Goal: Information Seeking & Learning: Compare options

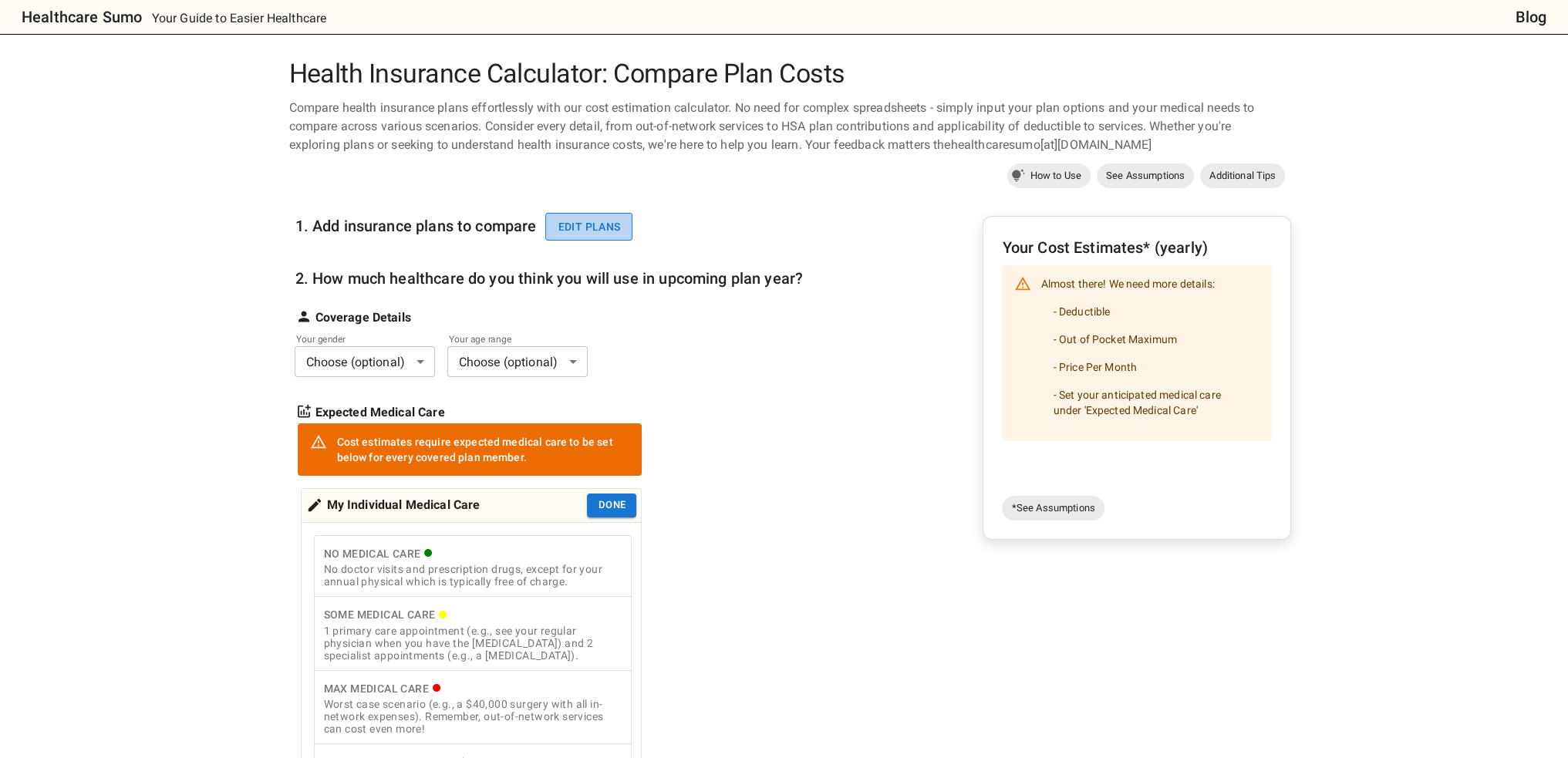
click at [593, 230] on button "Edit plans" at bounding box center [588, 227] width 87 height 29
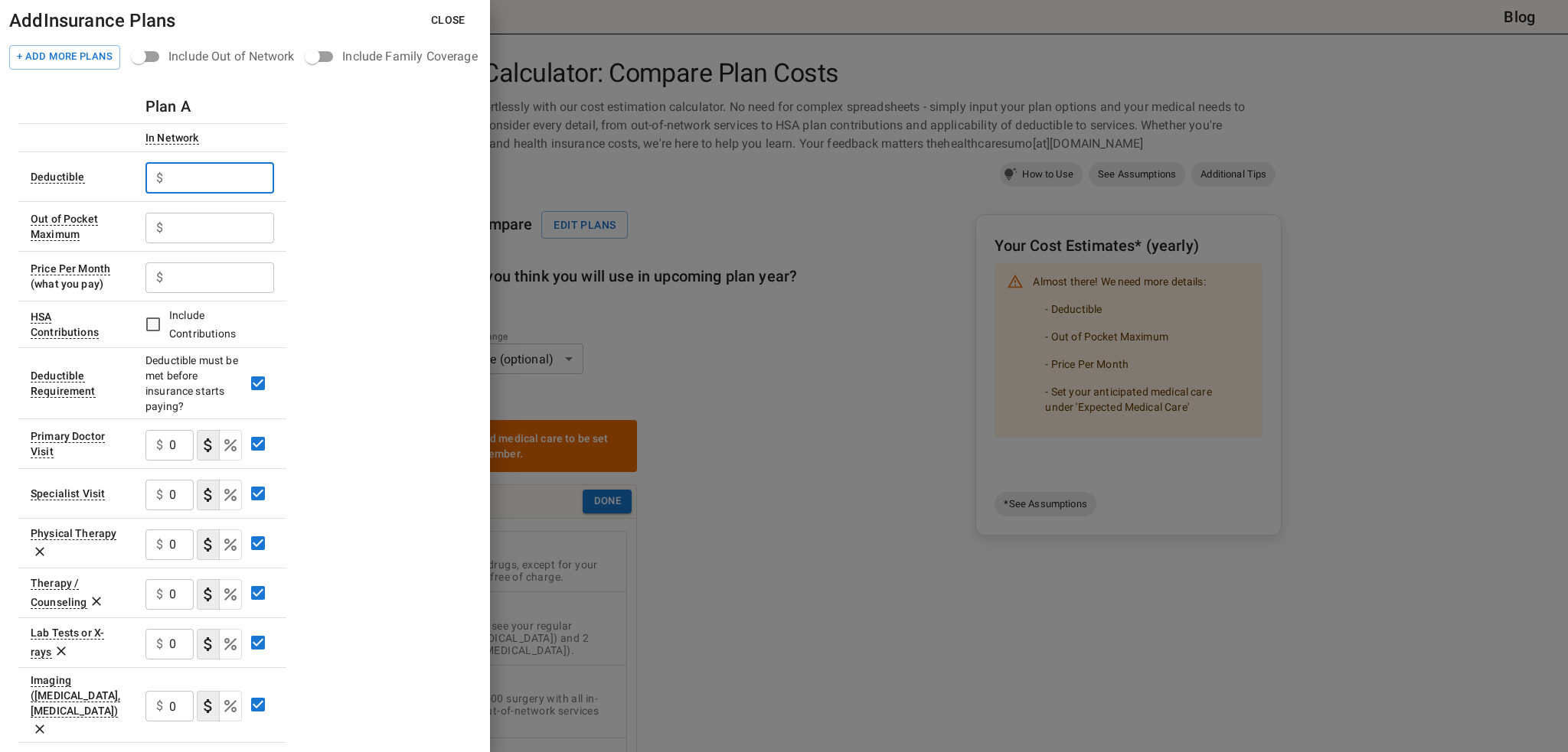
click at [219, 176] on input "text" at bounding box center [221, 178] width 105 height 30
click at [218, 171] on input "text" at bounding box center [221, 178] width 105 height 30
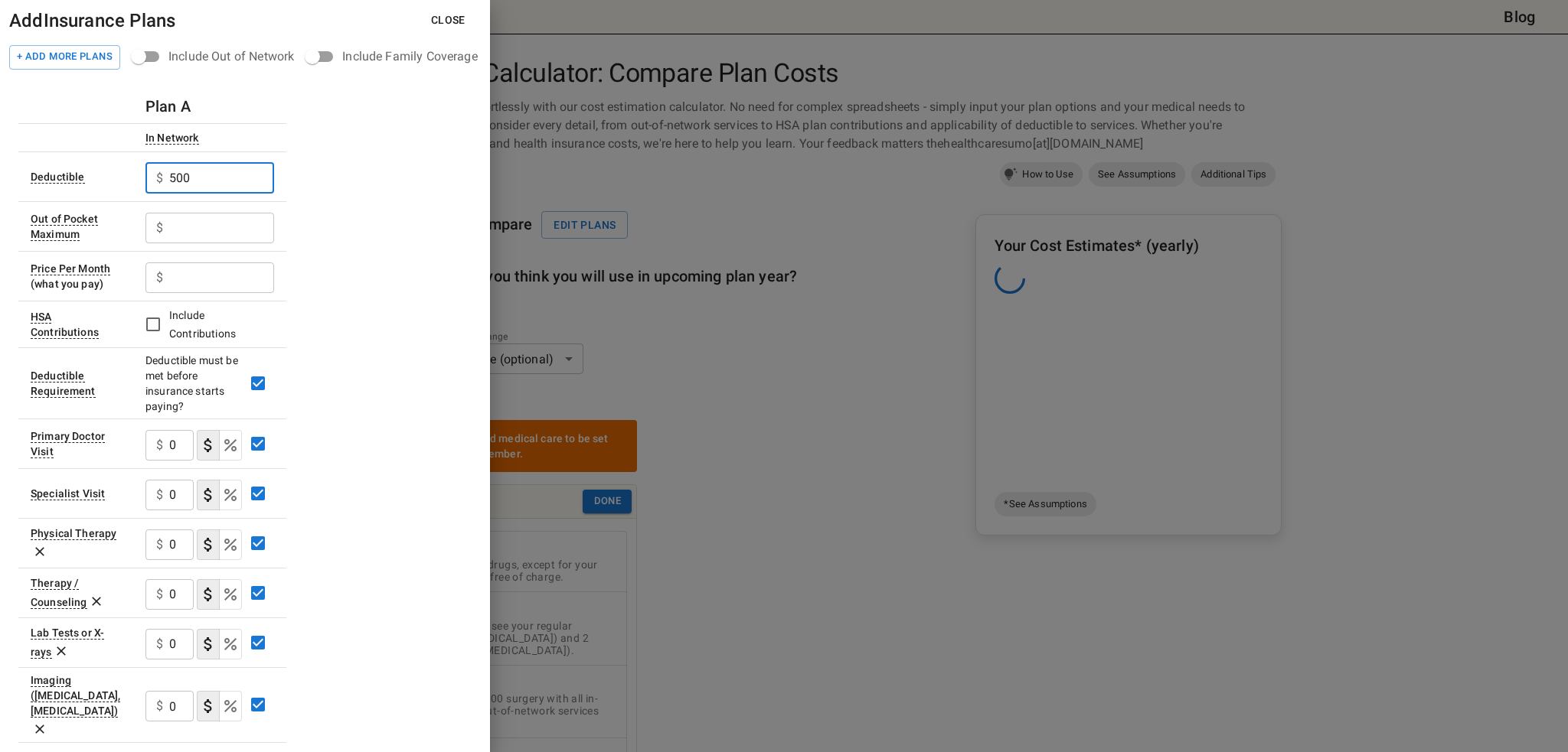
type input "500"
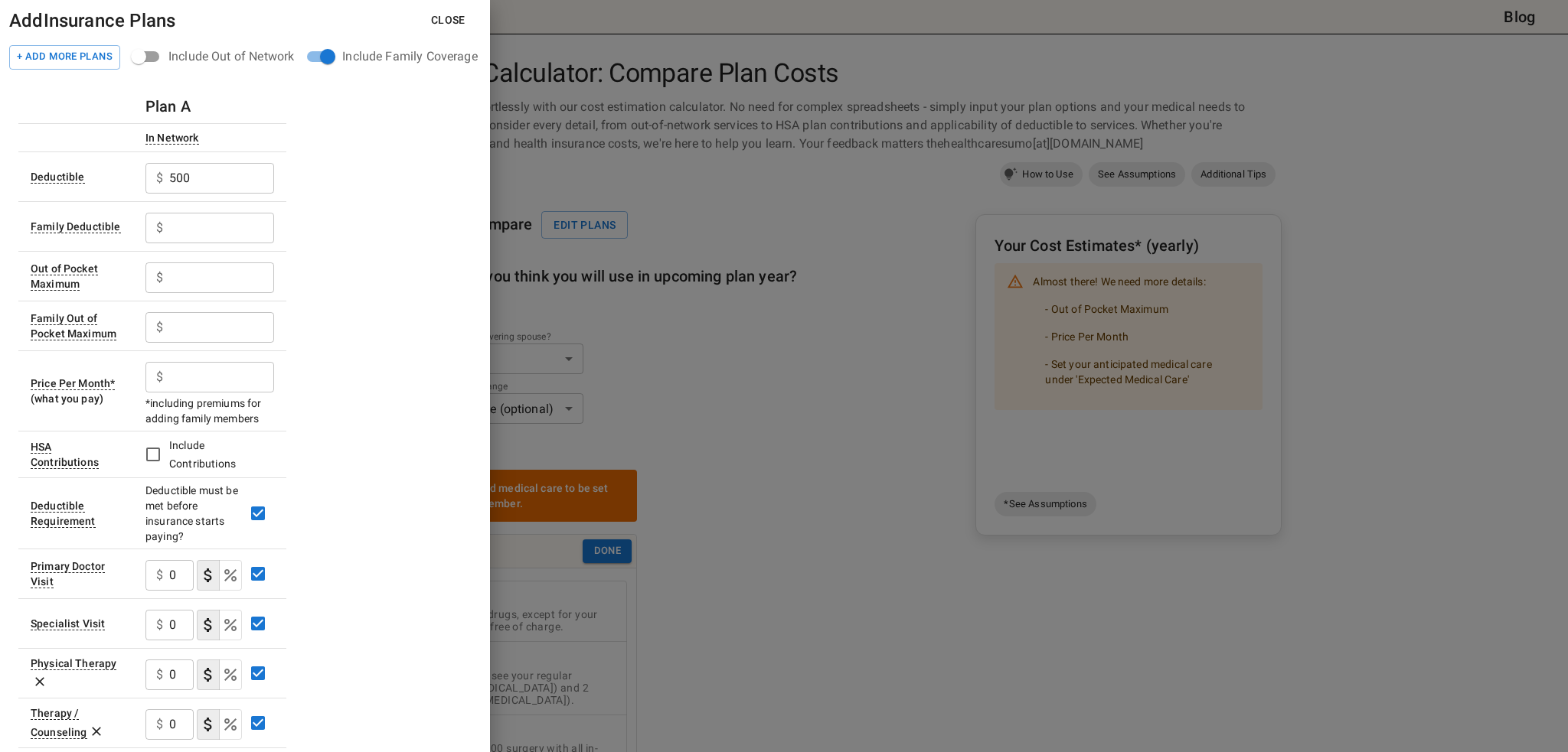
click at [203, 226] on input "text" at bounding box center [221, 228] width 105 height 30
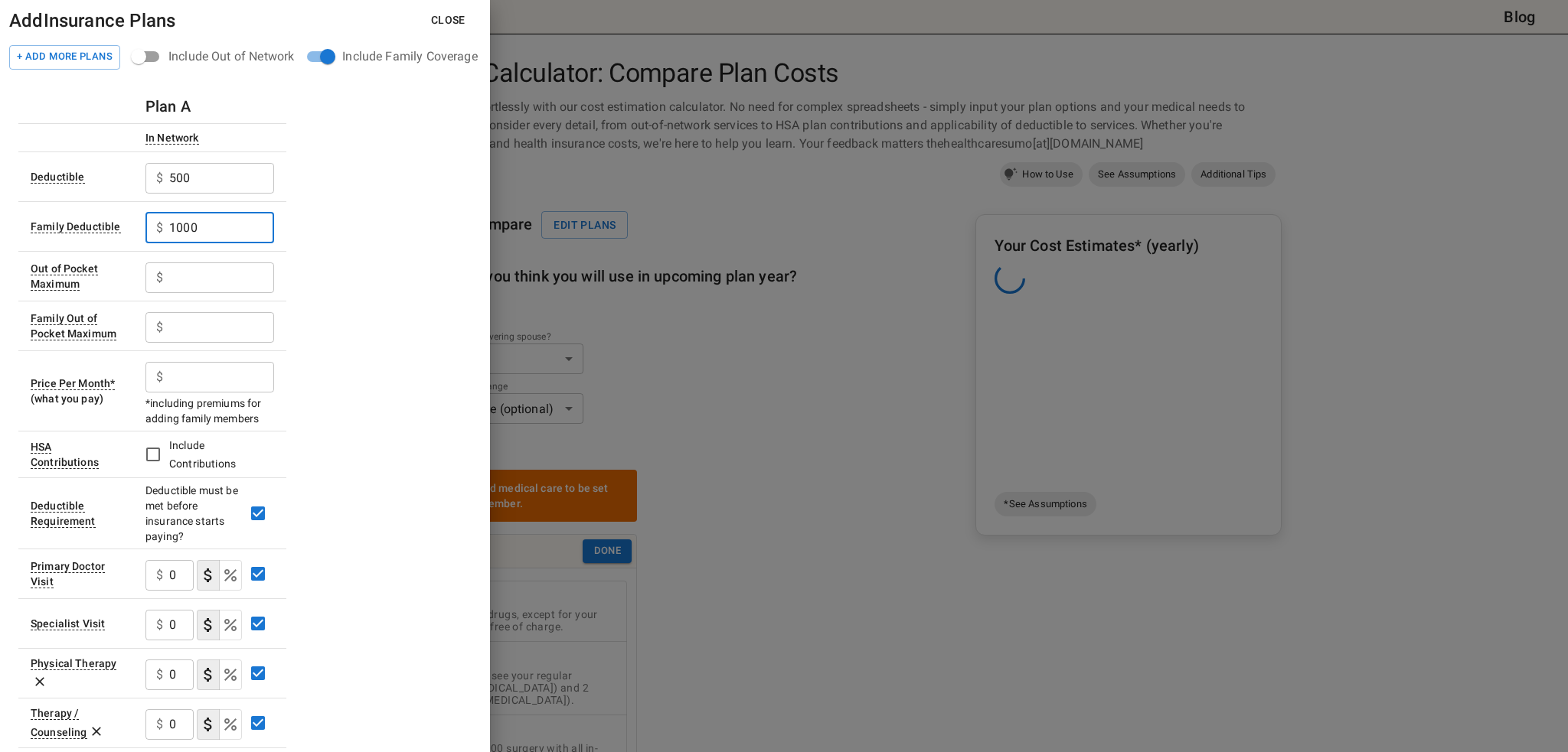
type input "1000"
type input "4150"
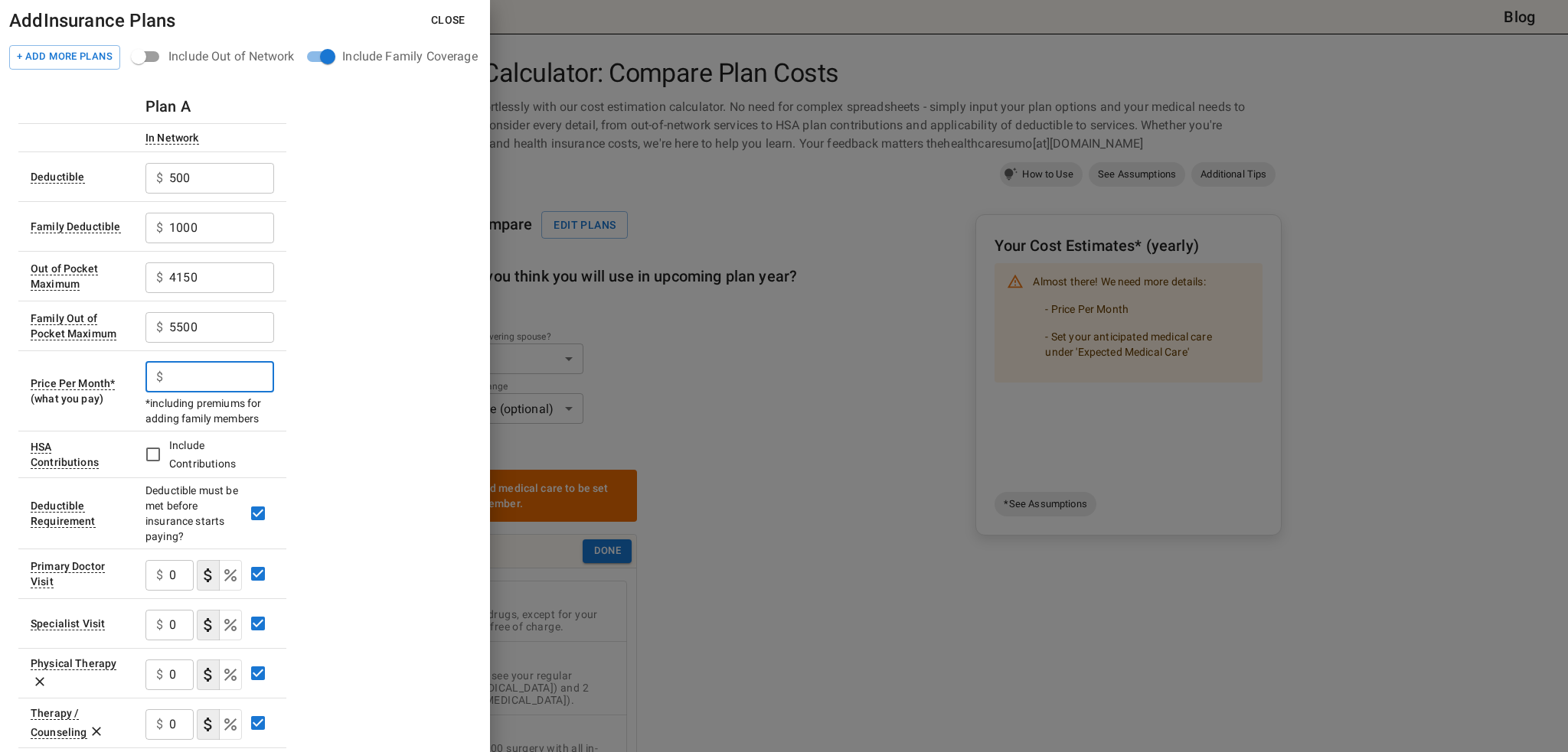
click at [187, 378] on input "text" at bounding box center [221, 377] width 105 height 30
click at [243, 318] on input "5500" at bounding box center [221, 328] width 105 height 30
type input "8300"
click at [239, 378] on input "text" at bounding box center [221, 377] width 105 height 30
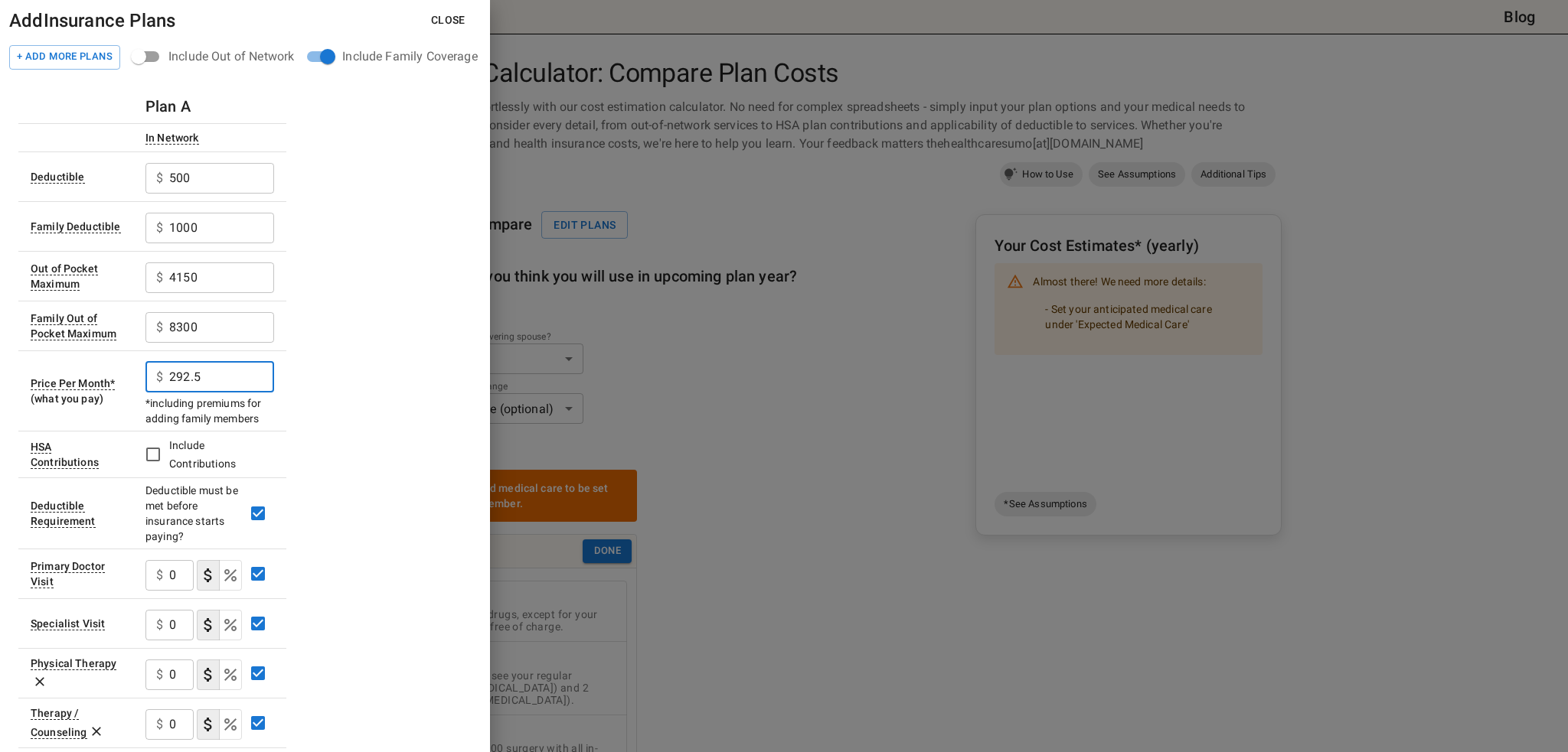
type input "292.5"
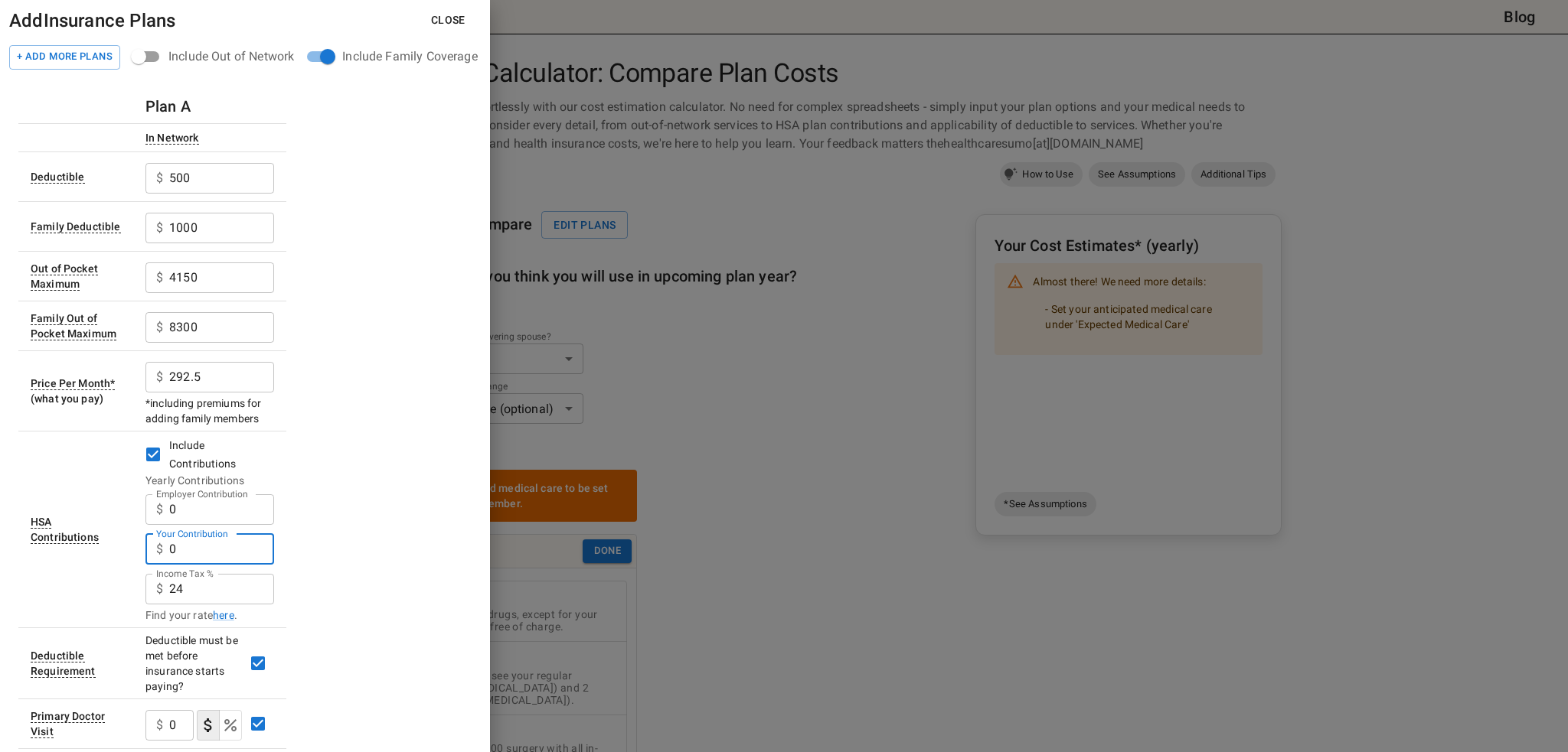
click at [251, 542] on input "0" at bounding box center [221, 550] width 105 height 30
click at [214, 503] on input "0" at bounding box center [221, 509] width 105 height 30
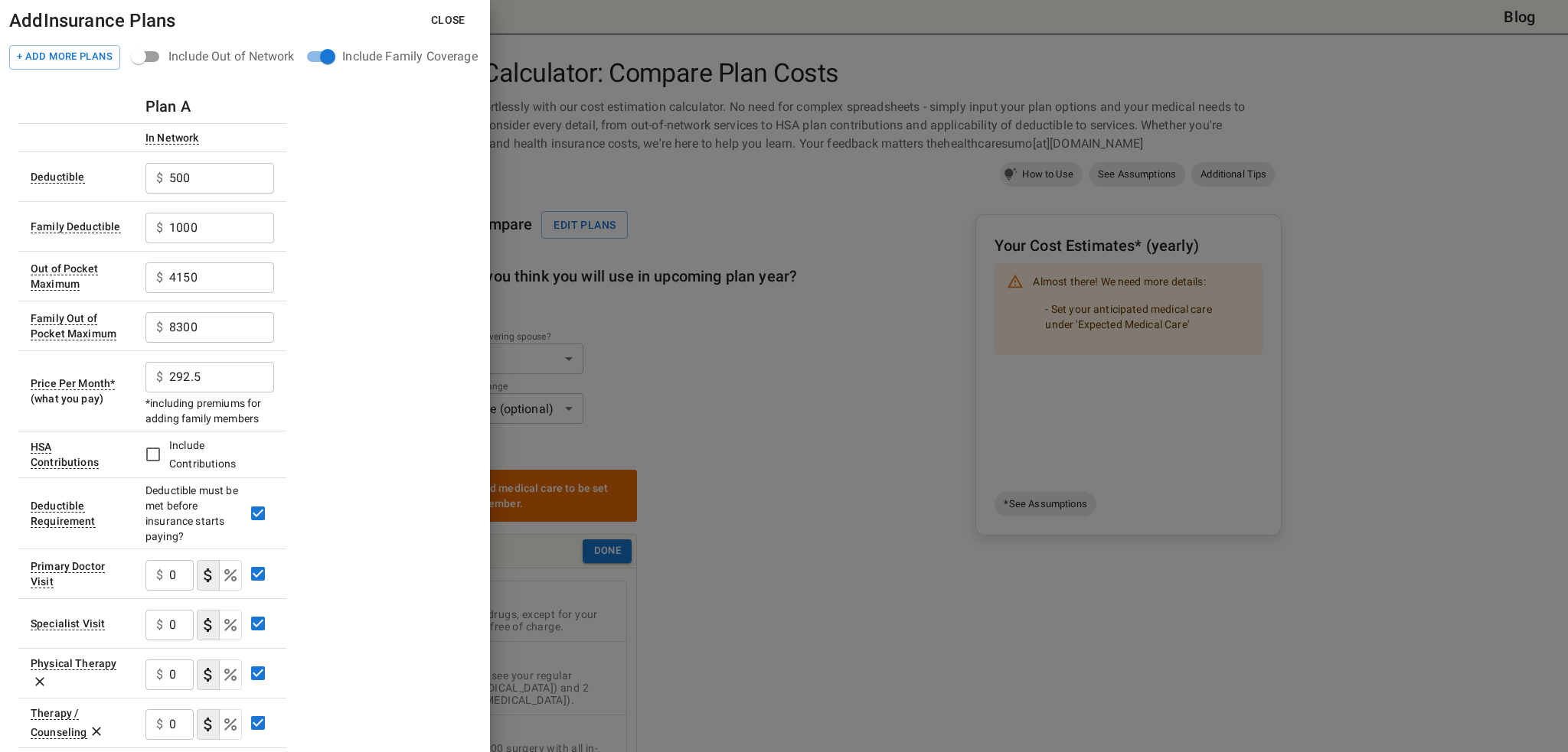
scroll to position [76, 0]
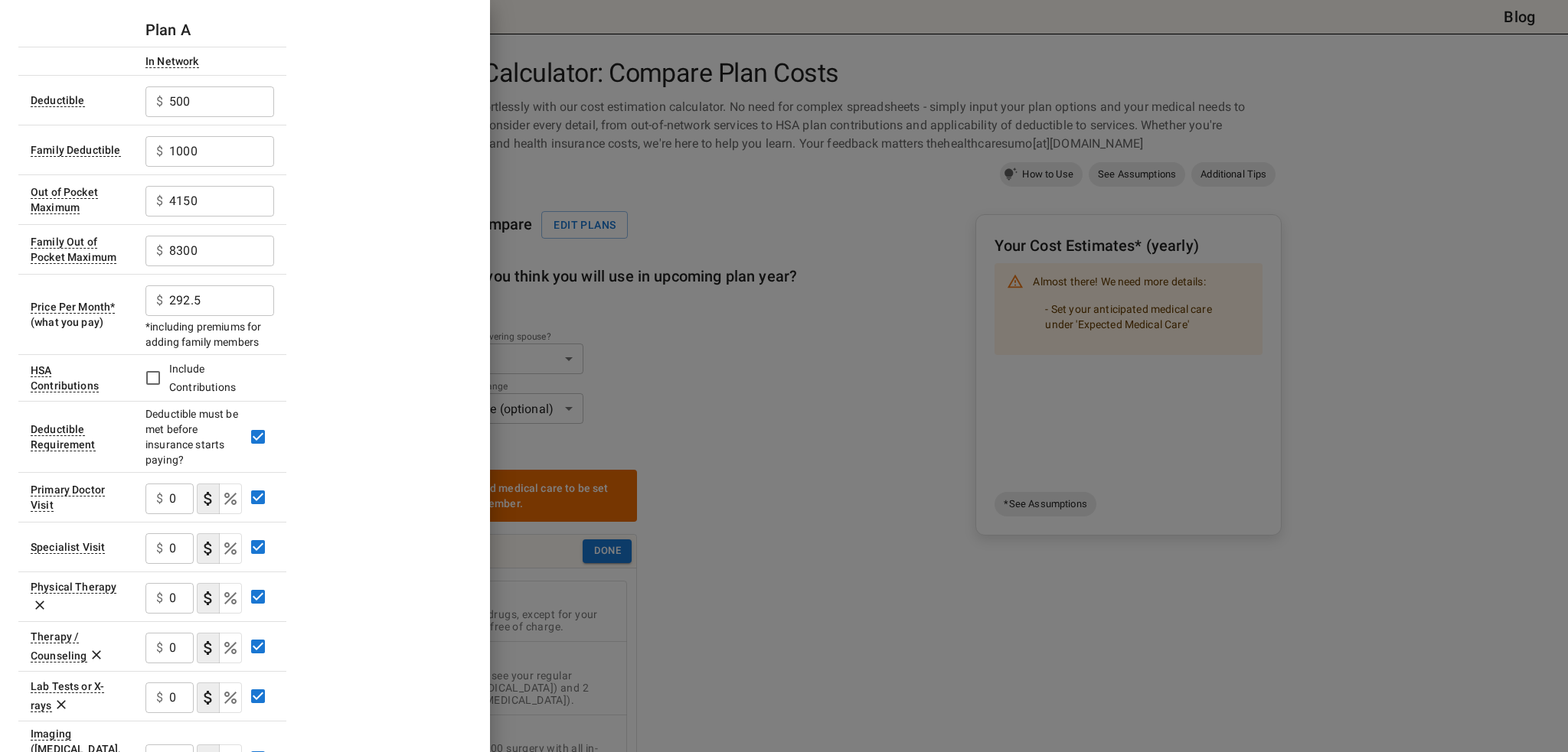
click at [182, 492] on input "0" at bounding box center [181, 499] width 24 height 30
click at [177, 507] on input "0" at bounding box center [181, 499] width 24 height 30
type input "20"
click at [177, 545] on input "0" at bounding box center [181, 549] width 24 height 30
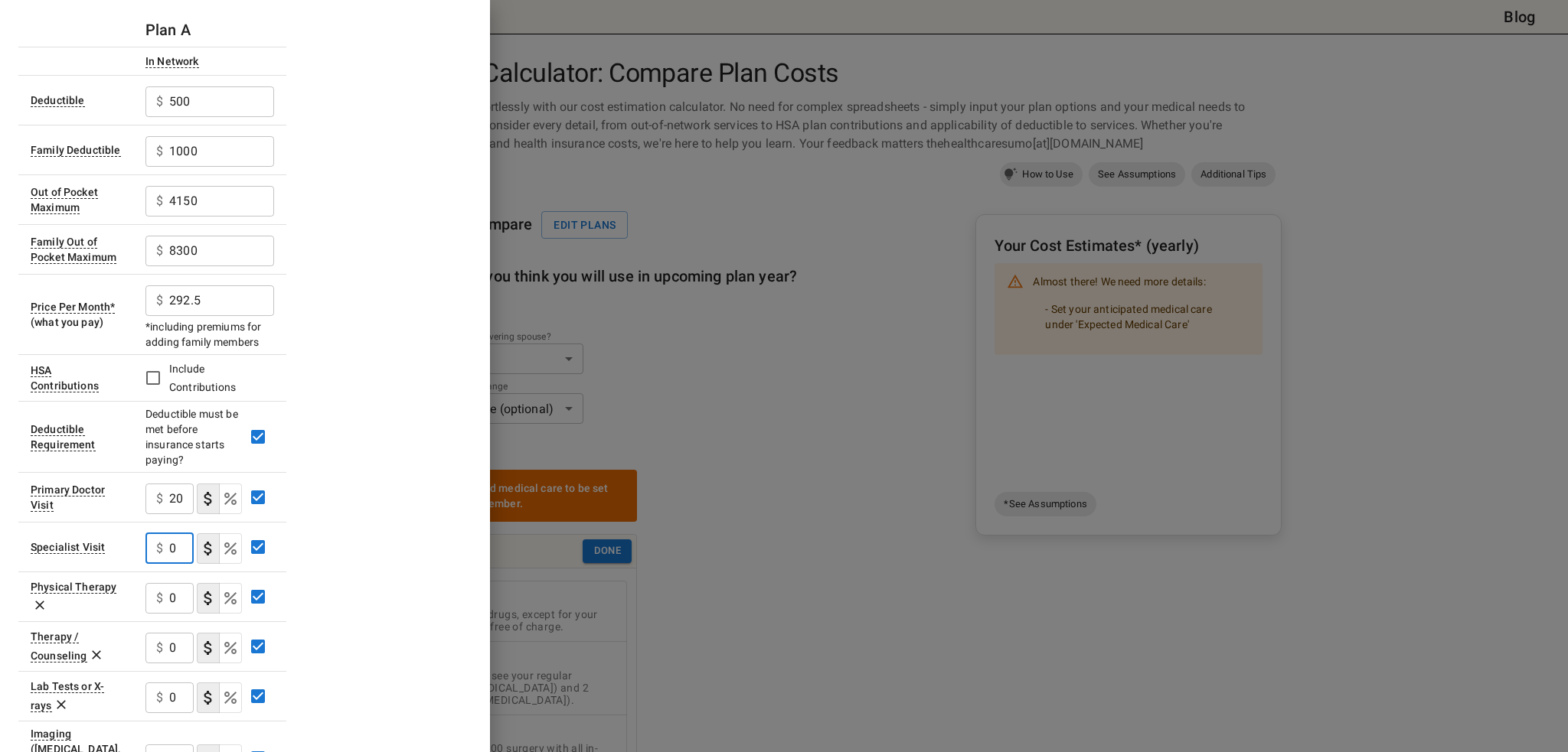
click at [177, 545] on input "0" at bounding box center [181, 549] width 24 height 30
type input "40"
click at [177, 597] on input "0" at bounding box center [181, 598] width 24 height 30
click at [176, 592] on input "0" at bounding box center [181, 598] width 24 height 30
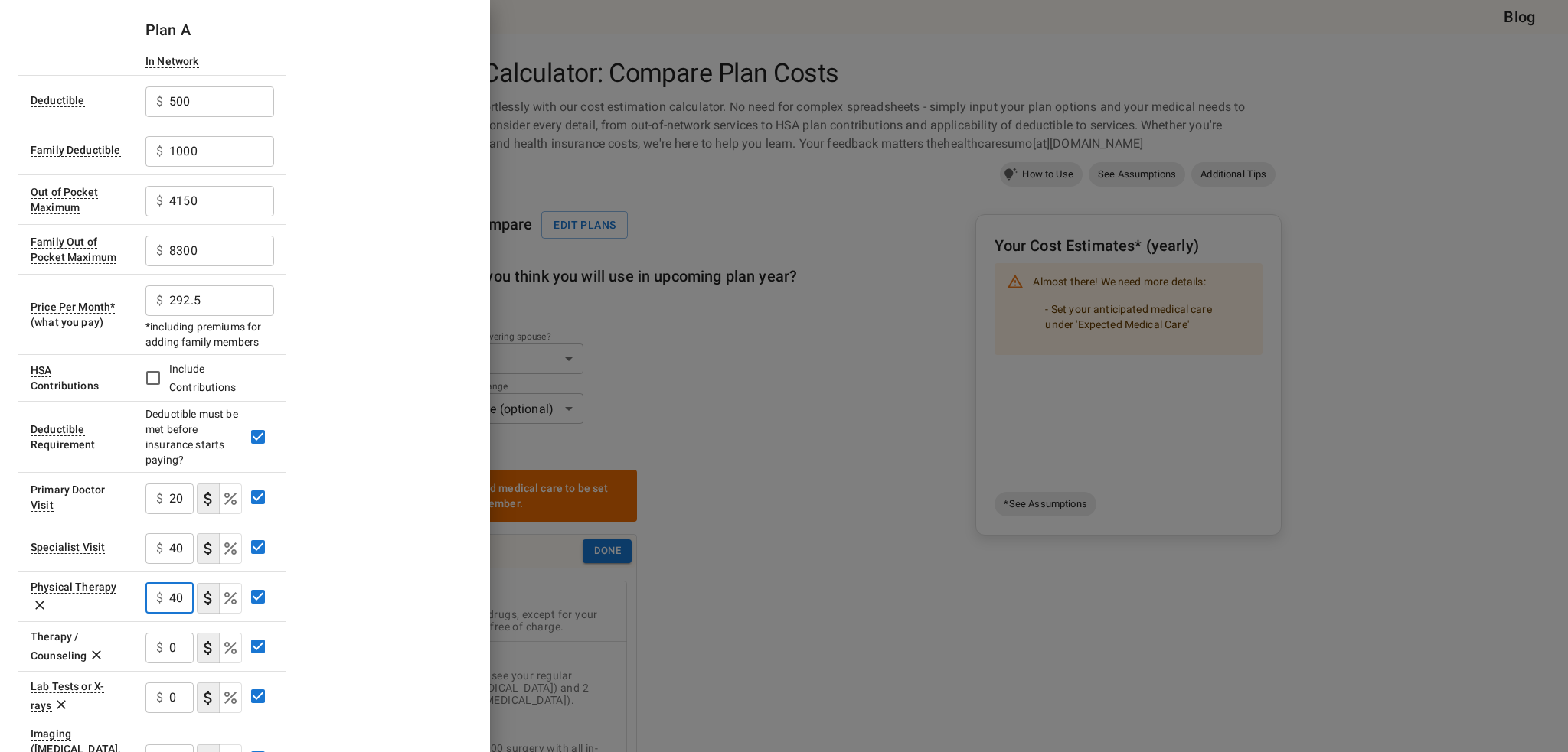
type input "40"
click at [41, 602] on icon at bounding box center [40, 606] width 9 height 9
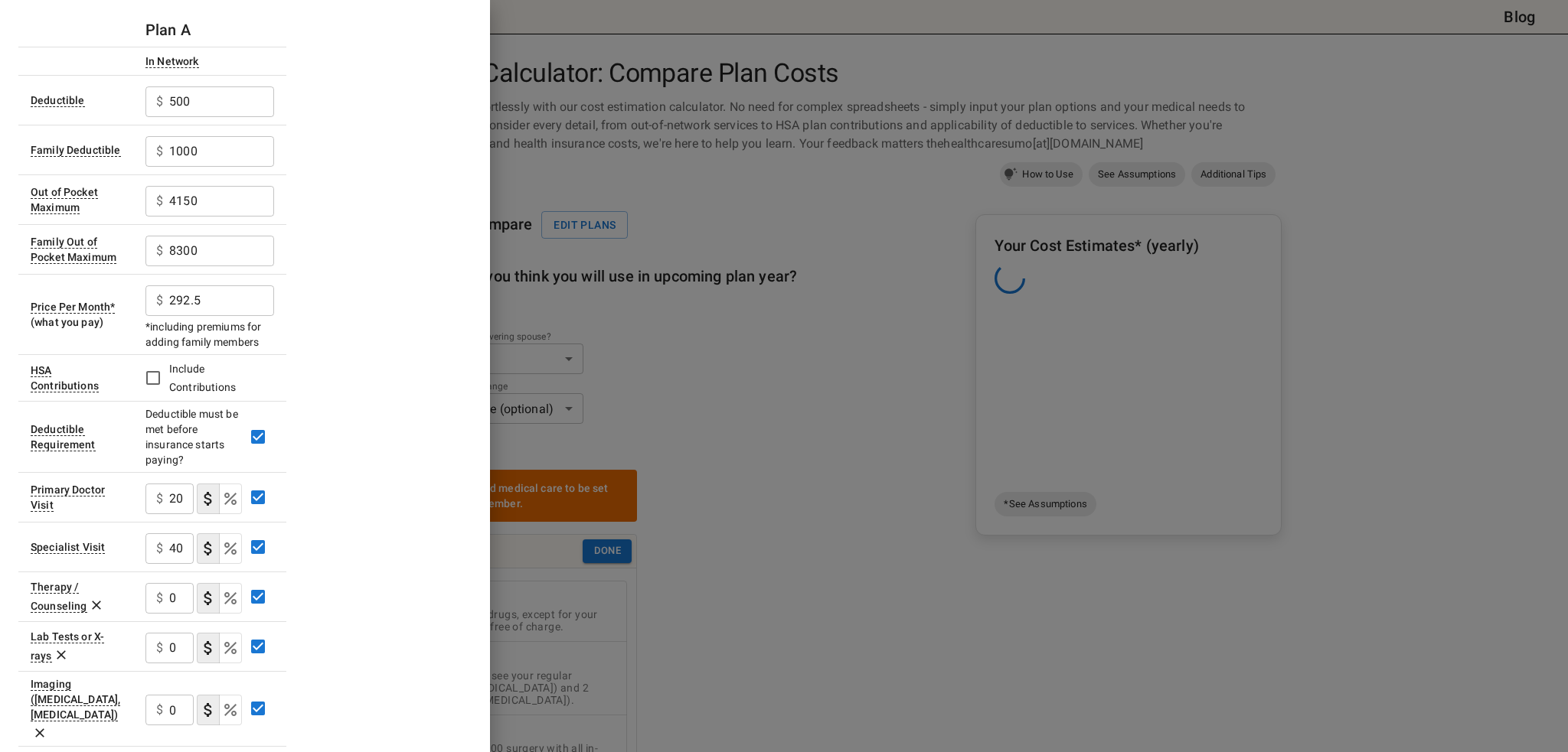
click at [96, 602] on icon at bounding box center [97, 605] width 15 height 15
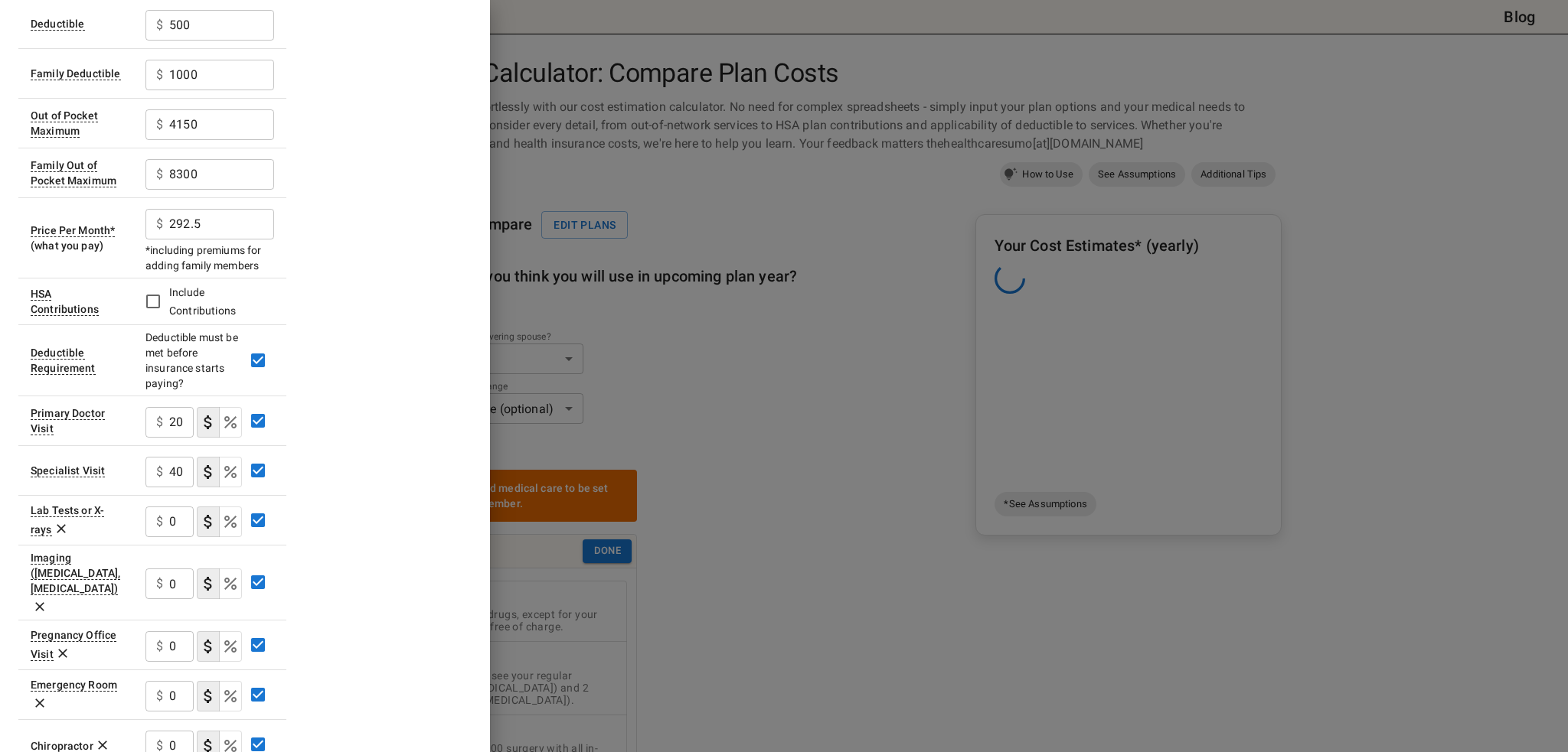
scroll to position [229, 0]
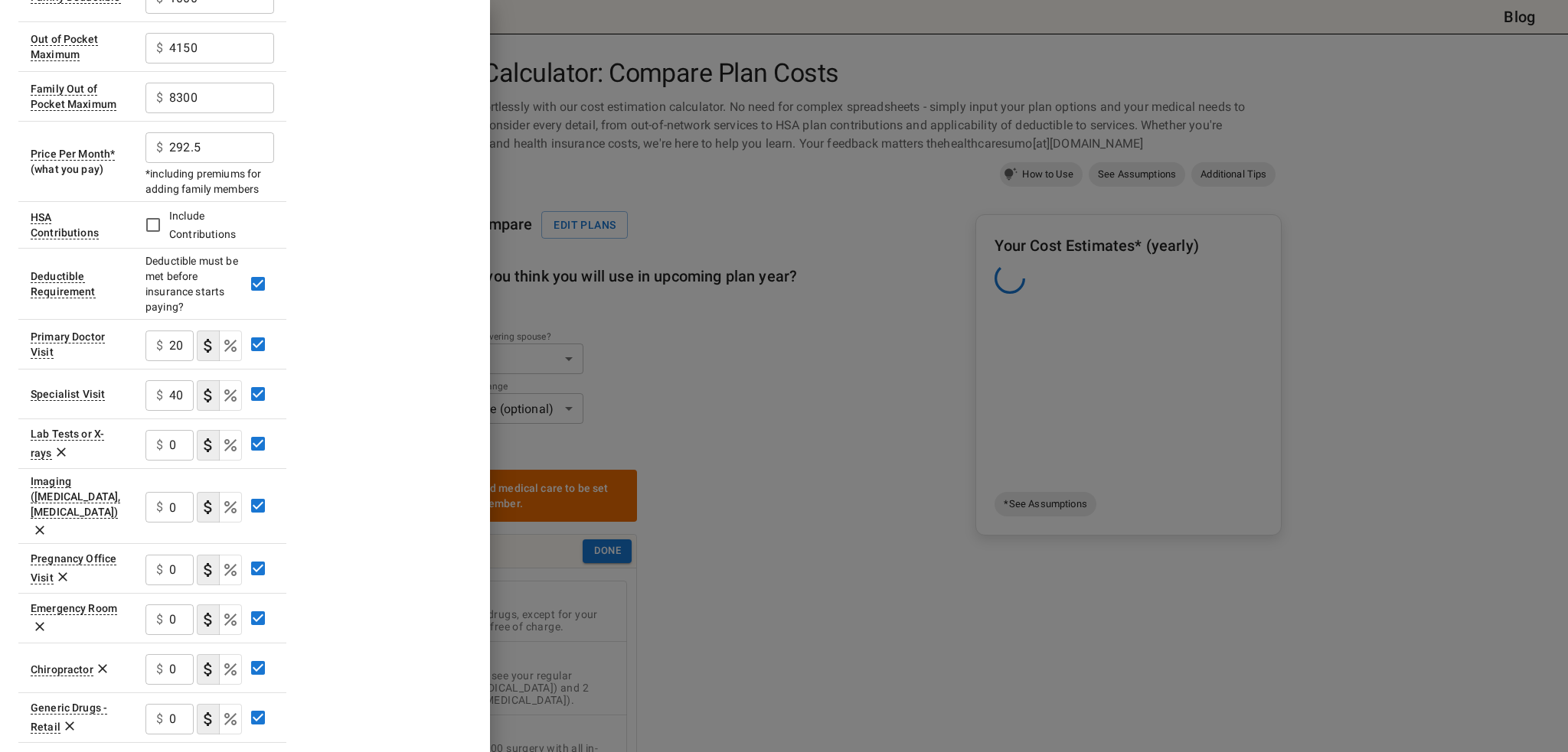
click at [60, 451] on icon at bounding box center [61, 453] width 9 height 9
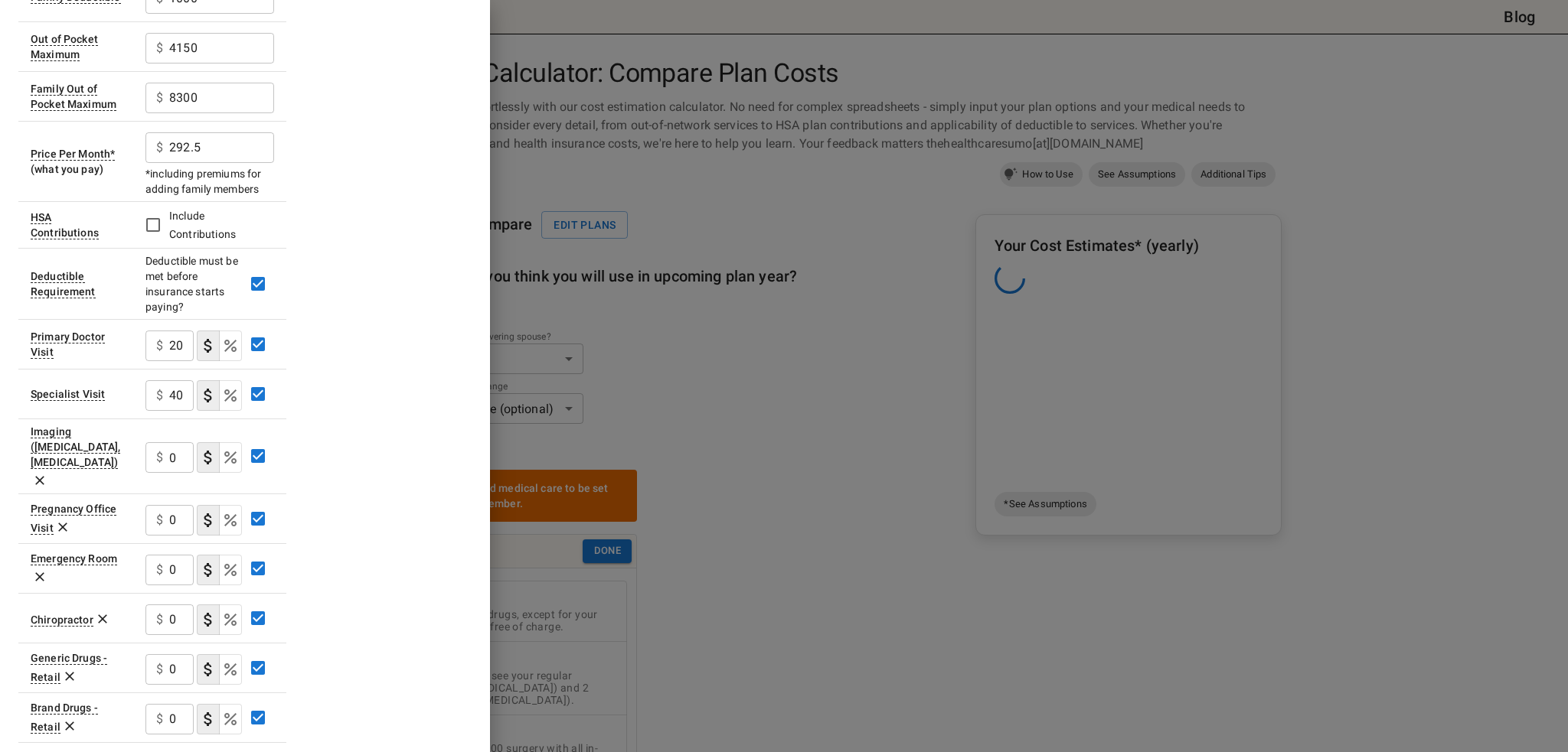
click at [47, 473] on icon at bounding box center [40, 481] width 15 height 15
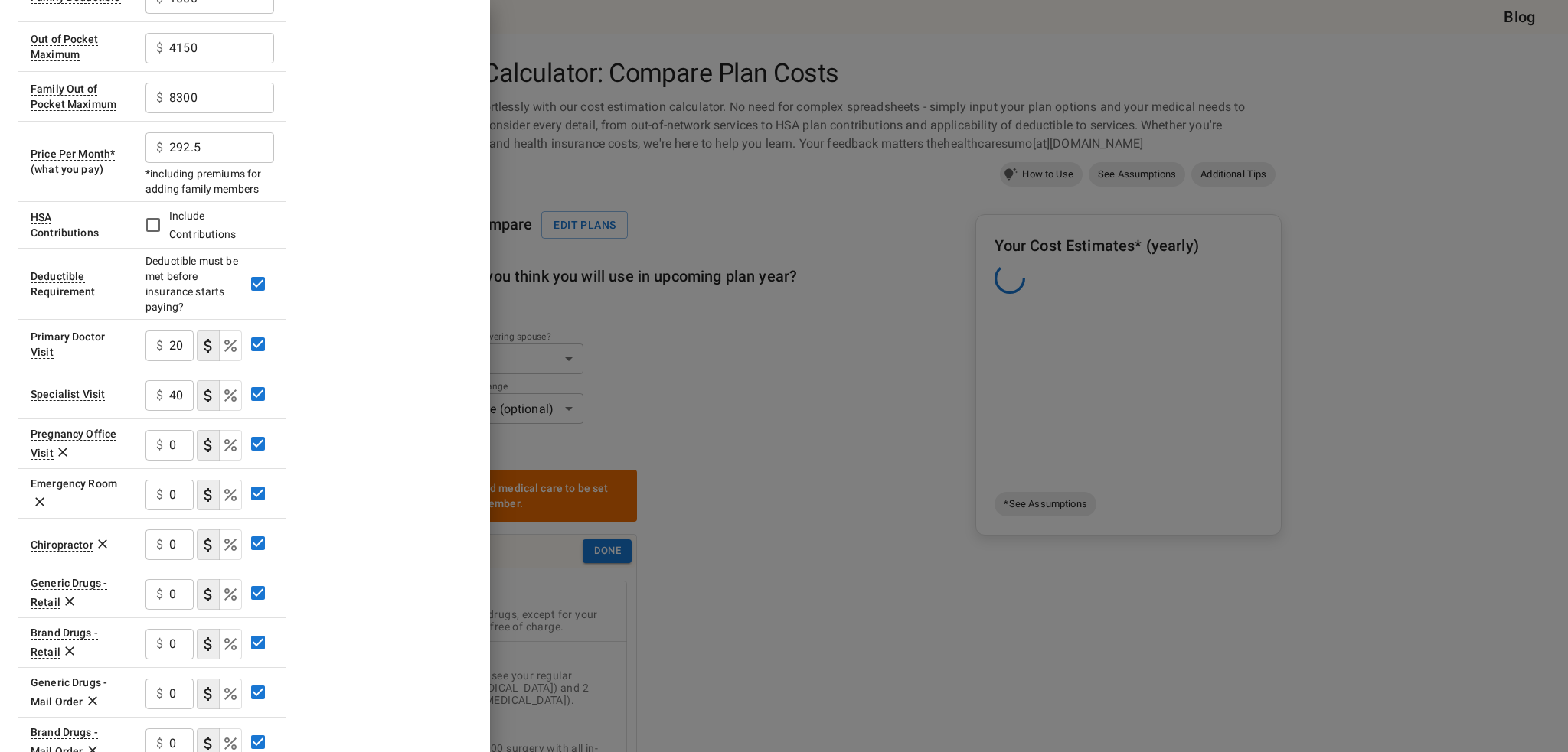
click at [65, 451] on icon at bounding box center [63, 452] width 15 height 15
click at [176, 440] on input "0" at bounding box center [181, 445] width 24 height 30
click at [237, 442] on icon "Select if this service charges coinsurance, a percentage of the medical expense…" at bounding box center [230, 445] width 18 height 18
click at [163, 446] on input "0" at bounding box center [156, 445] width 22 height 30
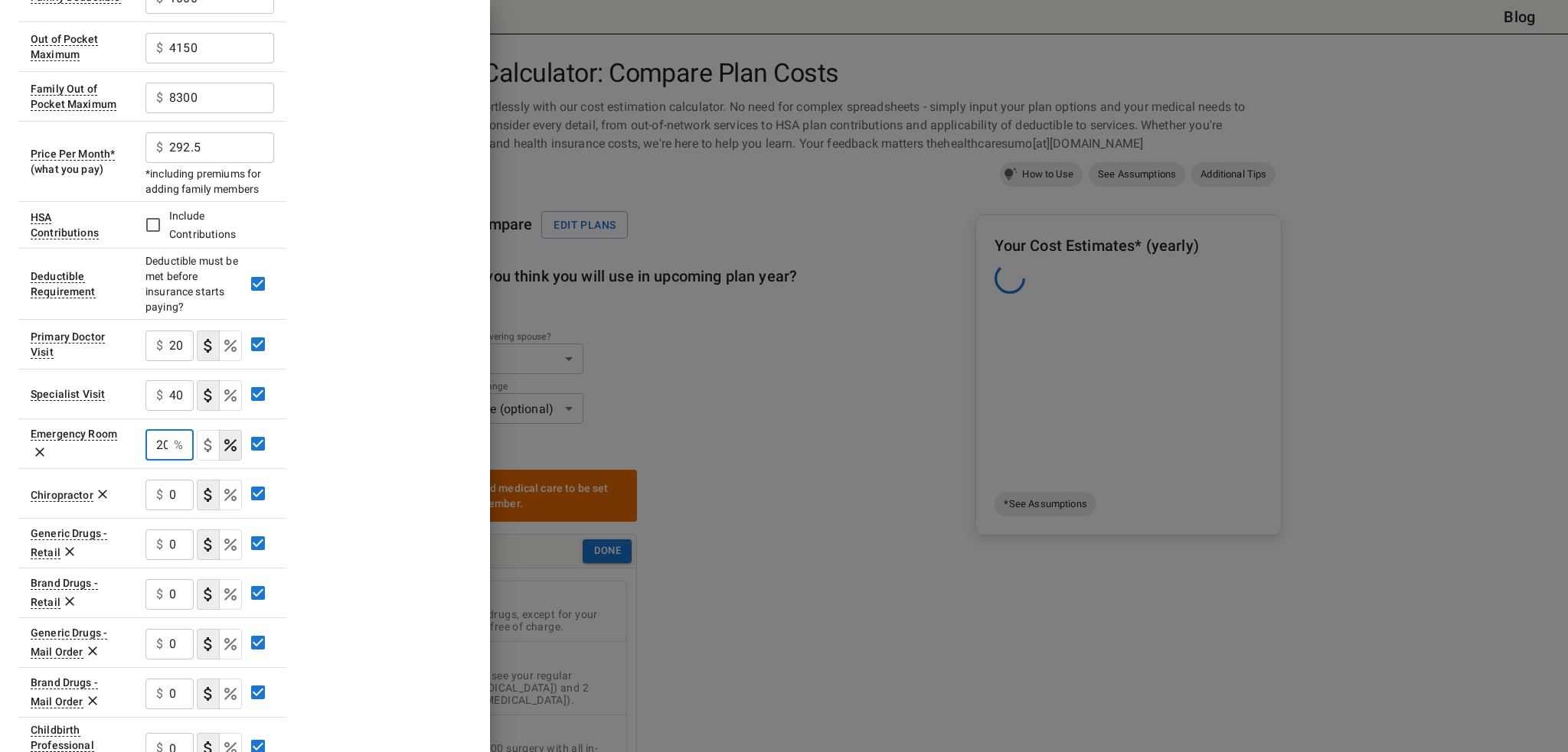
scroll to position [0, 3]
type input "20"
click at [372, 431] on div "Plan A In Network Deductible $ 500 ​ Family Deductible $ 1000 ​ Out of Pocket M…" at bounding box center [245, 363] width 453 height 1007
click at [99, 494] on icon at bounding box center [103, 495] width 9 height 9
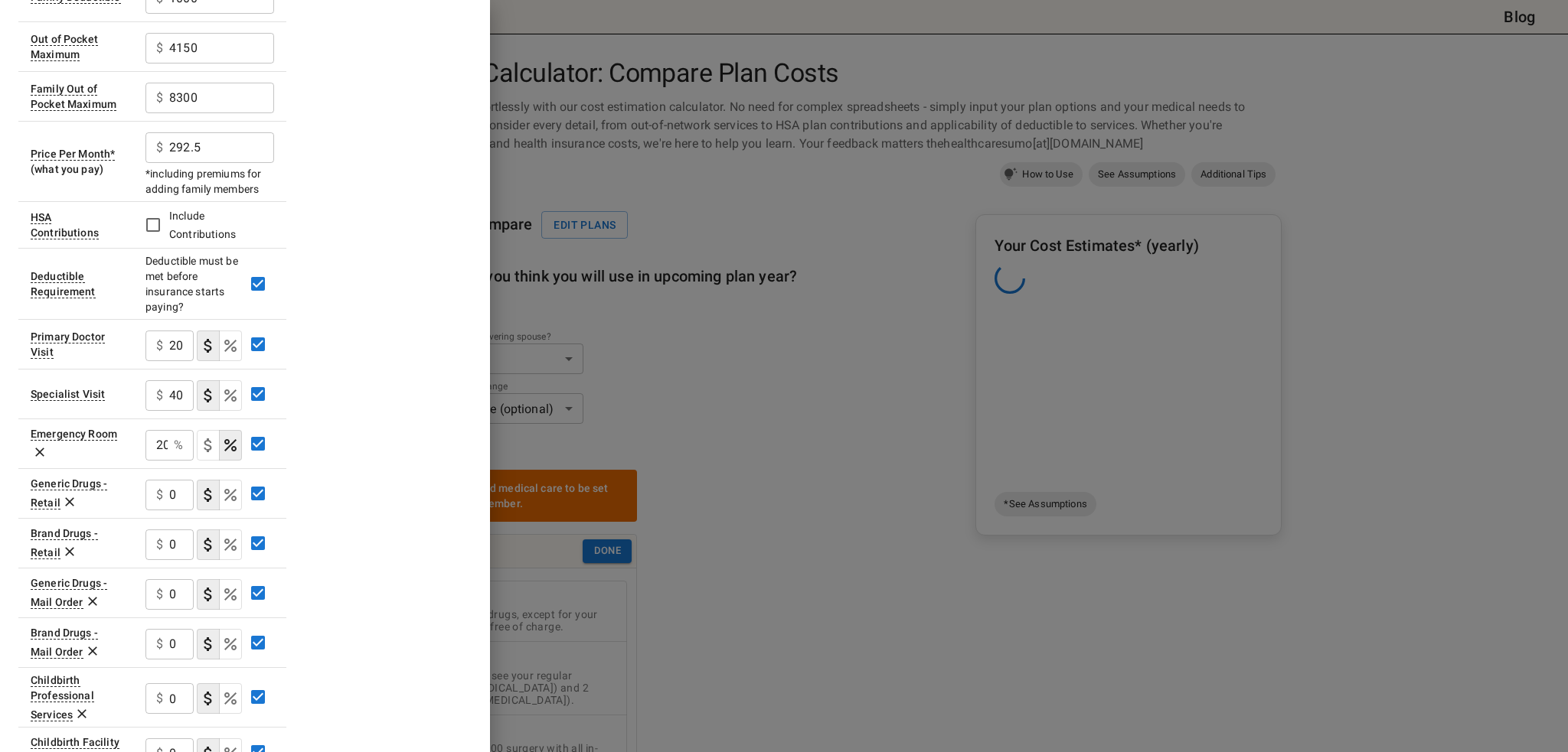
click at [177, 497] on input "0" at bounding box center [181, 495] width 24 height 30
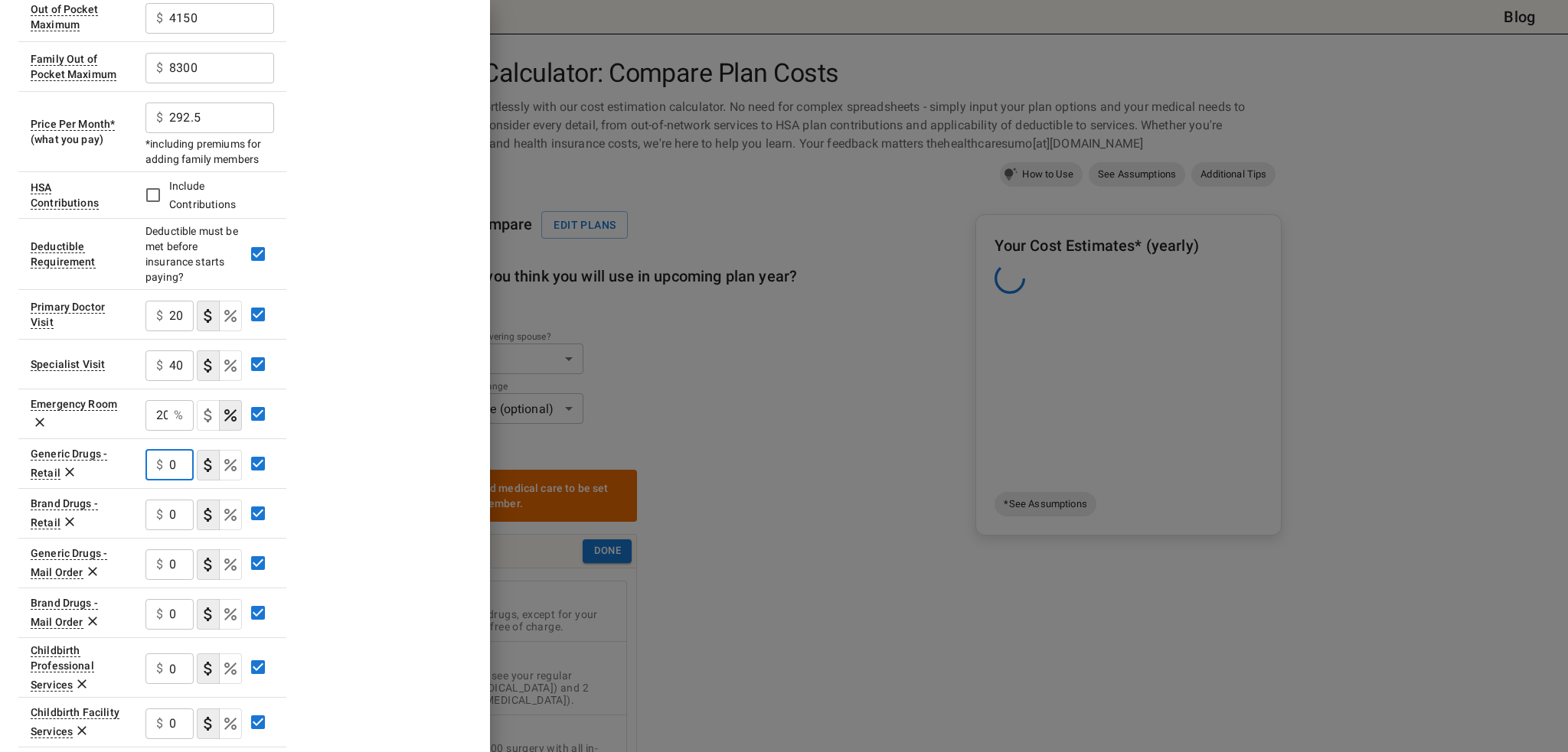
scroll to position [233, 0]
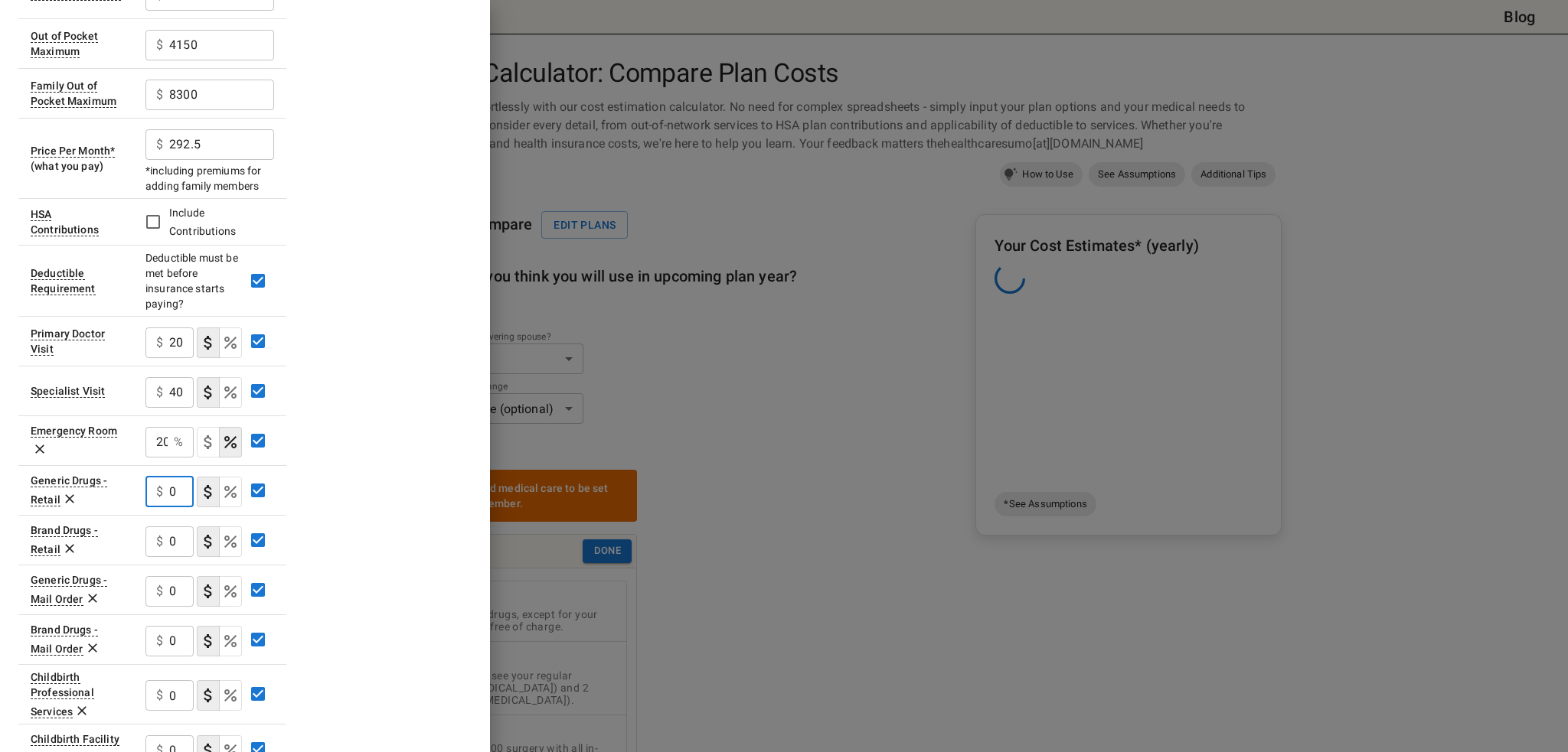
click at [67, 499] on icon at bounding box center [70, 499] width 15 height 15
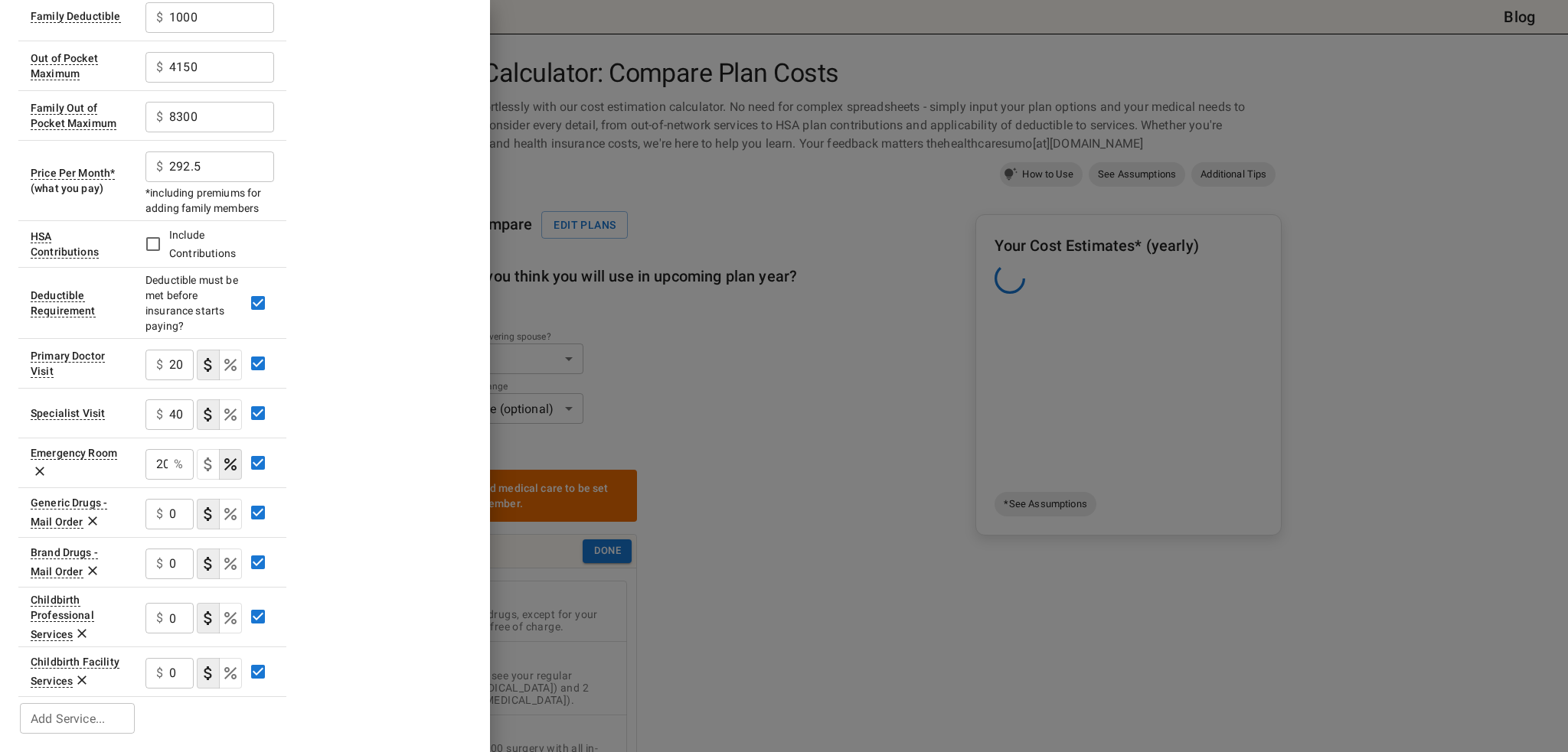
click at [90, 521] on icon at bounding box center [92, 521] width 15 height 15
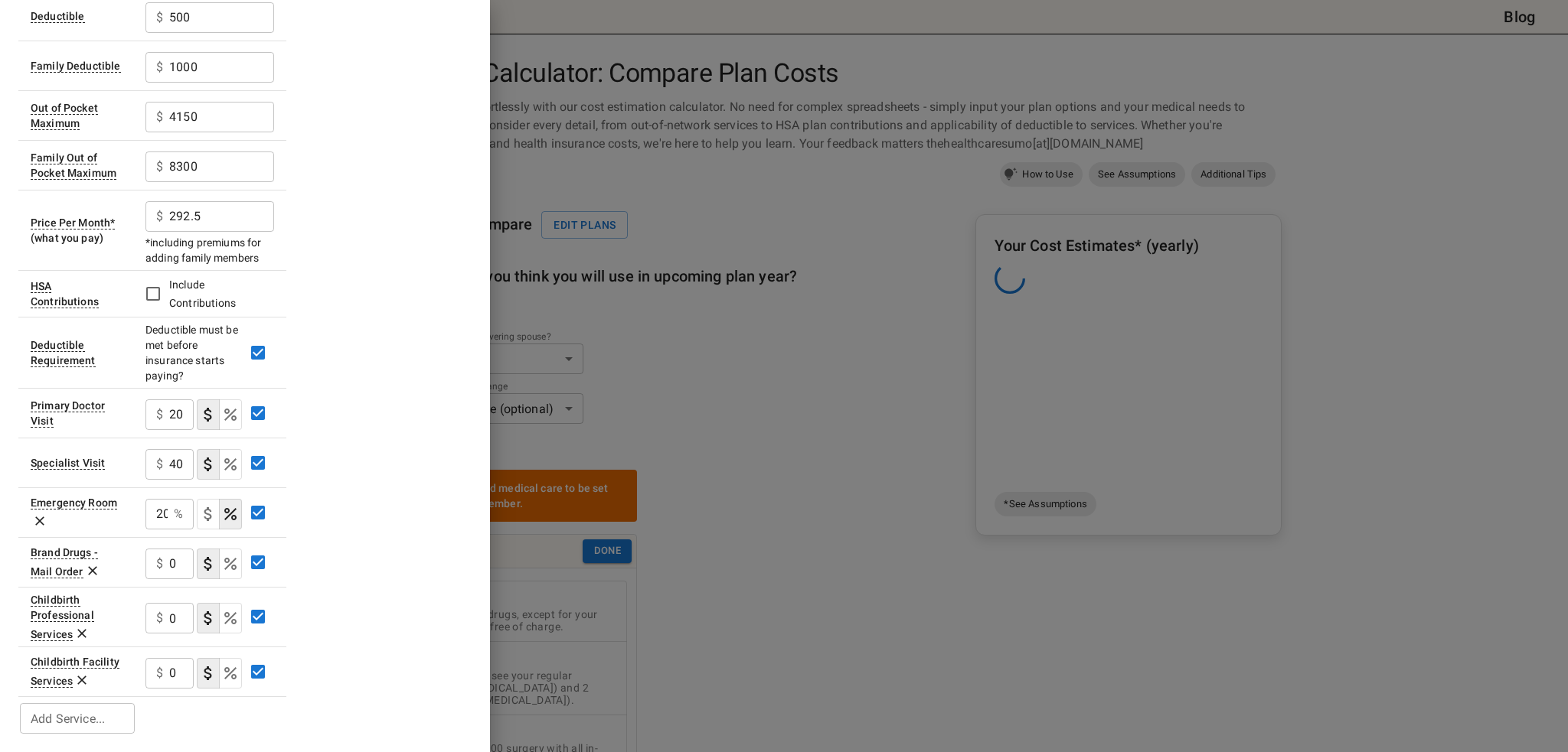
click at [89, 573] on icon at bounding box center [92, 571] width 15 height 15
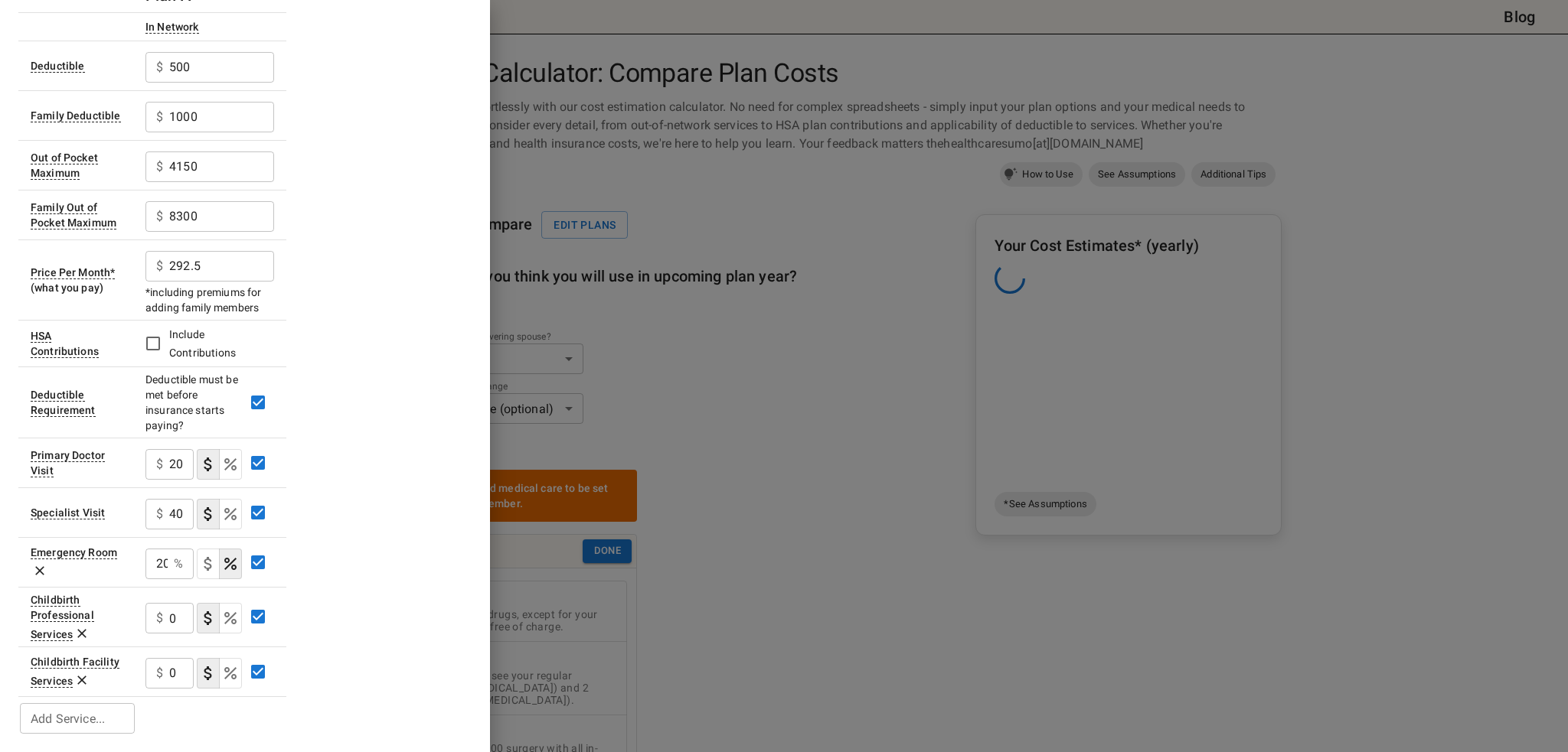
click at [81, 634] on icon at bounding box center [82, 634] width 15 height 15
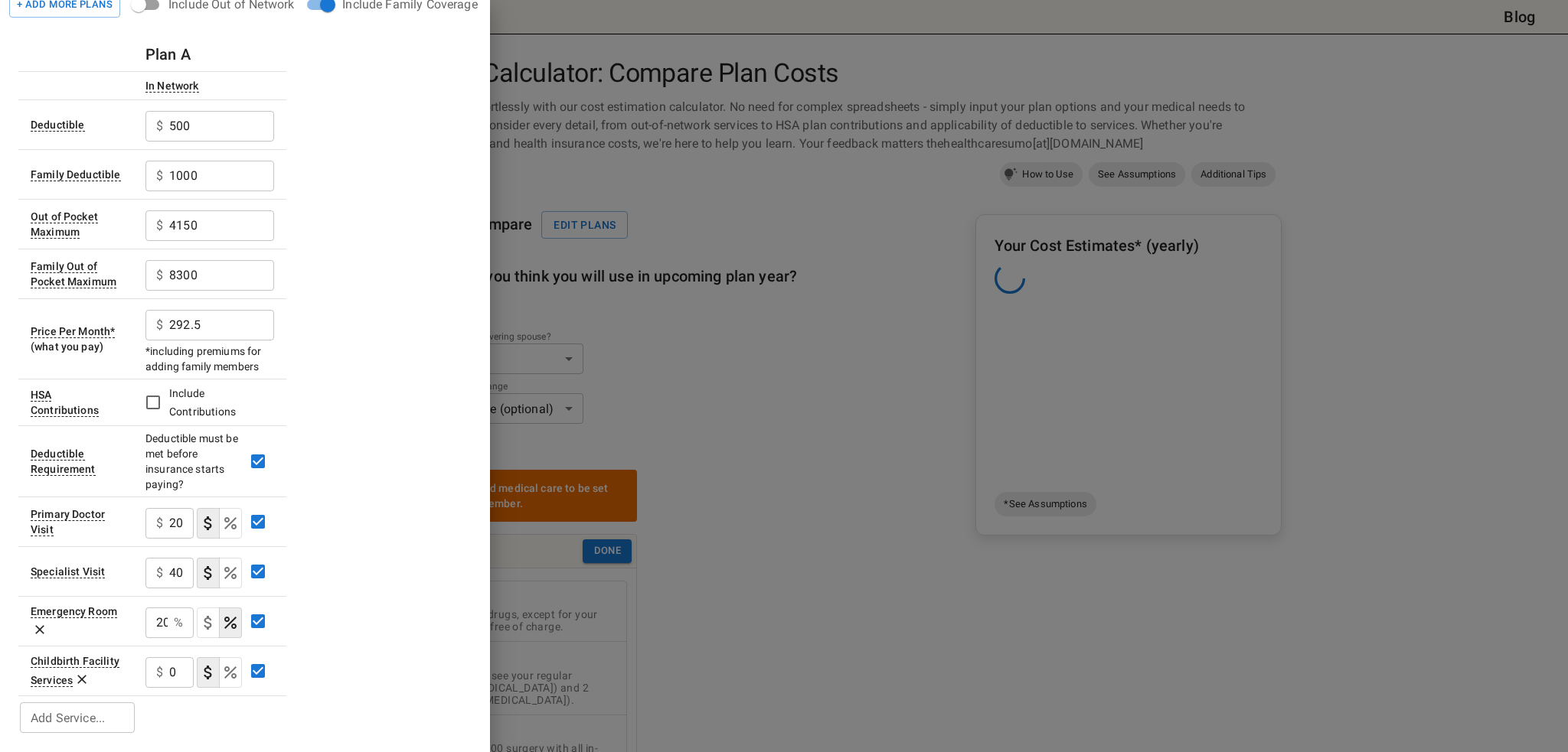
click at [82, 677] on icon at bounding box center [82, 680] width 15 height 15
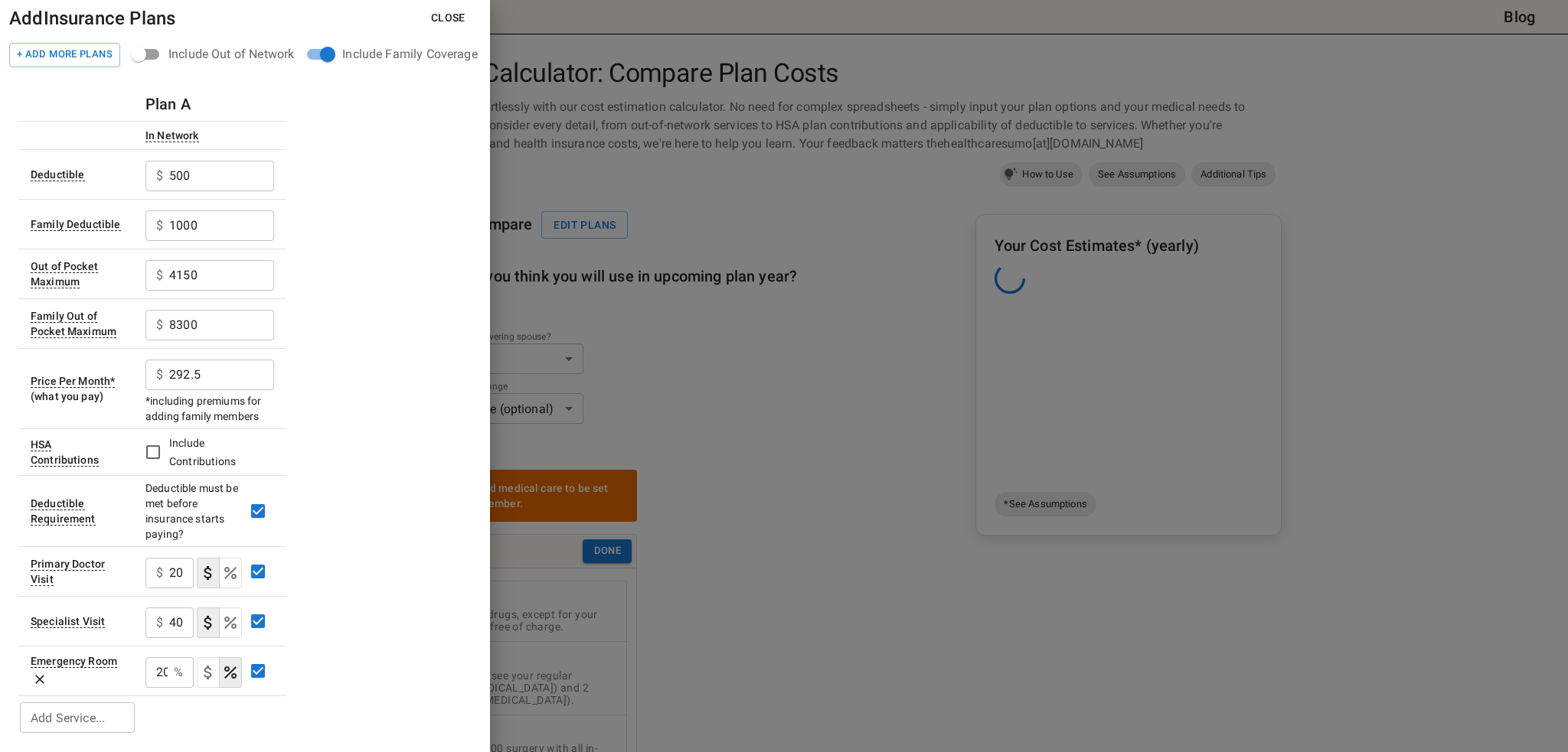
scroll to position [0, 0]
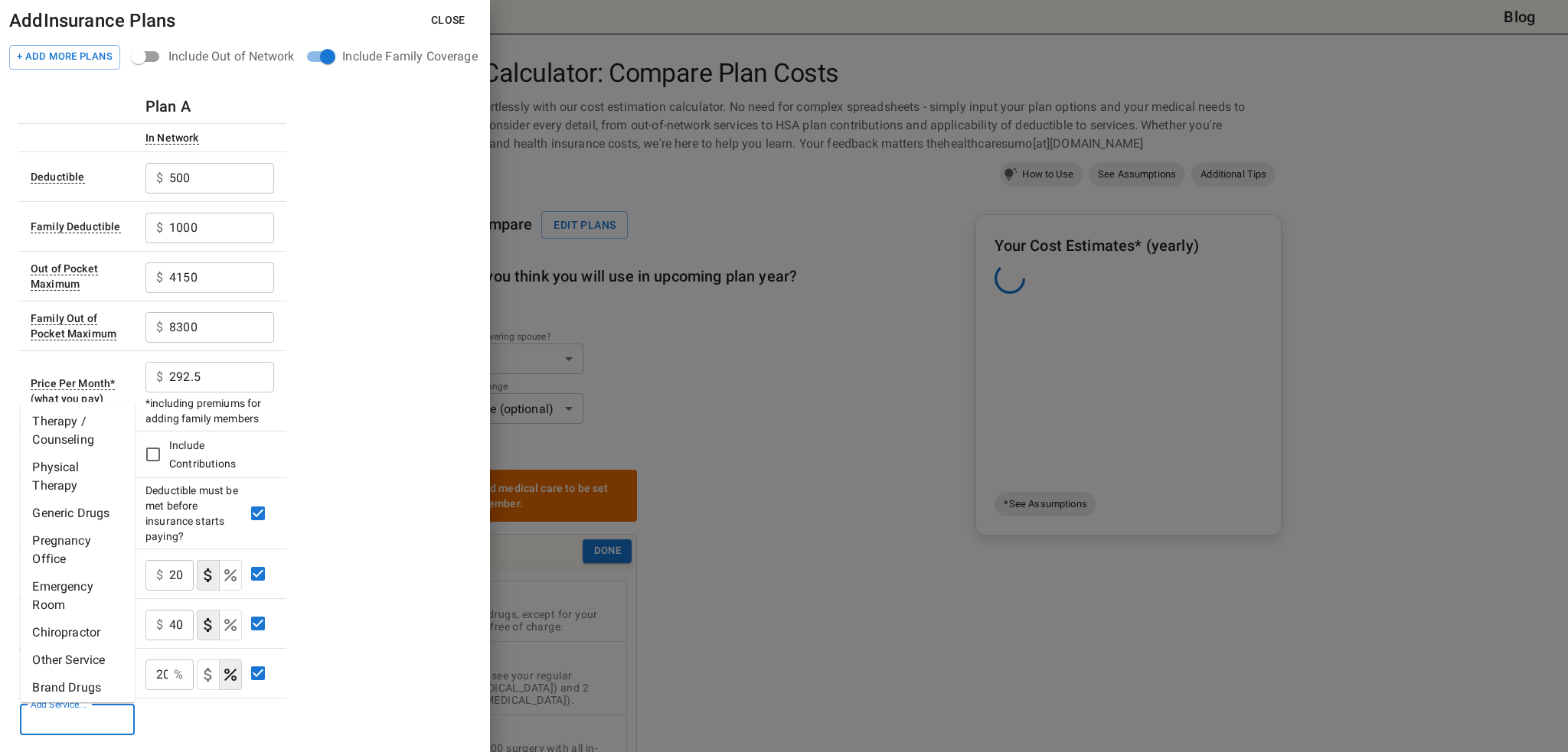
click at [102, 722] on input "Add Service..." at bounding box center [76, 720] width 103 height 22
click at [355, 565] on div "Plan A In Network Deductible $ 500 ​ Family Deductible $ 1000 ​ Out of Pocket M…" at bounding box center [245, 414] width 453 height 649
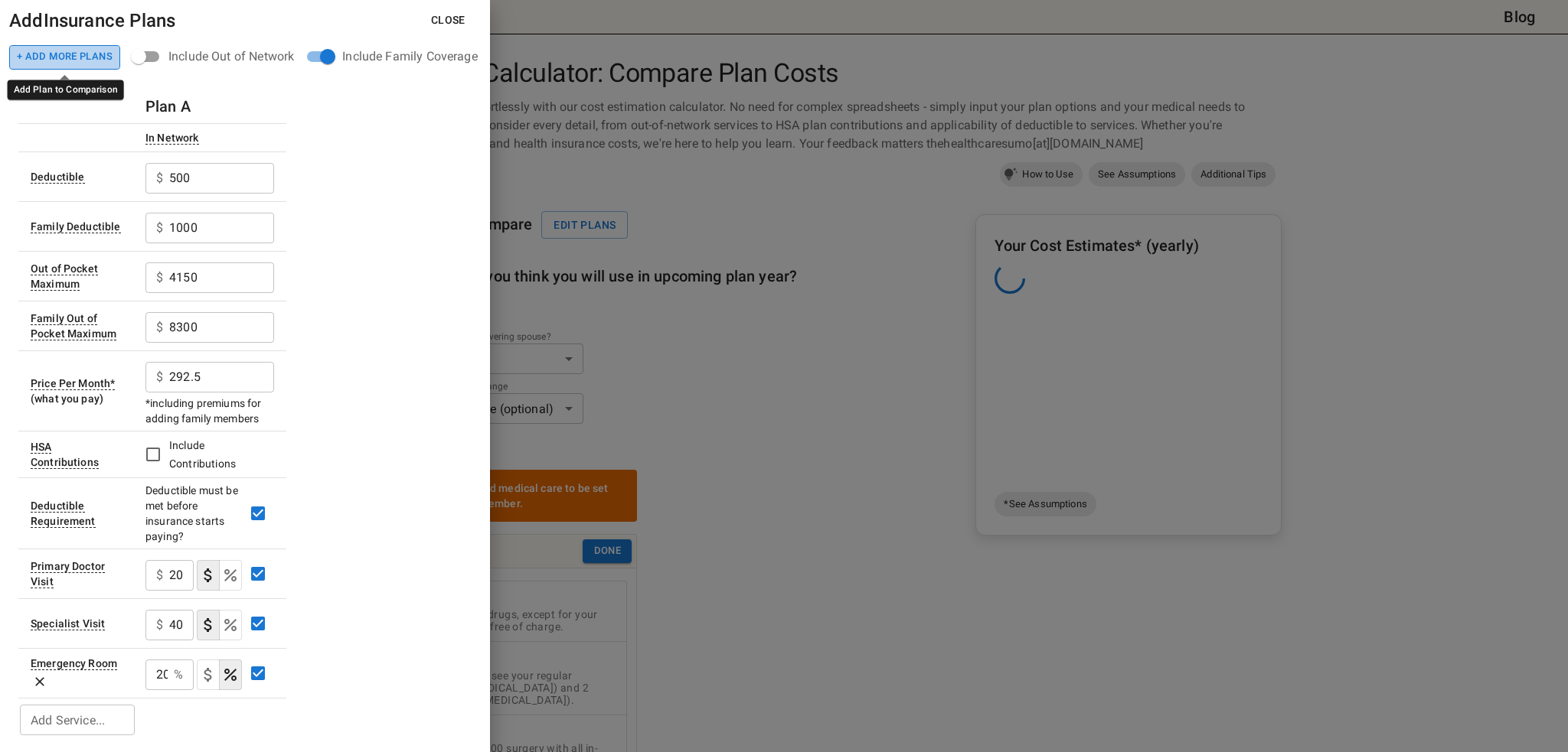
click at [55, 58] on button "+ Add More Plans" at bounding box center [65, 57] width 111 height 24
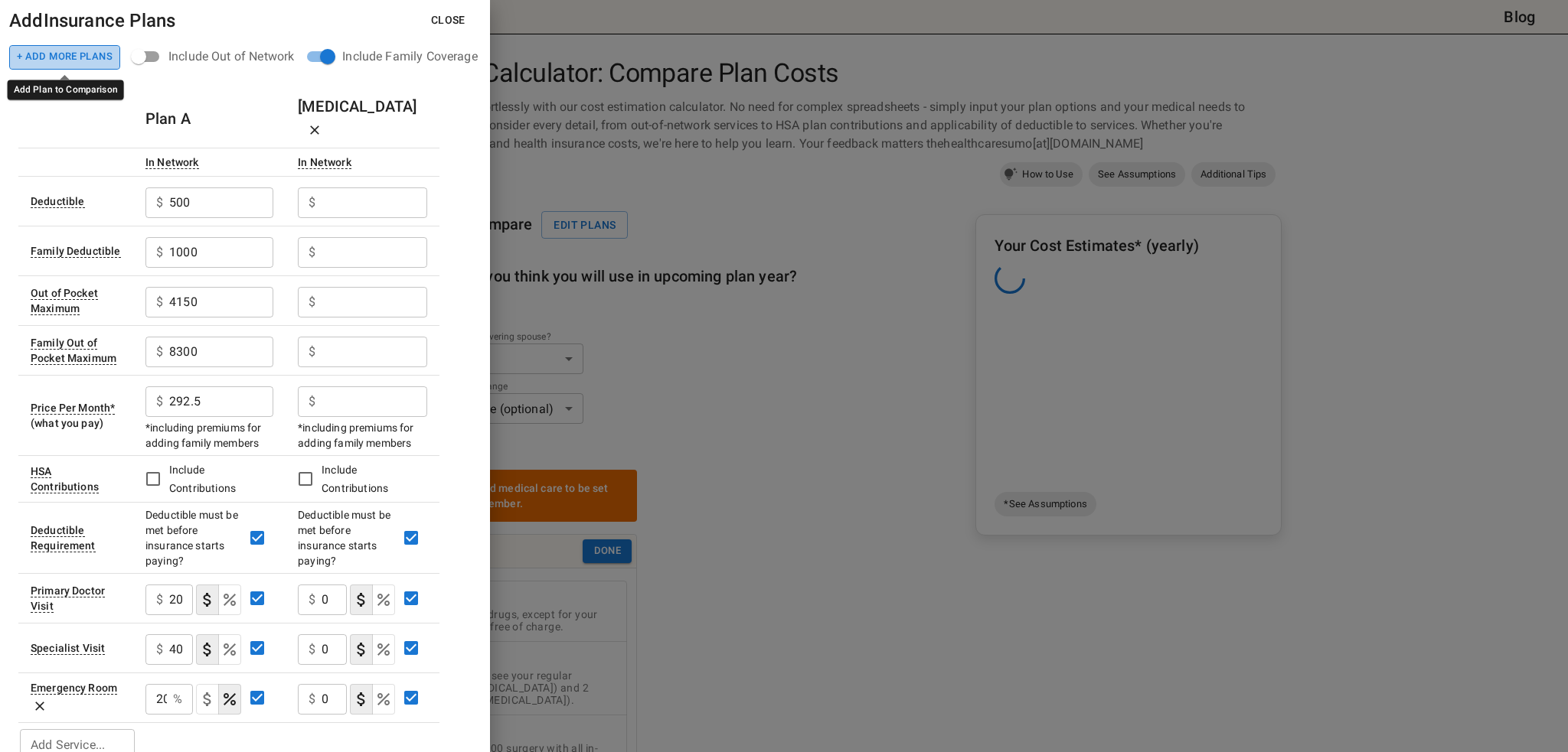
click at [89, 55] on button "+ Add More Plans" at bounding box center [65, 57] width 111 height 24
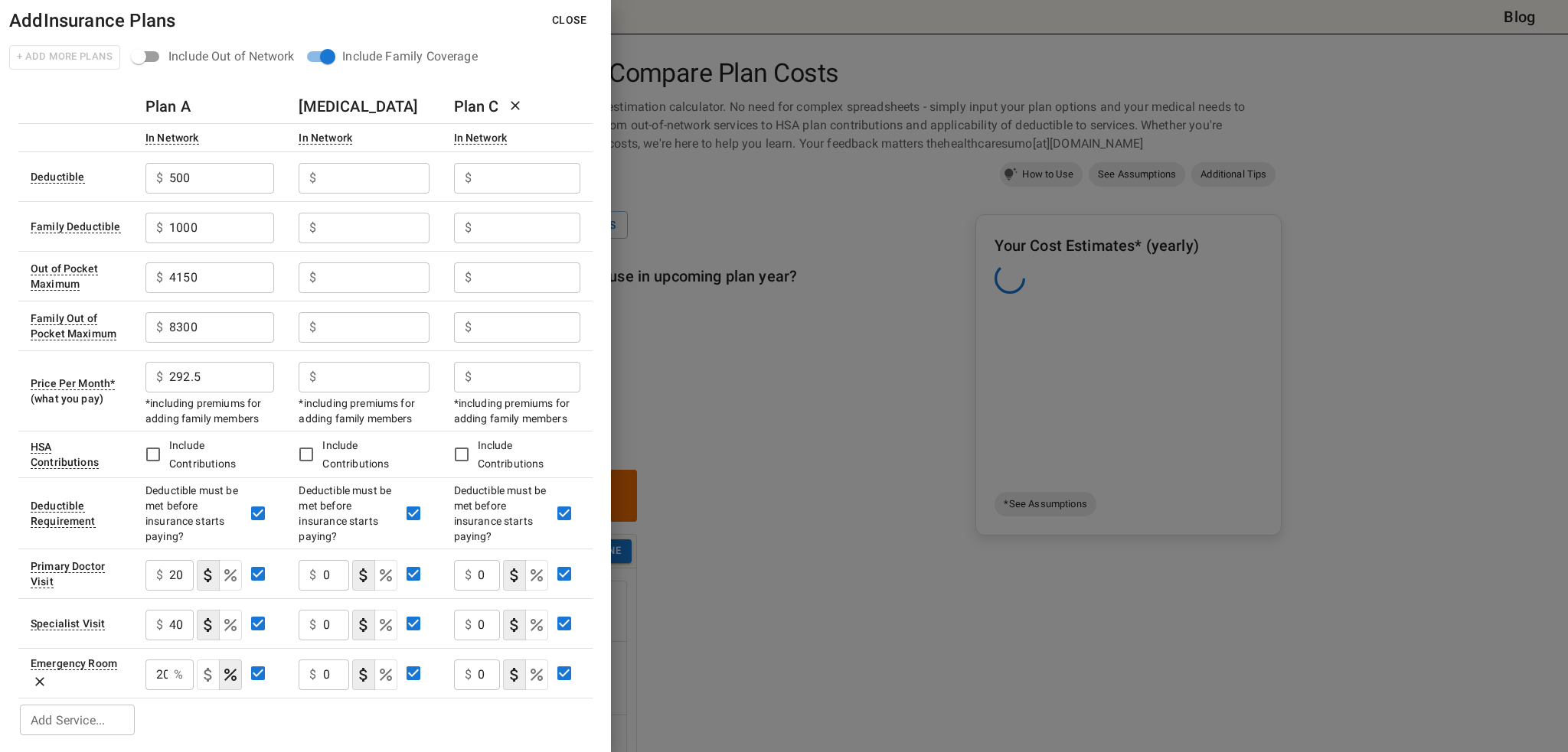
click at [89, 55] on div "+ Add More Plans" at bounding box center [65, 58] width 111 height 26
click at [362, 180] on input "text" at bounding box center [376, 178] width 107 height 30
drag, startPoint x: 340, startPoint y: 179, endPoint x: 334, endPoint y: 187, distance: 10.0
click at [341, 178] on input "text" at bounding box center [376, 178] width 107 height 30
type input "1000"
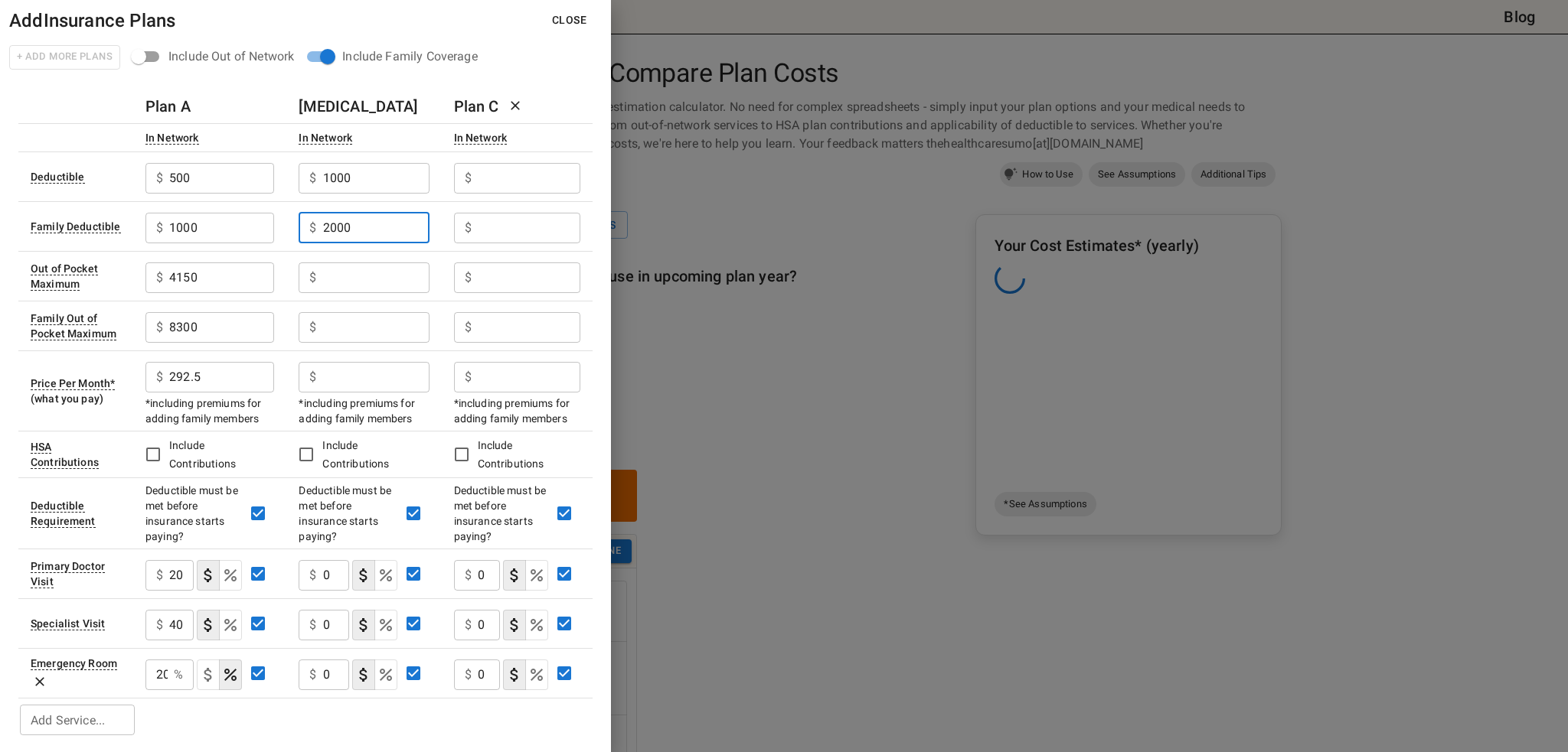
type input "2000"
click at [362, 276] on input "text" at bounding box center [376, 277] width 107 height 30
click at [374, 276] on input "text" at bounding box center [376, 277] width 107 height 30
type input "4750"
click at [396, 323] on input "text" at bounding box center [376, 328] width 107 height 30
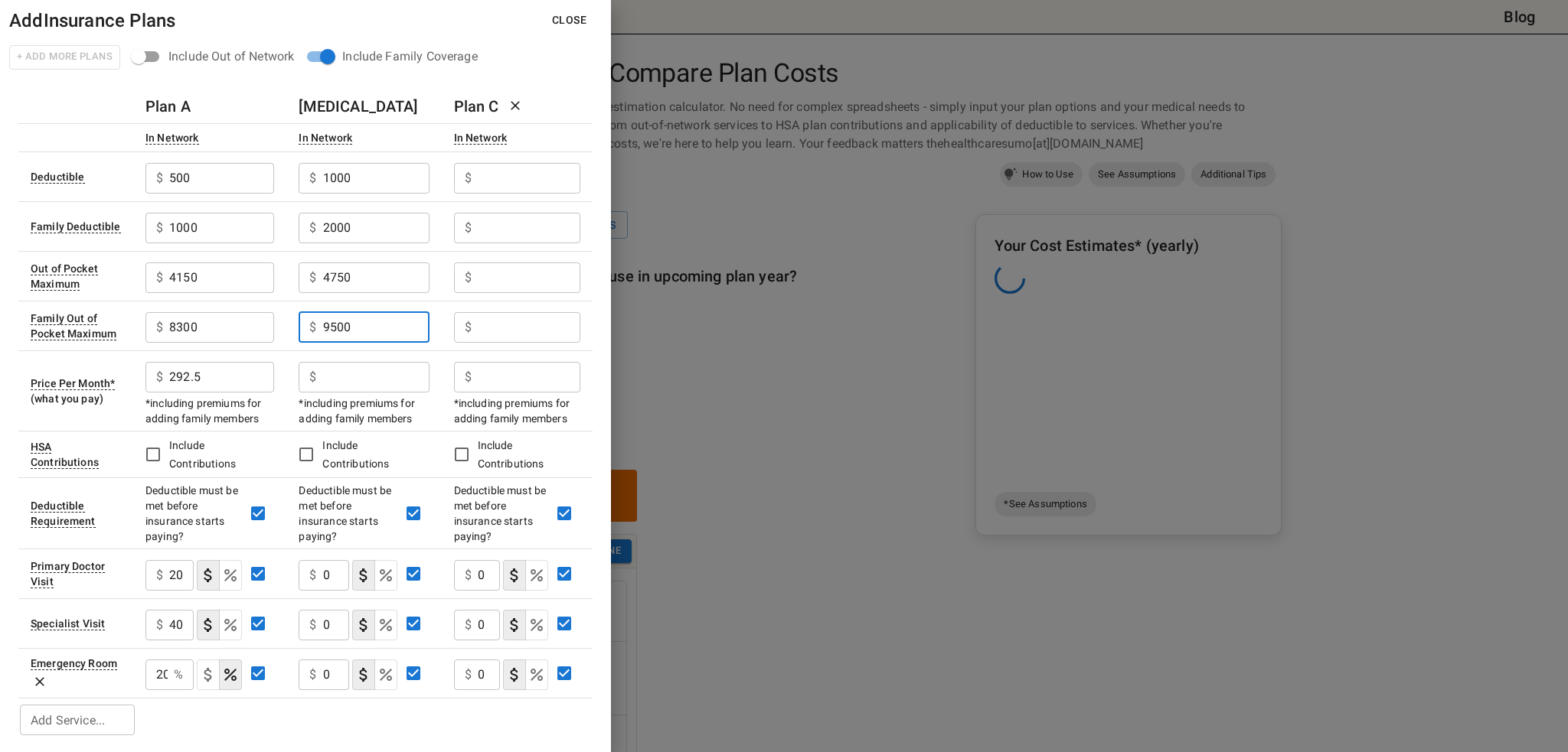
type input "9500"
click at [401, 370] on input "text" at bounding box center [376, 377] width 107 height 30
click at [373, 376] on input "text" at bounding box center [376, 377] width 107 height 30
type input "179.83"
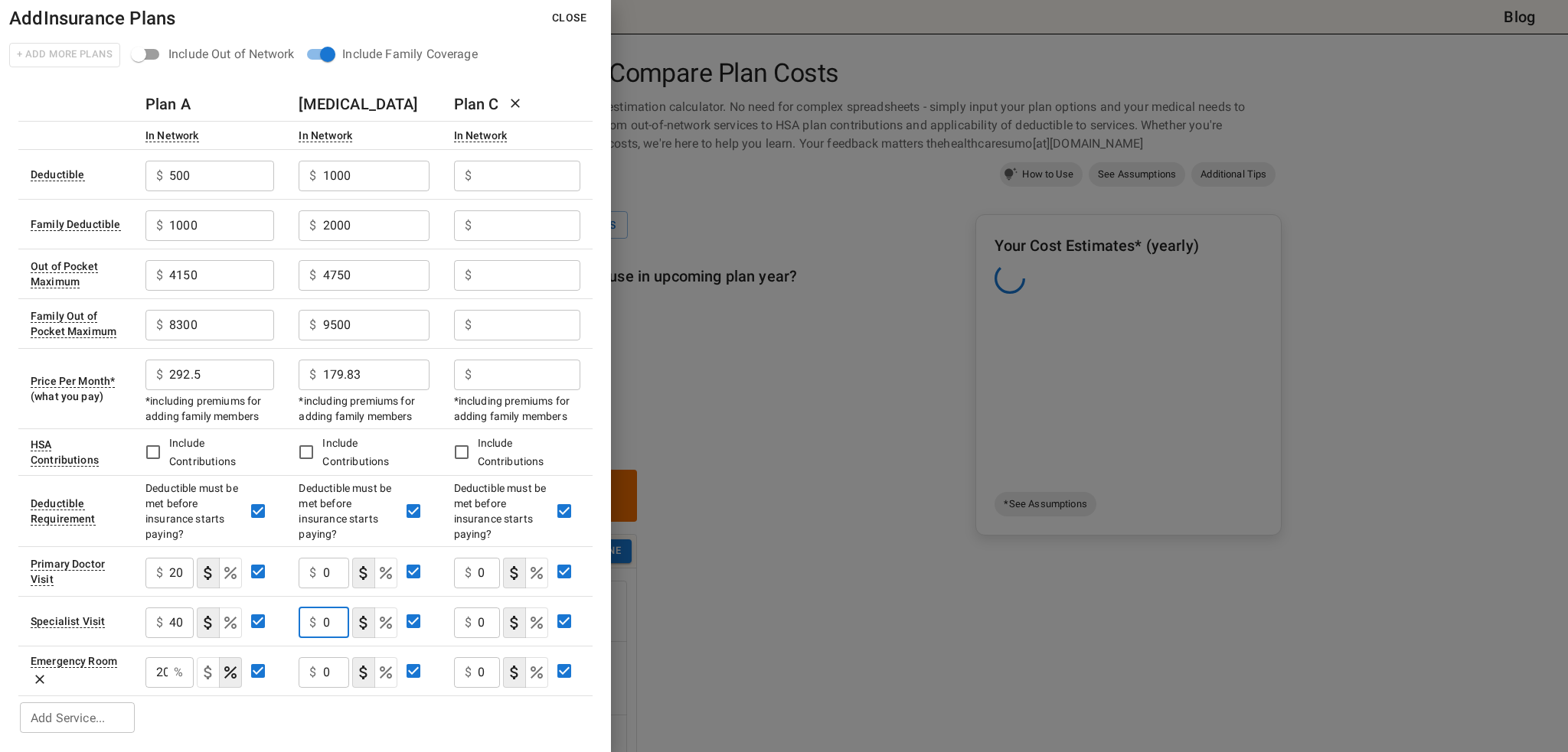
drag, startPoint x: 331, startPoint y: 623, endPoint x: 331, endPoint y: 602, distance: 21.0
click at [330, 623] on input "0" at bounding box center [335, 623] width 26 height 30
click at [330, 571] on input "0" at bounding box center [335, 573] width 26 height 30
click at [330, 570] on input "0" at bounding box center [335, 573] width 26 height 30
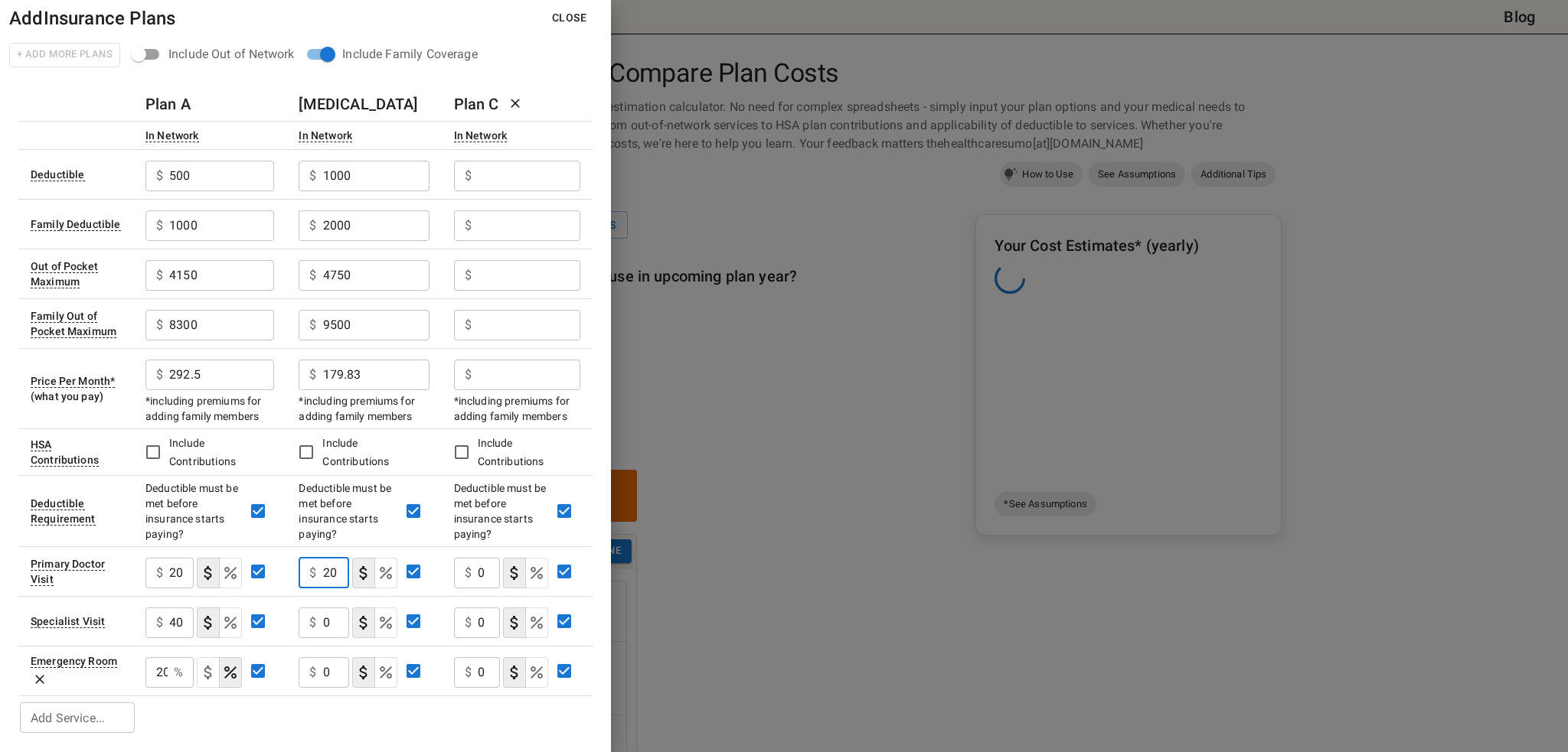
scroll to position [0, 0]
type input "20"
click at [330, 622] on input "0" at bounding box center [335, 623] width 26 height 30
type input "50"
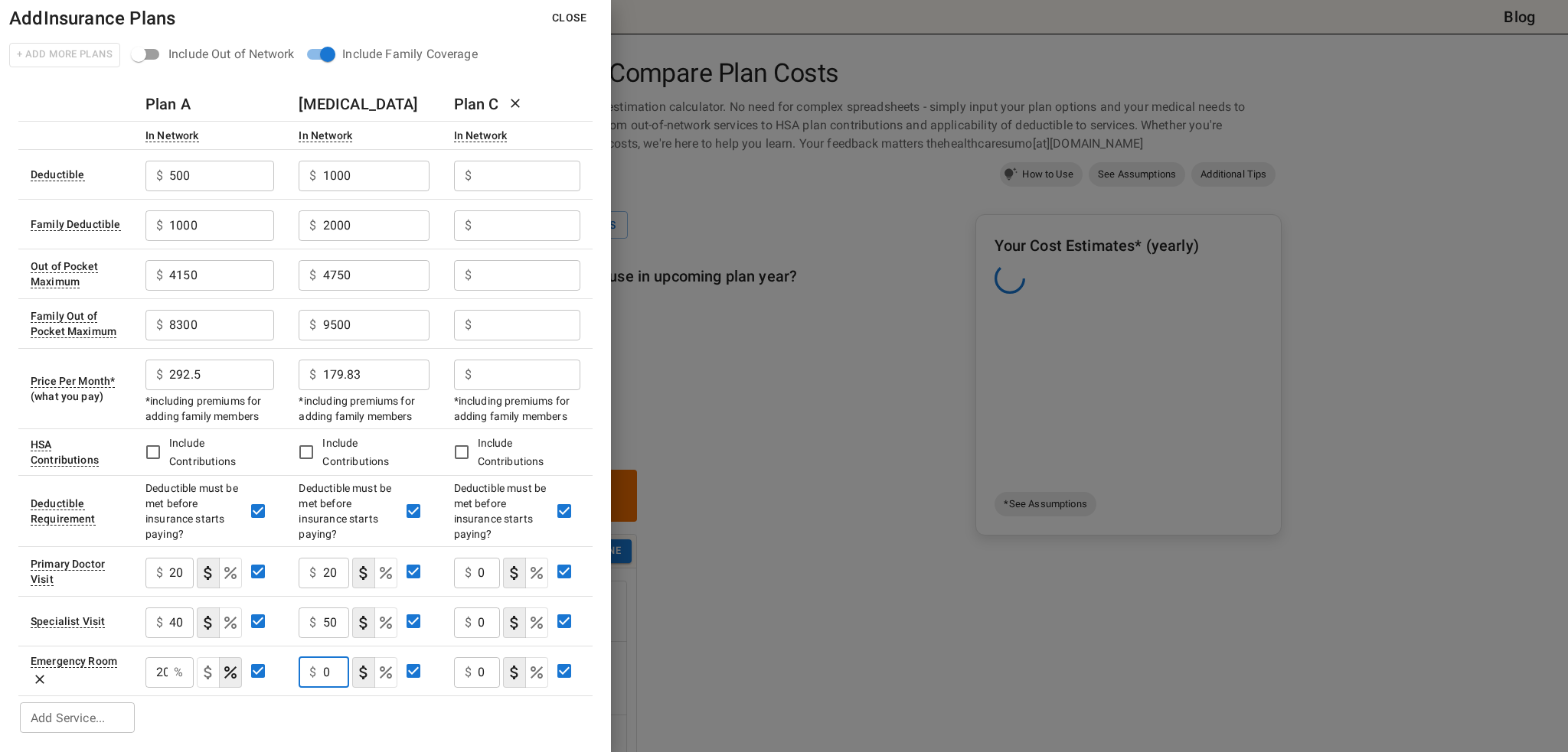
click at [338, 670] on input "0" at bounding box center [335, 672] width 26 height 30
click at [337, 670] on input "0" at bounding box center [335, 672] width 26 height 30
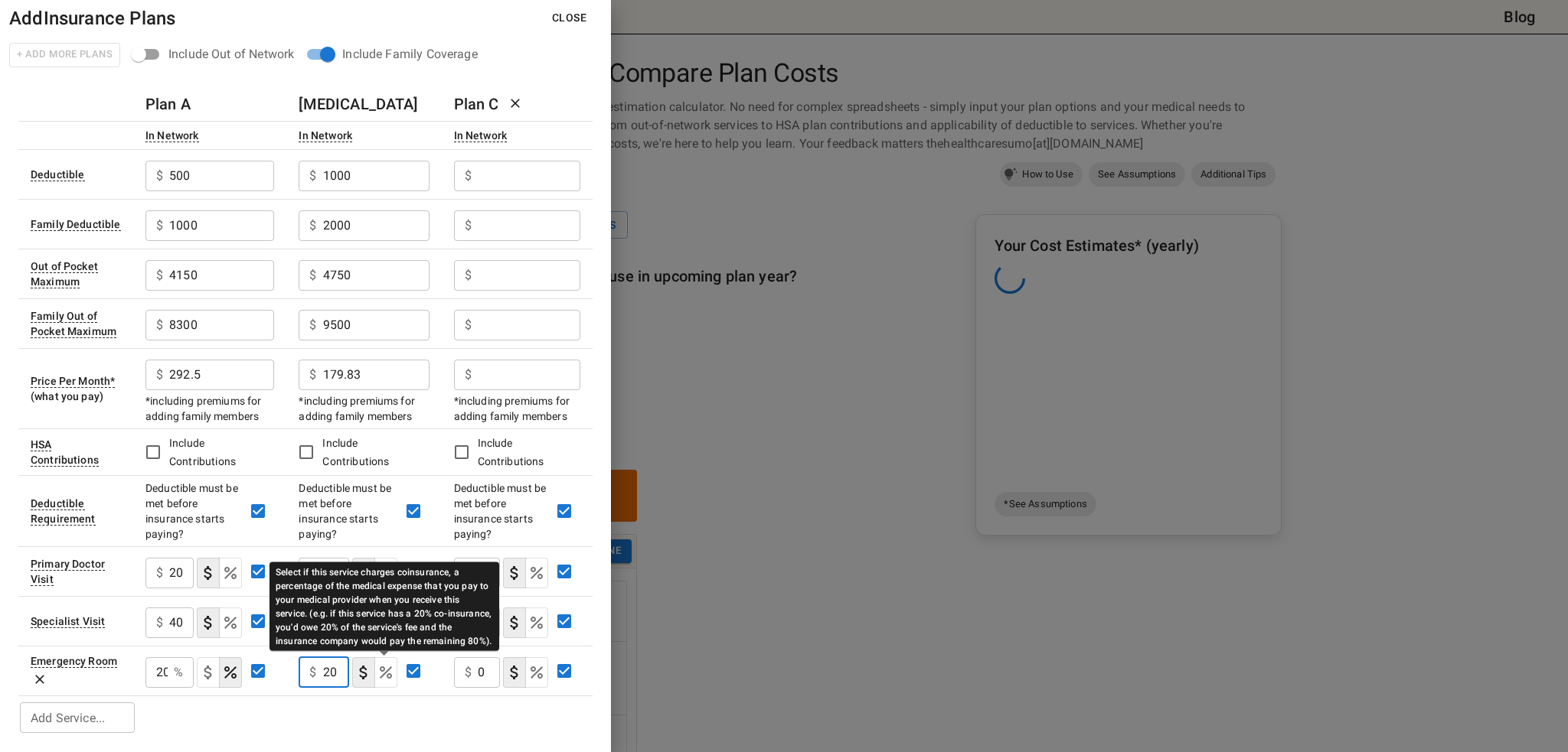
type input "20"
click at [386, 675] on icon "Select if this service charges coinsurance, a percentage of the medical expense…" at bounding box center [386, 673] width 18 height 18
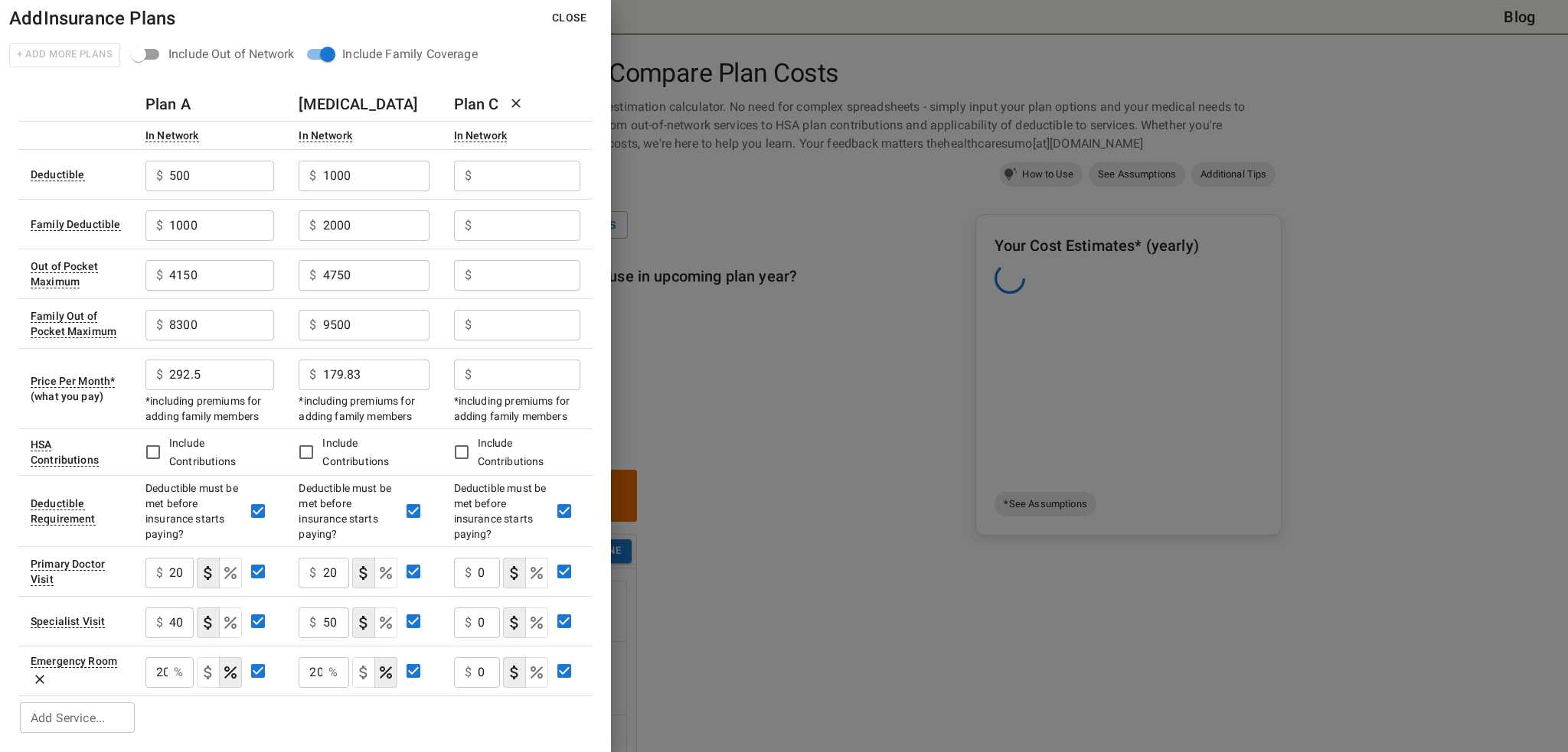
click at [382, 706] on table "Plan A Plan B Plan C In Network In Network In Network Deductible $ 500 ​ $ 1000…" at bounding box center [305, 412] width 574 height 649
click at [534, 165] on input "text" at bounding box center [529, 178] width 103 height 30
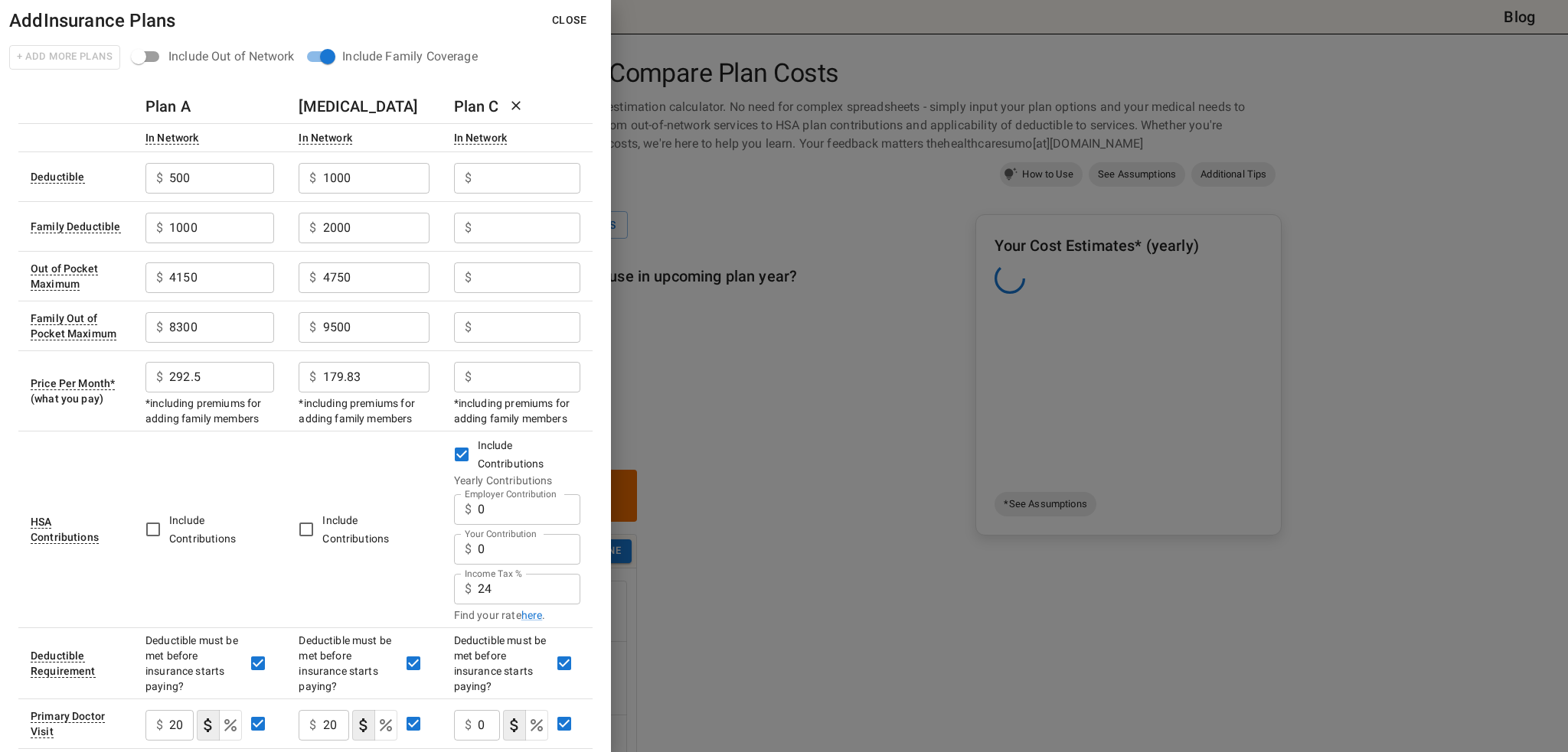
click at [511, 177] on input "Employer Contribution" at bounding box center [529, 178] width 103 height 30
type input "2500"
type input "5000"
click at [520, 271] on input "Employer Contribution" at bounding box center [529, 277] width 103 height 30
type input "3500"
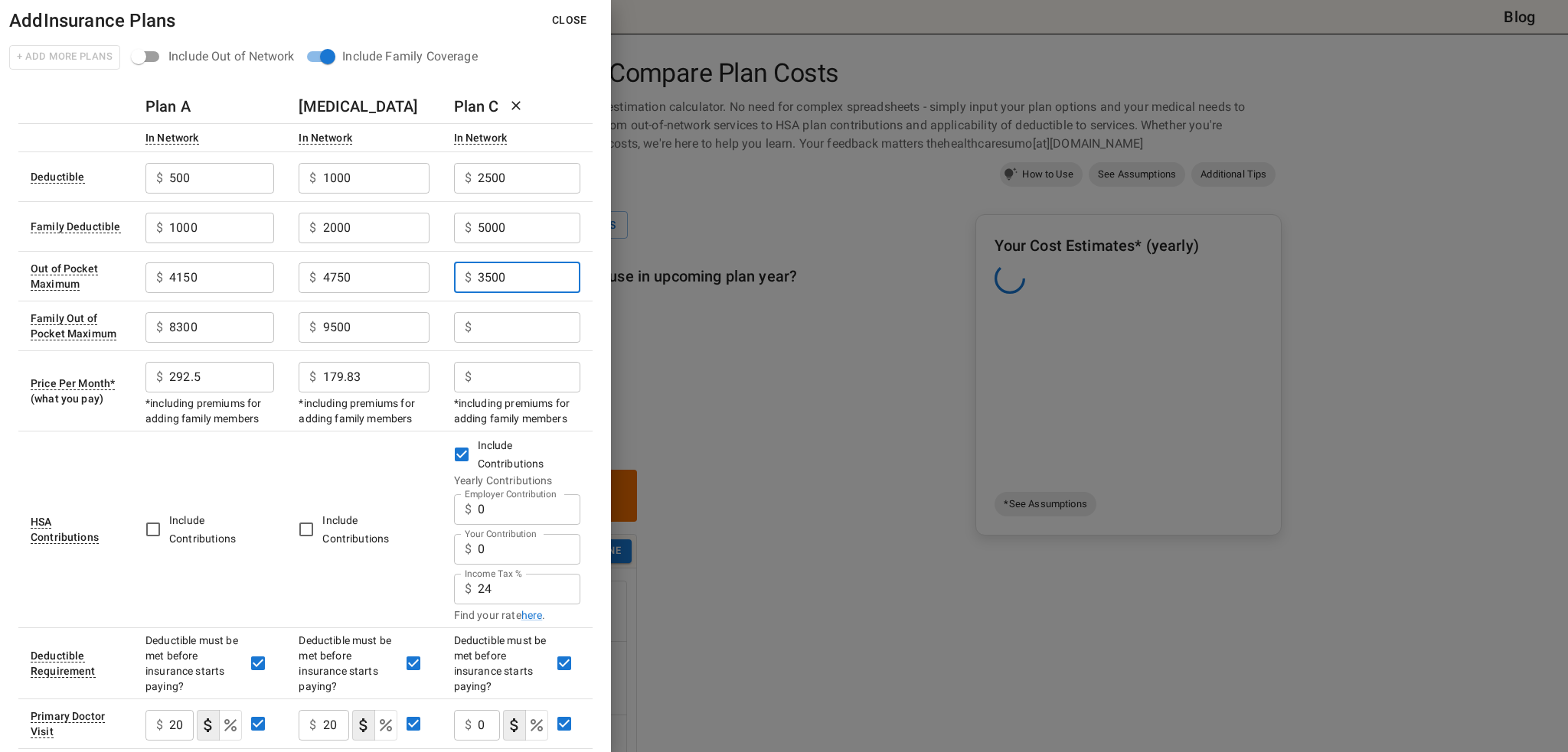
click at [515, 322] on input "Employer Contribution" at bounding box center [529, 328] width 103 height 30
type input "7000"
click at [520, 372] on input "Employer Contribution" at bounding box center [529, 377] width 103 height 30
type input "195"
click at [520, 502] on input "0" at bounding box center [529, 509] width 103 height 30
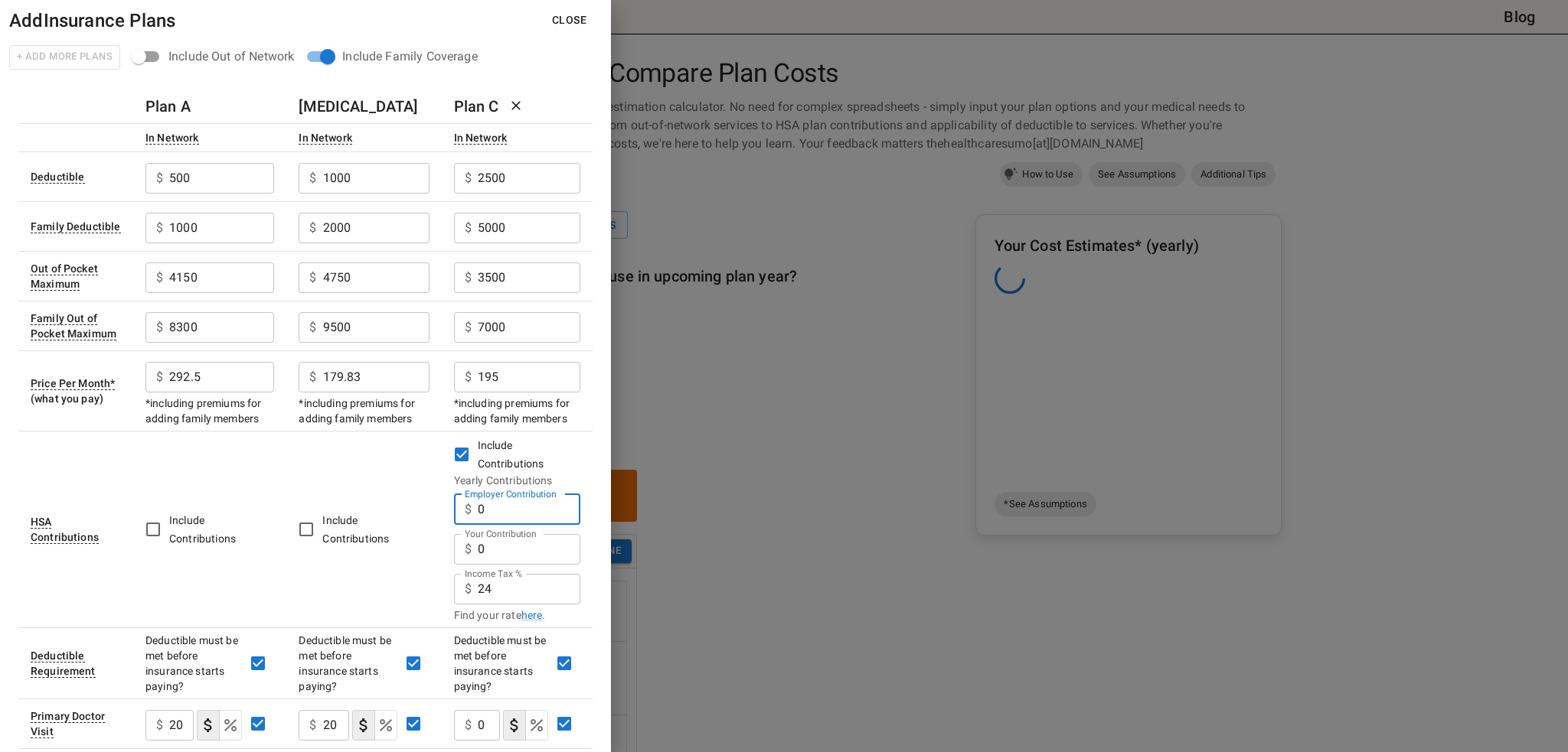
click at [520, 502] on input "0" at bounding box center [529, 509] width 103 height 30
type input "2000"
click at [503, 538] on label "Your Contribution" at bounding box center [501, 534] width 72 height 13
click at [274, 193] on input "500" at bounding box center [221, 178] width 105 height 30
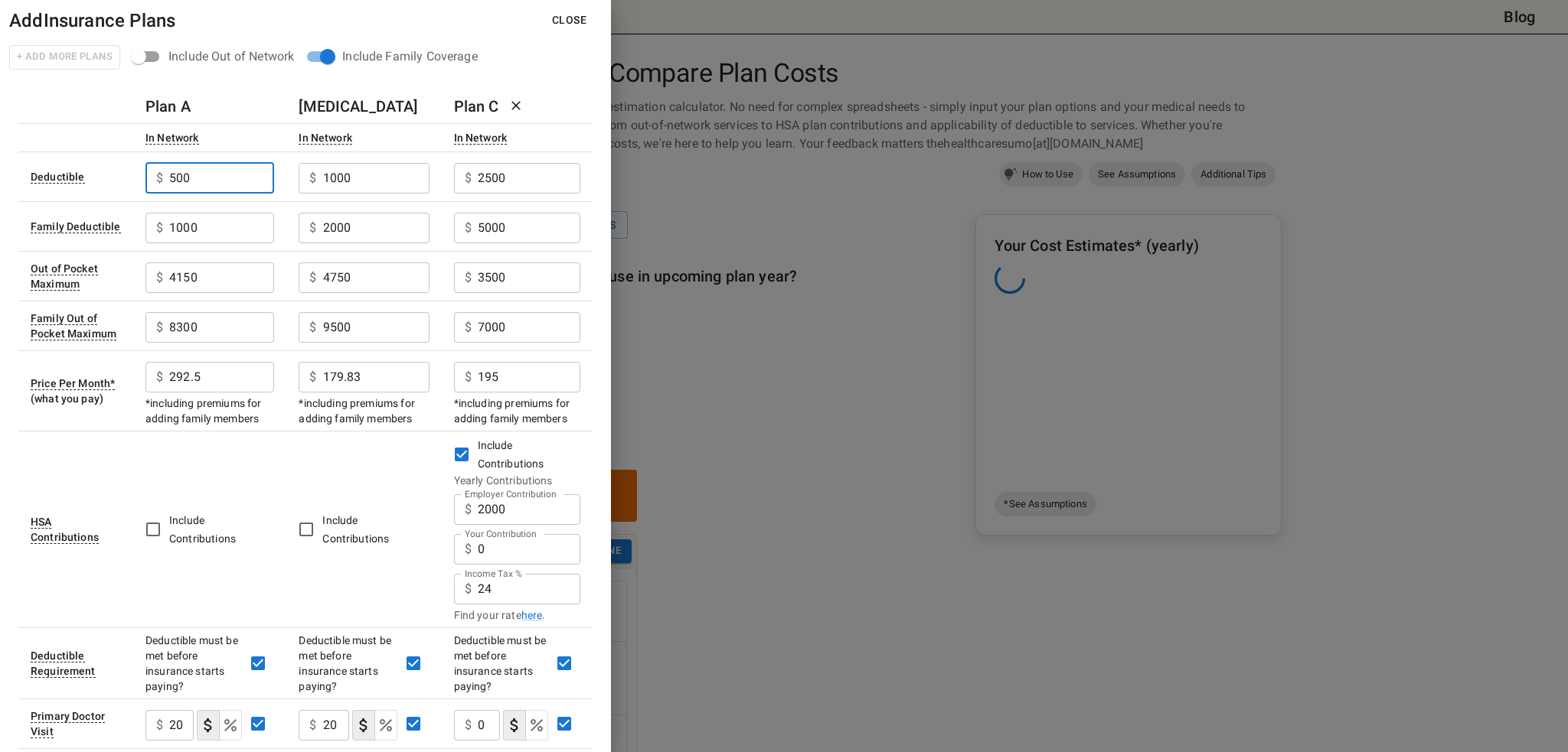
click at [548, 539] on input "0" at bounding box center [529, 550] width 103 height 30
click at [546, 545] on input "0" at bounding box center [529, 550] width 103 height 30
type input "8750"
click at [576, 603] on div "Income Tax % $ 24 Income Tax %" at bounding box center [517, 587] width 126 height 39
click at [528, 620] on link "here" at bounding box center [532, 615] width 22 height 15
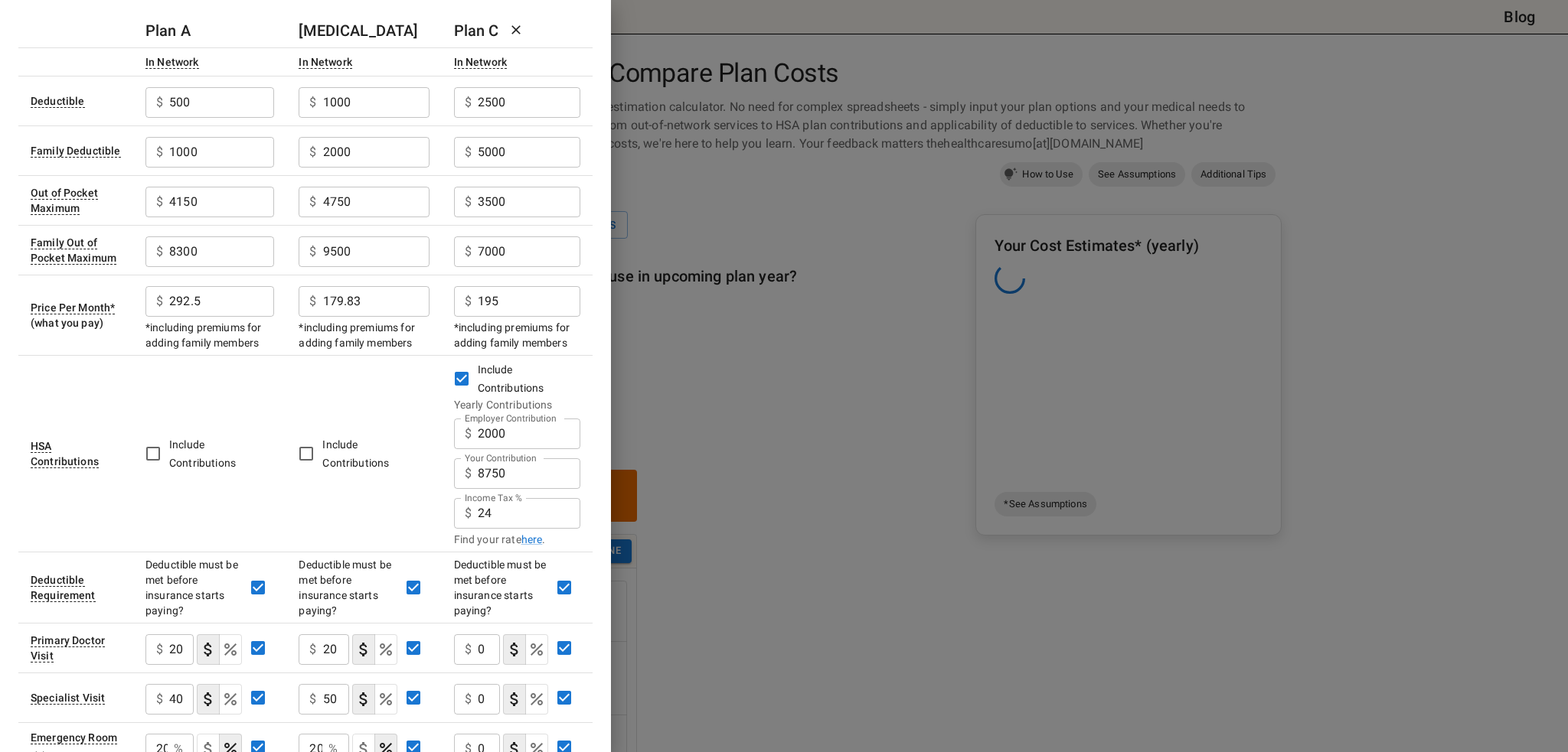
scroll to position [76, 0]
click at [520, 517] on input "24" at bounding box center [529, 513] width 103 height 30
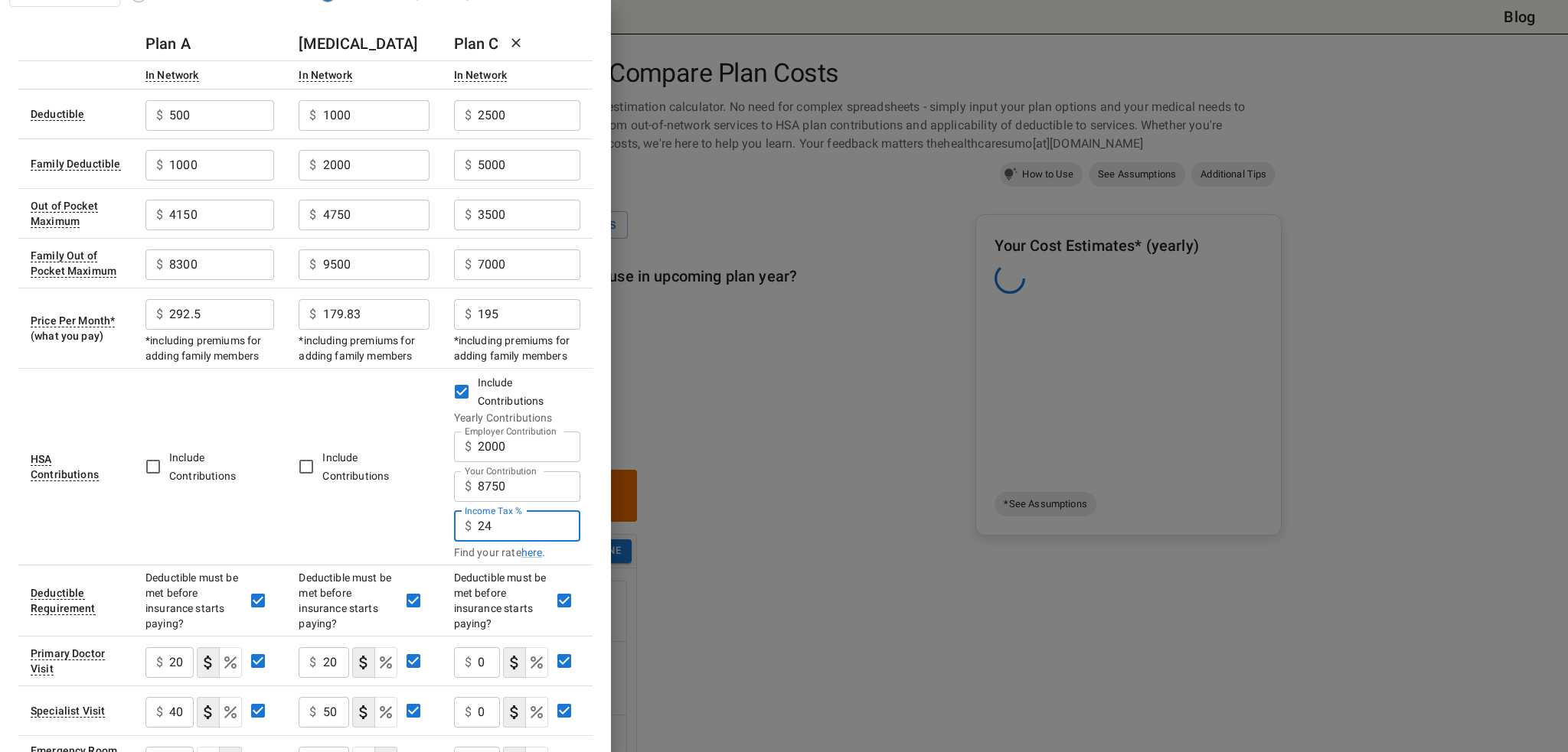
scroll to position [0, 0]
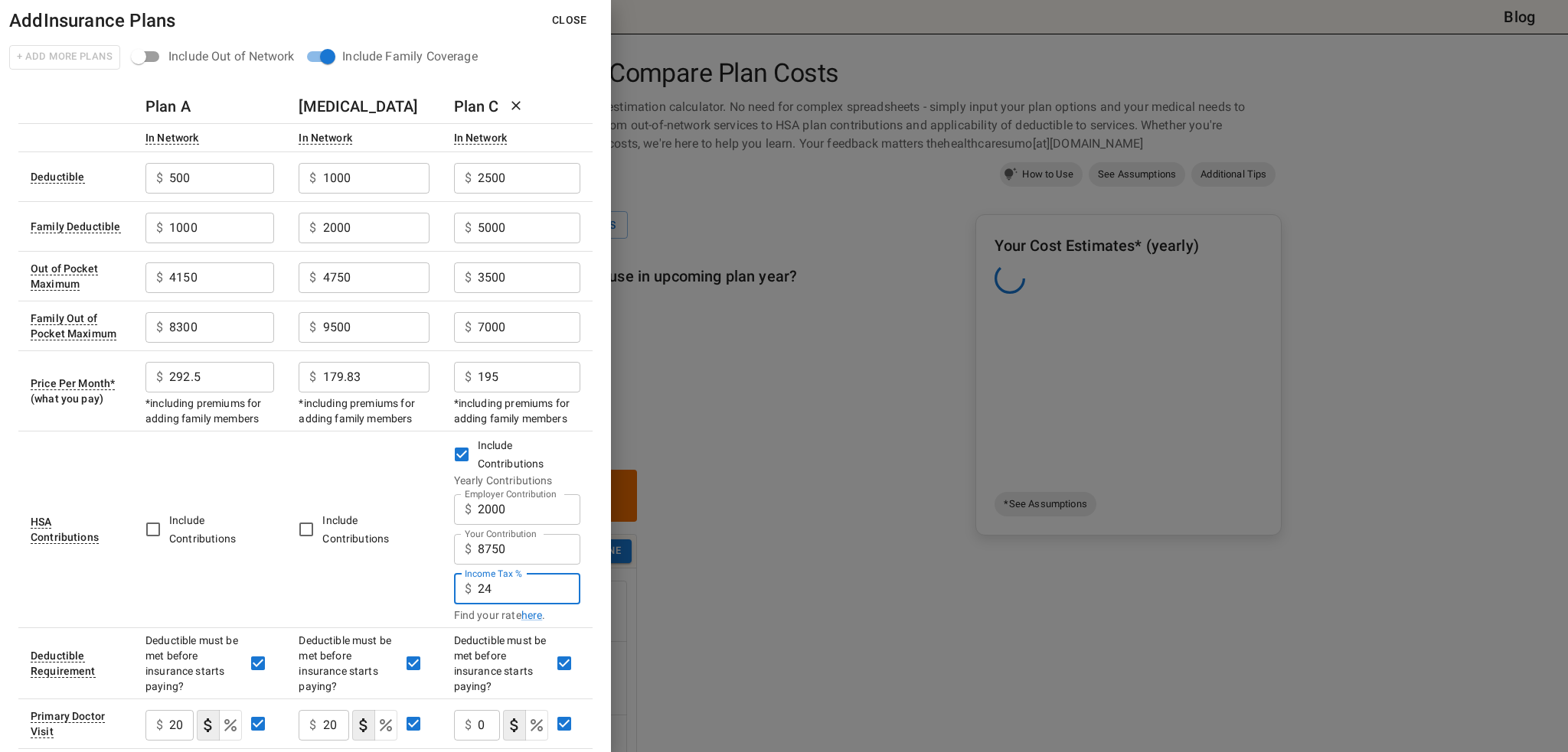
click at [568, 25] on button "Close" at bounding box center [569, 20] width 59 height 29
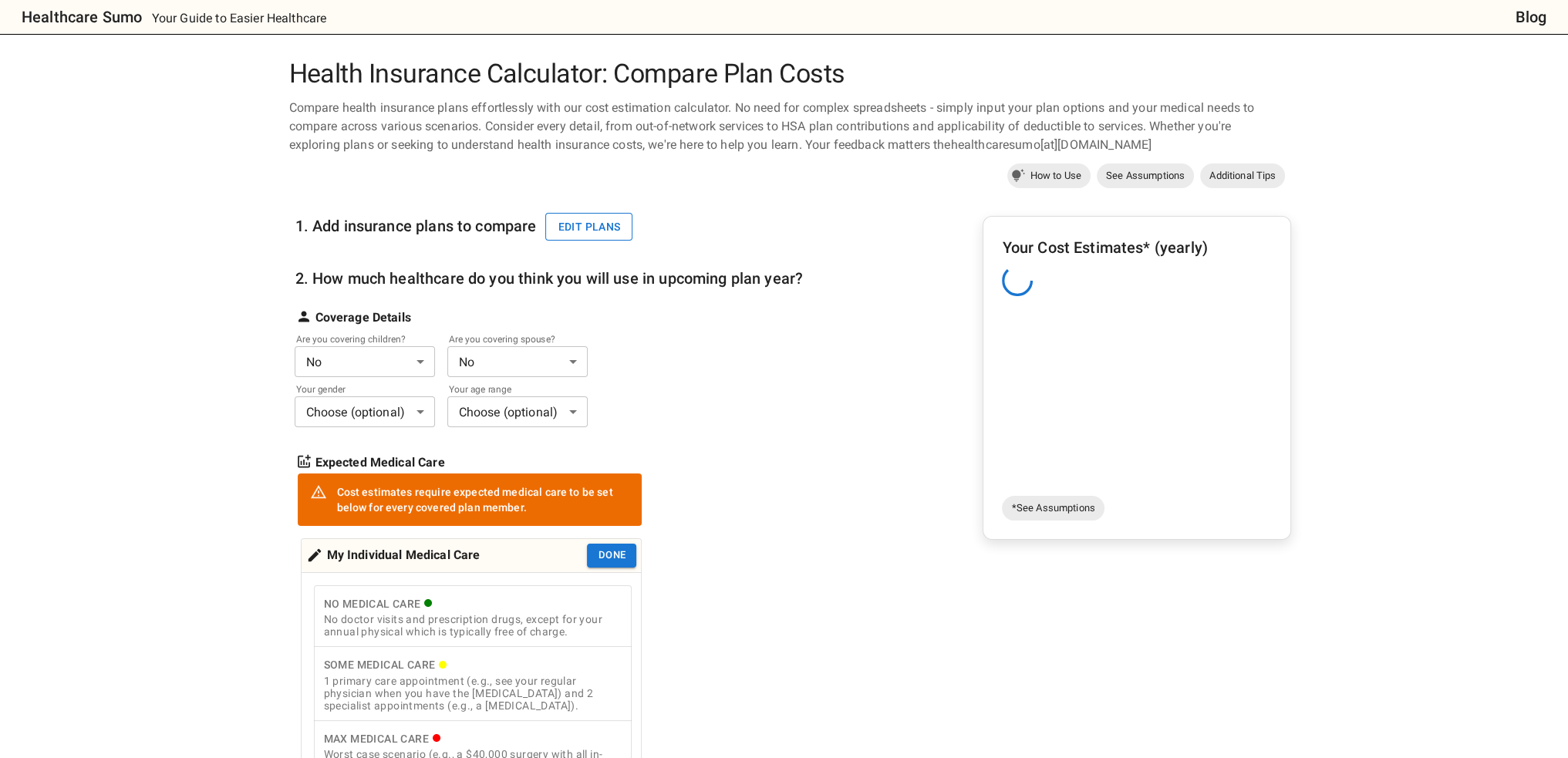
click at [577, 226] on button "Edit plans" at bounding box center [588, 227] width 87 height 29
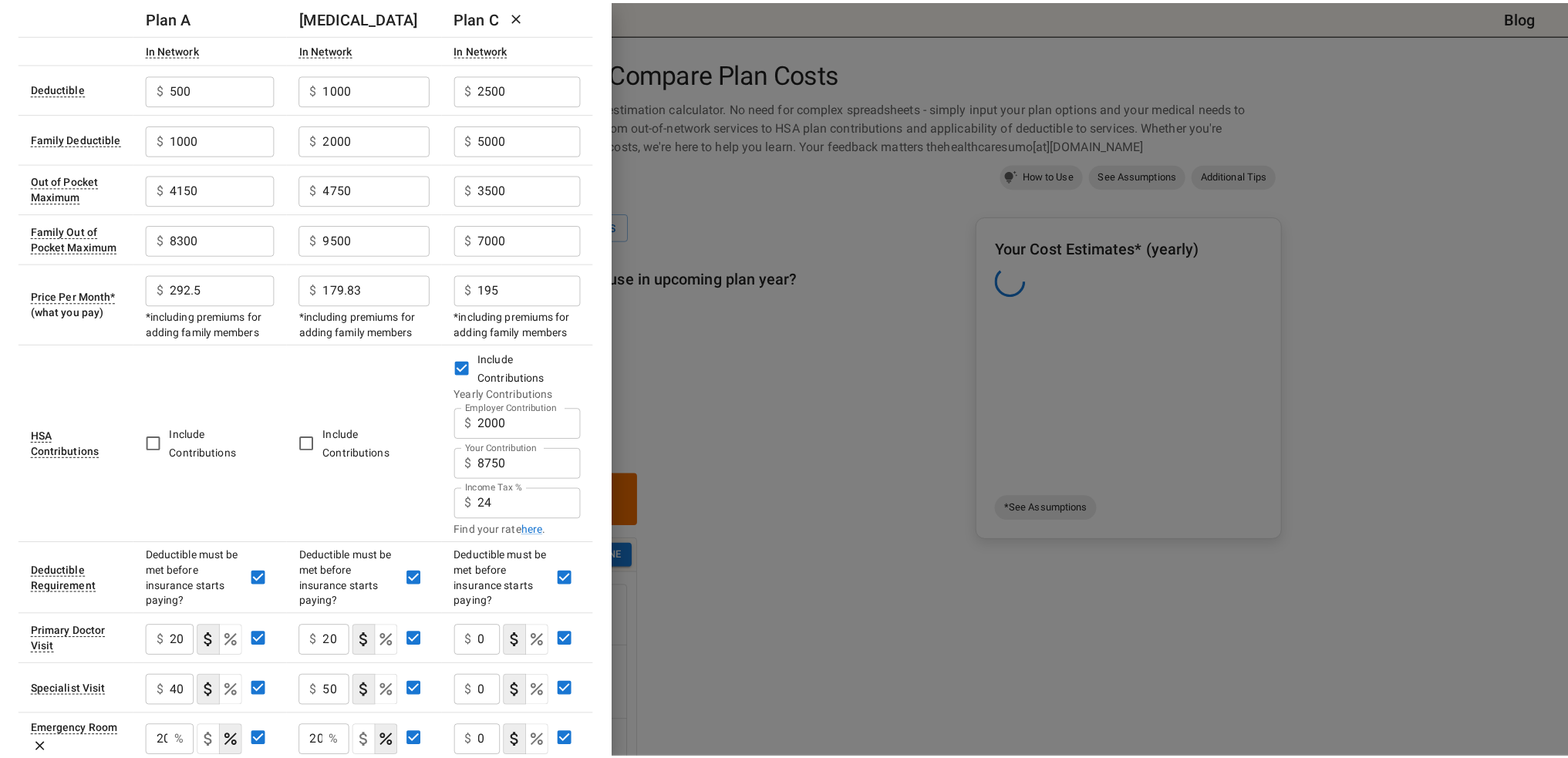
scroll to position [153, 0]
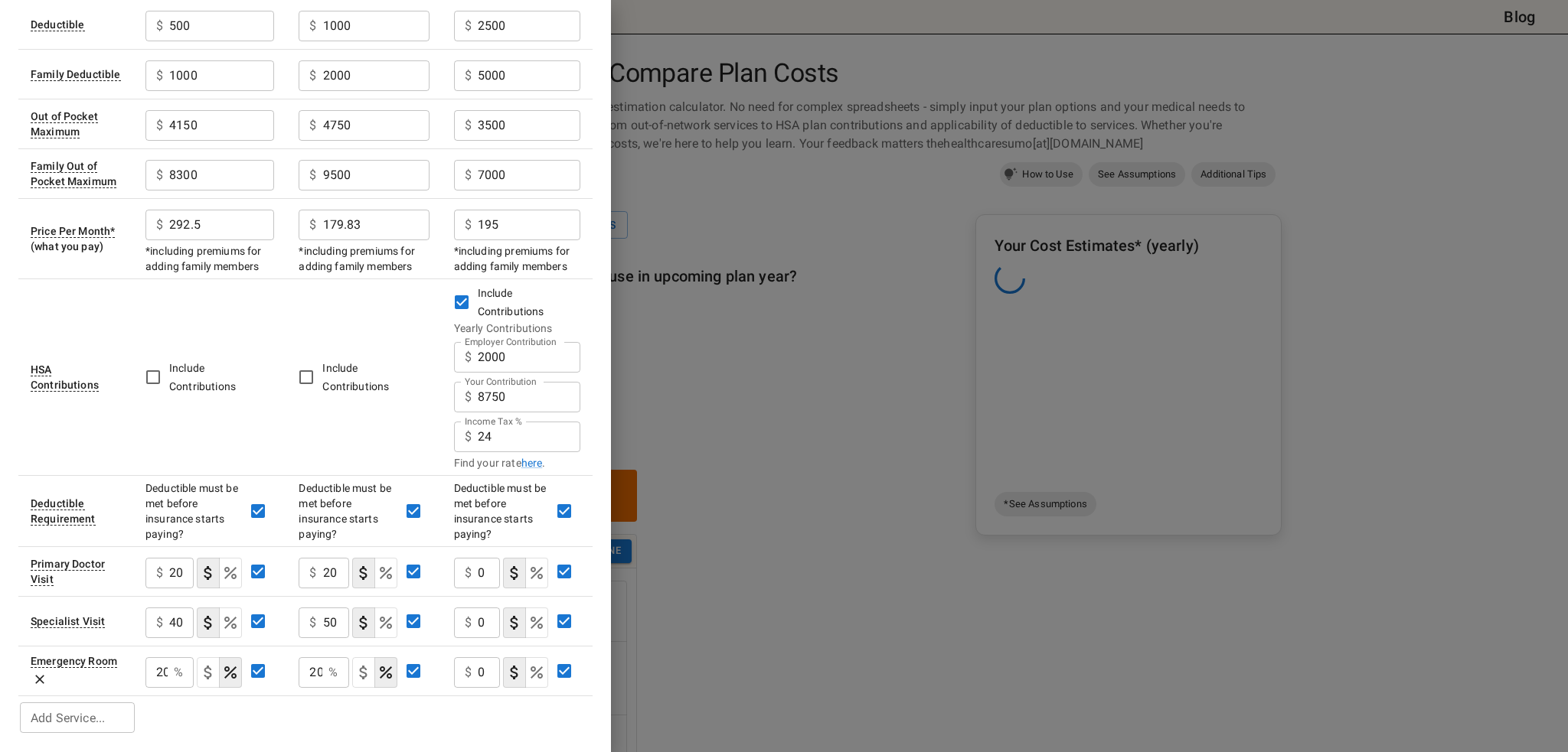
click at [737, 599] on div at bounding box center [784, 376] width 1568 height 752
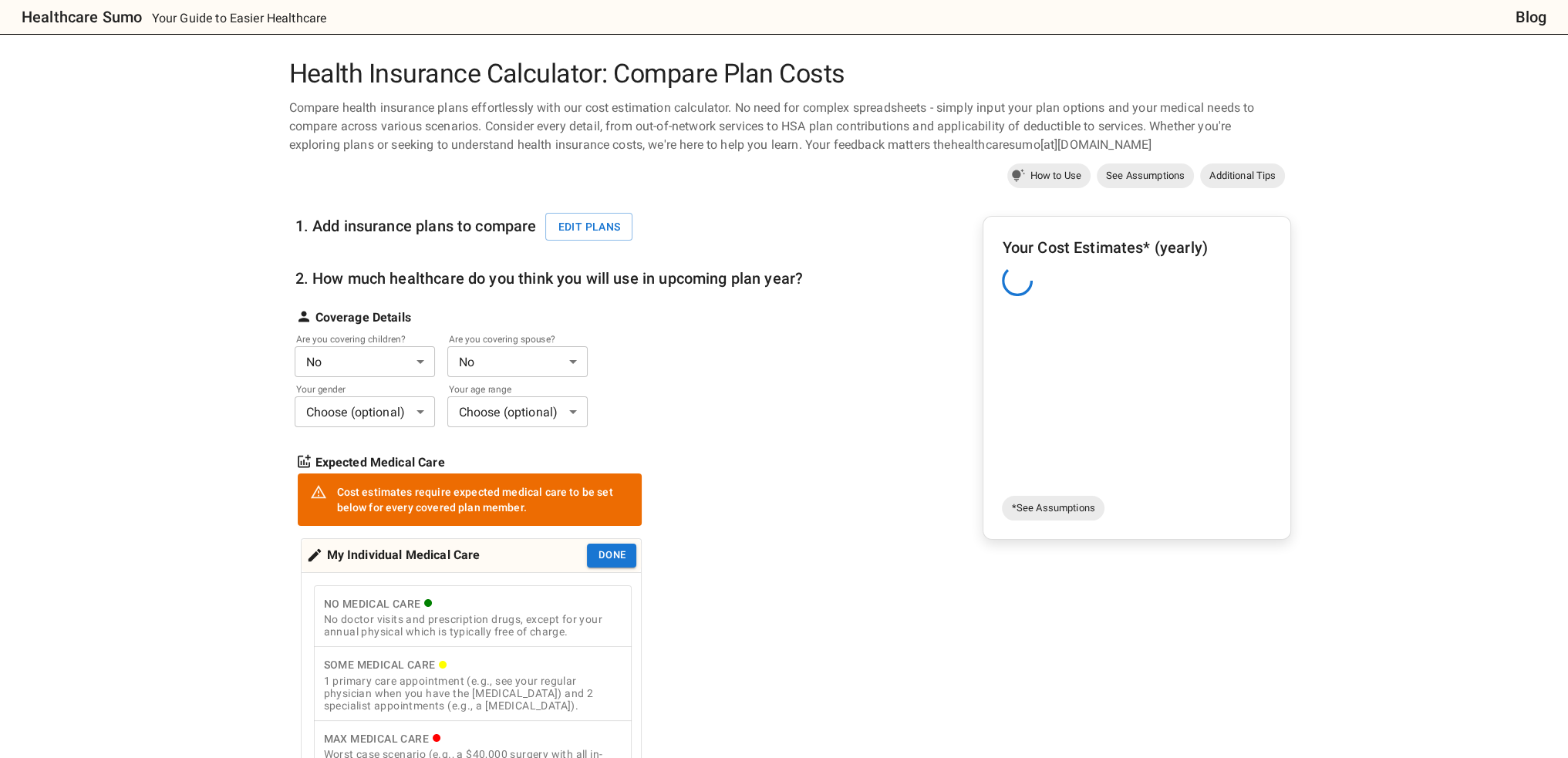
click at [361, 362] on body "Healthcare Sumo Your Guide to Easier Healthcare Blog Health Insurance Calculato…" at bounding box center [784, 742] width 1568 height 1484
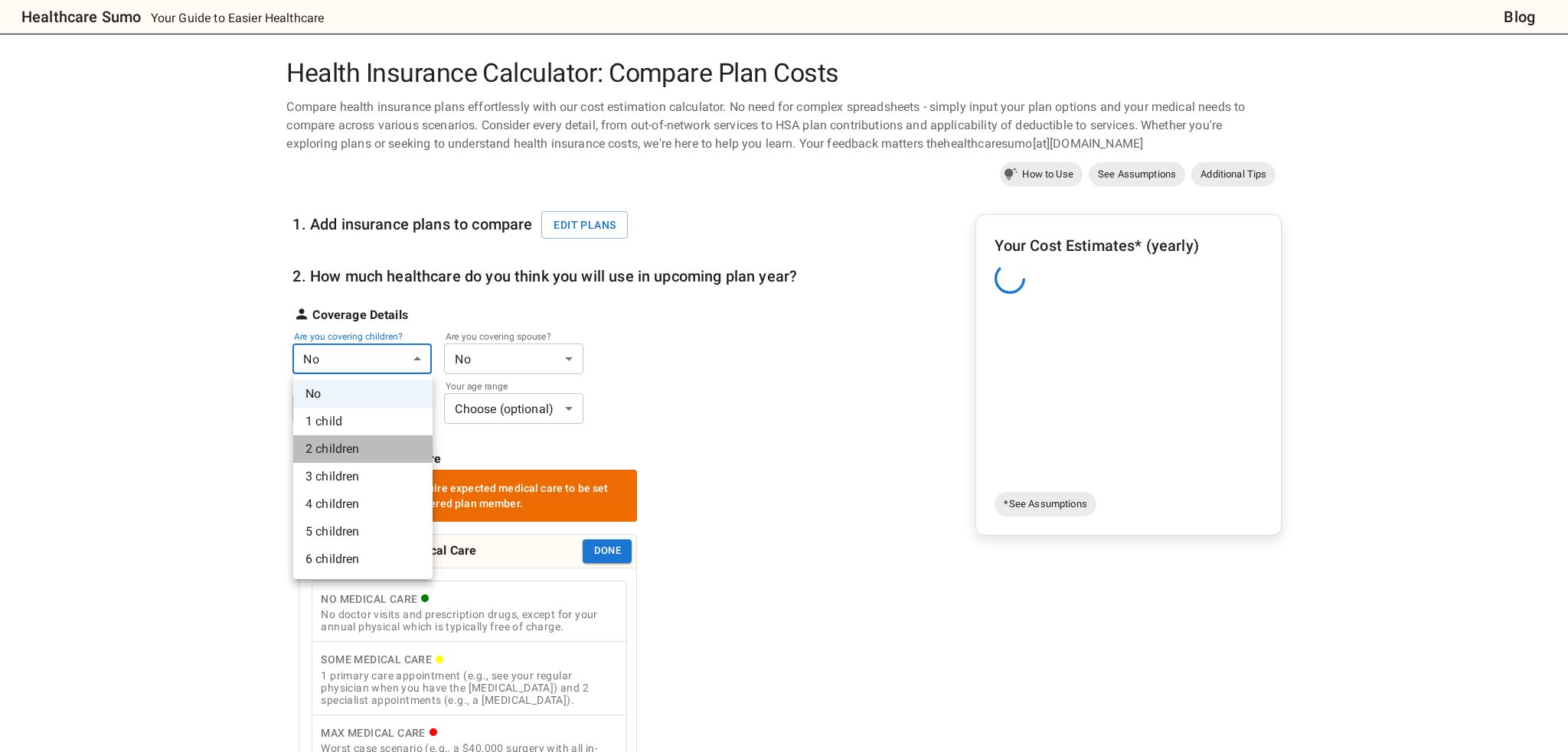
click at [369, 436] on li "2 children" at bounding box center [363, 449] width 140 height 28
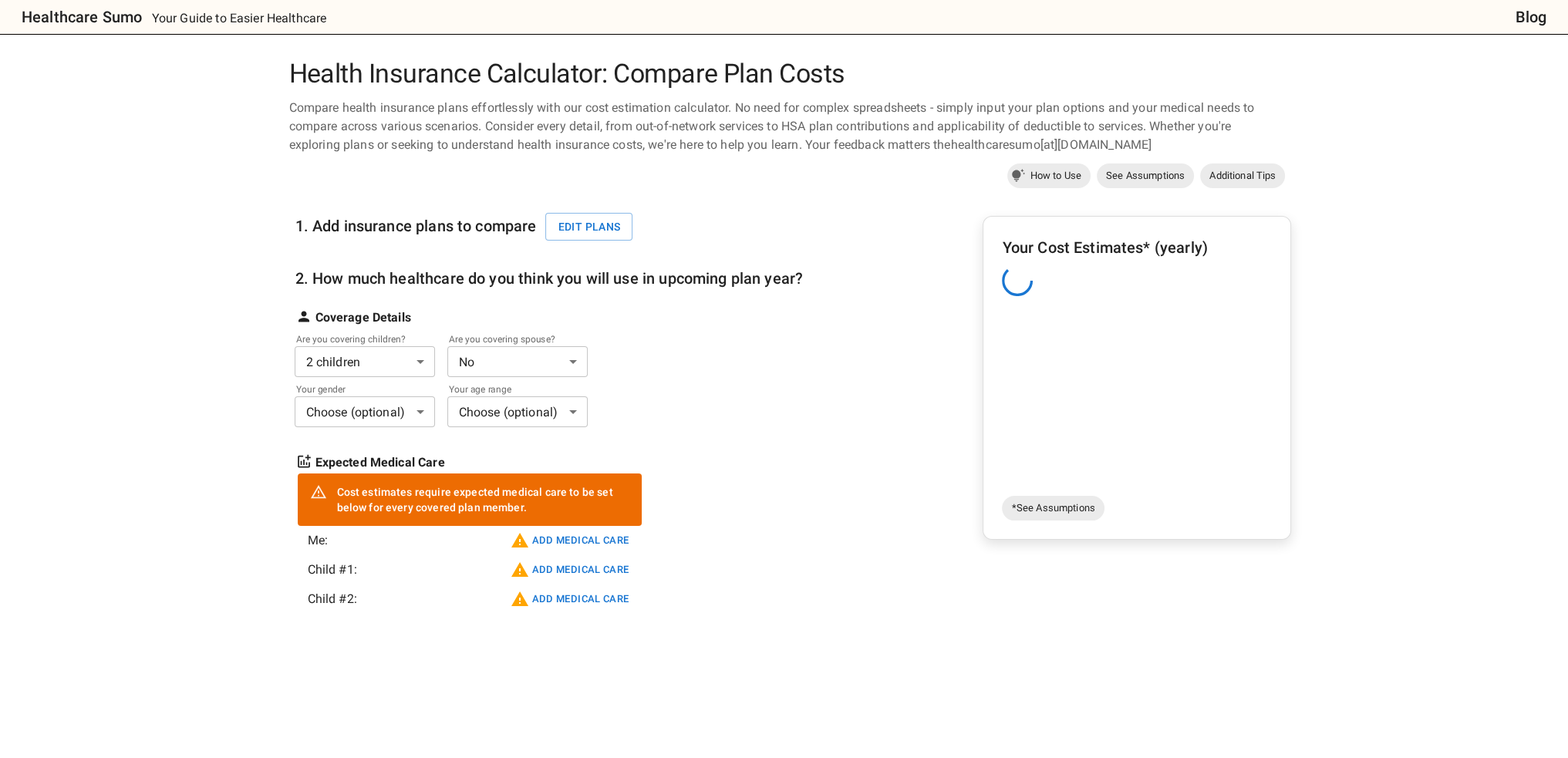
click at [524, 369] on body "Healthcare Sumo Your Guide to Easier Healthcare Blog Health Insurance Calculato…" at bounding box center [784, 622] width 1568 height 1243
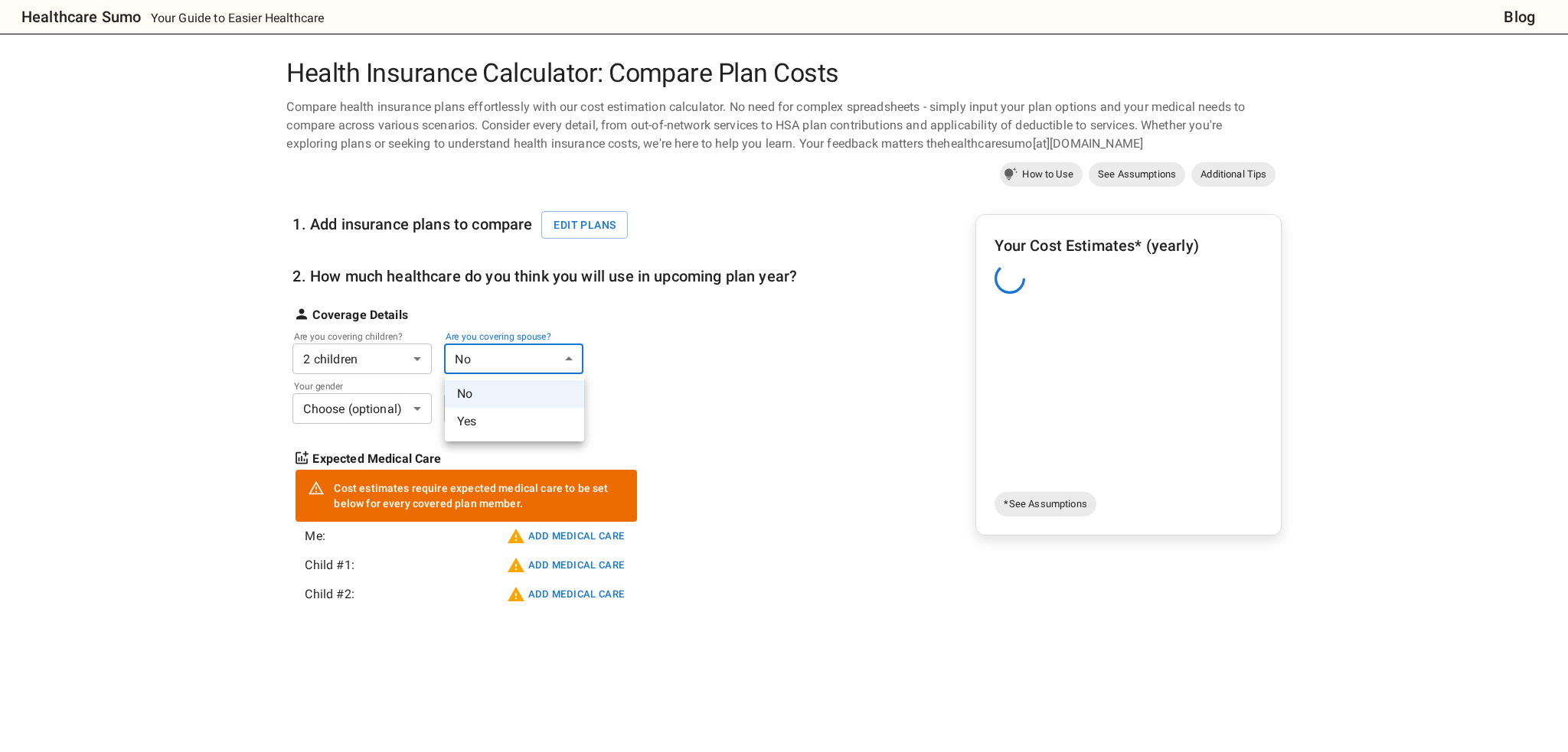
click at [505, 419] on li "Yes" at bounding box center [515, 421] width 140 height 28
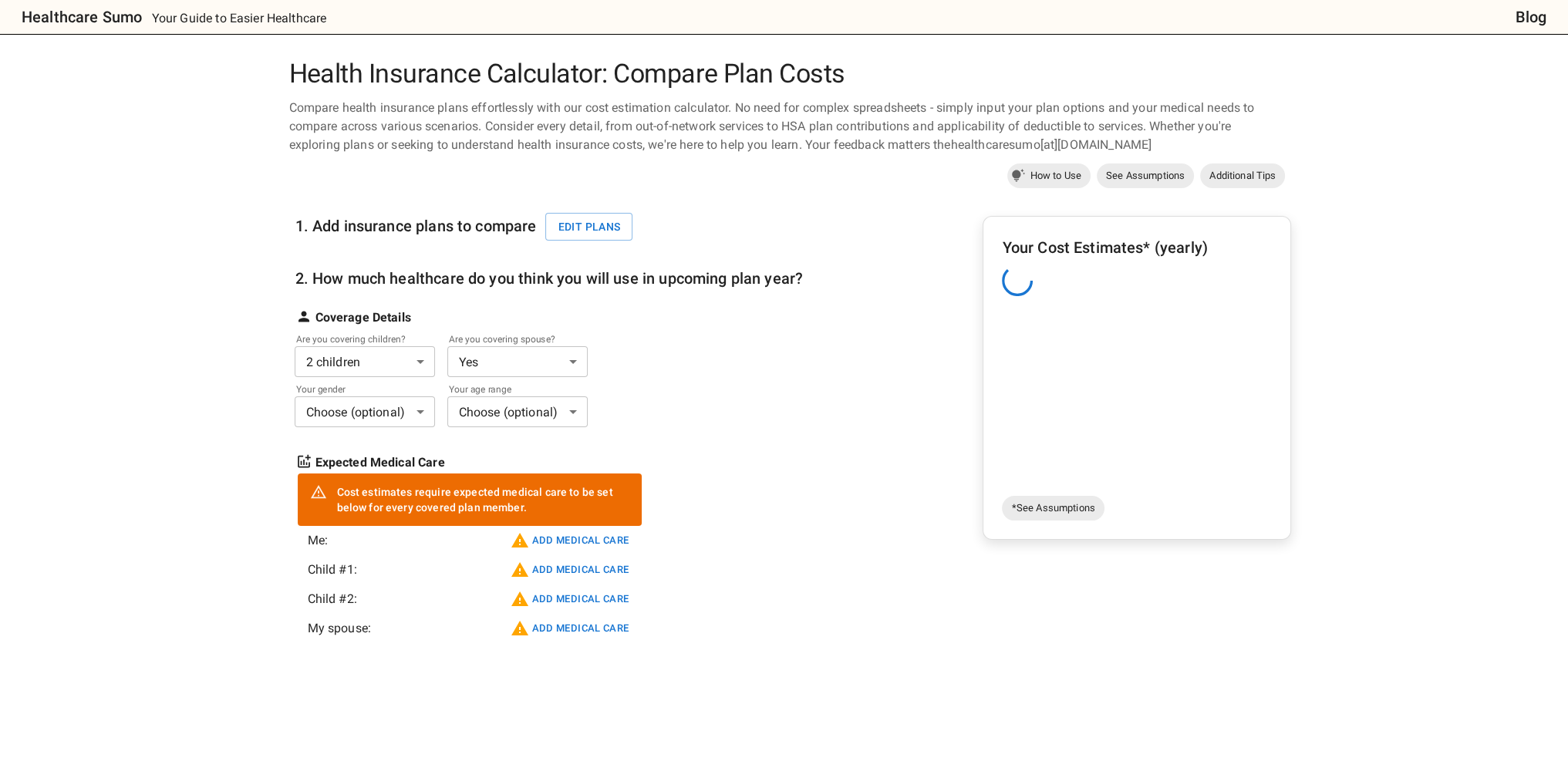
click at [426, 408] on body "Healthcare Sumo Your Guide to Easier Healthcare Blog Health Insurance Calculato…" at bounding box center [784, 636] width 1568 height 1273
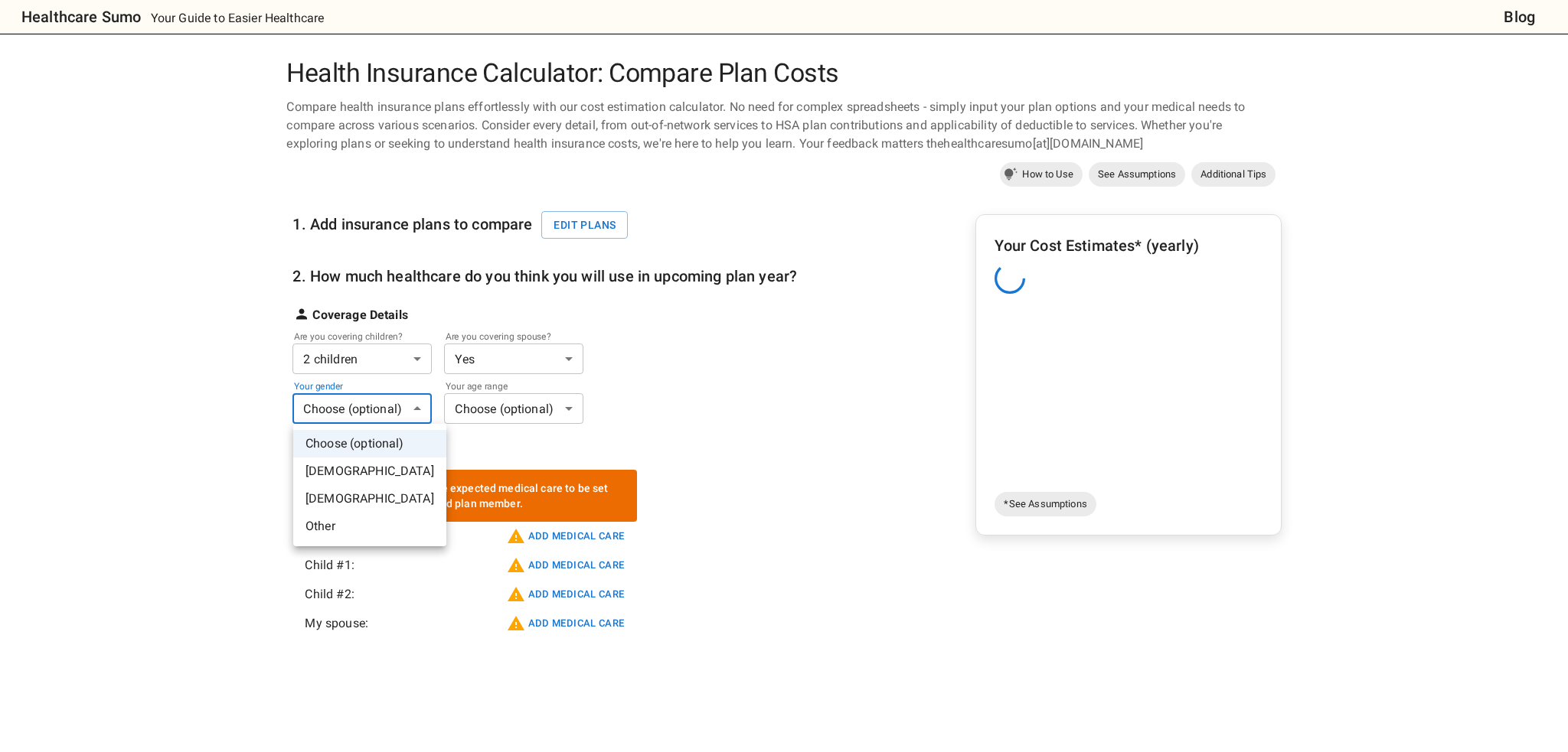
click at [387, 467] on li "Male" at bounding box center [370, 471] width 153 height 28
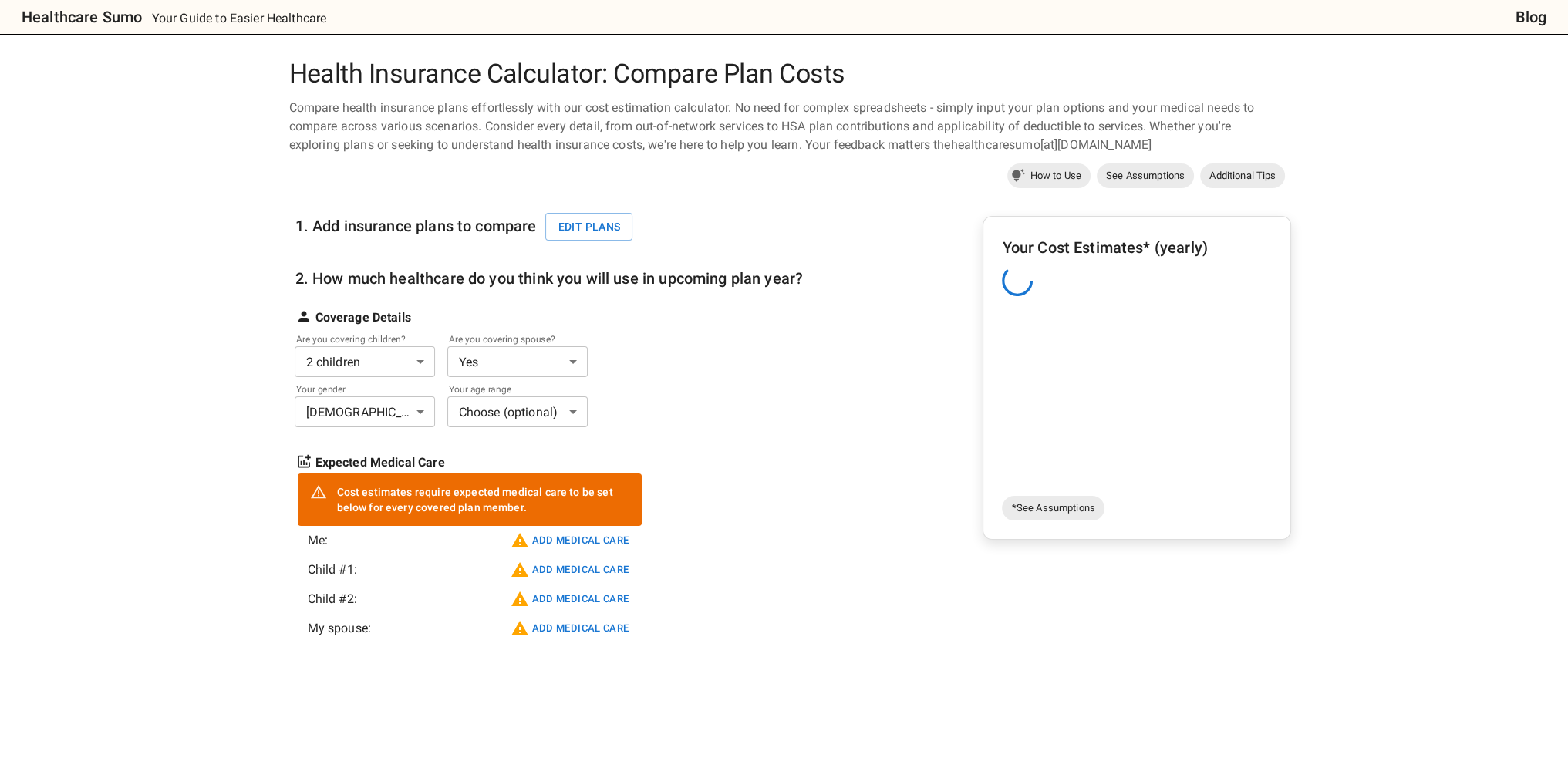
click at [534, 417] on body "Healthcare Sumo Your Guide to Easier Healthcare Blog Health Insurance Calculato…" at bounding box center [784, 636] width 1568 height 1273
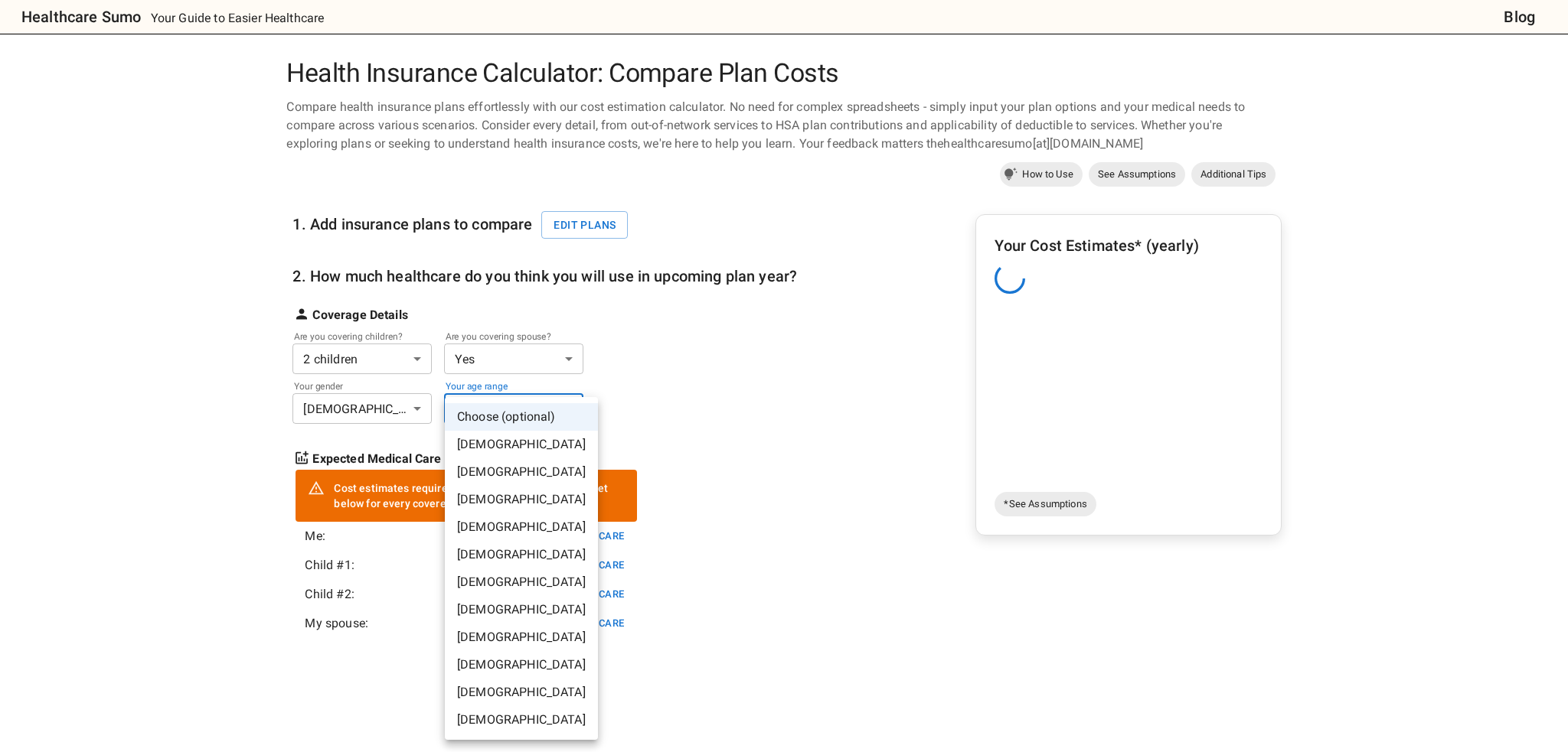
click at [504, 618] on li "45-50 years old" at bounding box center [521, 610] width 153 height 28
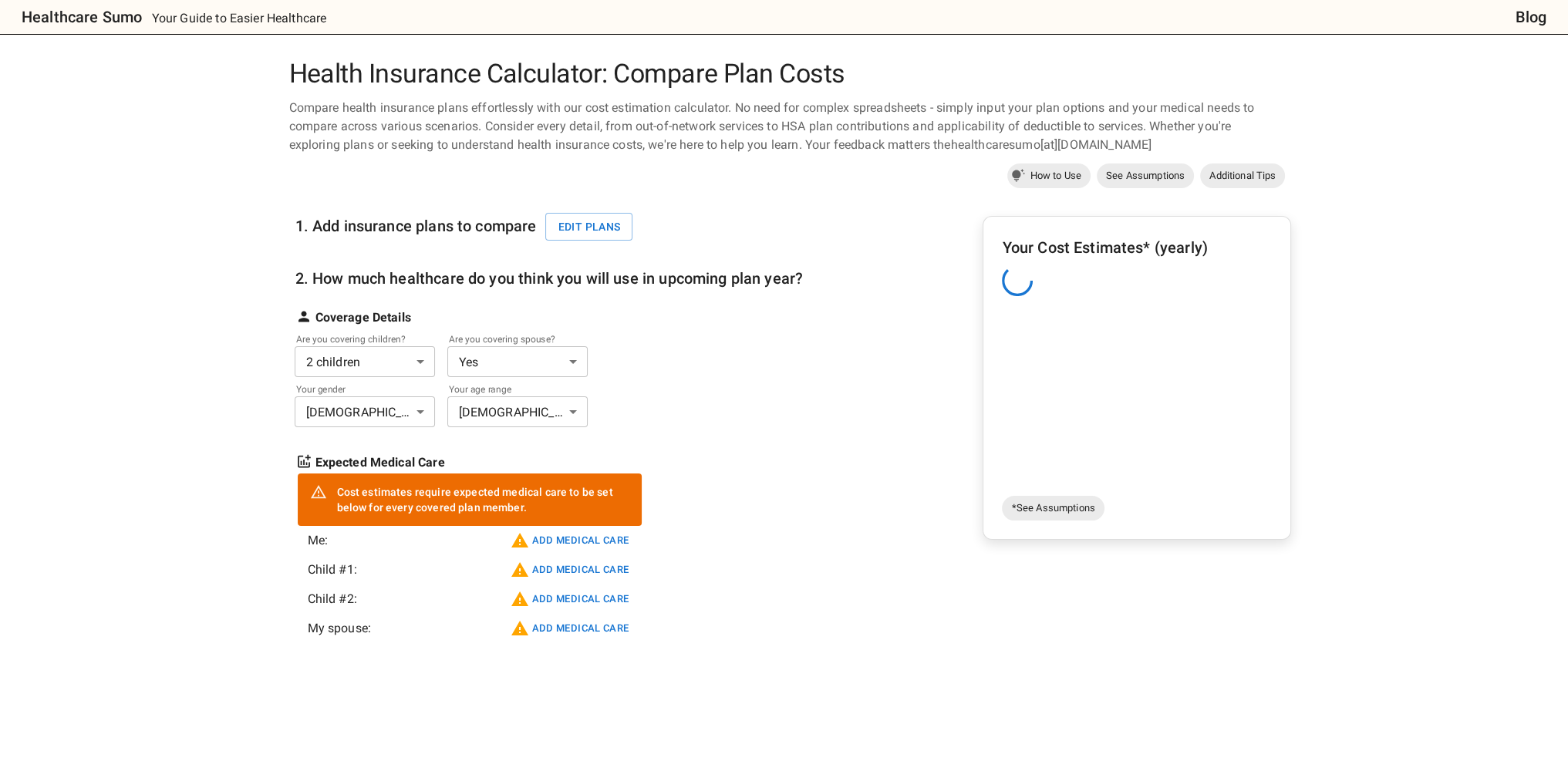
click at [674, 420] on div "Your gender Male * ​ Your age range 45-50 years old ** ​" at bounding box center [549, 408] width 508 height 38
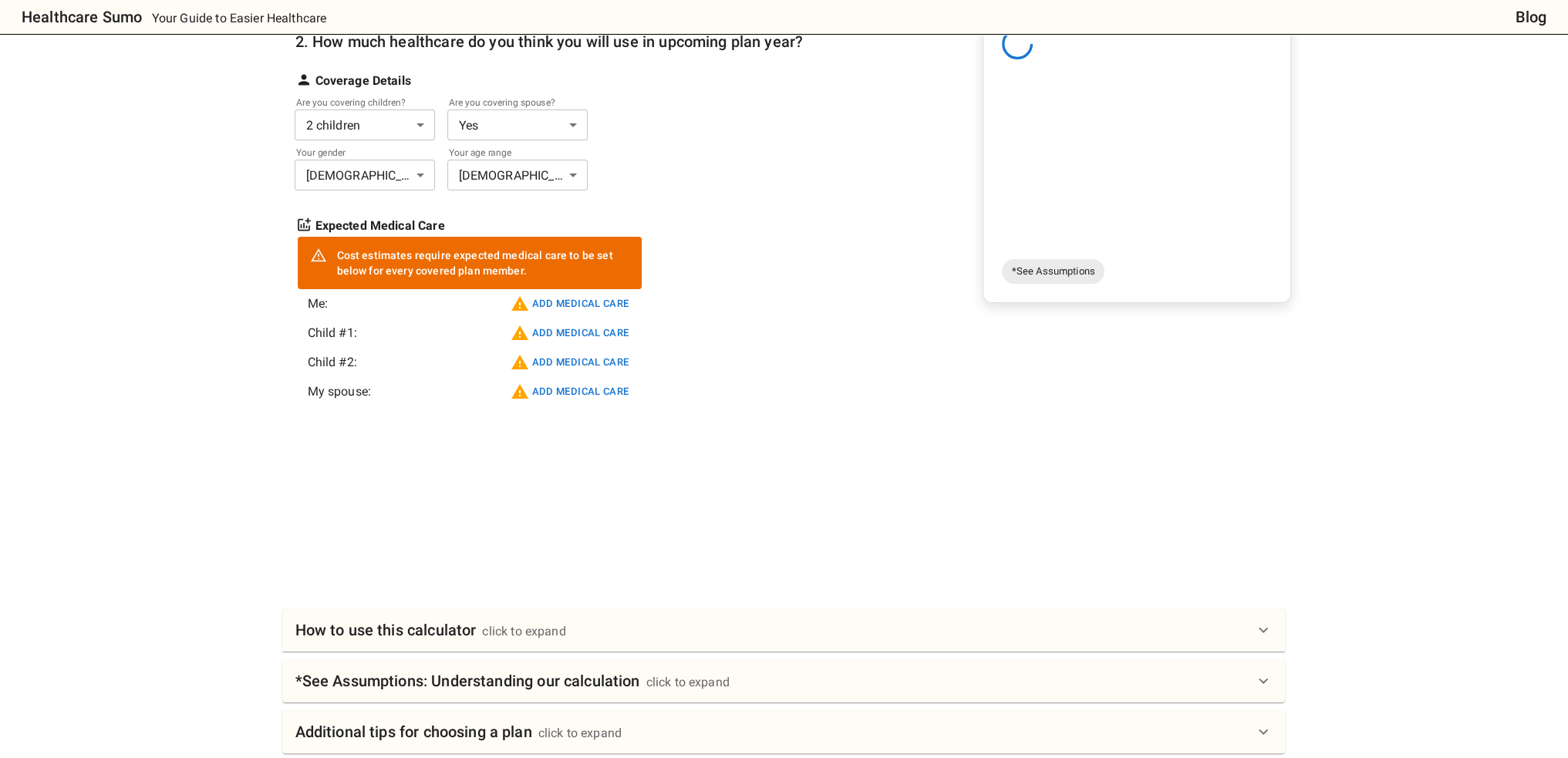
scroll to position [308, 0]
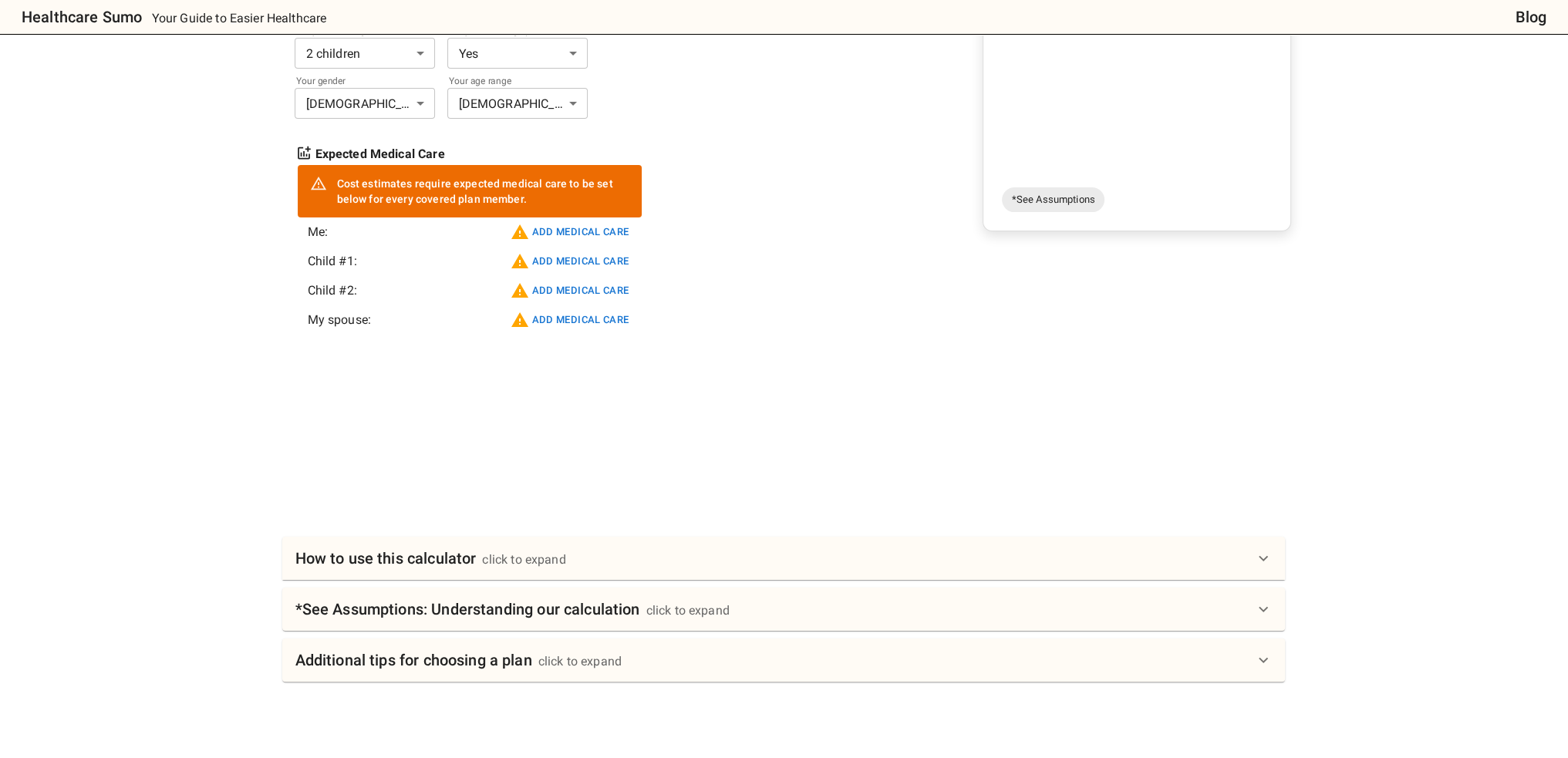
click at [674, 412] on div at bounding box center [790, 405] width 1002 height 116
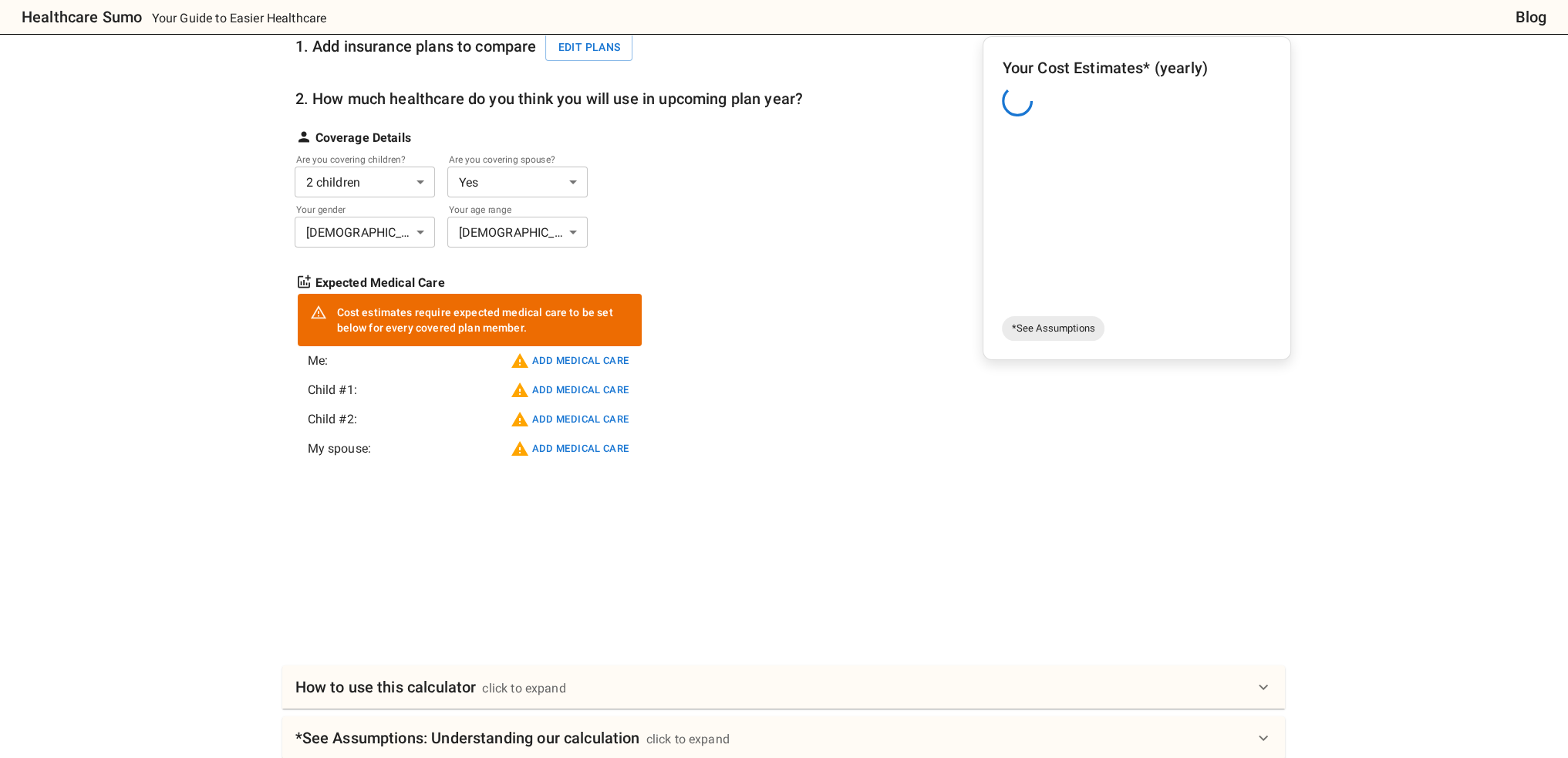
scroll to position [0, 0]
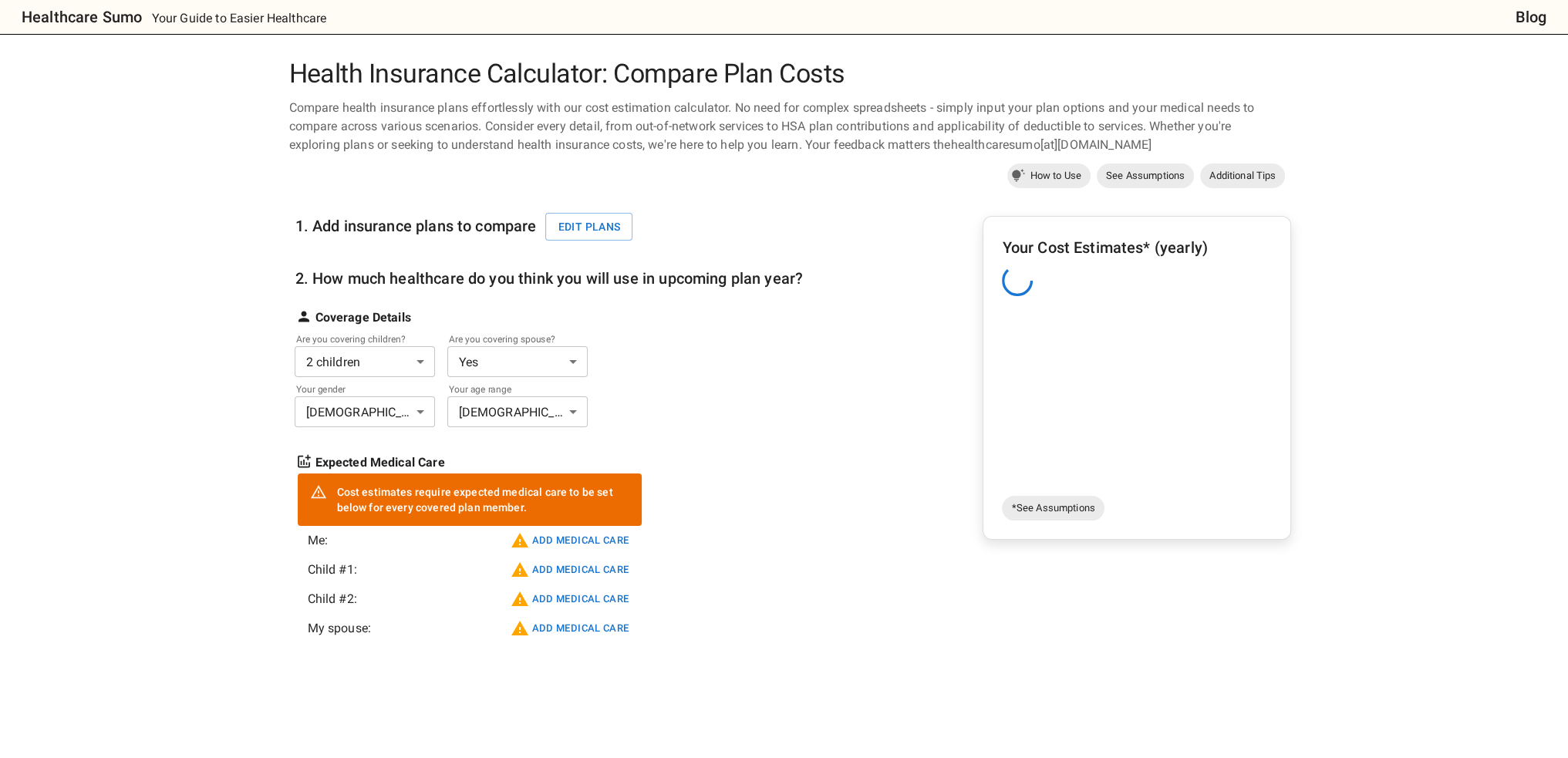
click at [714, 379] on div "Coverage Details Are you covering children? 2 children * ​ Are you covering spo…" at bounding box center [549, 362] width 508 height 131
click at [1058, 512] on span "*See Assumptions" at bounding box center [1052, 508] width 102 height 15
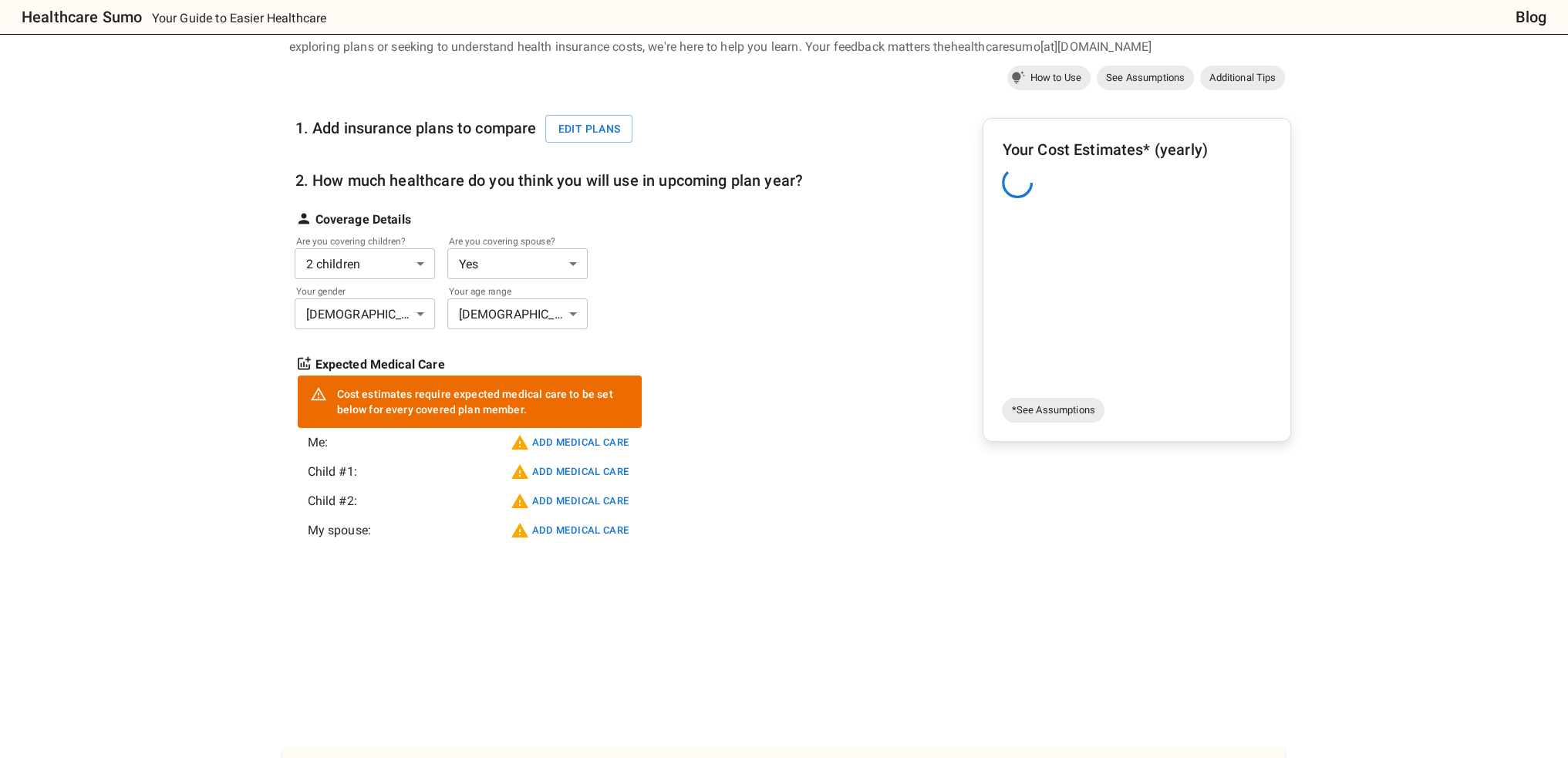
scroll to position [90, 0]
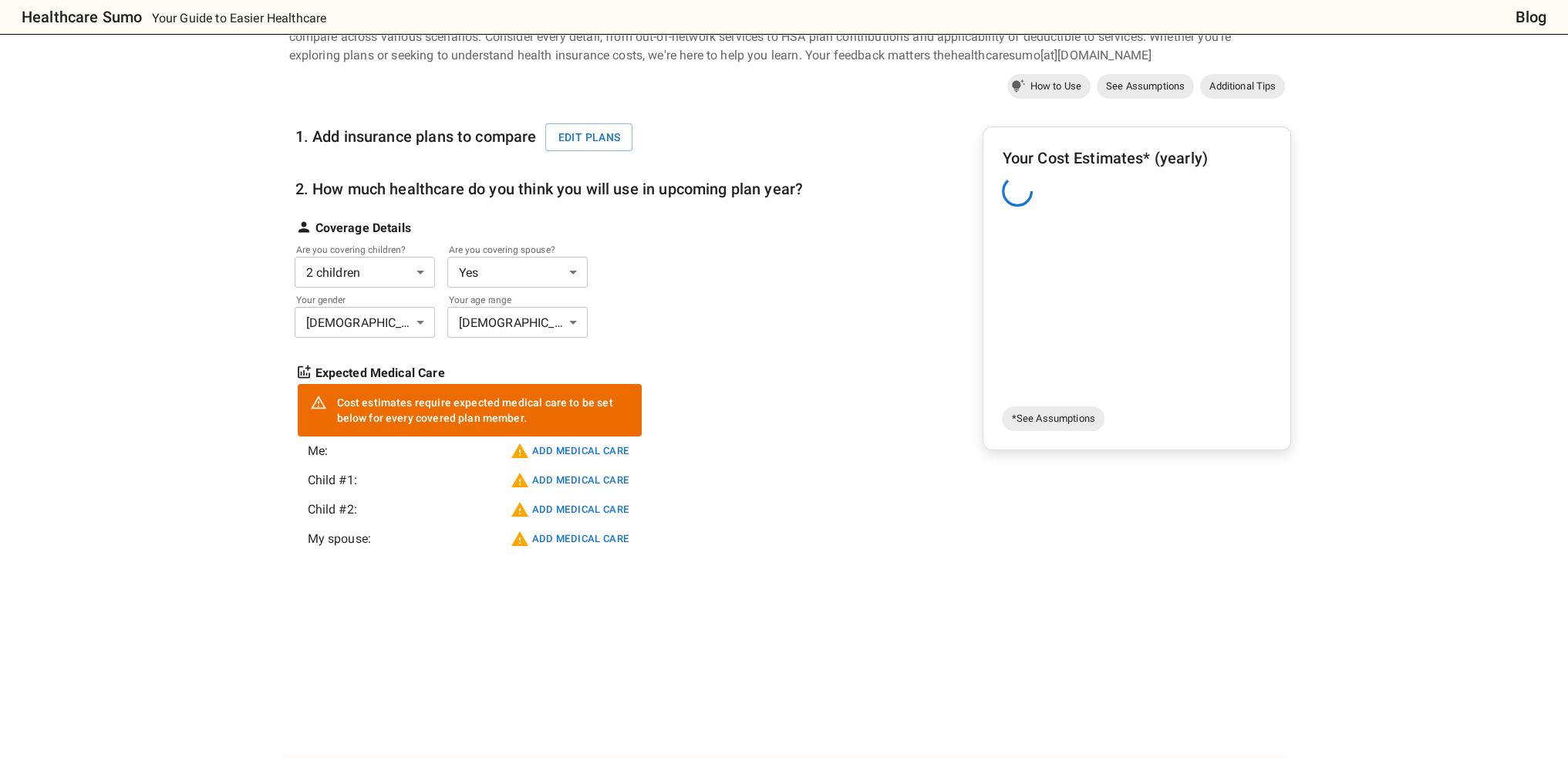
click at [809, 333] on div "1. Add insurance plans to compare Edit plans 2. How much healthcare do you thin…" at bounding box center [790, 393] width 1002 height 579
click at [444, 410] on div "Cost estimates require expected medical care to be set below for every covered …" at bounding box center [483, 410] width 293 height 43
click at [576, 450] on button "Add medical care" at bounding box center [569, 451] width 126 height 25
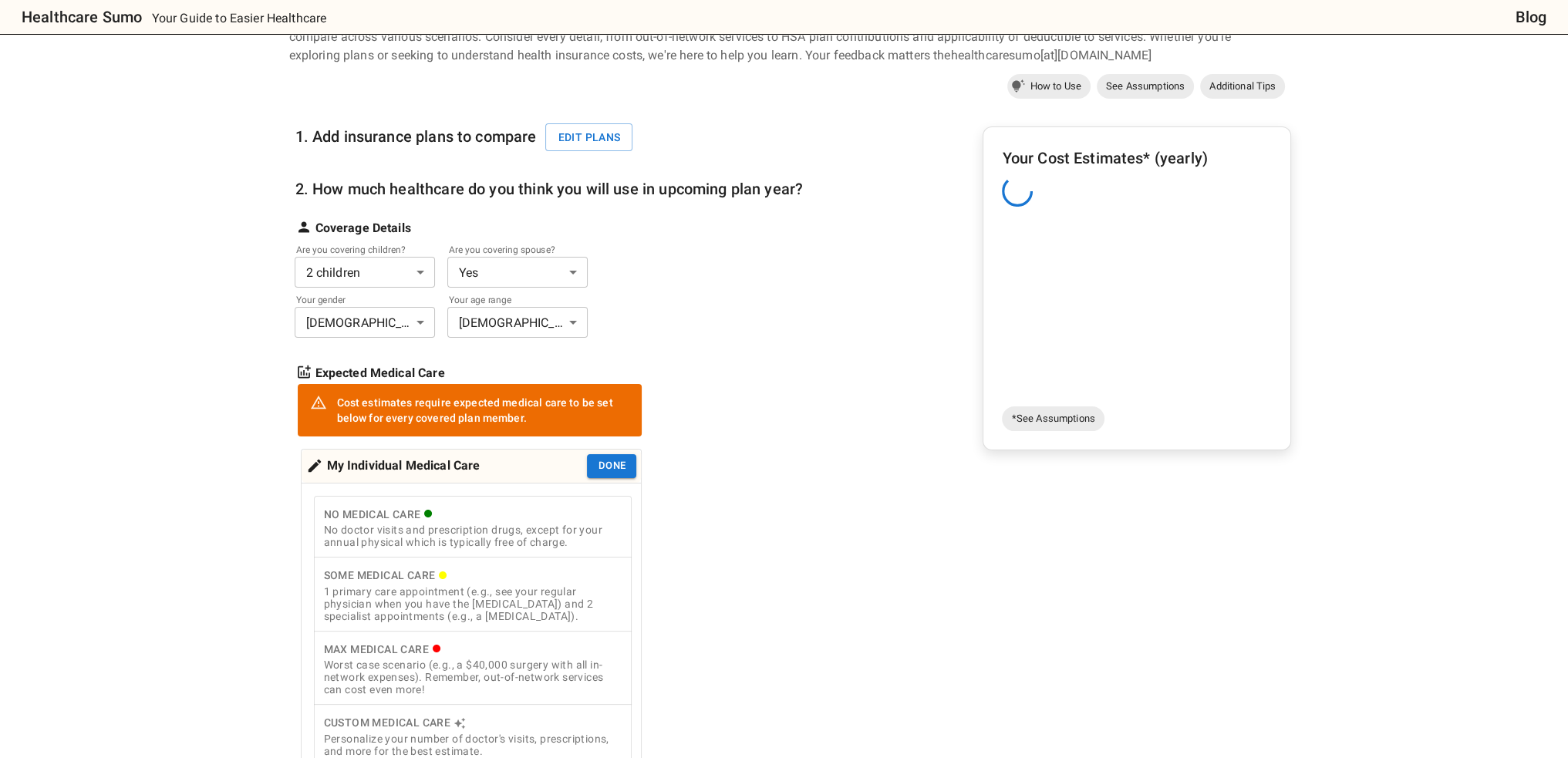
click at [425, 573] on div "Some Medical Care" at bounding box center [472, 576] width 299 height 19
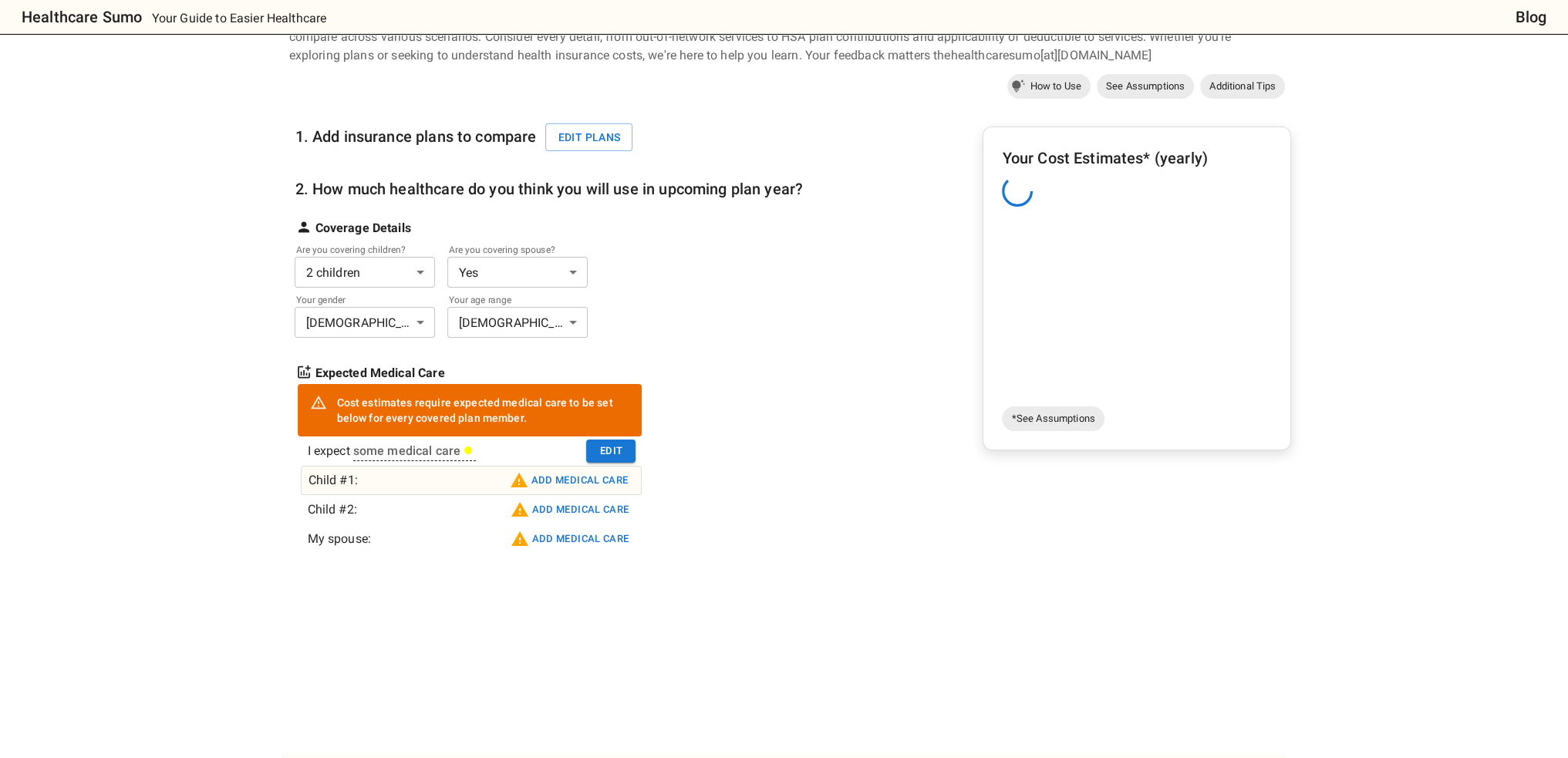
click at [558, 480] on button "Add medical care" at bounding box center [569, 480] width 126 height 25
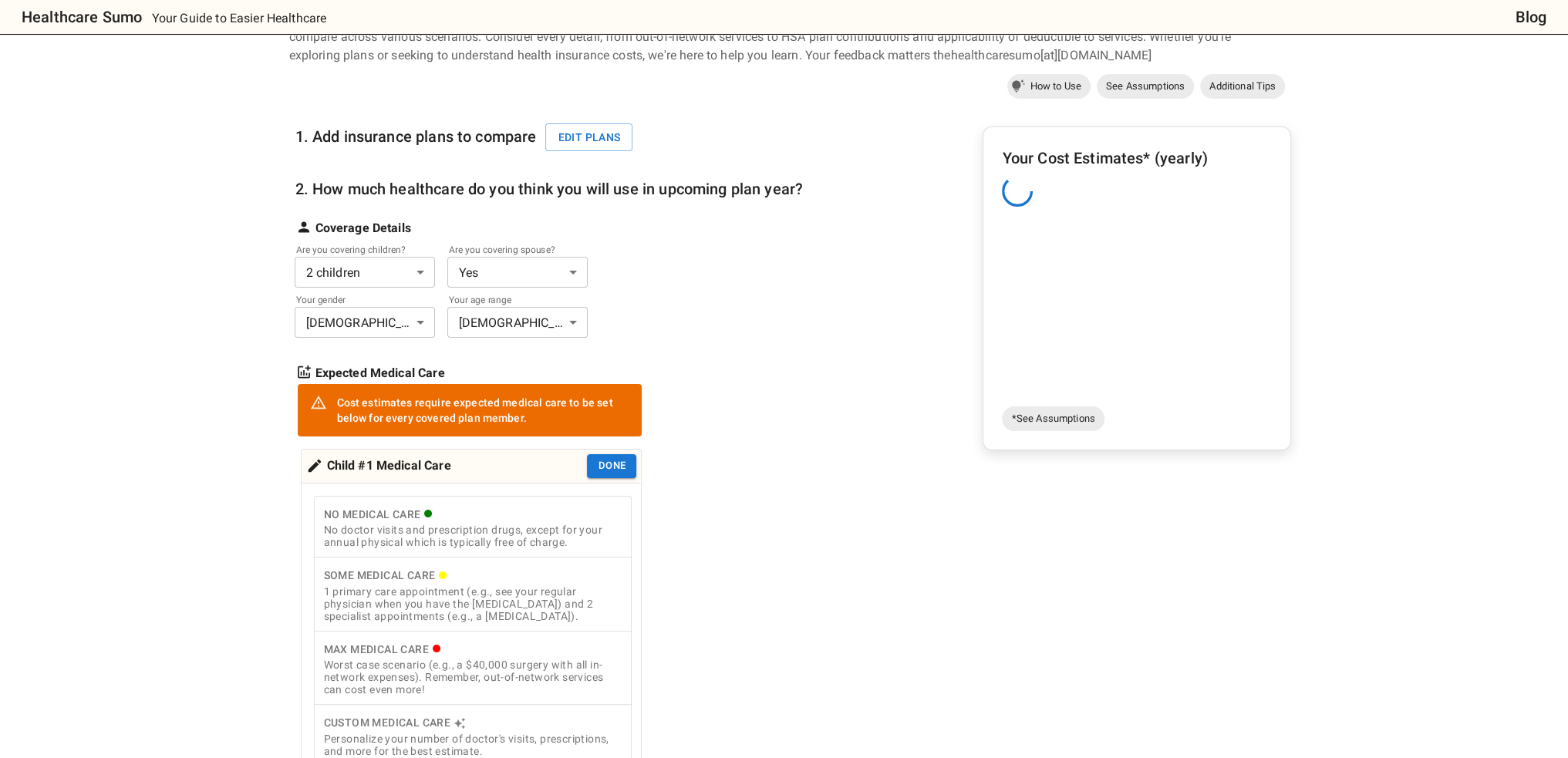
click at [515, 584] on div "Some Medical Care" at bounding box center [472, 576] width 299 height 19
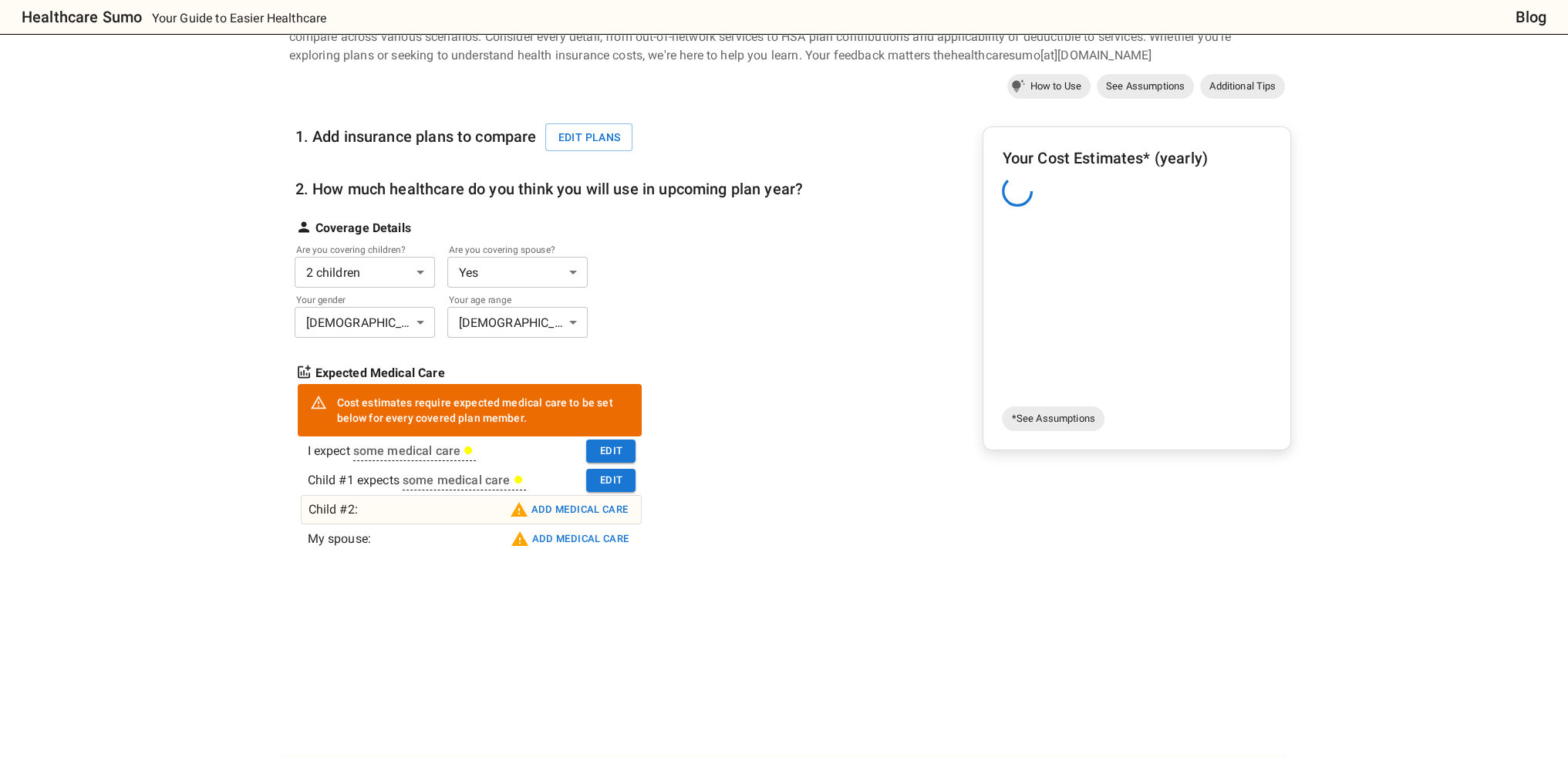
click at [571, 506] on button "Add medical care" at bounding box center [569, 510] width 126 height 25
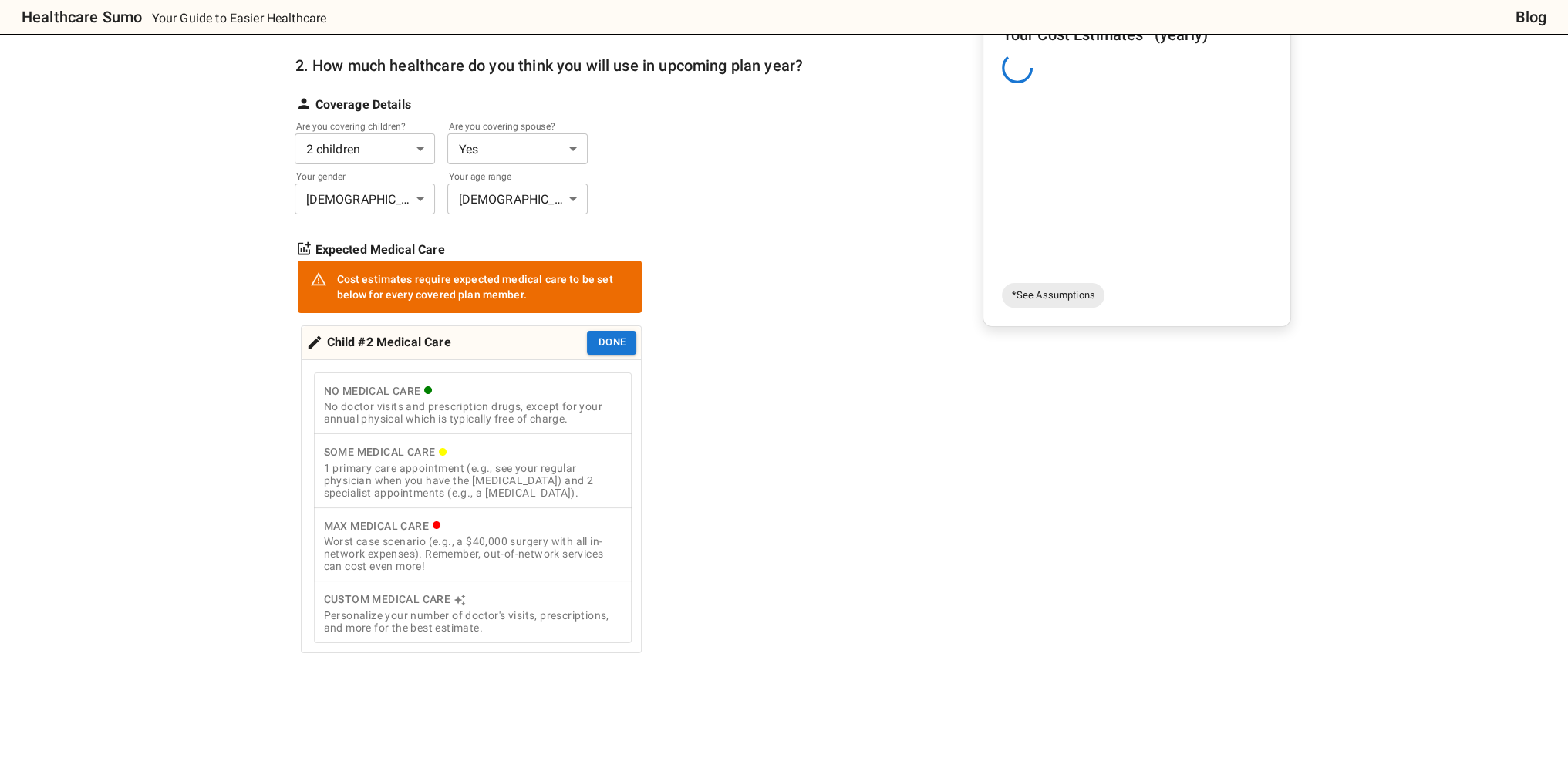
scroll to position [244, 0]
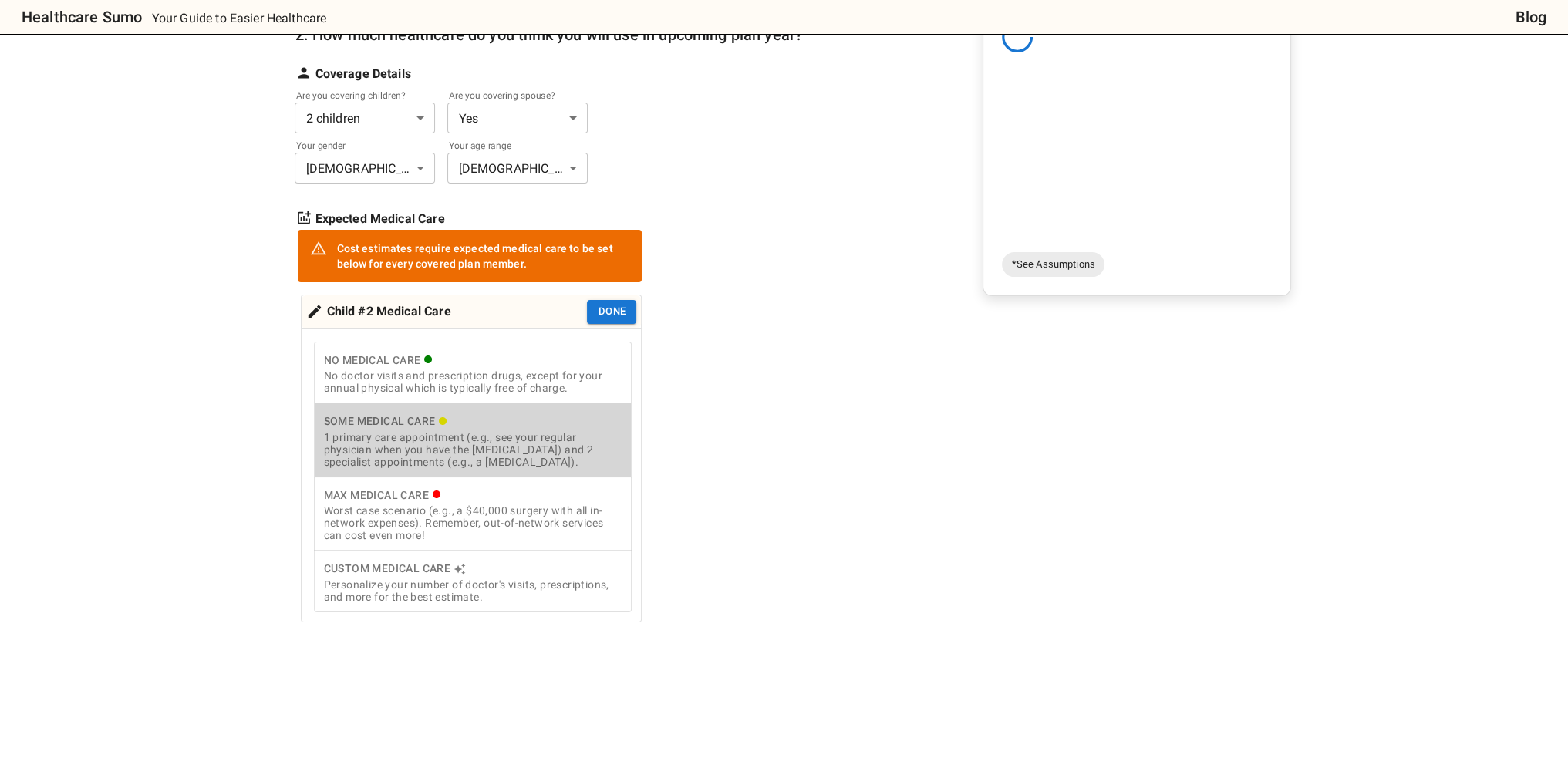
click at [546, 431] on div "1 primary care appointment (e.g., see your regular physician when you have the …" at bounding box center [472, 450] width 299 height 37
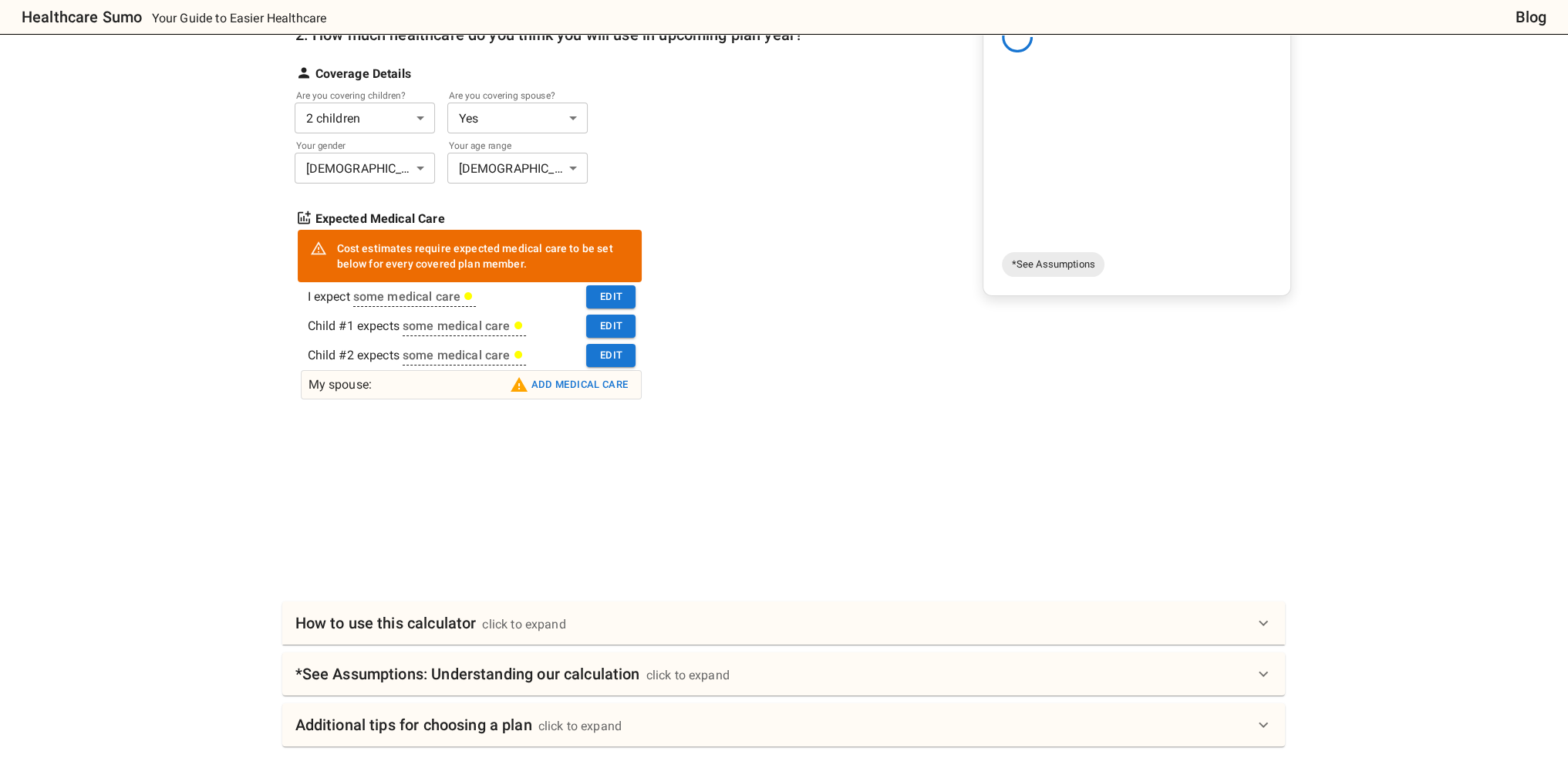
click at [575, 388] on button "Add medical care" at bounding box center [569, 385] width 126 height 25
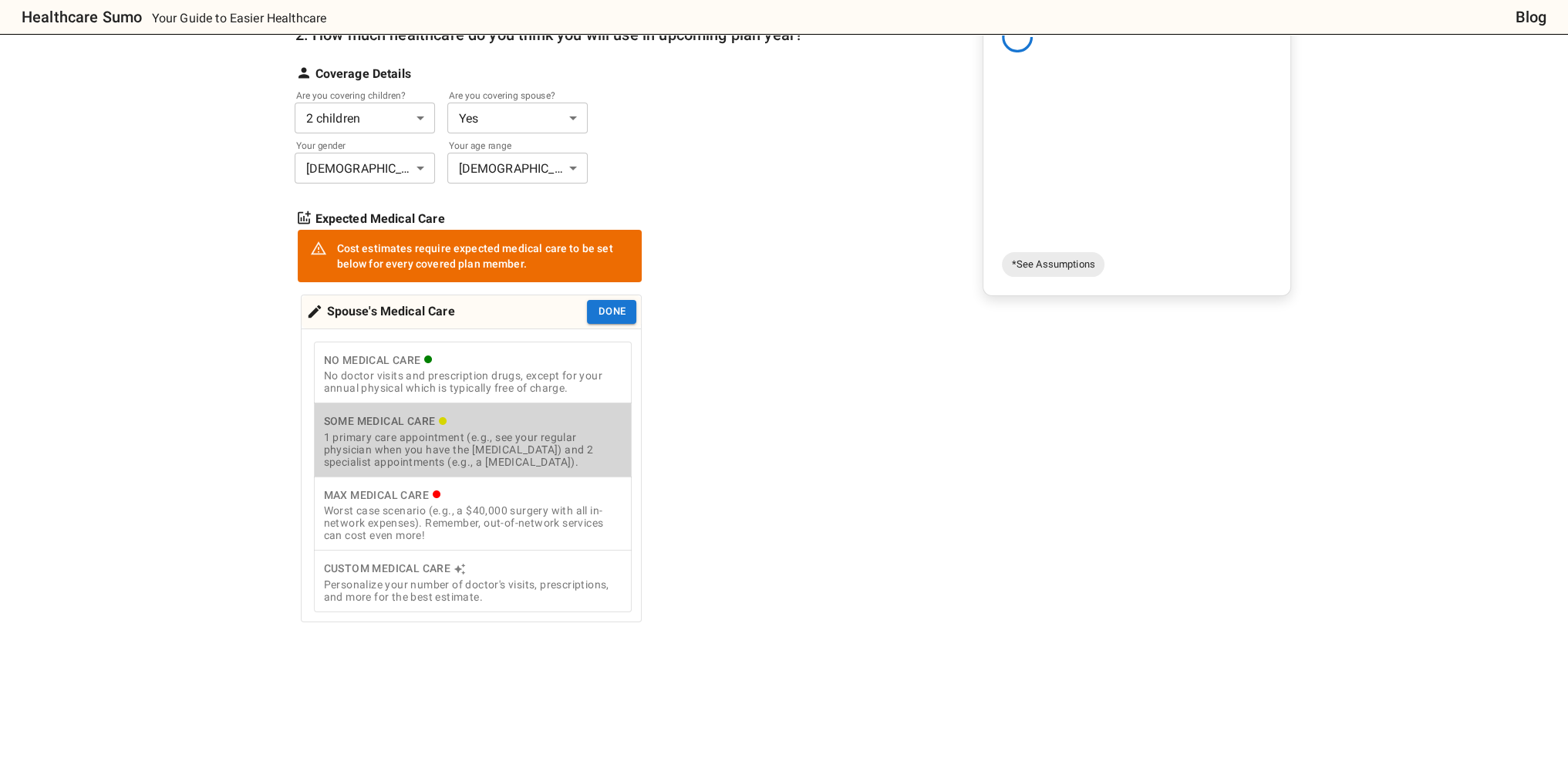
click at [560, 429] on div "Some Medical Care" at bounding box center [472, 421] width 299 height 19
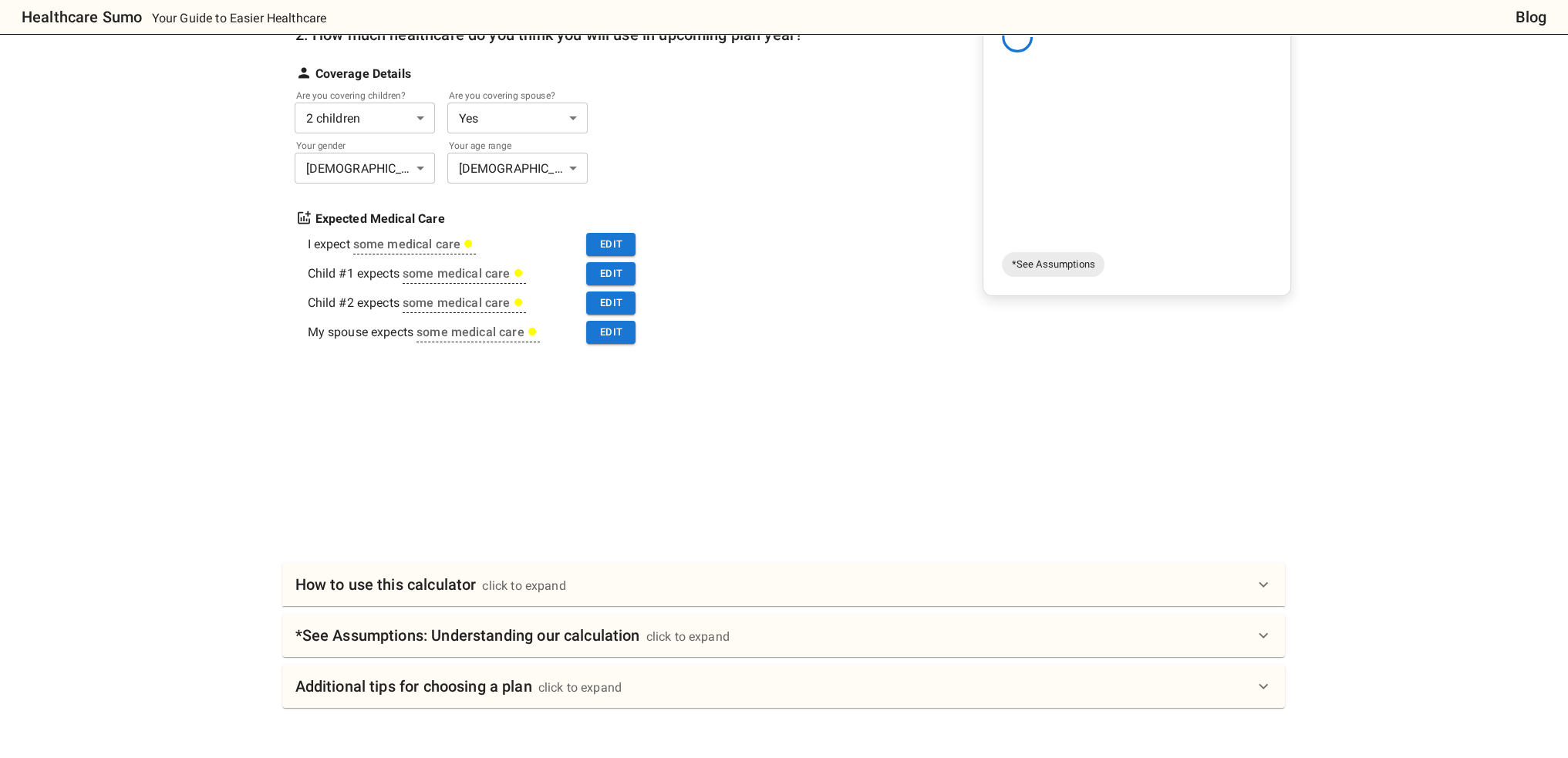
click at [748, 428] on div at bounding box center [790, 431] width 1002 height 116
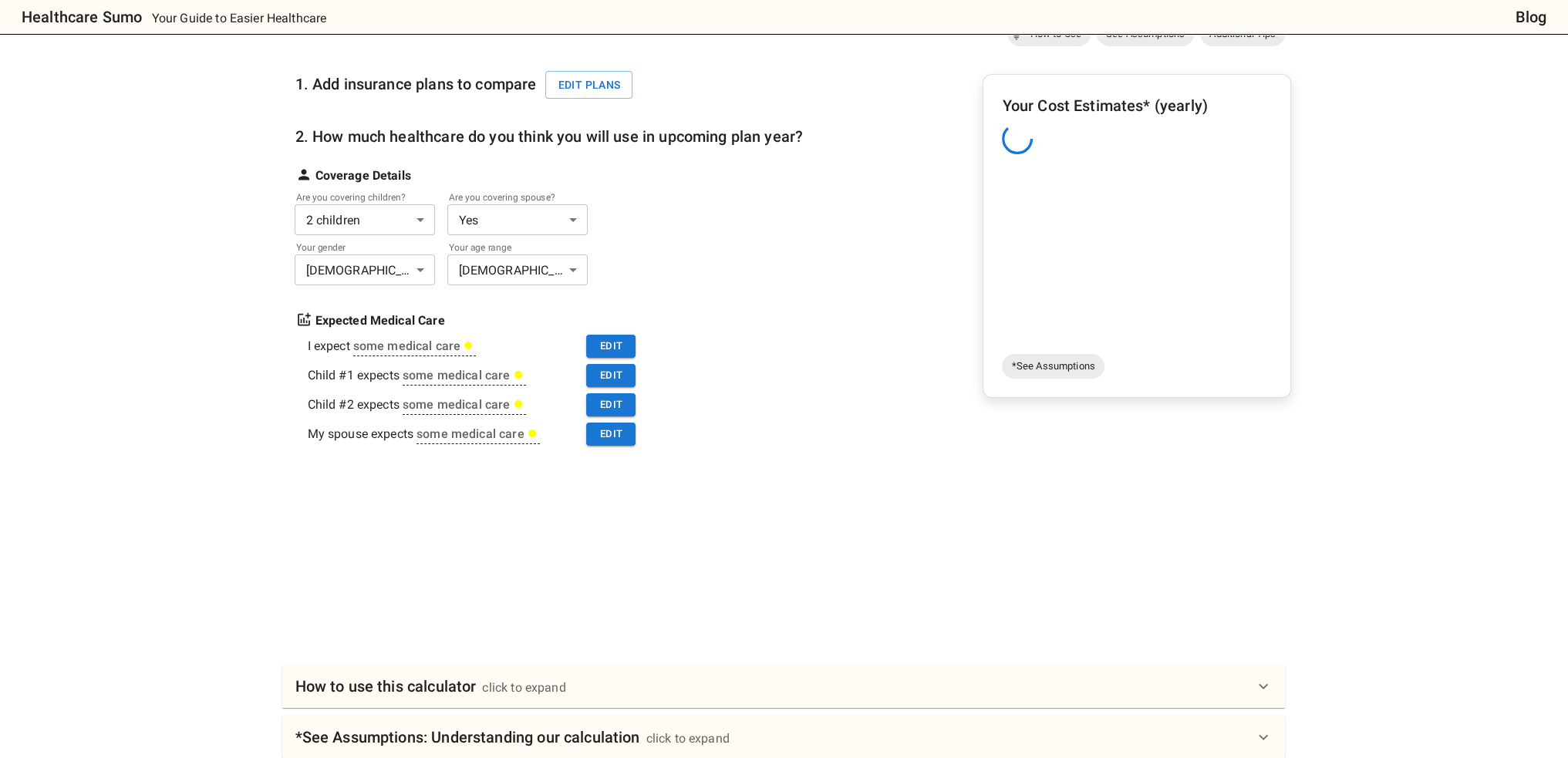
scroll to position [385, 0]
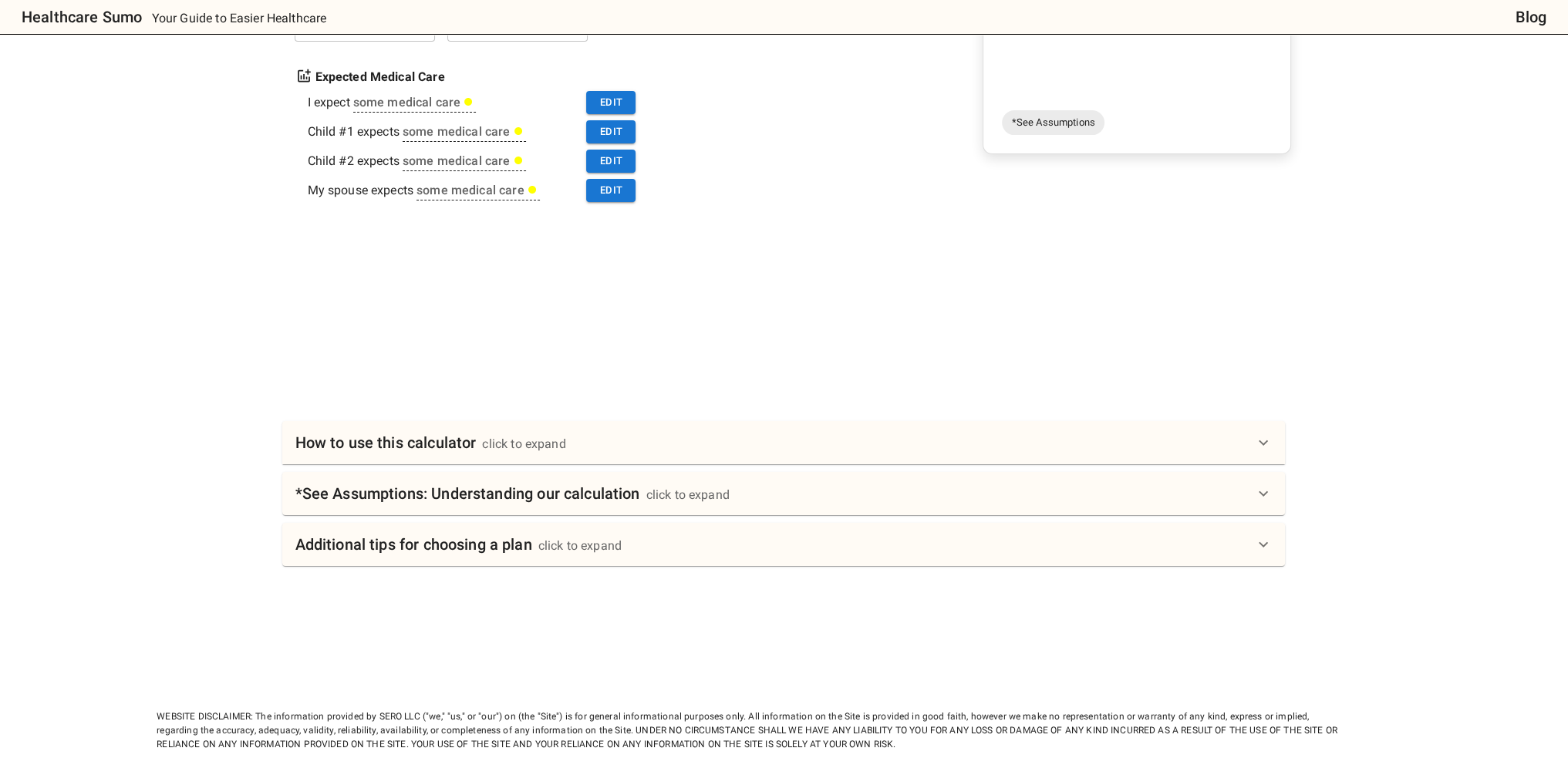
click at [787, 455] on div "How to use this calculator click to expand" at bounding box center [783, 442] width 1002 height 43
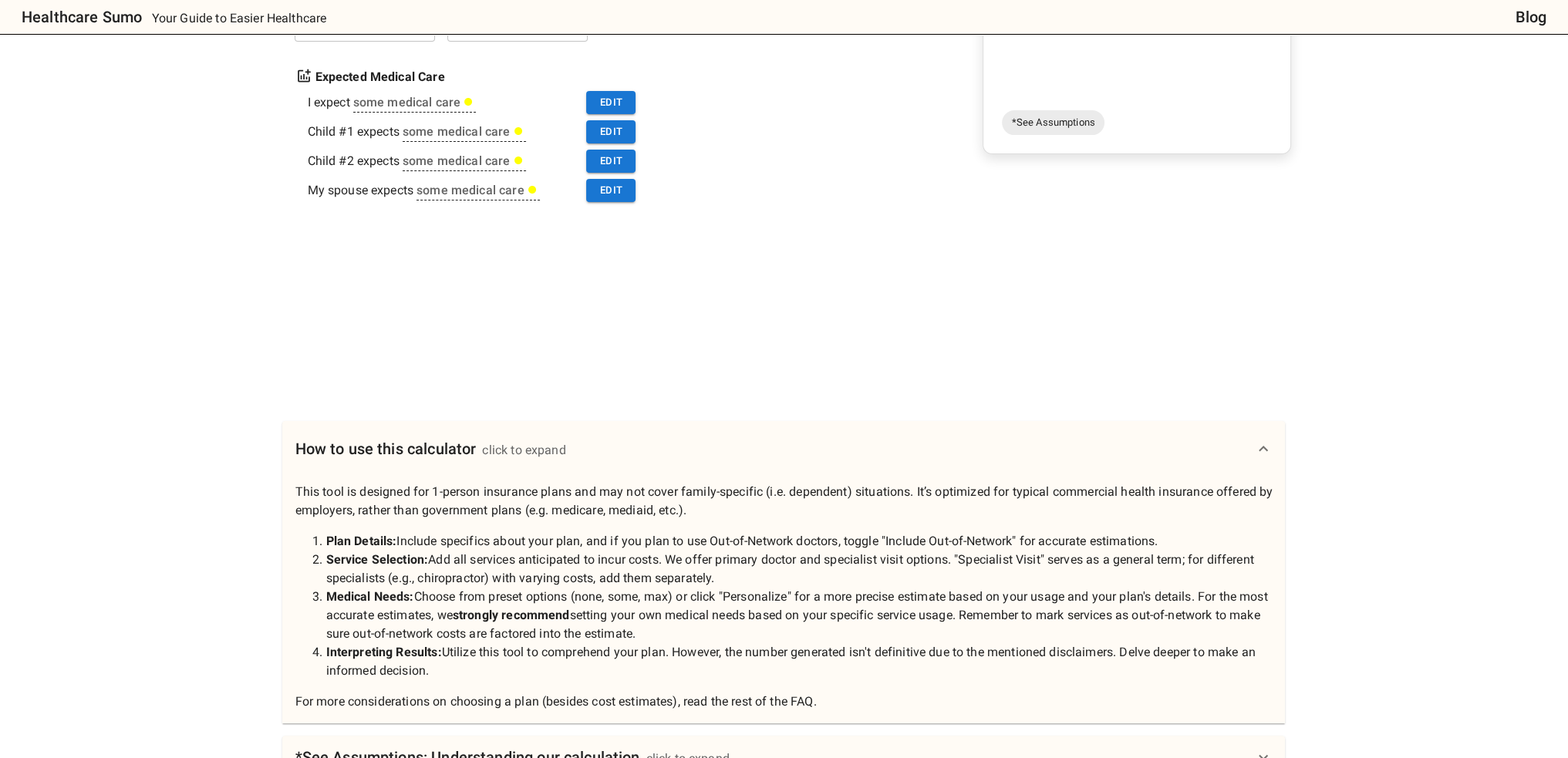
click at [787, 455] on div "How to use this calculator click to expand" at bounding box center [774, 449] width 959 height 25
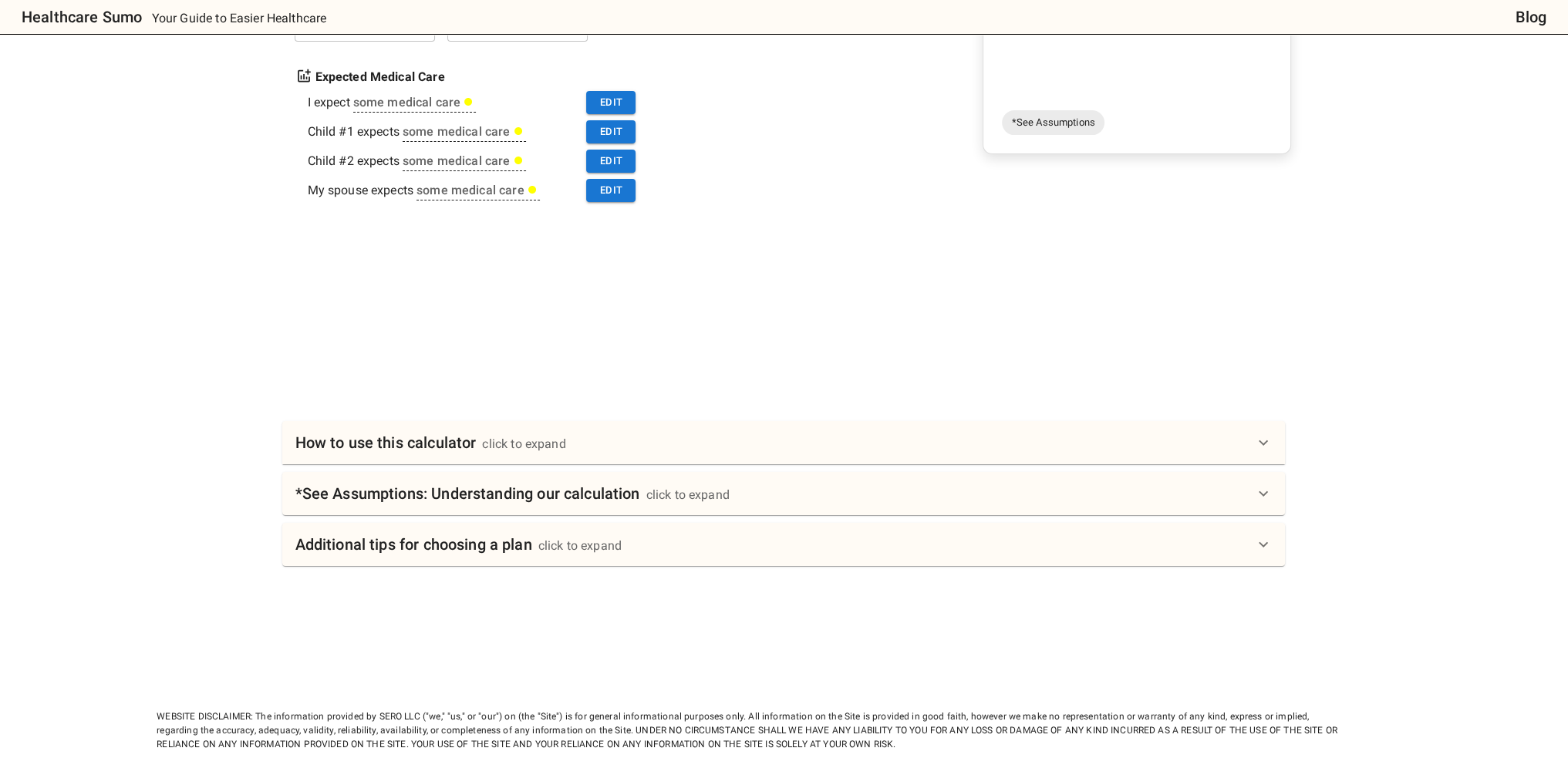
click at [768, 489] on div "*See Assumptions: Understanding our calculation click to expand" at bounding box center [774, 493] width 959 height 25
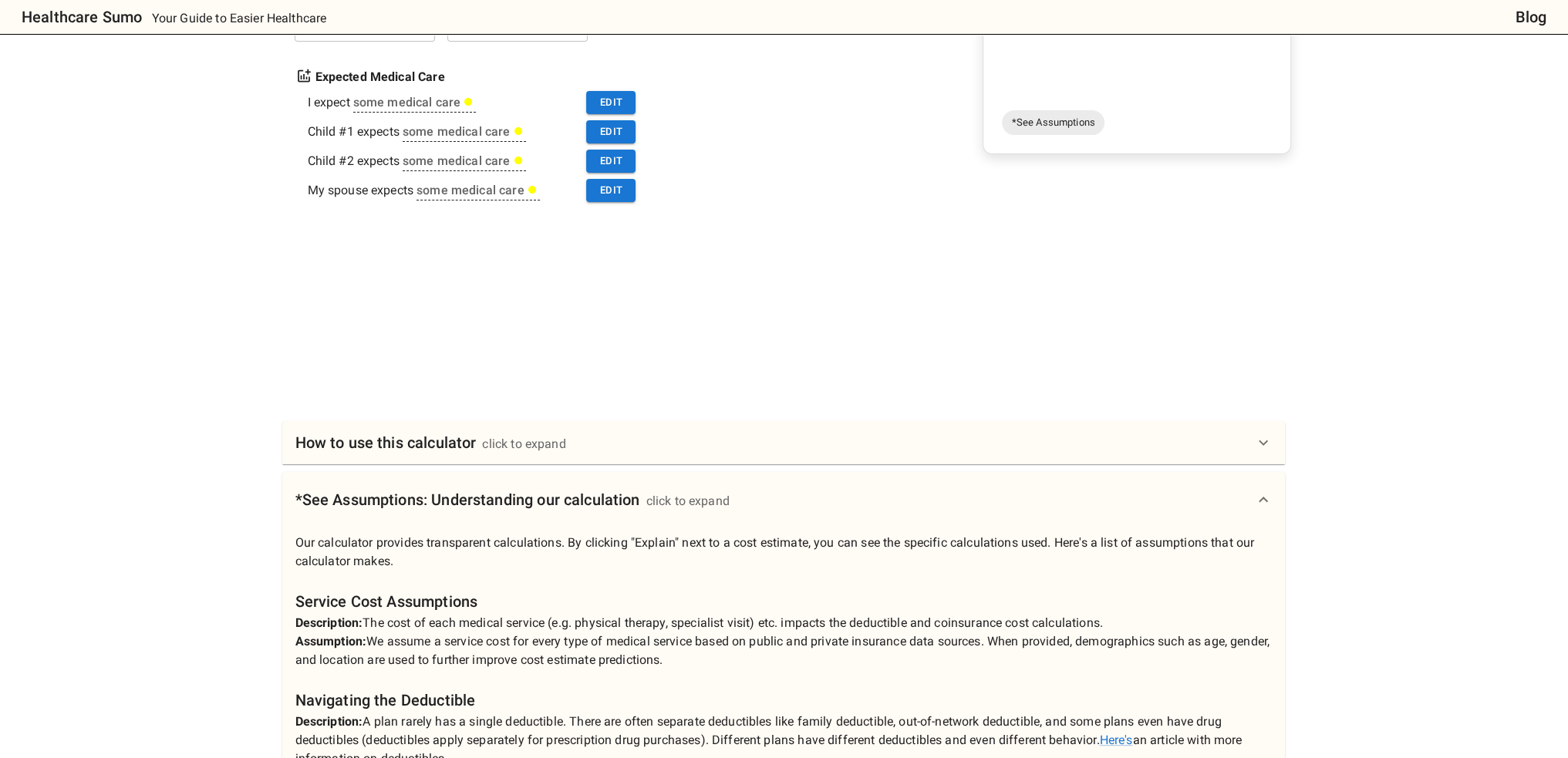
click at [768, 489] on div "*See Assumptions: Understanding our calculation click to expand" at bounding box center [774, 500] width 959 height 25
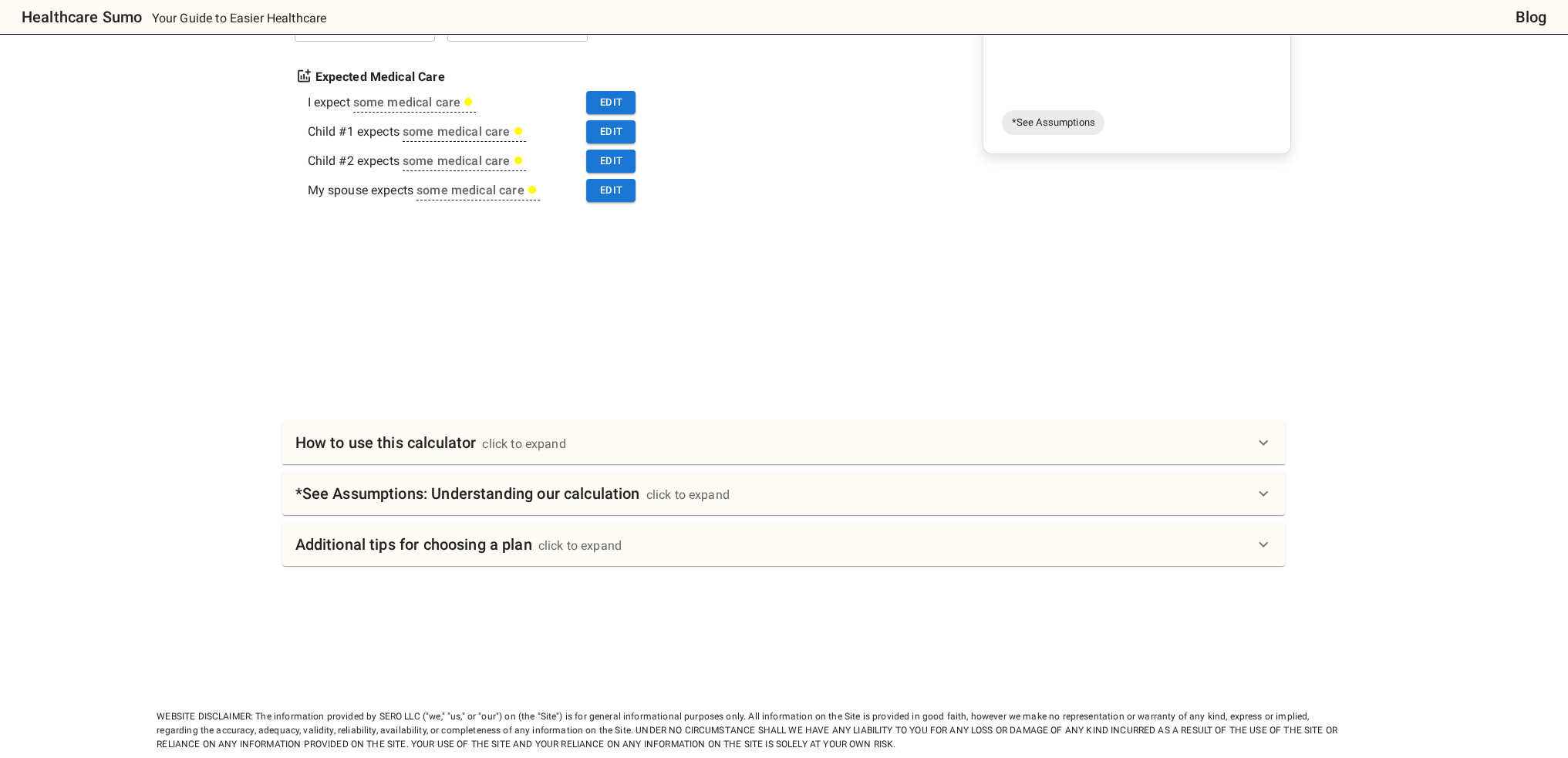
click at [792, 290] on div at bounding box center [790, 289] width 1002 height 116
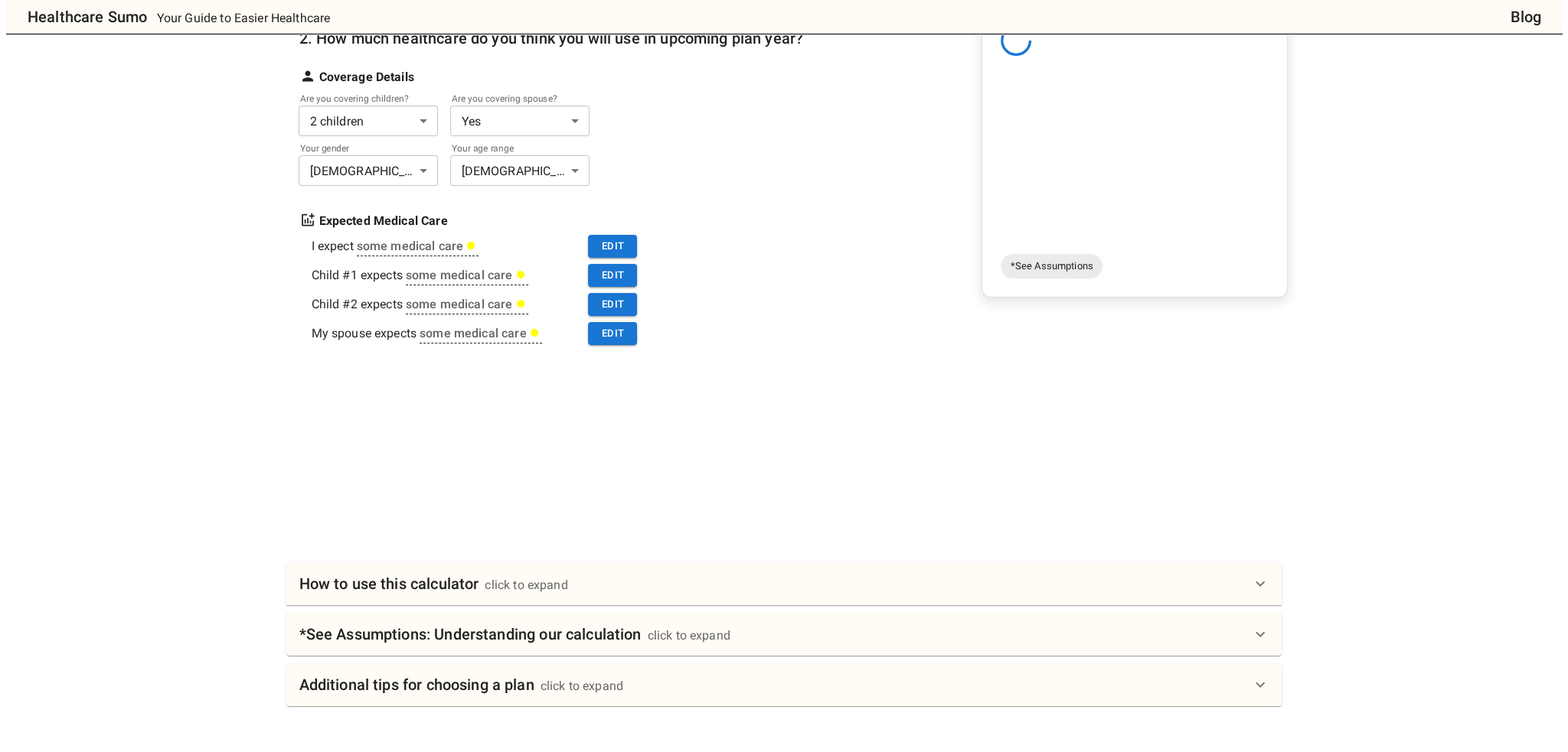
scroll to position [76, 0]
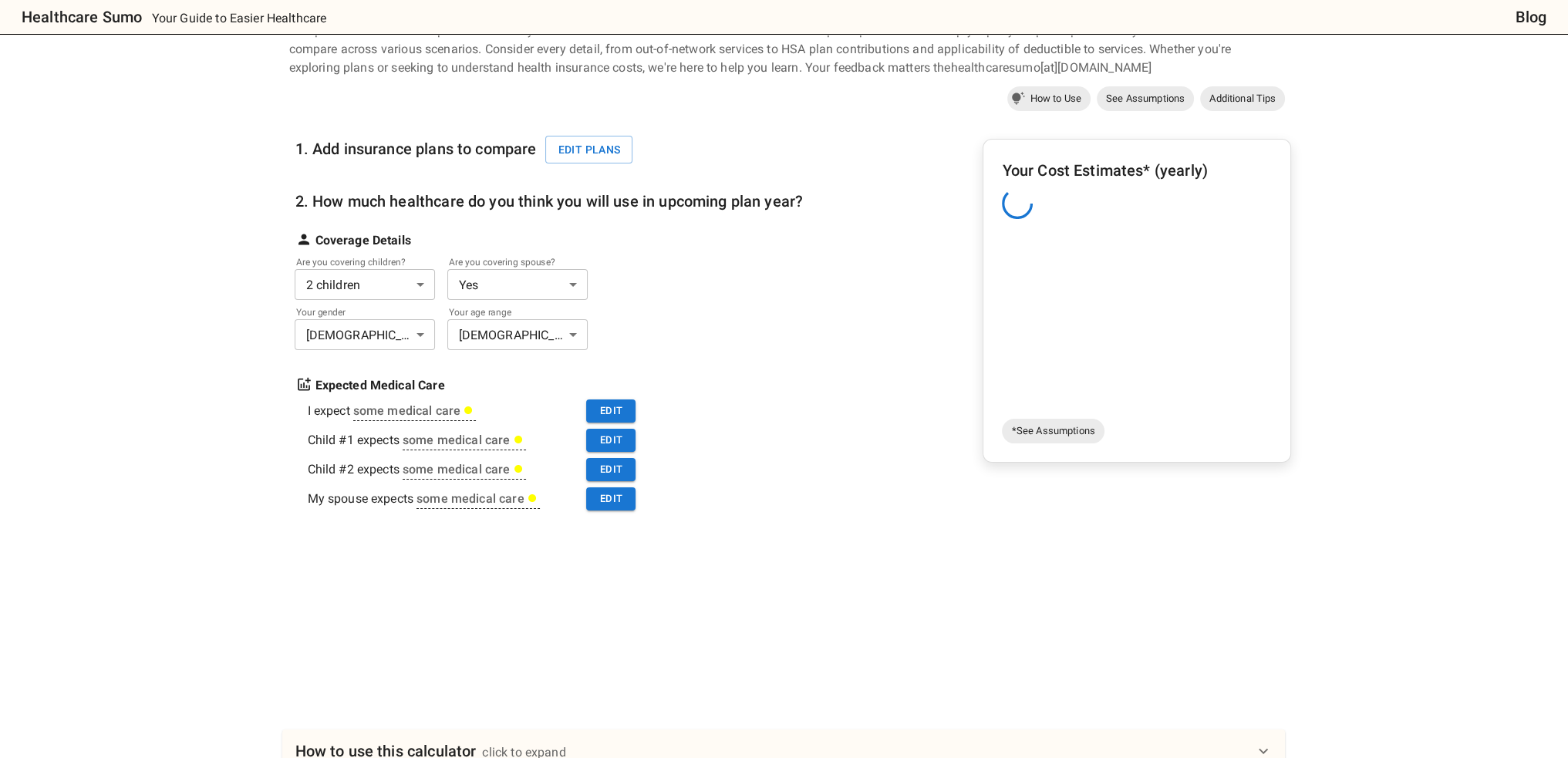
click at [1046, 329] on div "Your Cost Estimates* (yearly)" at bounding box center [1136, 285] width 270 height 255
click at [1135, 185] on div "Your Cost Estimates* (yearly)" at bounding box center [1136, 285] width 270 height 255
click at [573, 147] on button "Edit plans" at bounding box center [588, 150] width 87 height 29
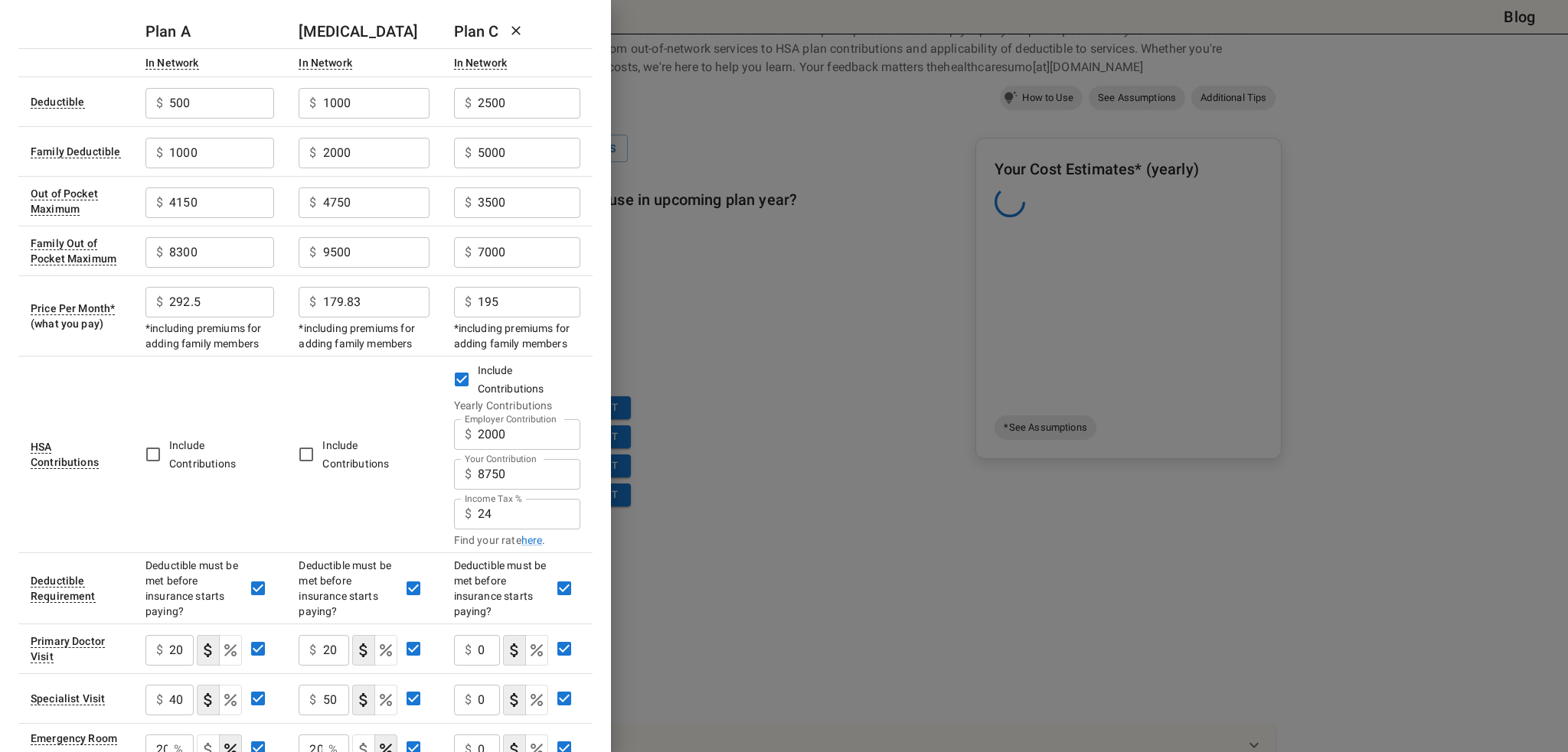
scroll to position [152, 0]
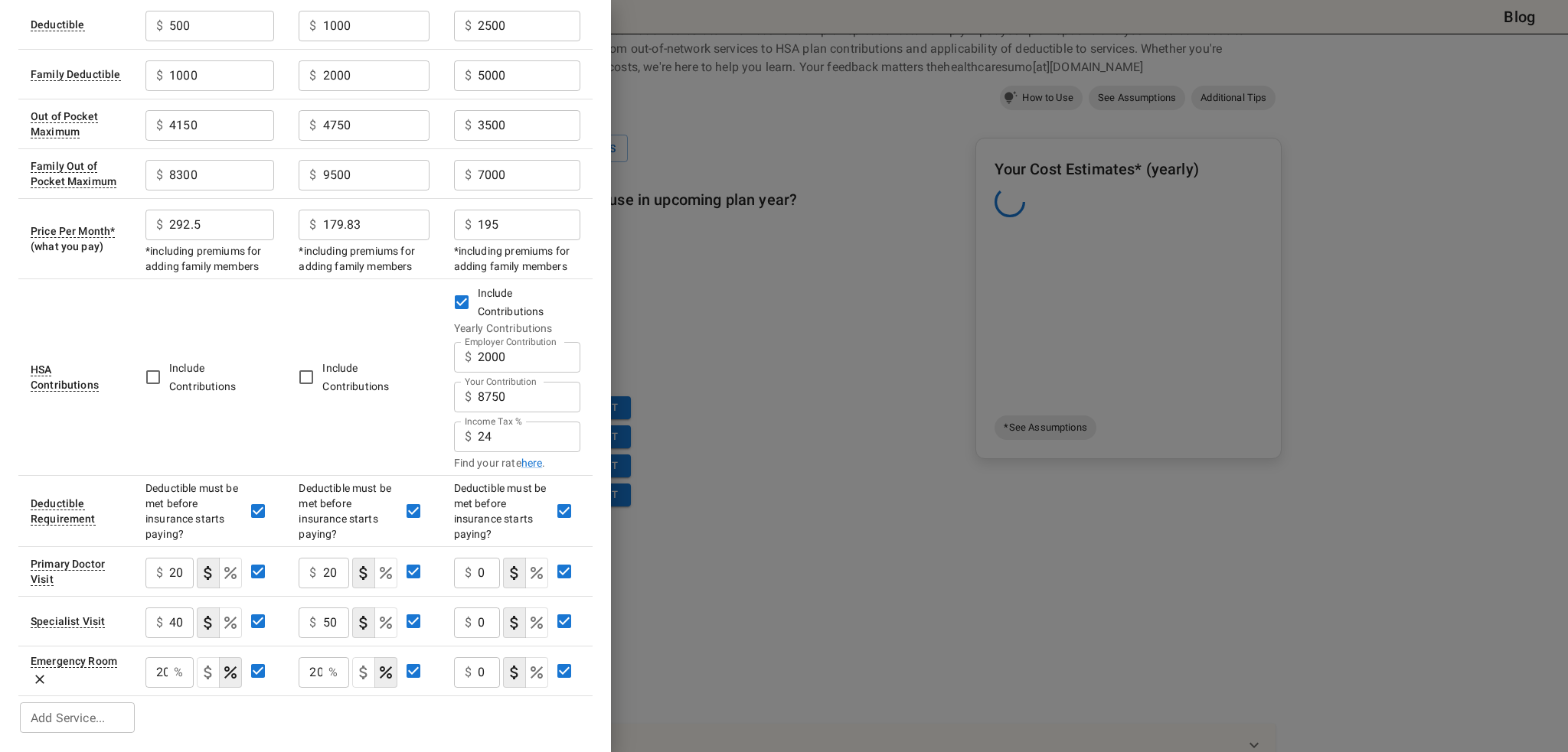
click at [362, 171] on input "9500" at bounding box center [376, 175] width 107 height 30
type input "5400"
click at [251, 160] on input "8300" at bounding box center [221, 175] width 105 height 30
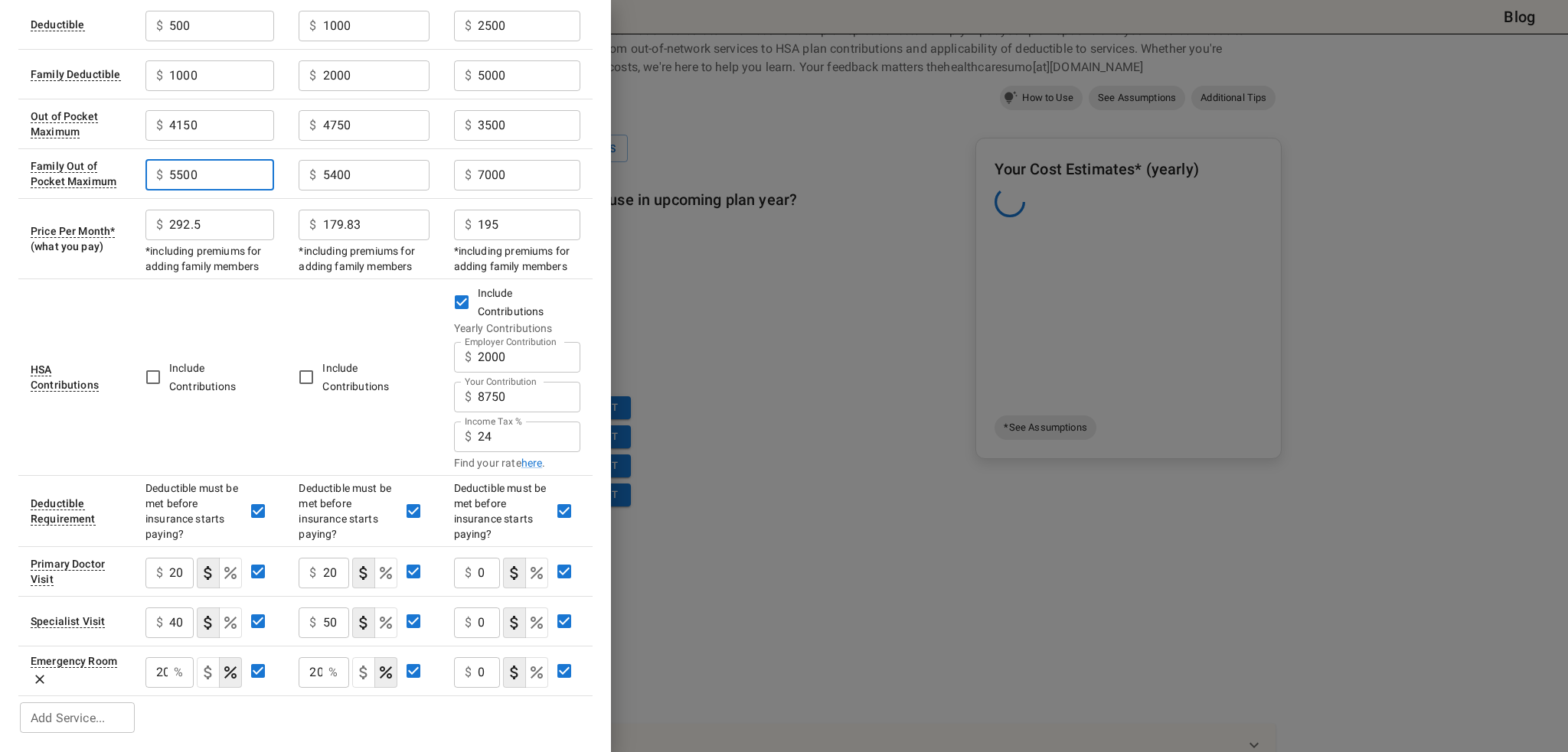
type input "5500"
click at [262, 308] on td "Include Contributions" at bounding box center [209, 377] width 153 height 197
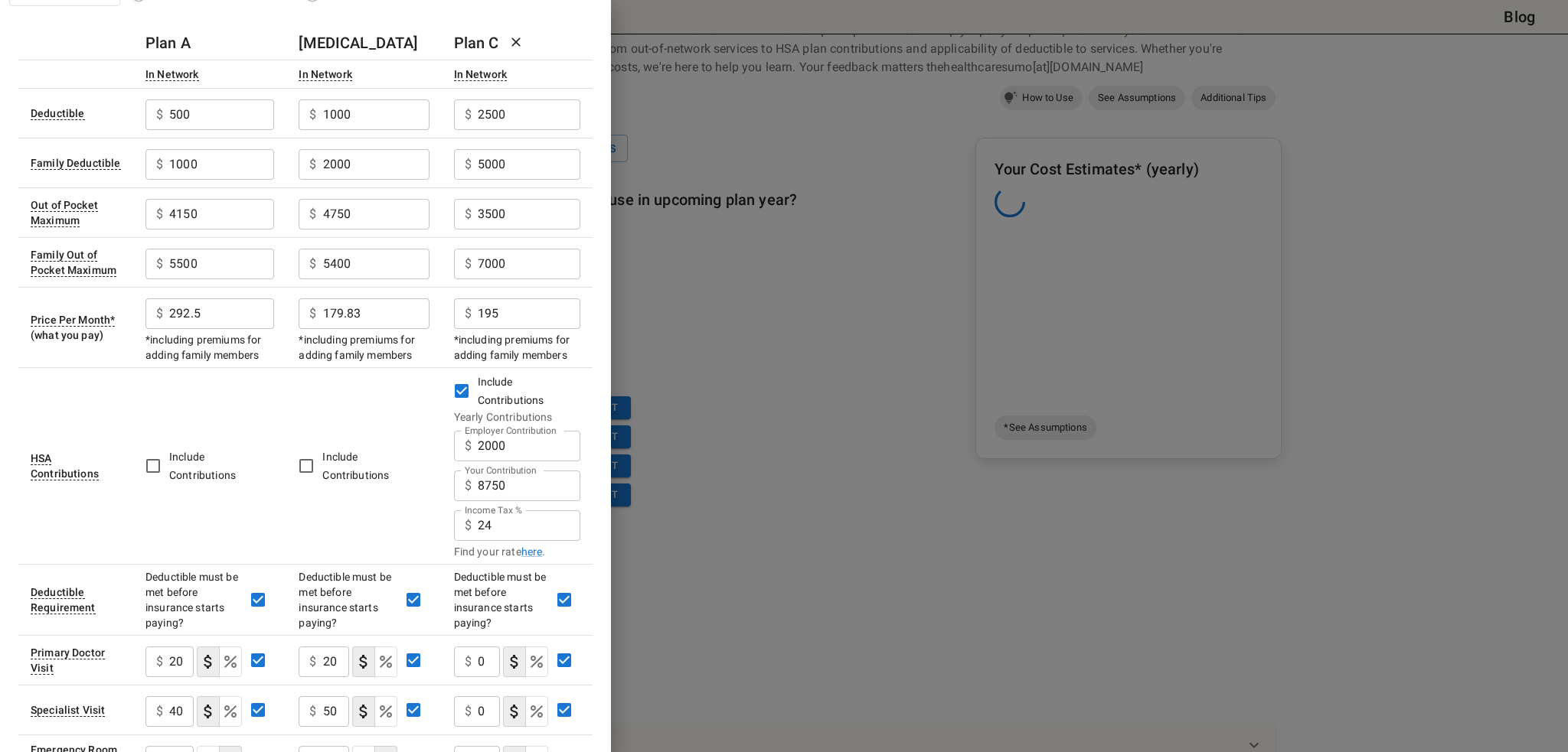
scroll to position [0, 0]
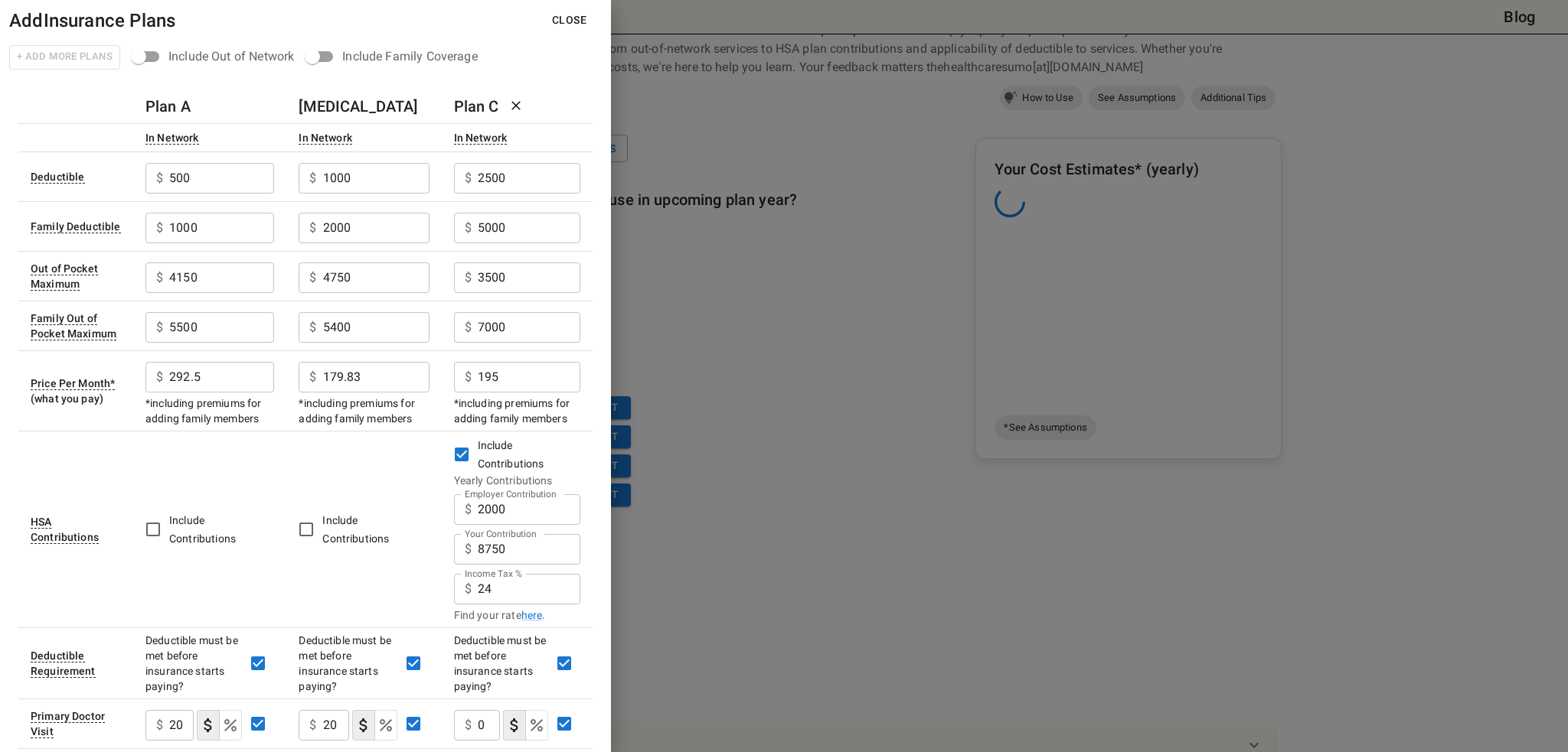
click at [562, 42] on div "+ Add More Plans Include Out of Network Include Family Coverage" at bounding box center [305, 56] width 611 height 29
click at [522, 62] on div "+ Add More Plans Include Out of Network Include Family Coverage" at bounding box center [305, 56] width 611 height 29
click at [569, 22] on button "Close" at bounding box center [569, 20] width 59 height 29
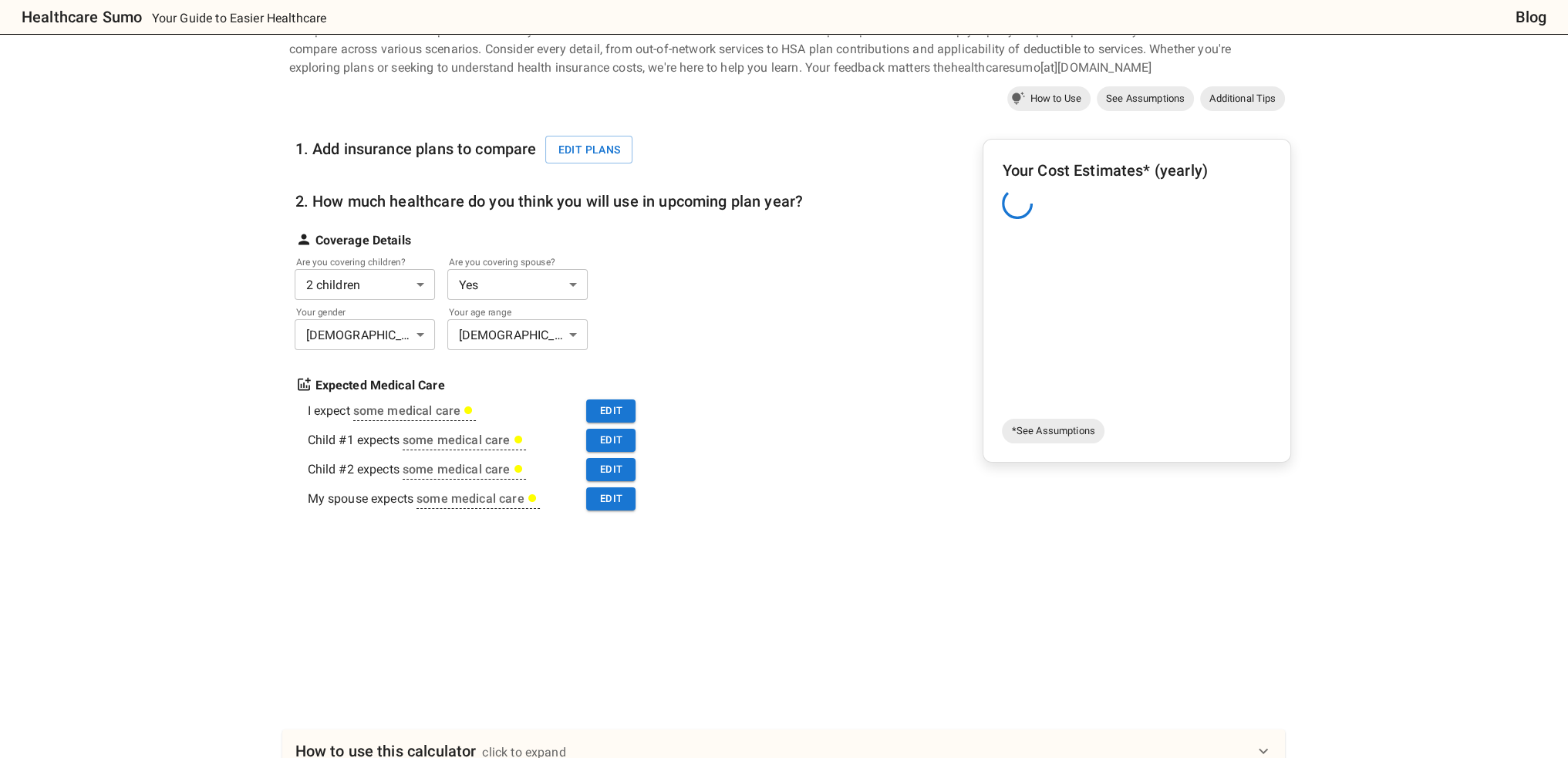
click at [848, 123] on div "1. Add insurance plans to compare Edit plans 2. How much healthcare do you thin…" at bounding box center [790, 386] width 1002 height 540
click at [1111, 297] on div "Your Cost Estimates* (yearly)" at bounding box center [1136, 285] width 270 height 255
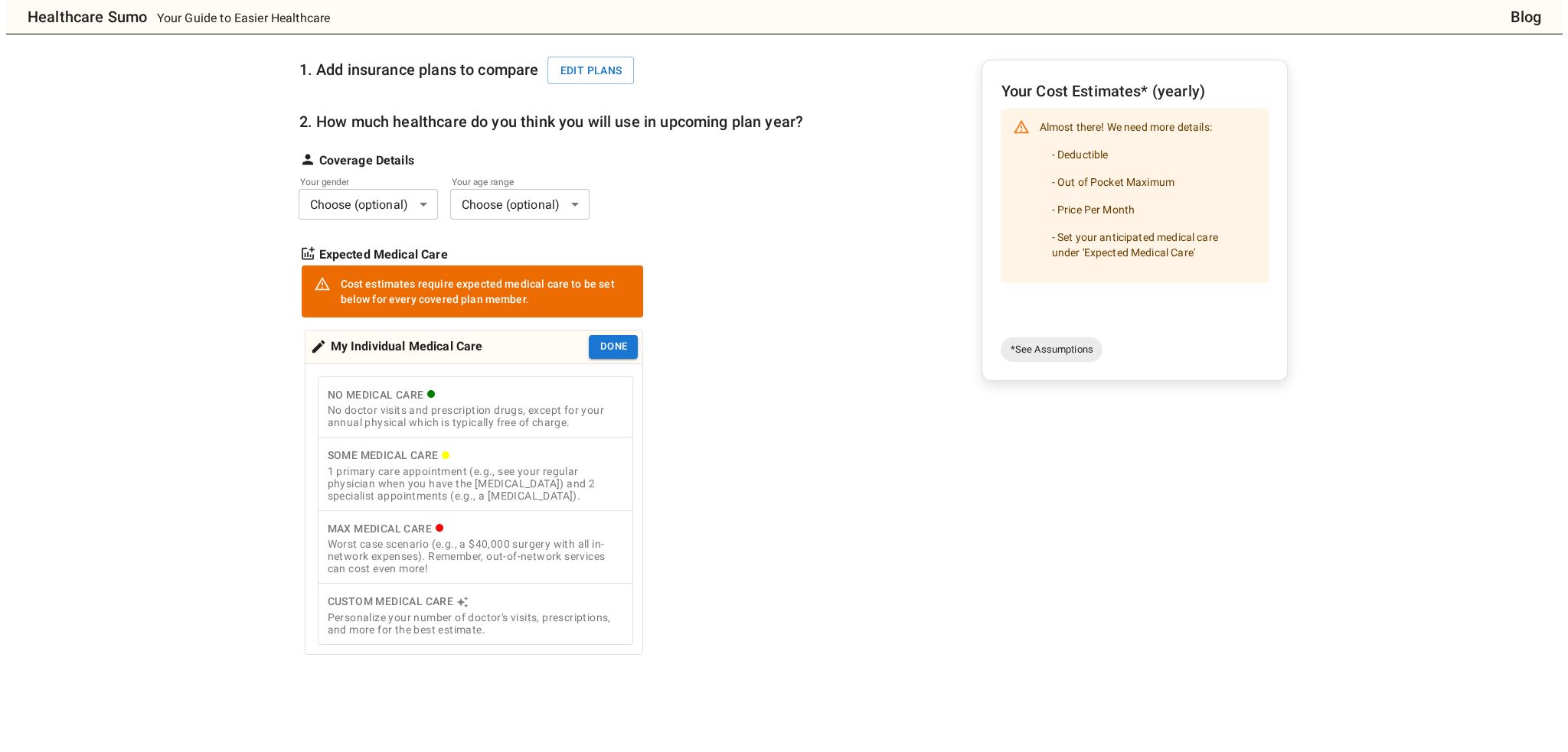
scroll to position [153, 0]
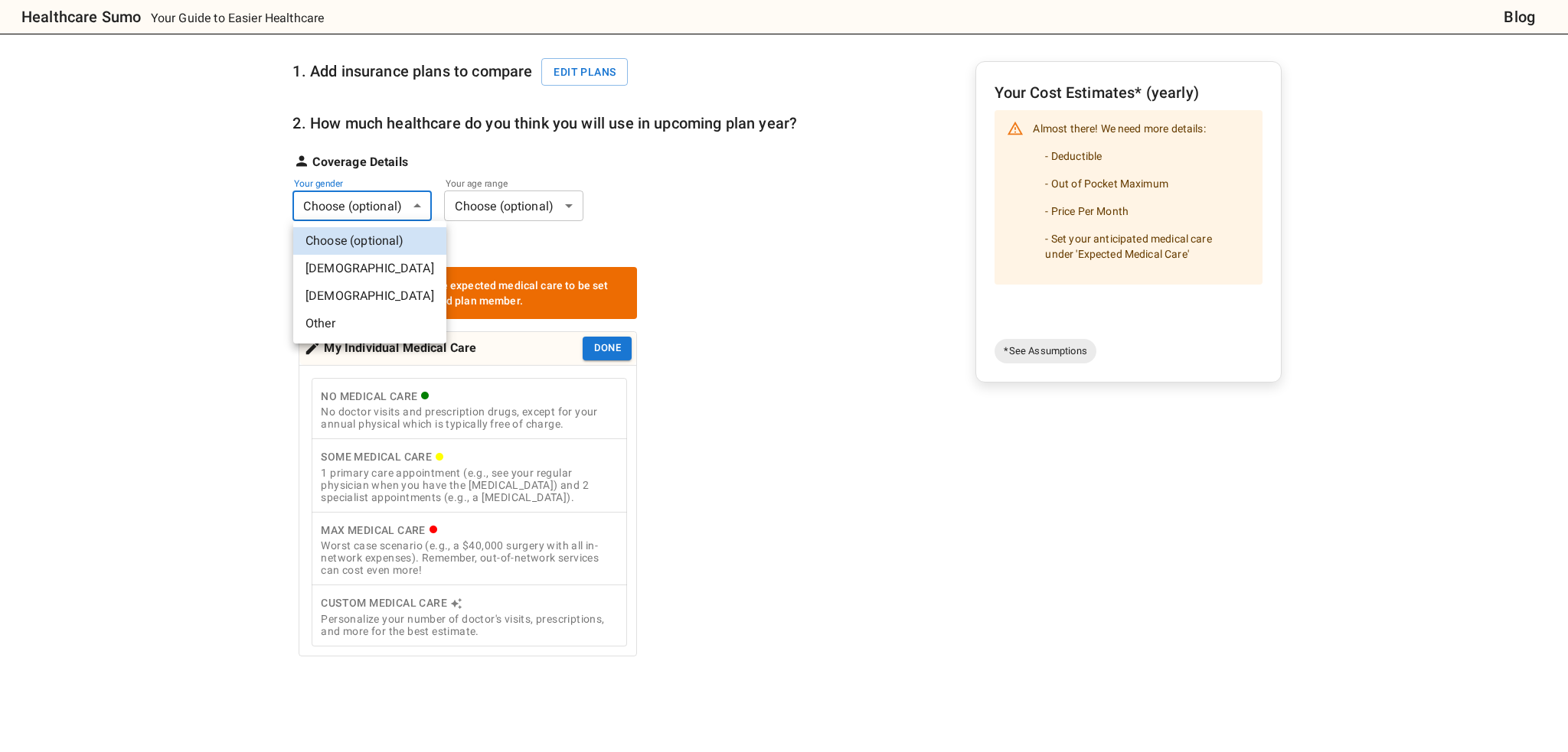
click at [380, 210] on body "Healthcare Sumo Your Guide to Easier Healthcare Blog Health Insurance Calculato…" at bounding box center [784, 558] width 1568 height 1422
click at [377, 201] on div at bounding box center [784, 376] width 1568 height 752
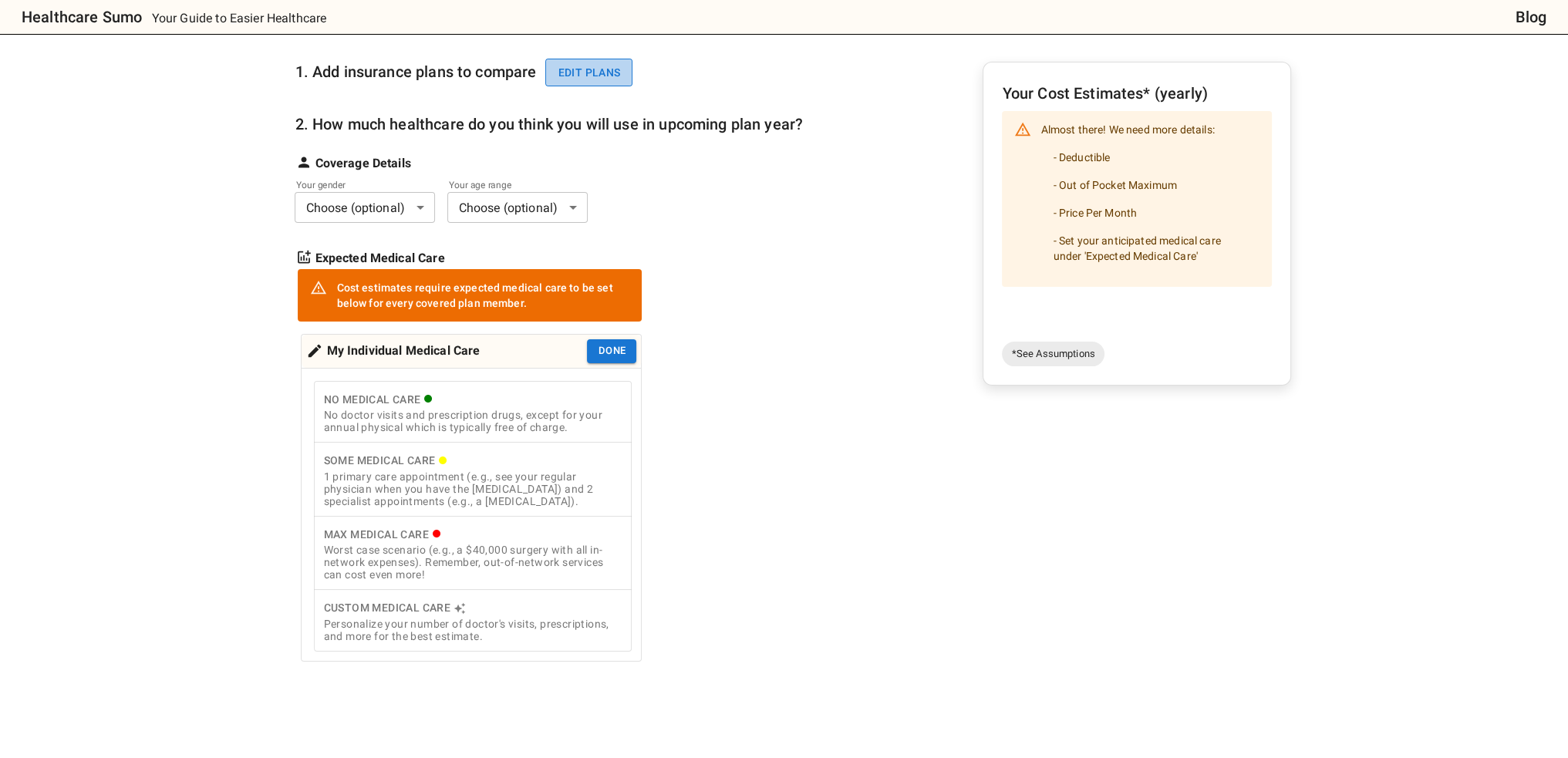
click at [588, 75] on button "Edit plans" at bounding box center [588, 73] width 87 height 29
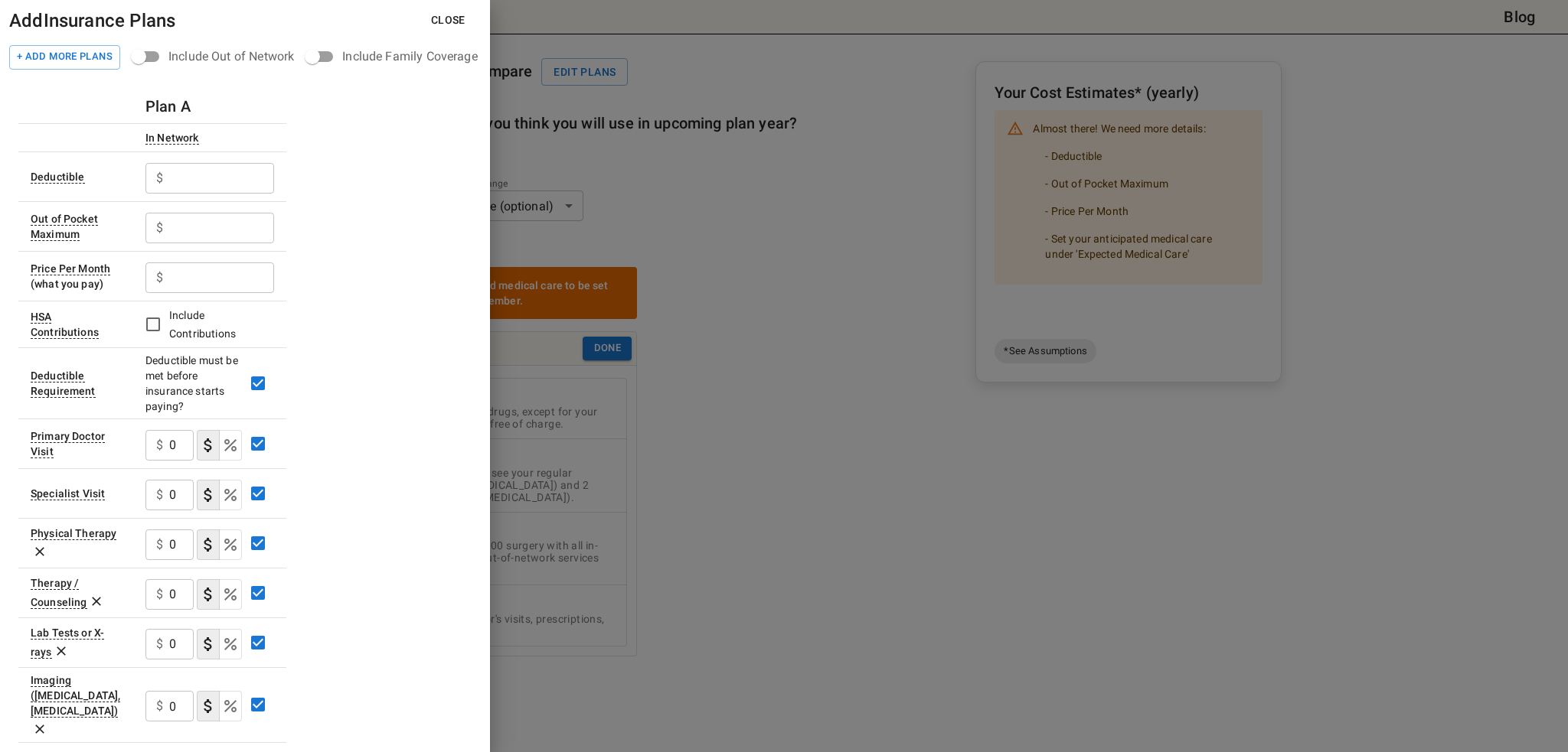
click at [210, 173] on input "text" at bounding box center [221, 178] width 105 height 30
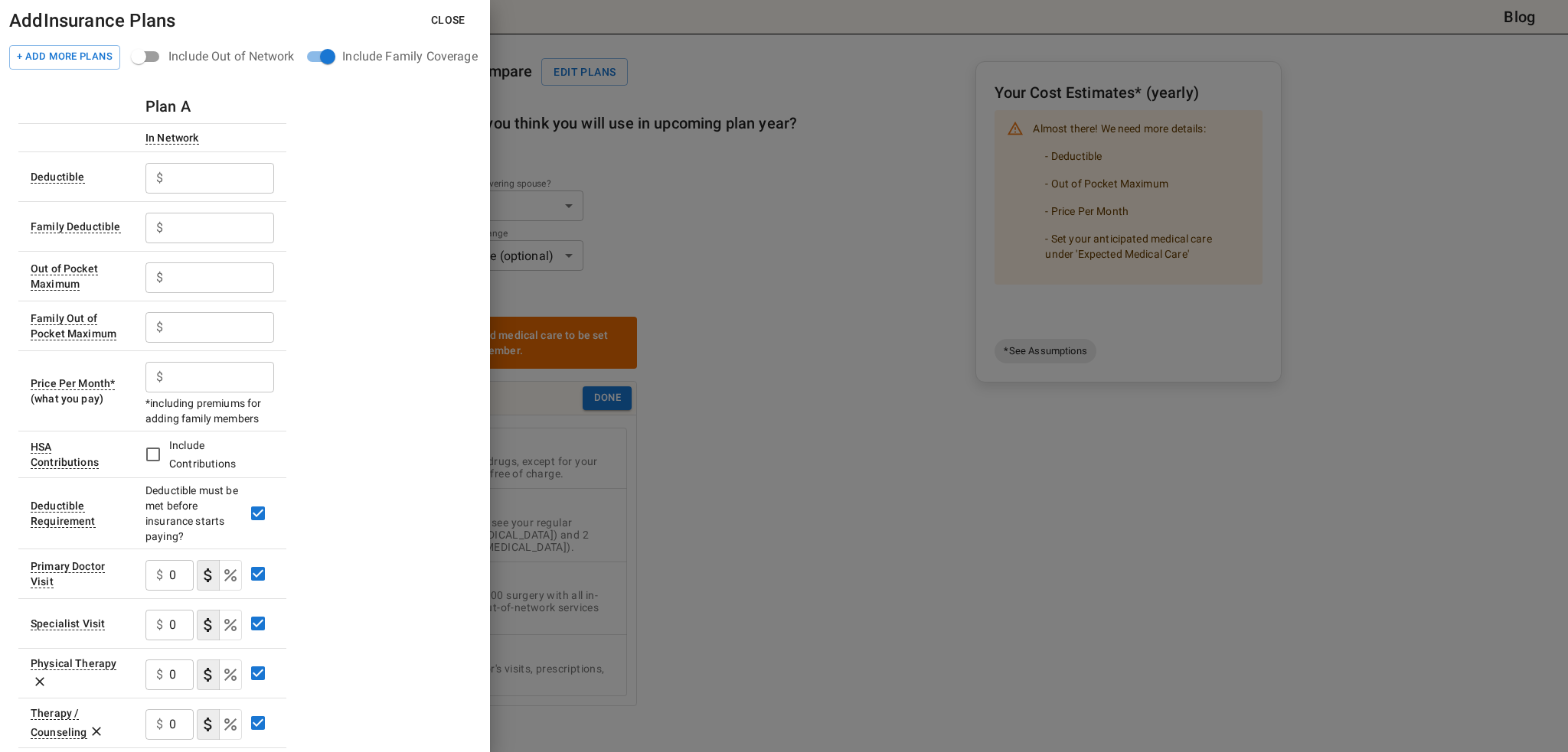
drag, startPoint x: 174, startPoint y: 176, endPoint x: 179, endPoint y: 183, distance: 8.6
click at [176, 176] on input "text" at bounding box center [221, 178] width 105 height 30
click at [209, 183] on input "1000" at bounding box center [221, 178] width 105 height 30
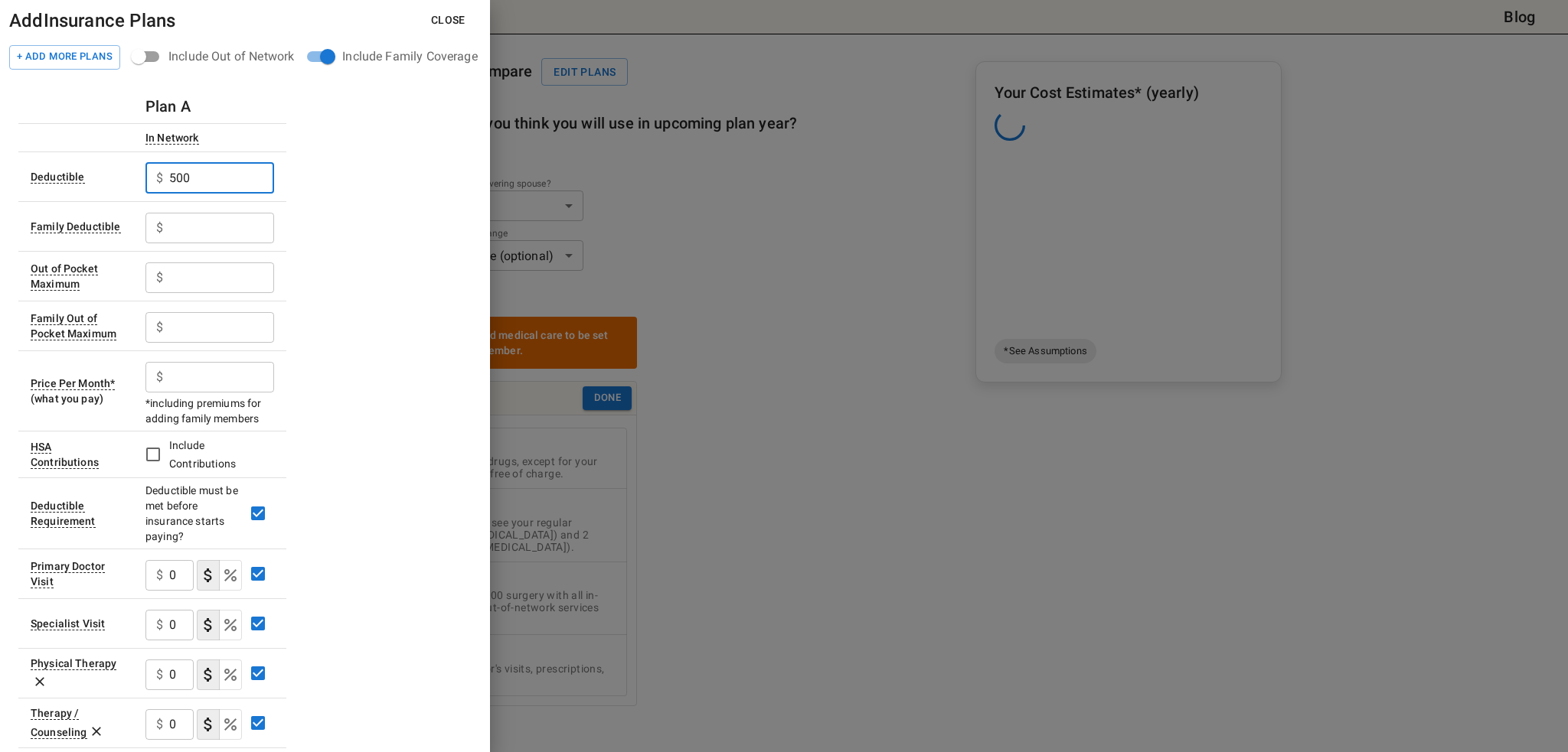
type input "500"
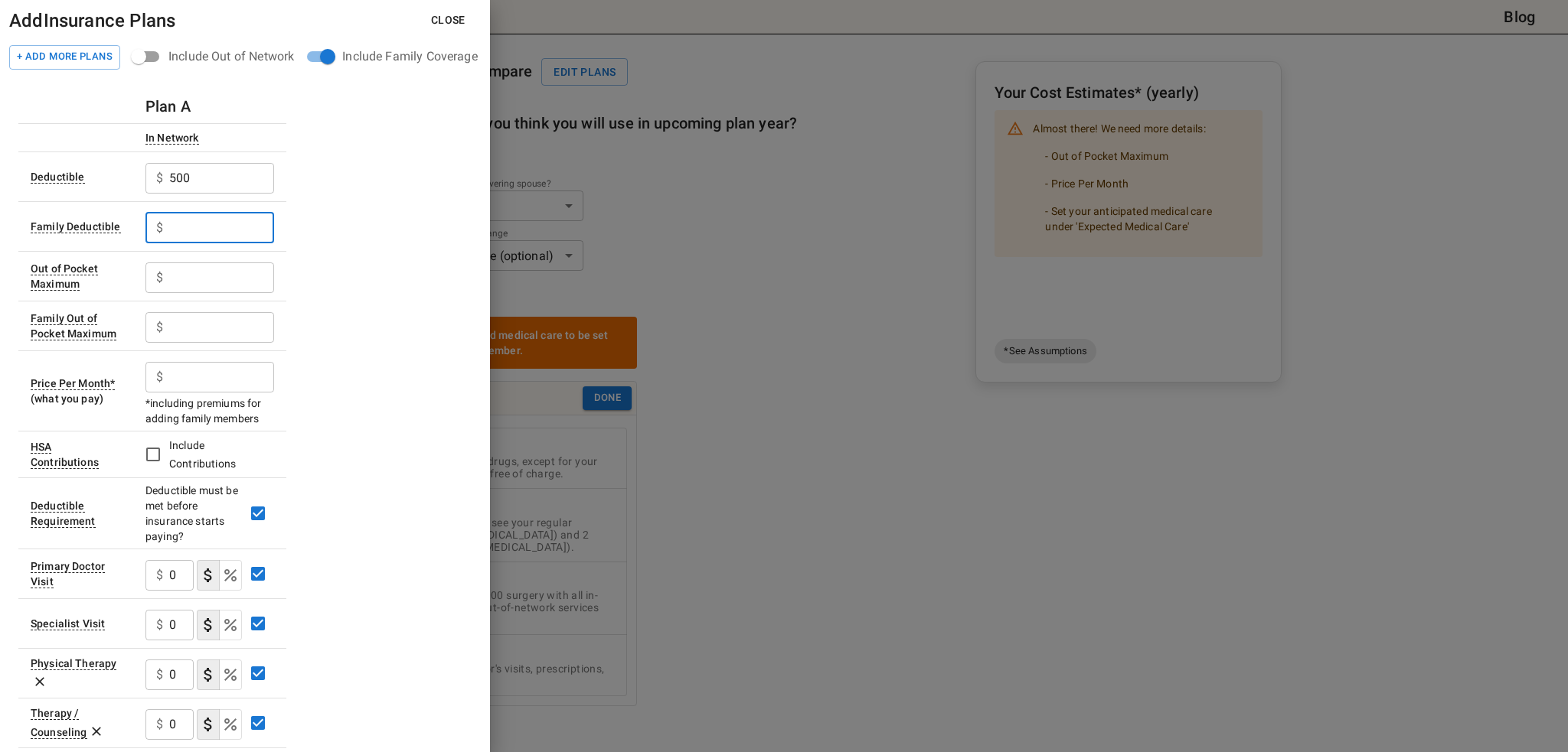
click at [218, 218] on input "text" at bounding box center [221, 228] width 105 height 30
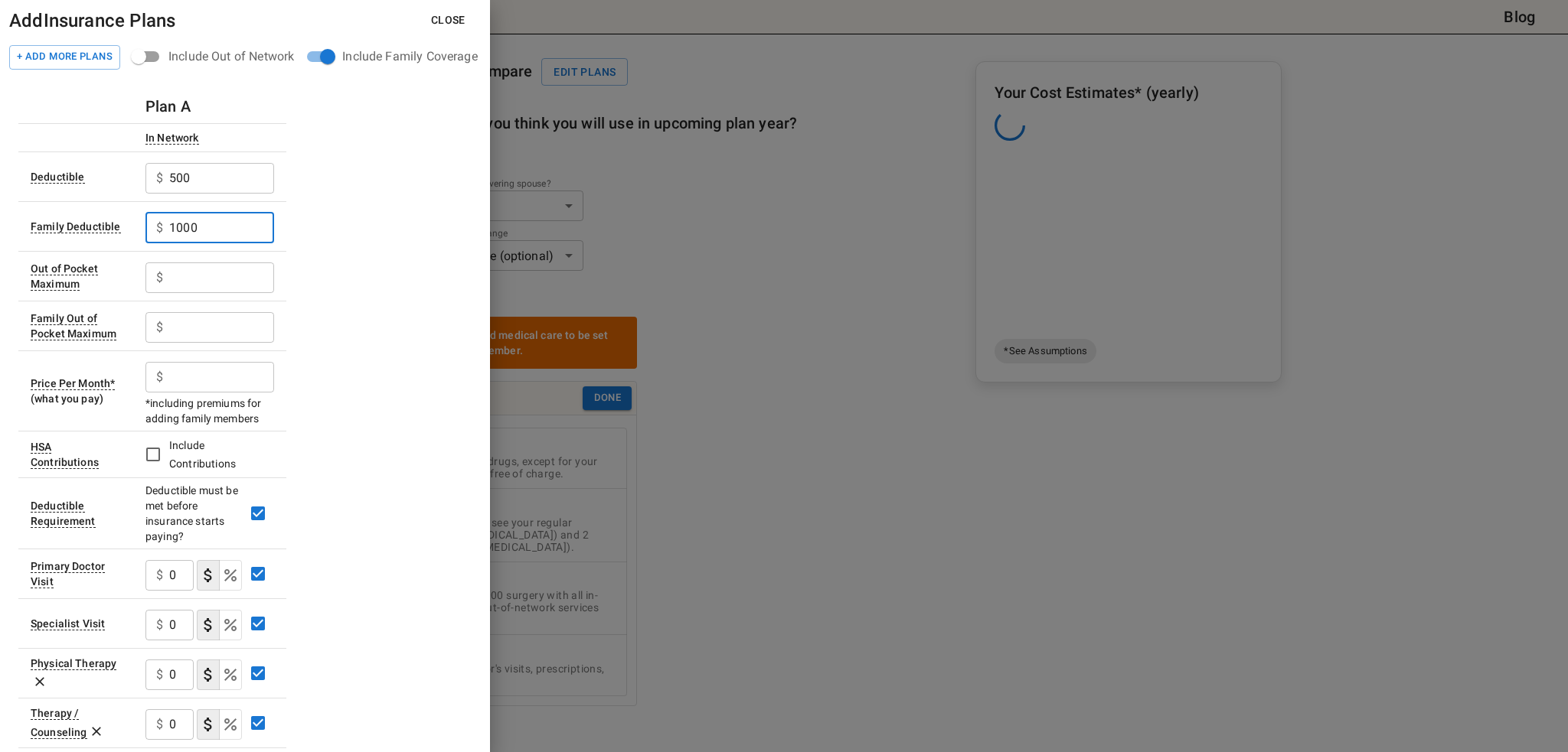
type input "1000"
click at [218, 283] on input "text" at bounding box center [221, 277] width 105 height 30
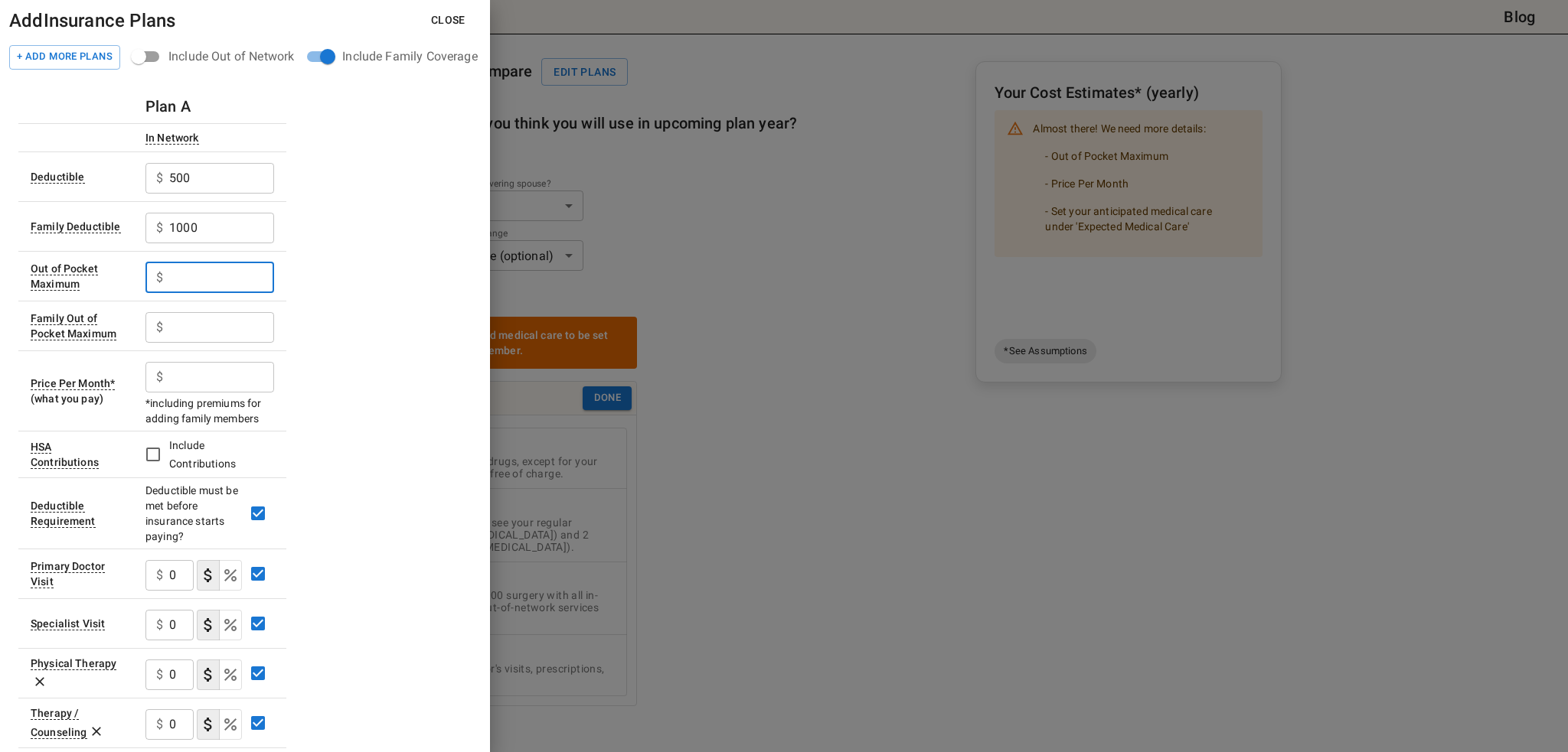
click at [236, 281] on input "text" at bounding box center [221, 277] width 105 height 30
type input "4150"
click at [214, 333] on input "text" at bounding box center [221, 328] width 105 height 30
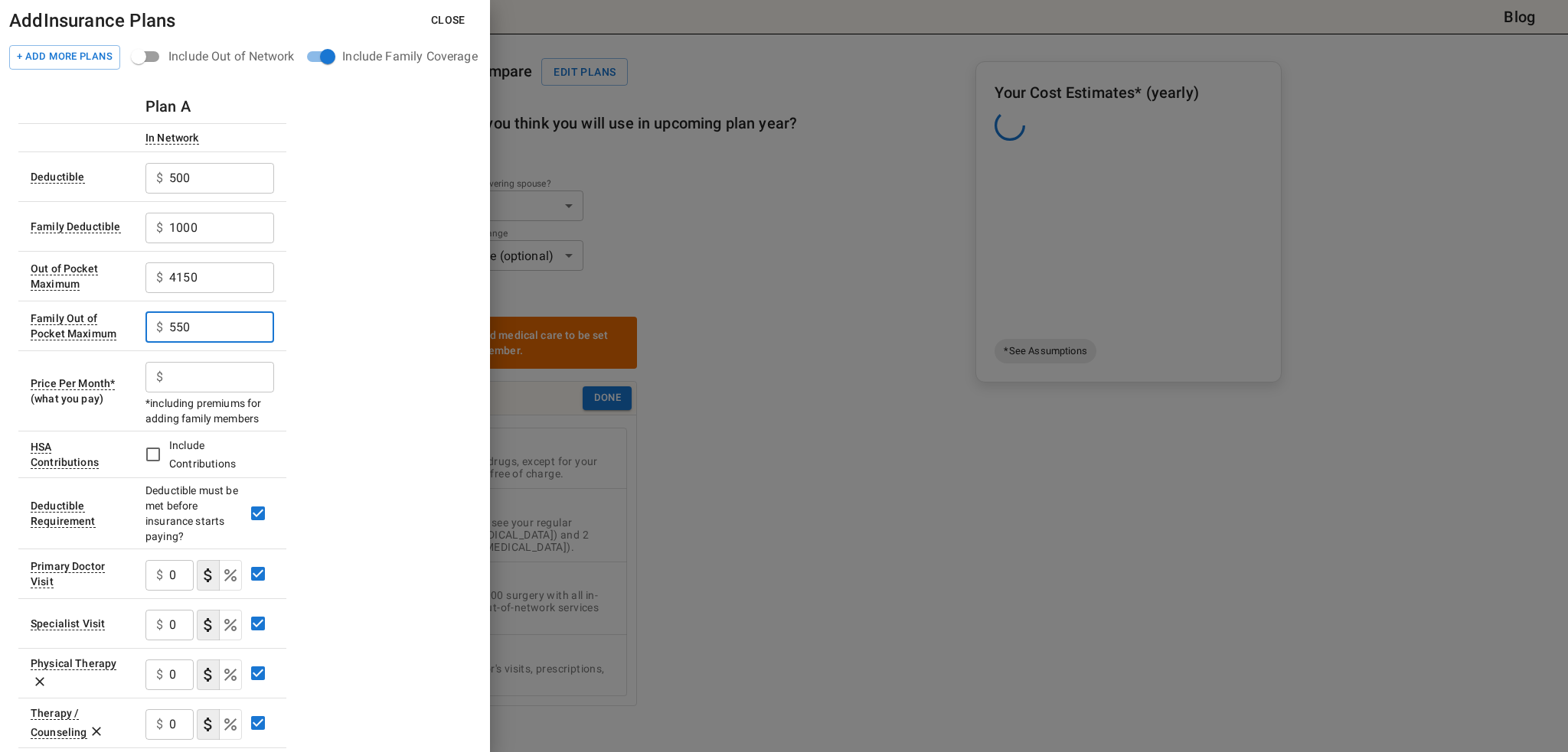
type input "550"
click at [220, 374] on input "text" at bounding box center [221, 377] width 105 height 30
type input "292.5"
click at [330, 373] on div "Plan A In Network Deductible $ 500 ​ Family Deductible $ 1000 ​ Out of Pocket M…" at bounding box center [245, 730] width 453 height 1281
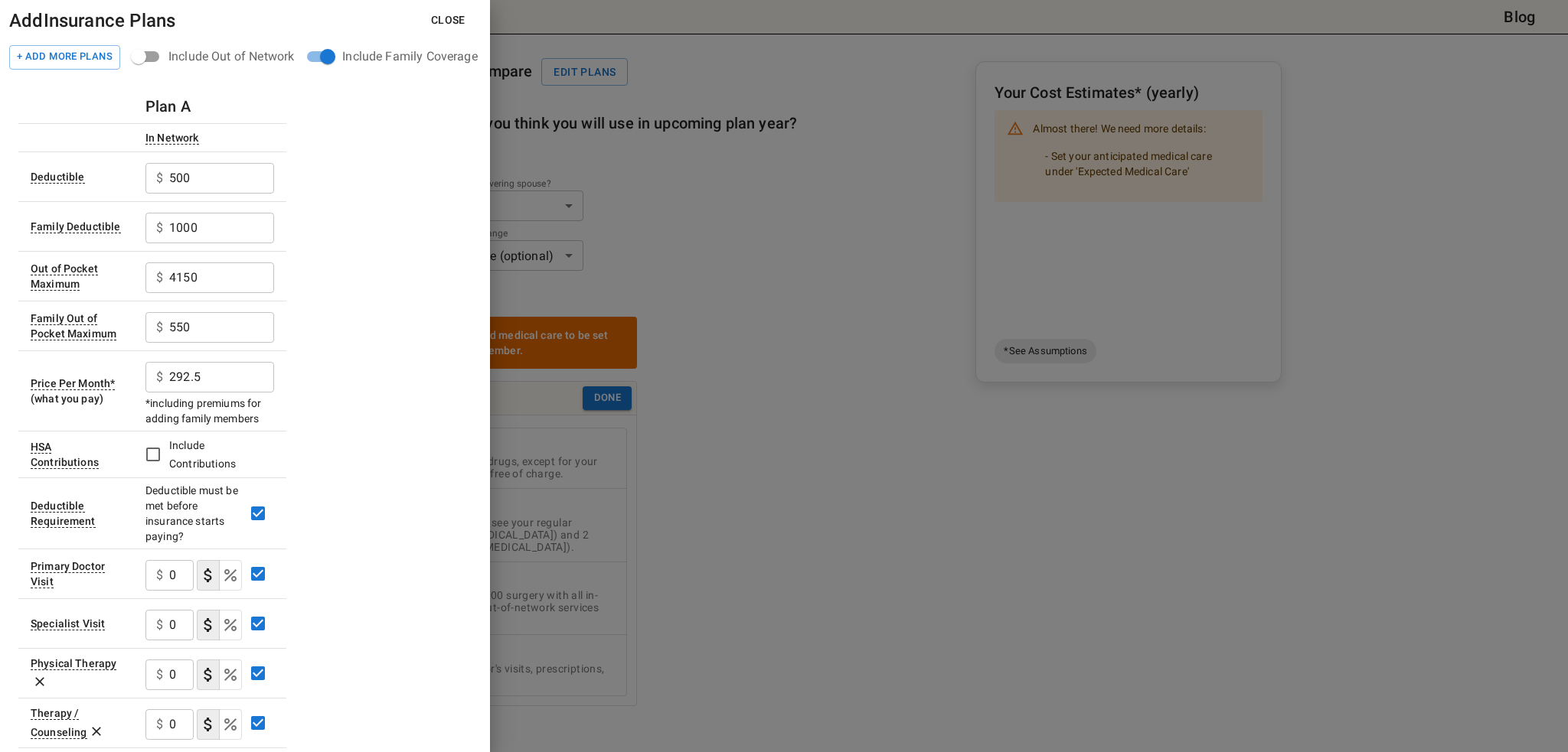
click at [815, 273] on div at bounding box center [784, 376] width 1568 height 752
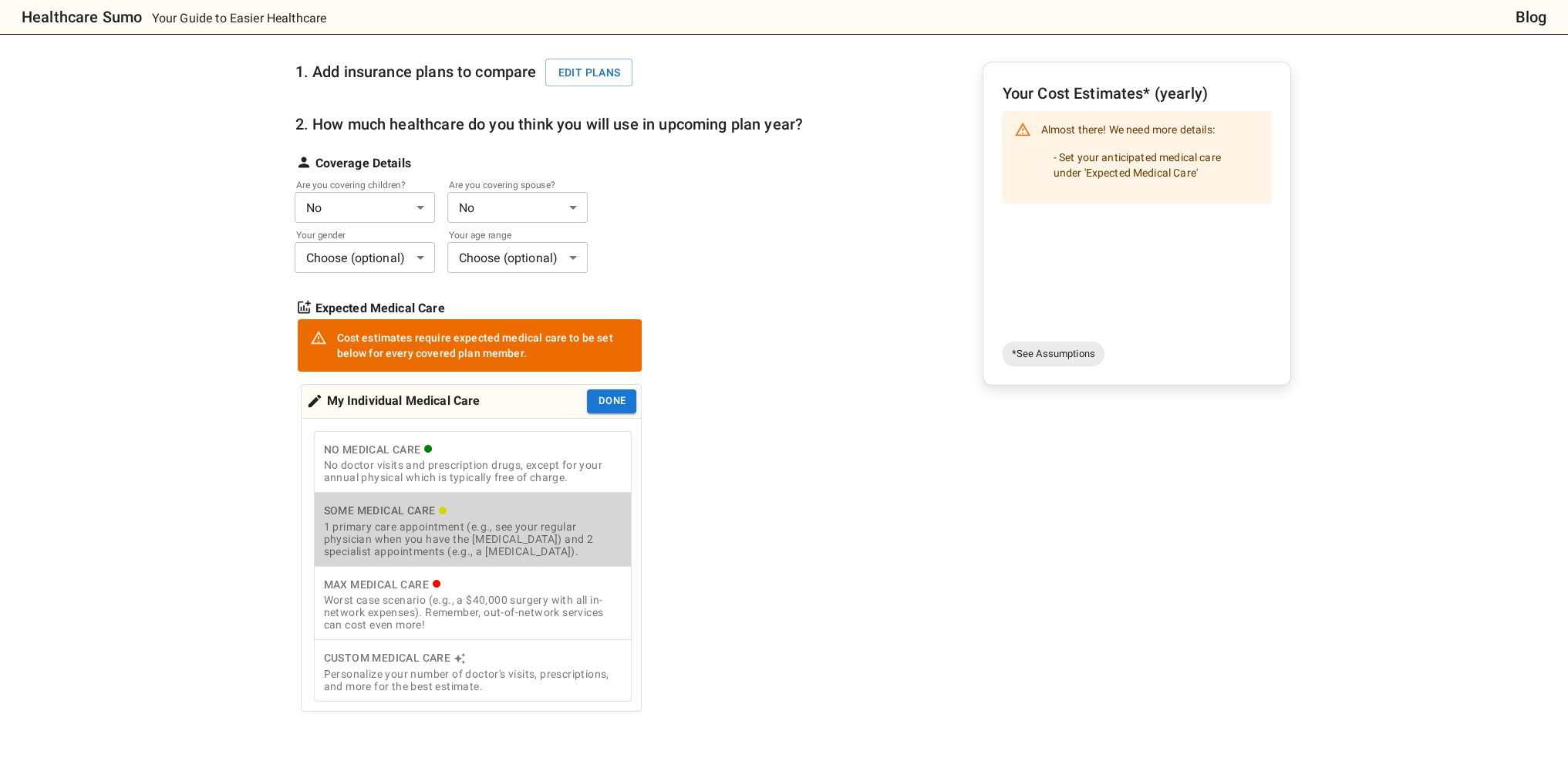
click at [505, 527] on div "1 primary care appointment (e.g., see your regular physician when you have the …" at bounding box center [472, 539] width 299 height 37
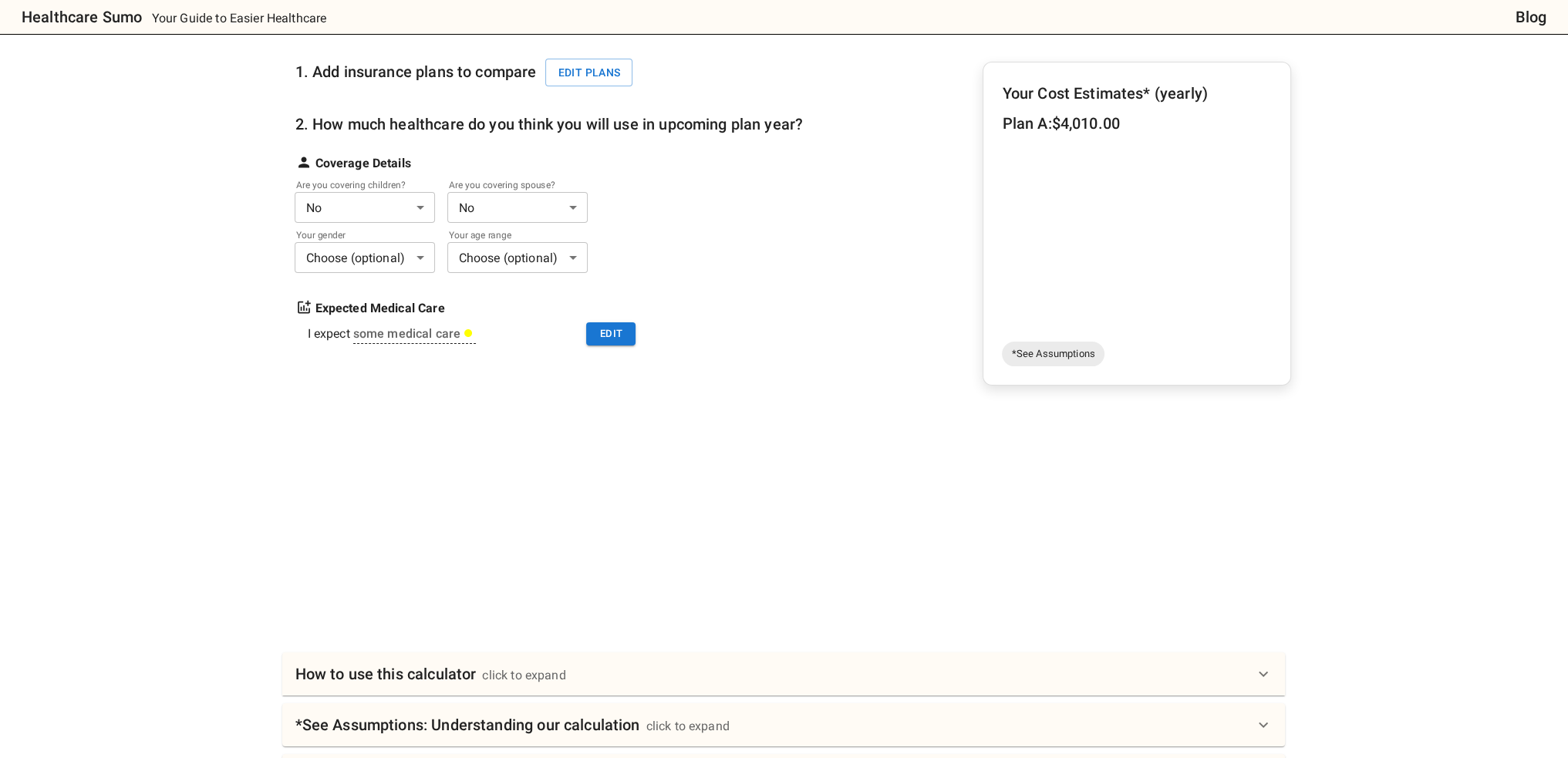
click at [361, 214] on body "Healthcare Sumo Your Guide to Easier Healthcare Blog Health Insurance Calculato…" at bounding box center [784, 462] width 1568 height 1234
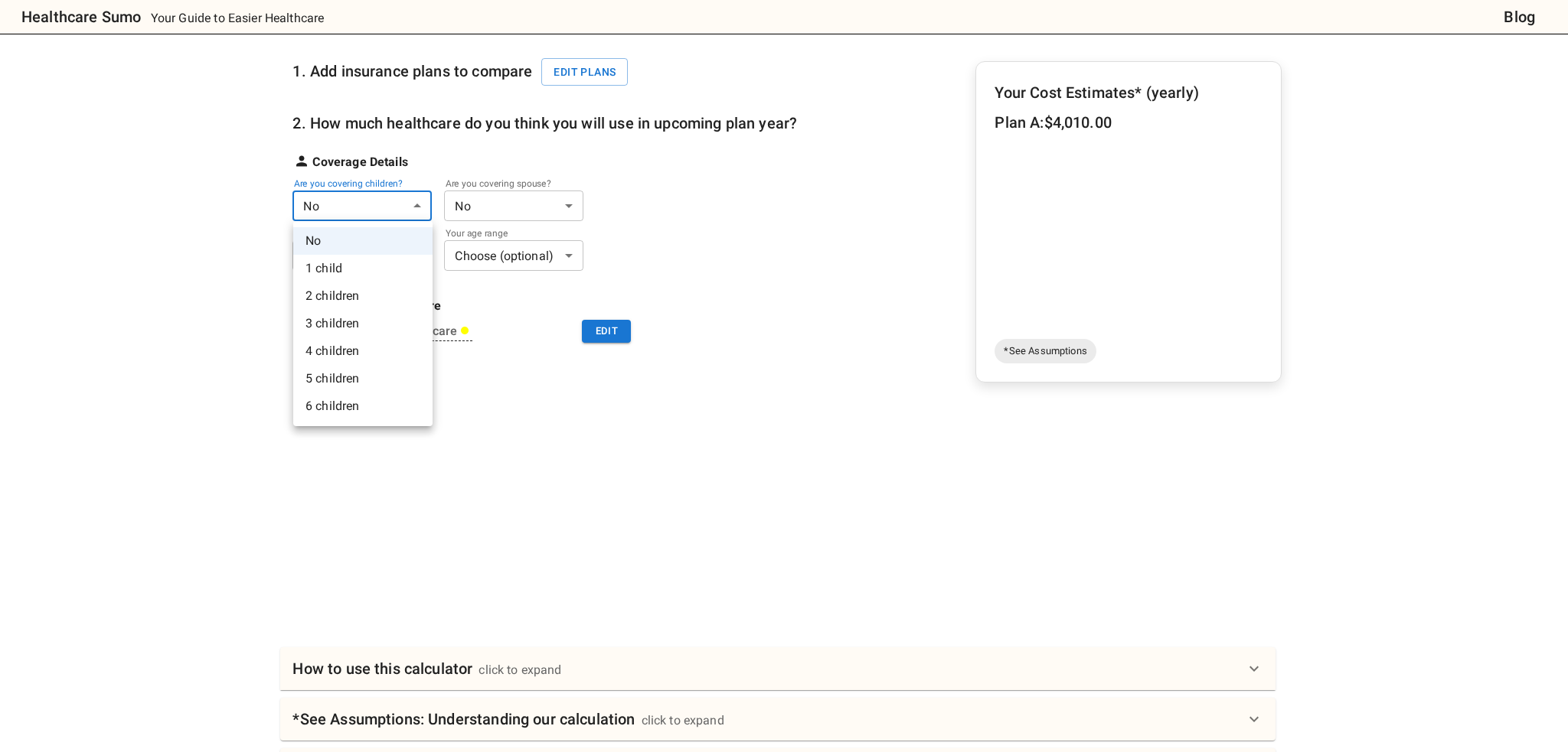
drag, startPoint x: 340, startPoint y: 285, endPoint x: 347, endPoint y: 279, distance: 9.2
click at [340, 285] on li "2 children" at bounding box center [363, 296] width 140 height 28
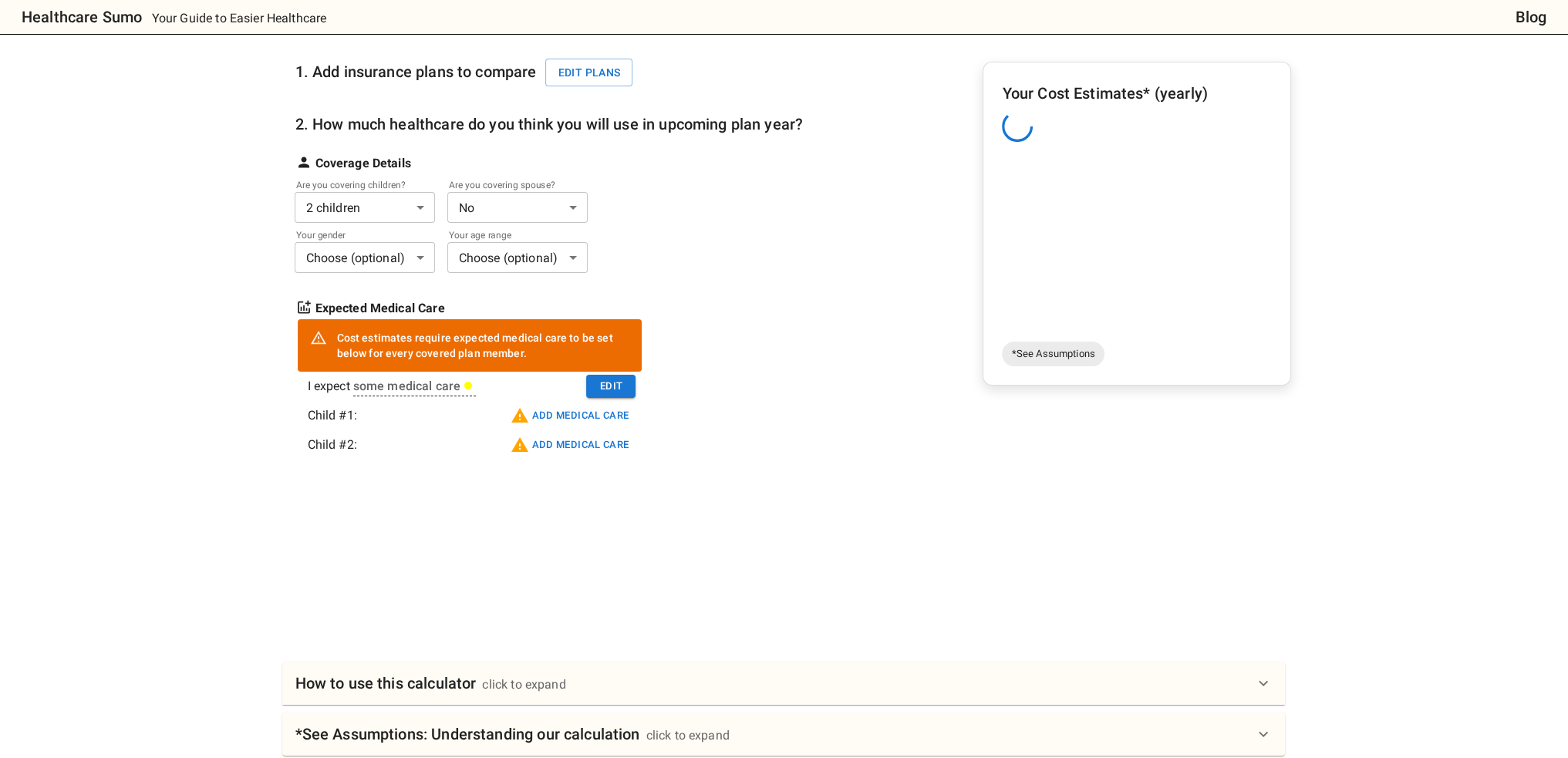
click at [503, 203] on body "Healthcare Sumo Your Guide to Easier Healthcare Blog Health Insurance Calculato…" at bounding box center [784, 468] width 1568 height 1243
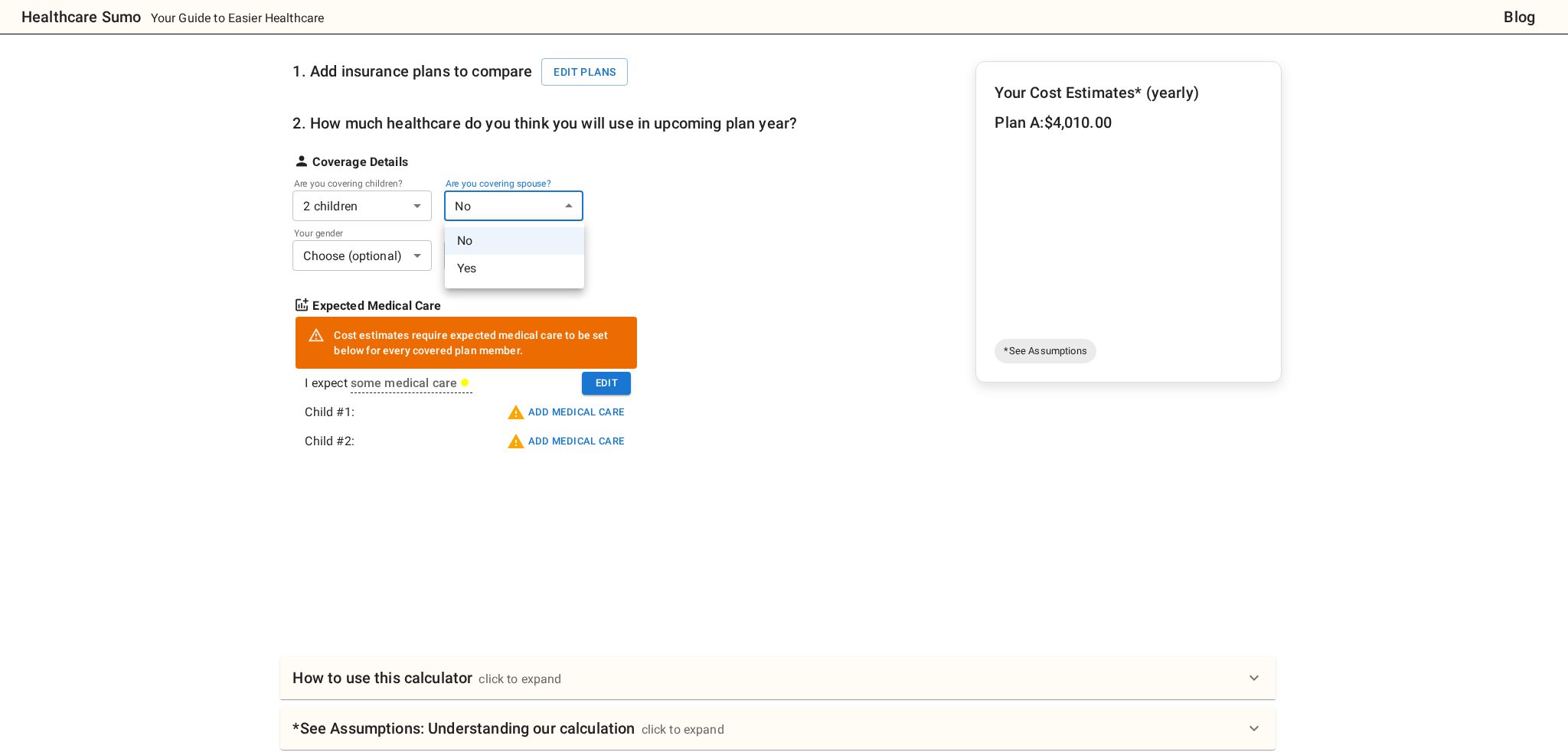
click at [502, 271] on li "Yes" at bounding box center [515, 268] width 140 height 28
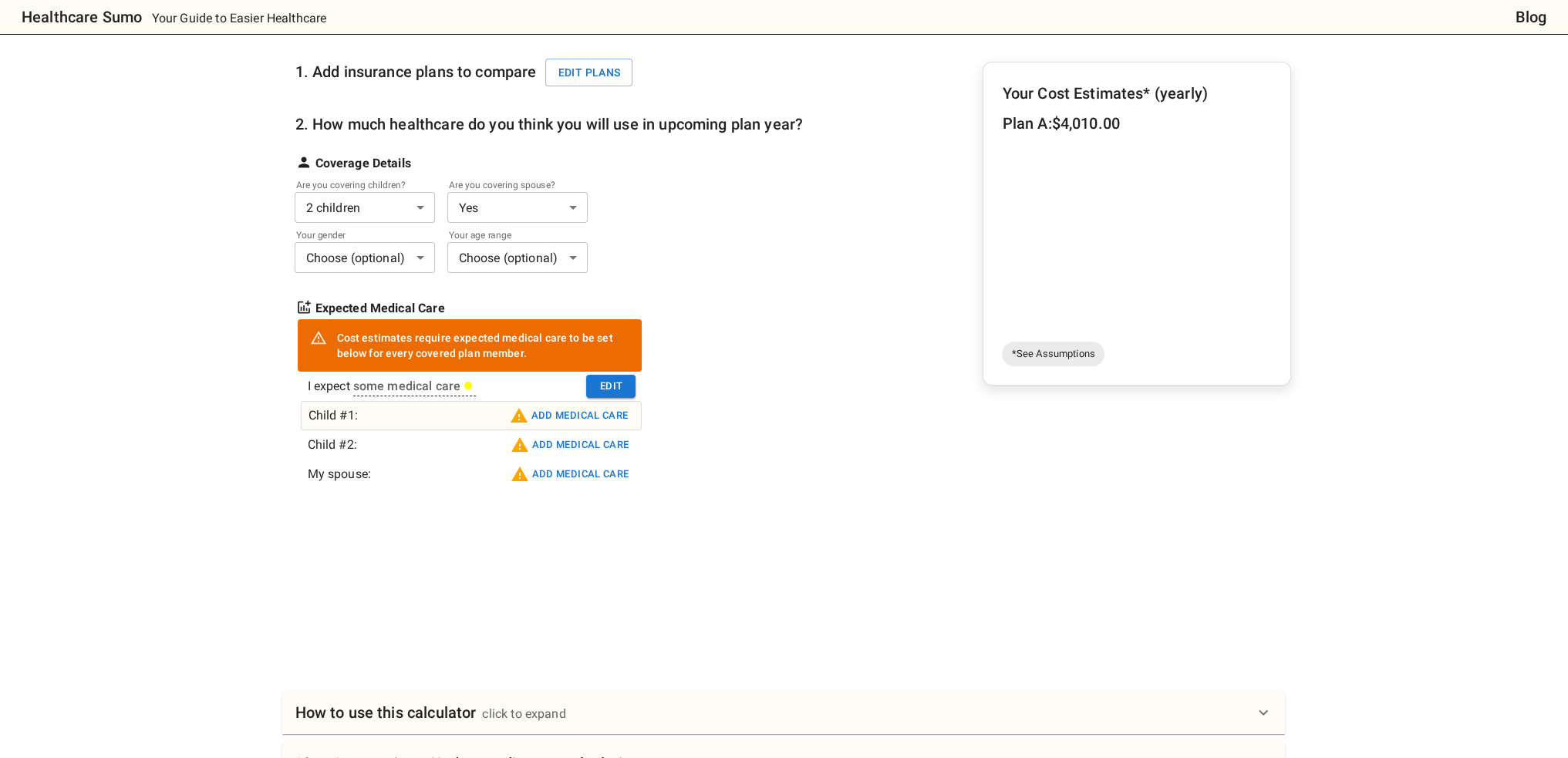
click at [552, 409] on button "Add medical care" at bounding box center [569, 415] width 126 height 25
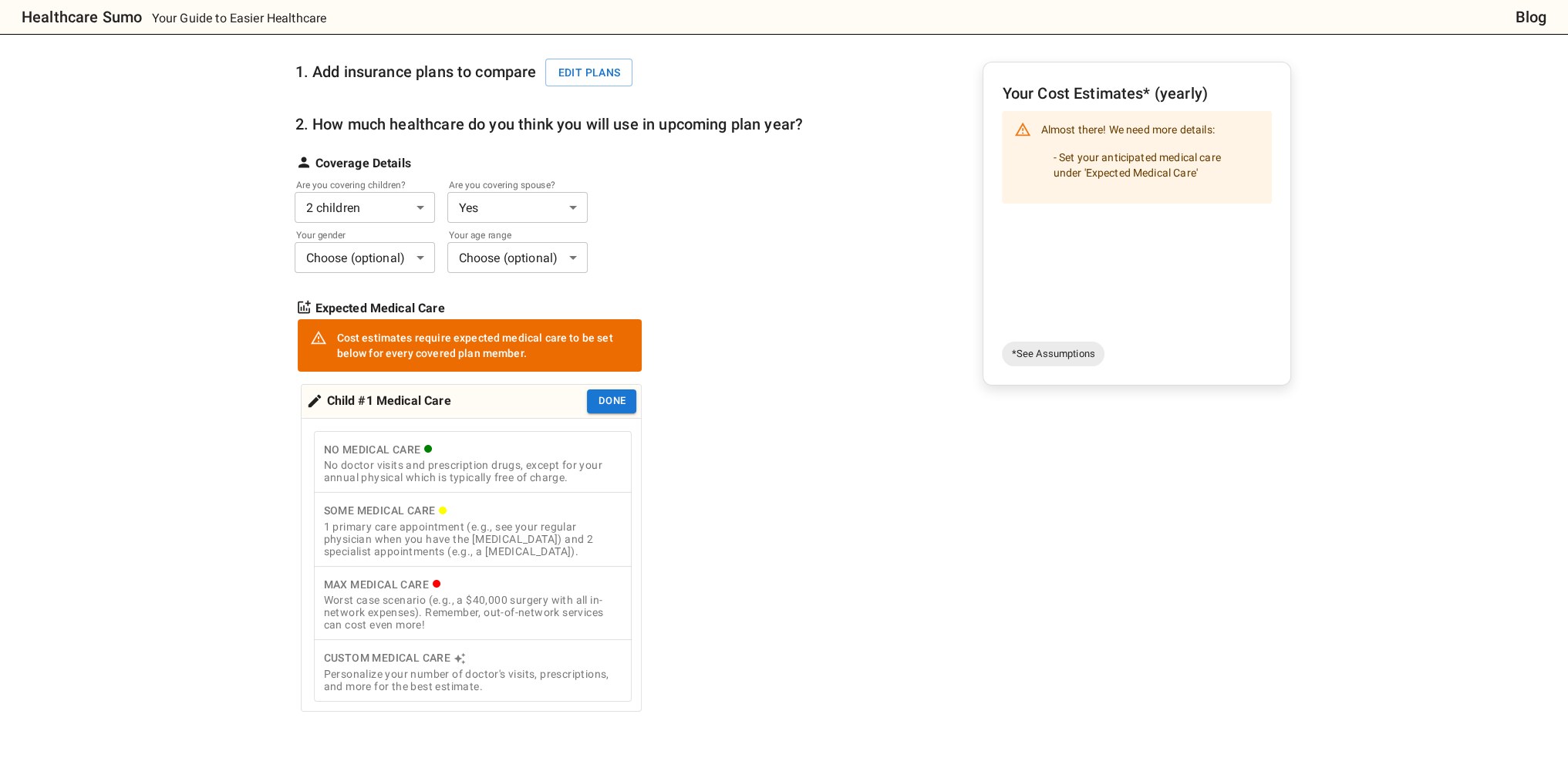
click at [505, 515] on div "Some Medical Care" at bounding box center [472, 511] width 299 height 19
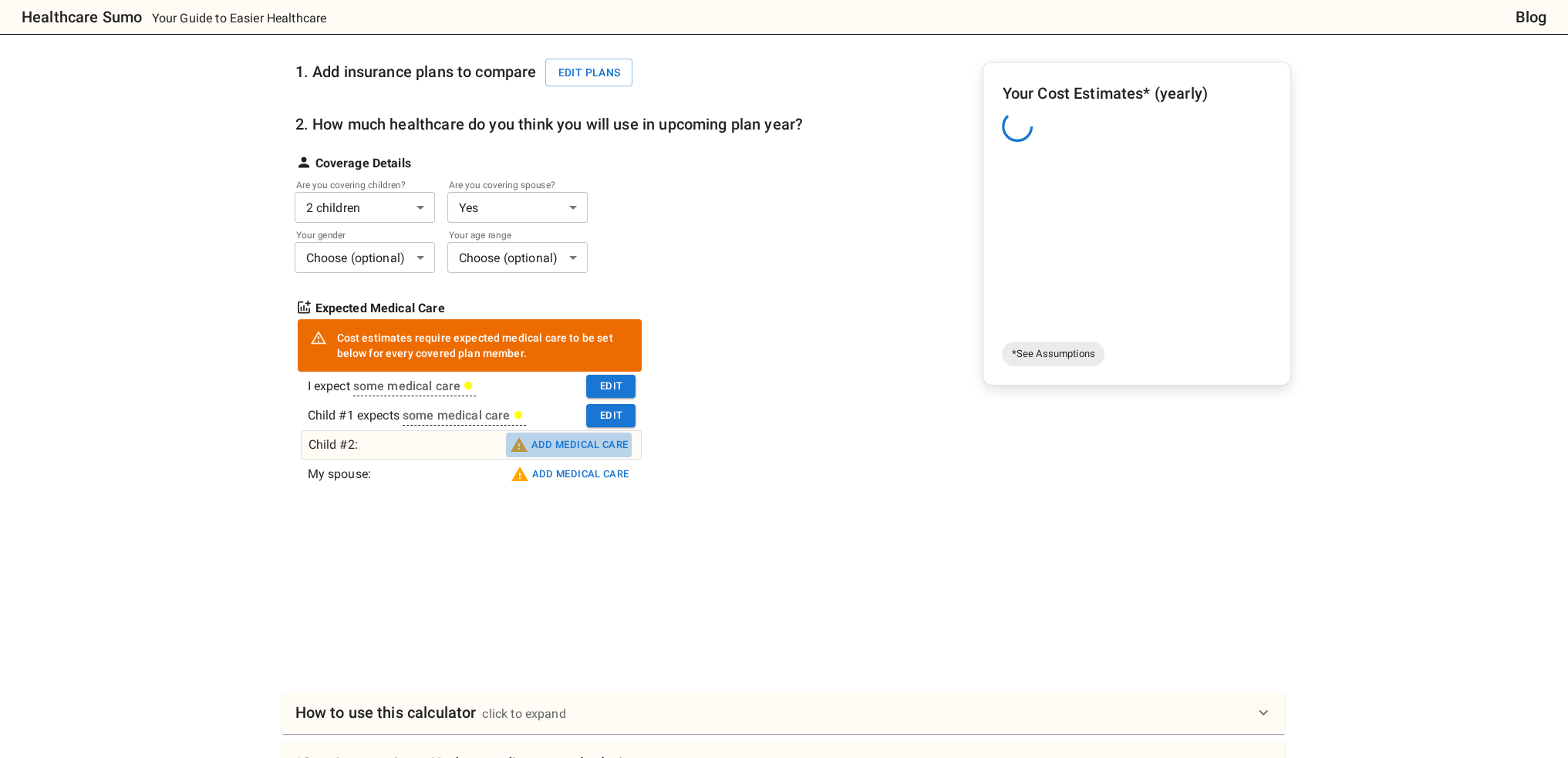
click at [556, 450] on button "Add medical care" at bounding box center [569, 445] width 126 height 25
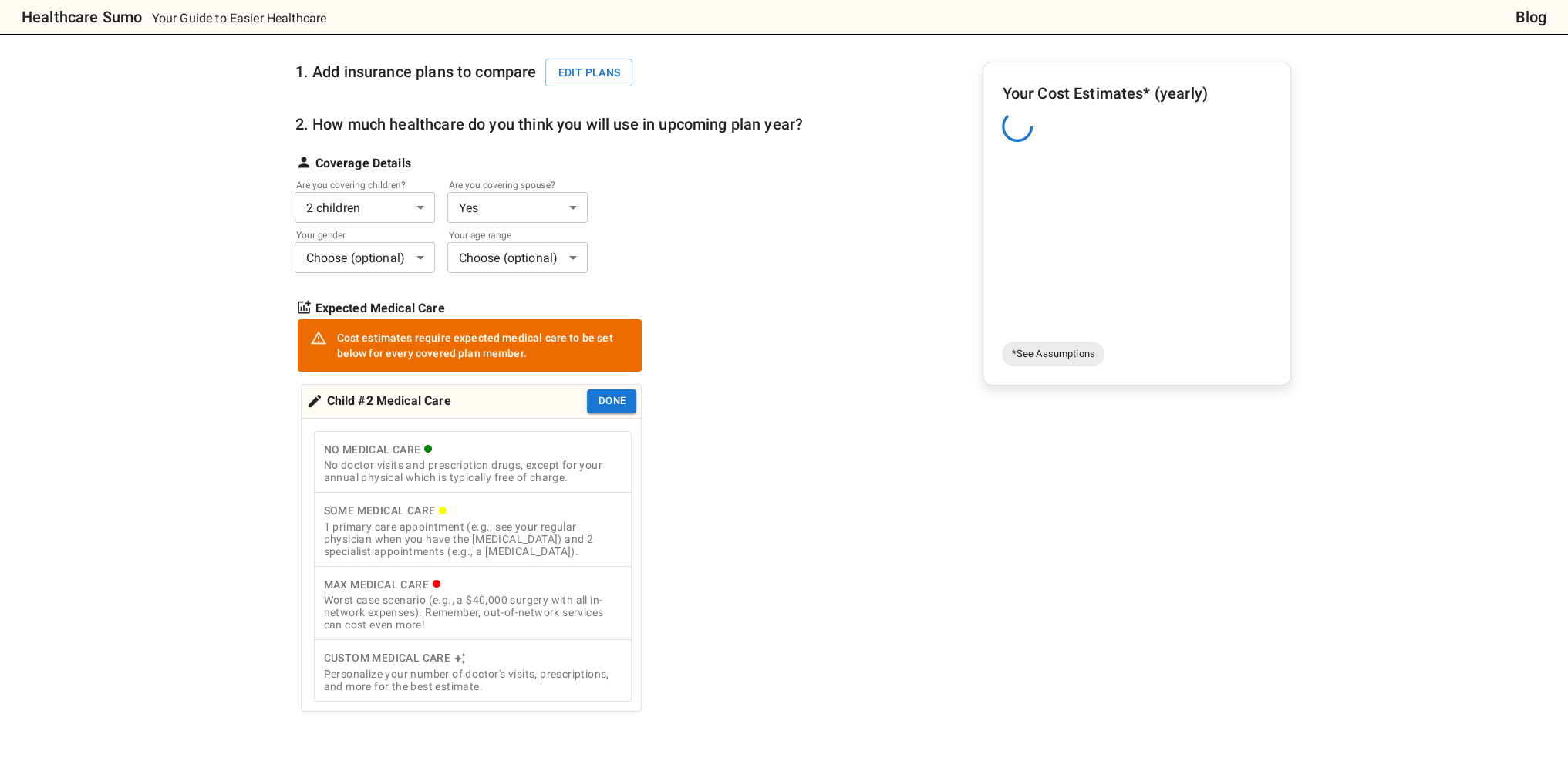
click at [529, 522] on div "1 primary care appointment (e.g., see your regular physician when you have the …" at bounding box center [472, 539] width 299 height 37
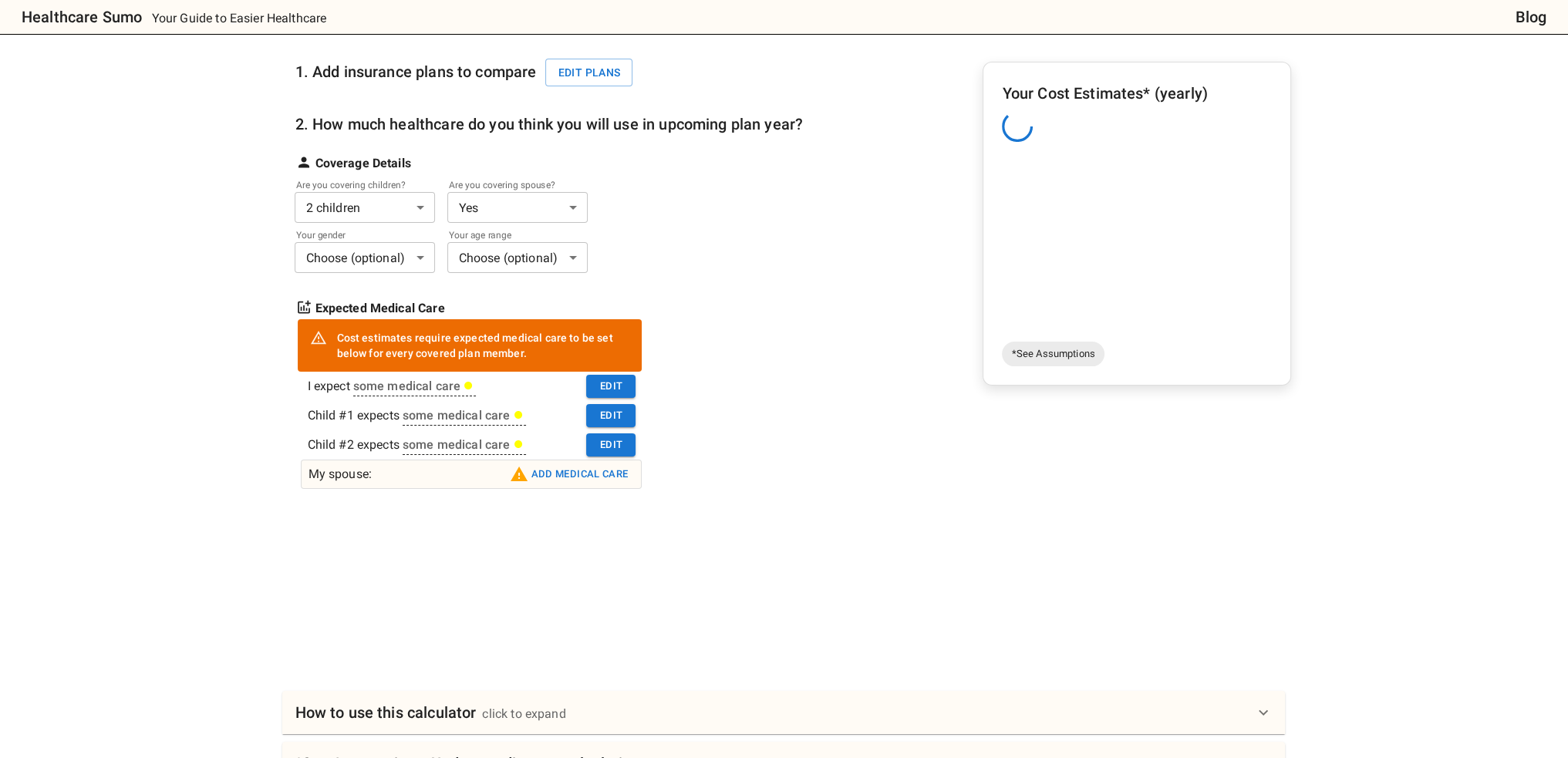
click at [546, 463] on button "Add medical care" at bounding box center [569, 474] width 126 height 25
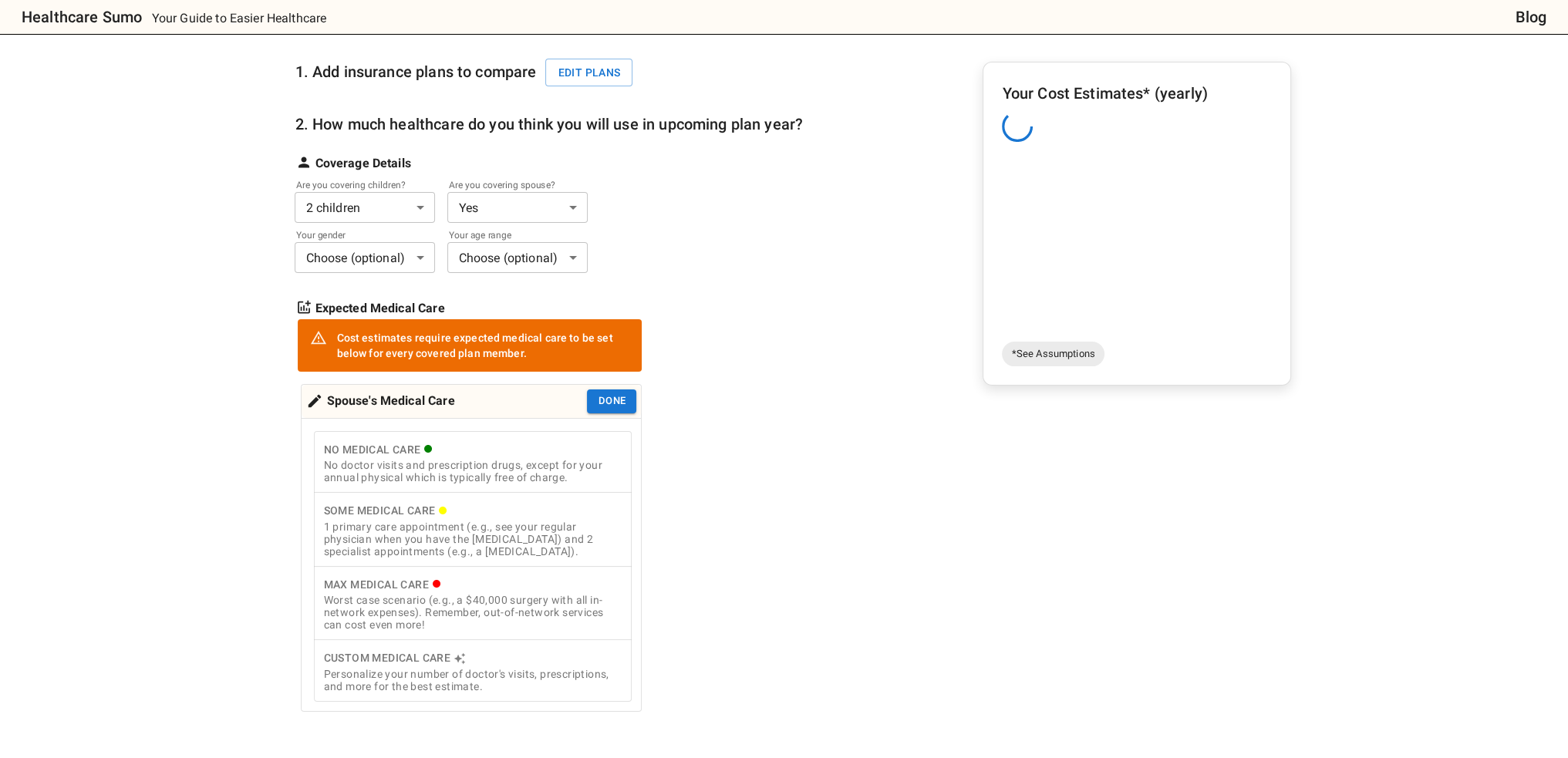
click at [531, 524] on div "1 primary care appointment (e.g., see your regular physician when you have the …" at bounding box center [472, 539] width 299 height 37
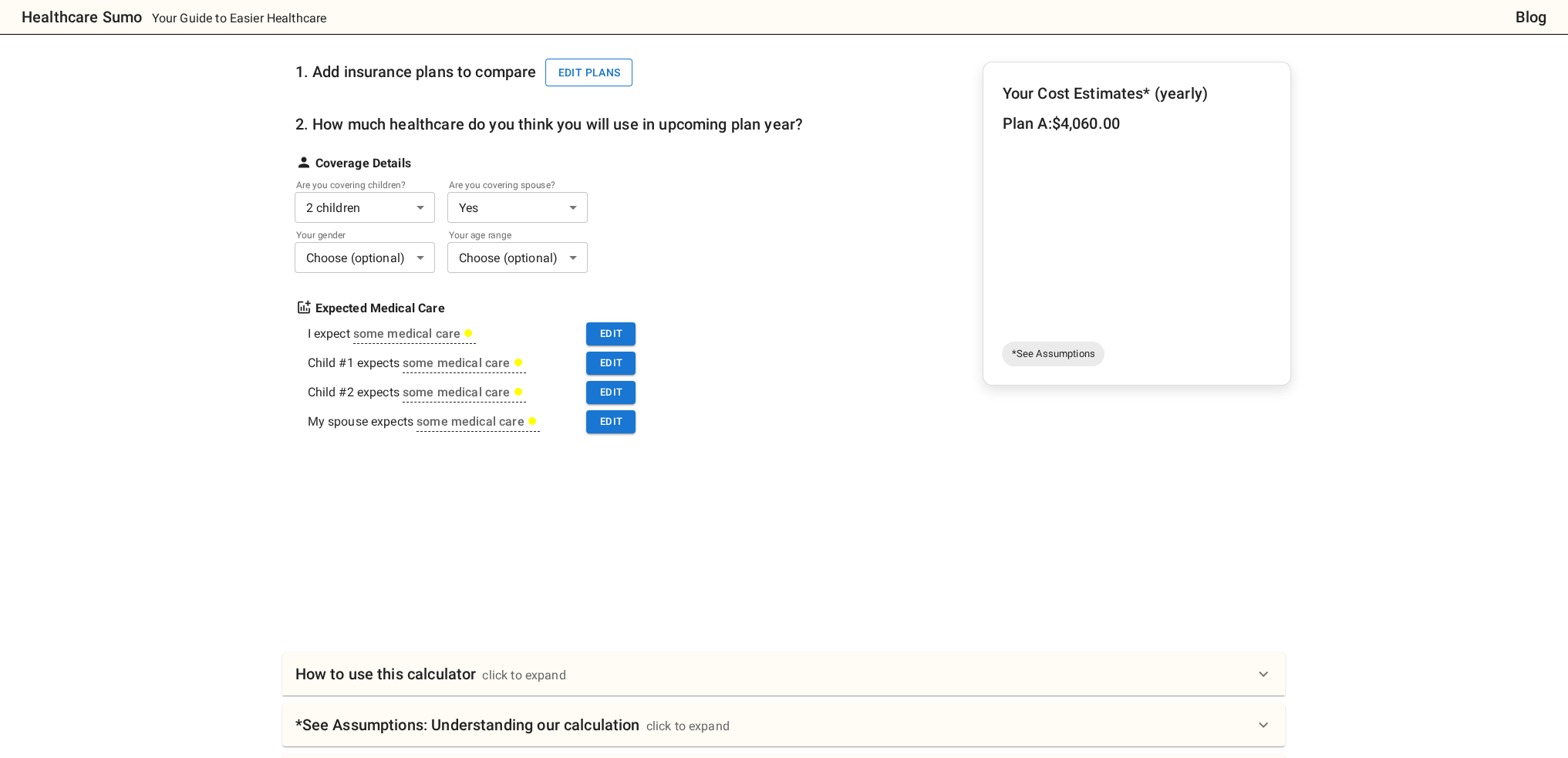
click at [586, 64] on button "Edit plans" at bounding box center [588, 73] width 87 height 29
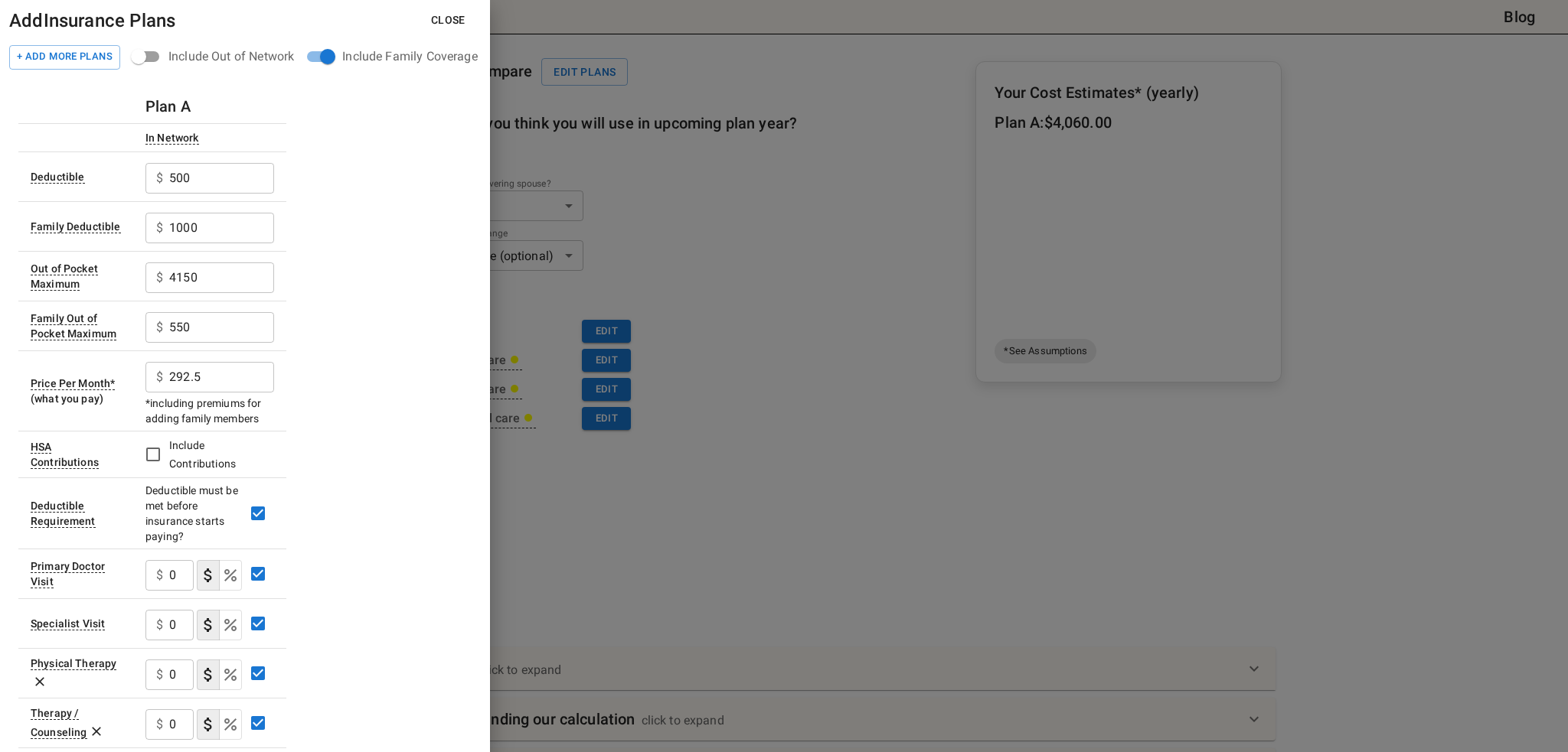
click at [383, 279] on div "Plan A In Network Deductible $ 500 ​ Family Deductible $ 1000 ​ Out of Pocket M…" at bounding box center [245, 730] width 453 height 1281
click at [216, 324] on input "550" at bounding box center [221, 328] width 105 height 30
type input "5500"
click at [356, 323] on div "Plan A In Network Deductible $ 500 ​ Family Deductible $ 1000 ​ Out of Pocket M…" at bounding box center [245, 730] width 453 height 1281
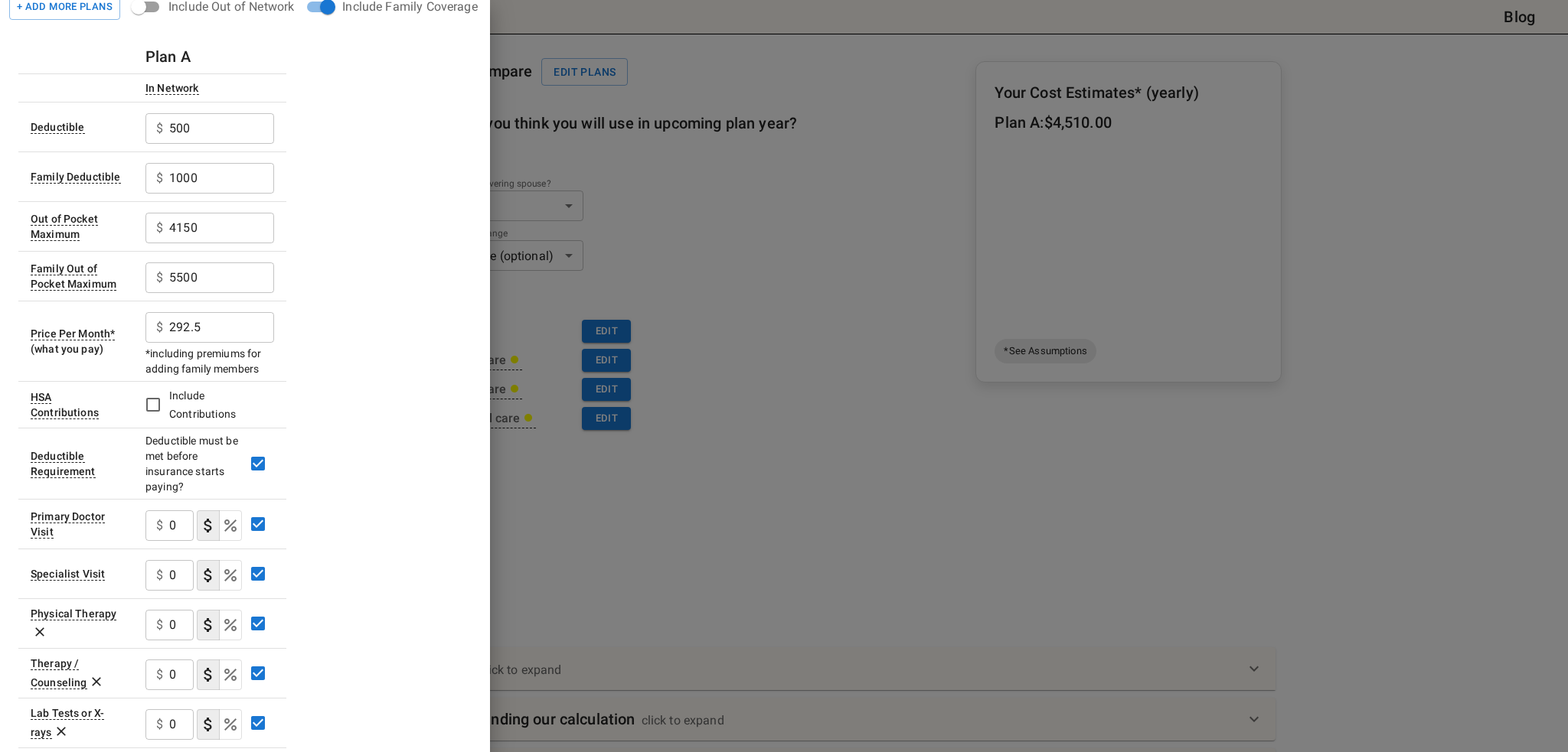
scroll to position [76, 0]
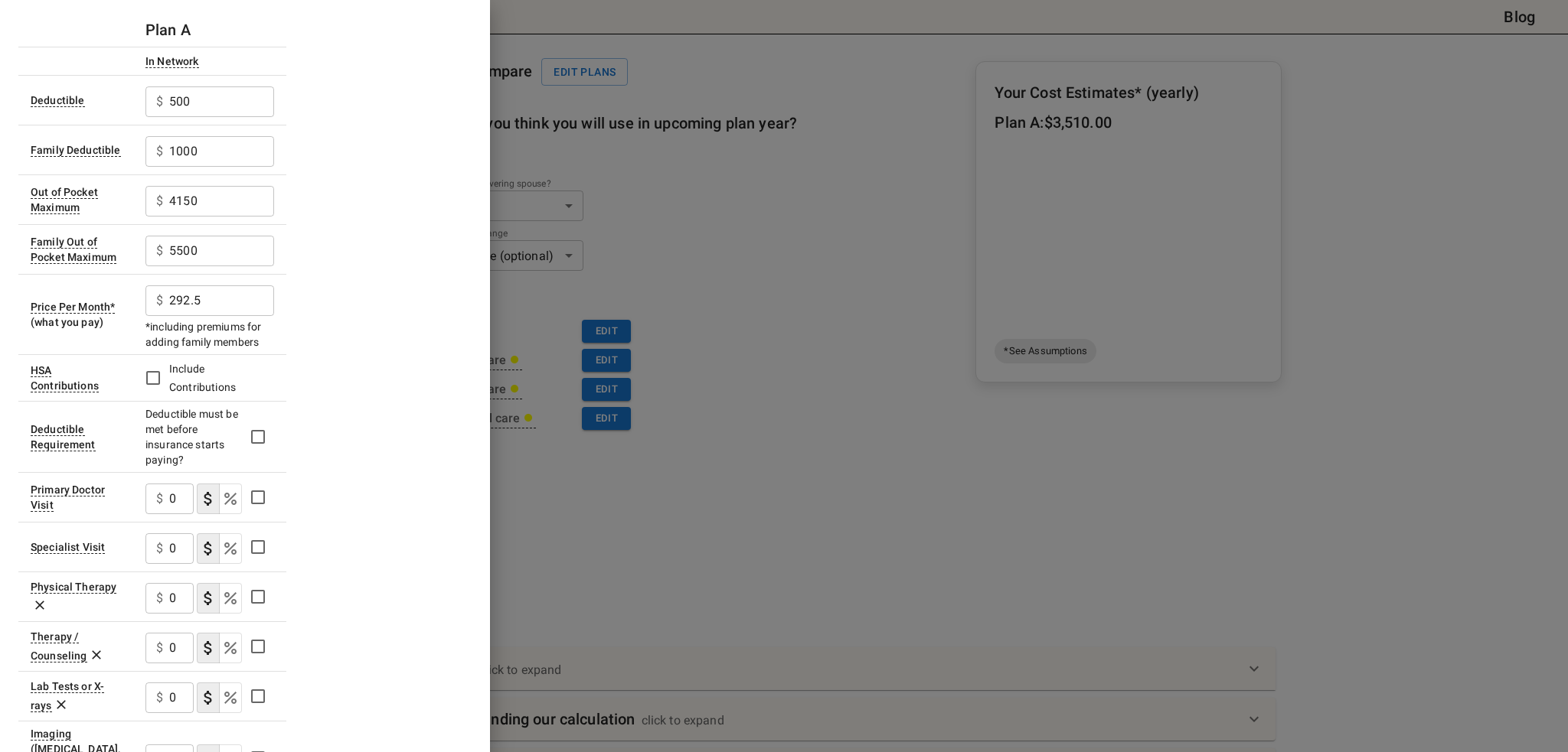
click at [182, 498] on input "0" at bounding box center [181, 499] width 24 height 30
type input "20"
click at [184, 539] on input "0" at bounding box center [181, 549] width 24 height 30
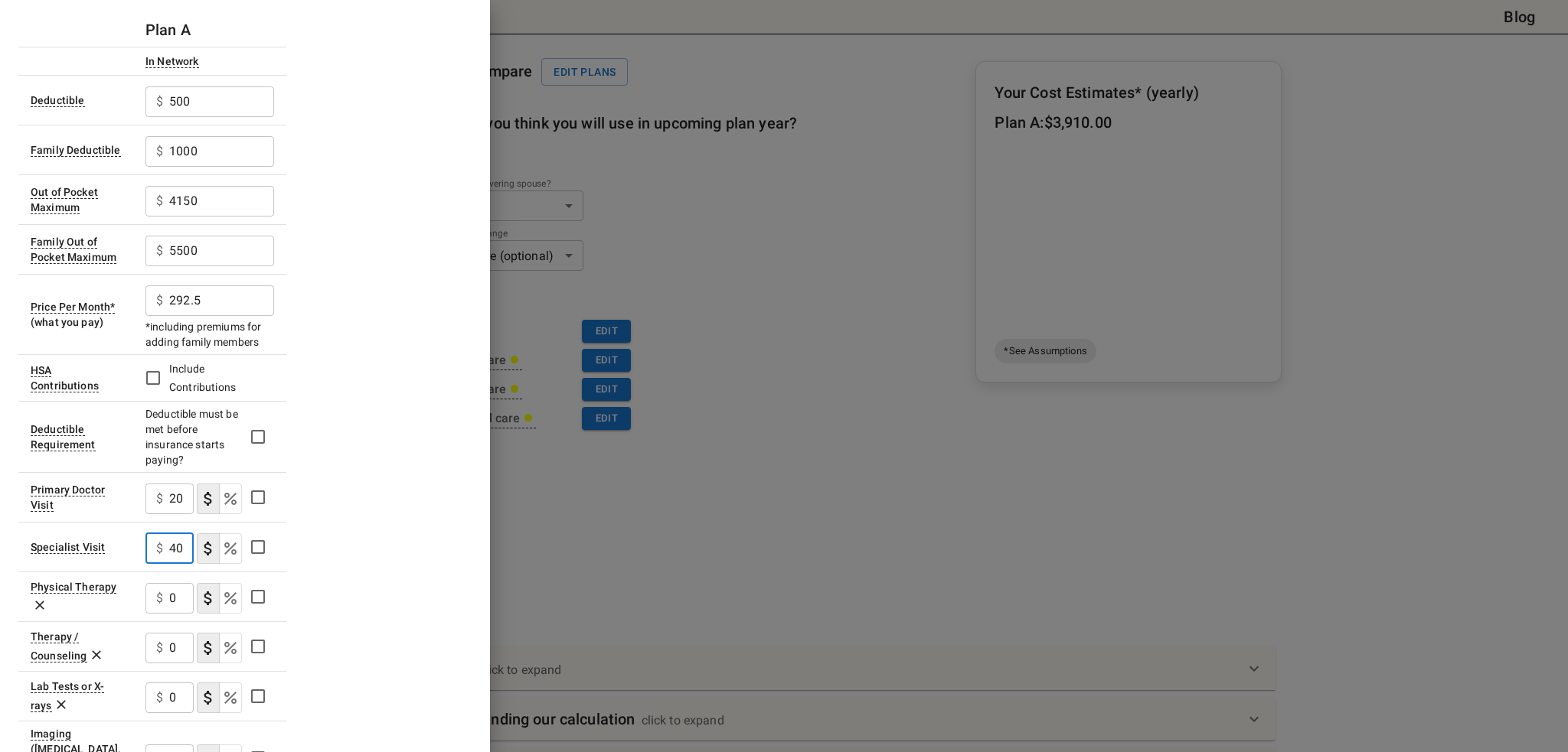
type input "40"
click at [40, 602] on icon at bounding box center [40, 606] width 9 height 9
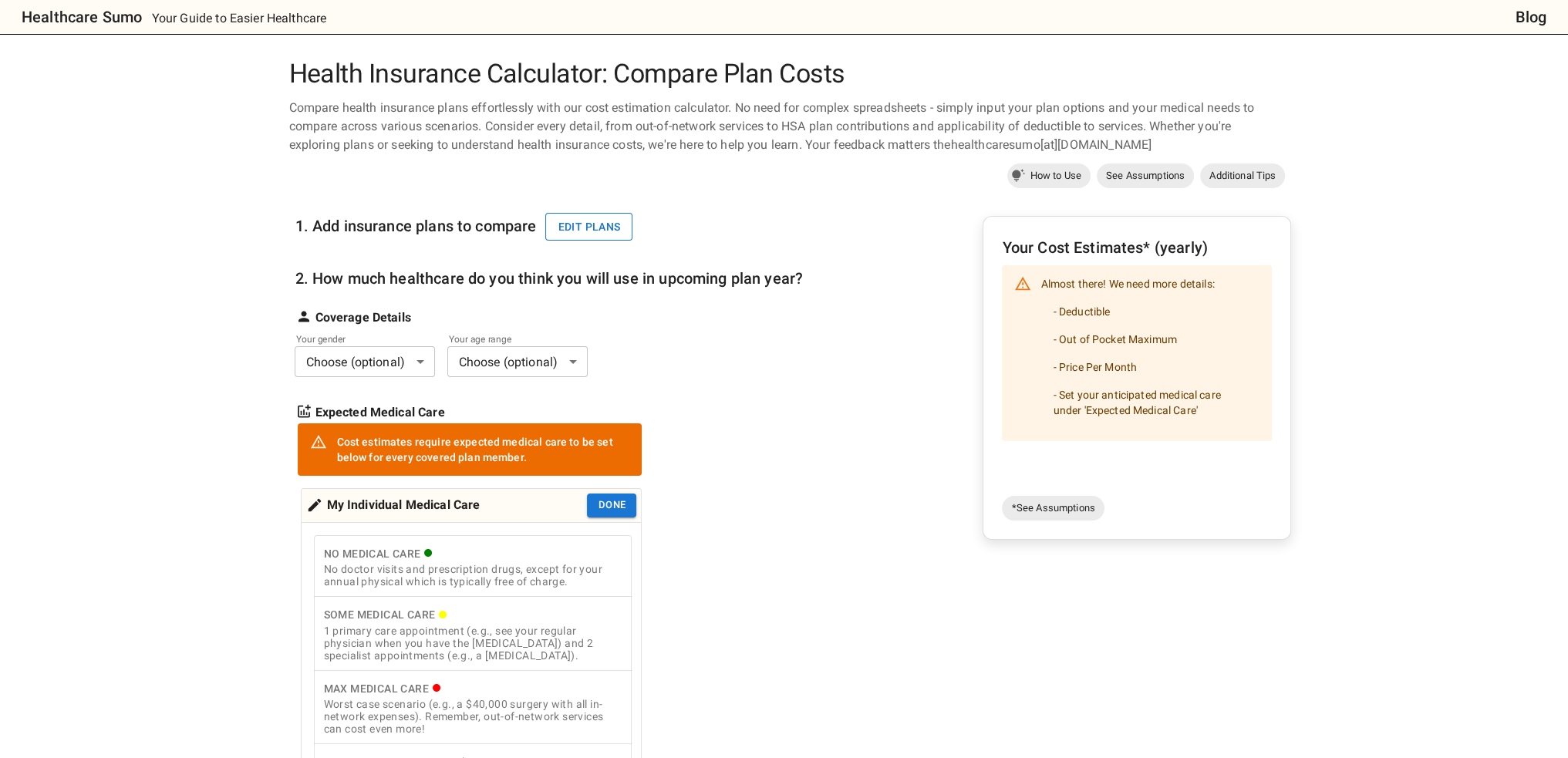
click at [593, 234] on button "Edit plans" at bounding box center [588, 227] width 87 height 29
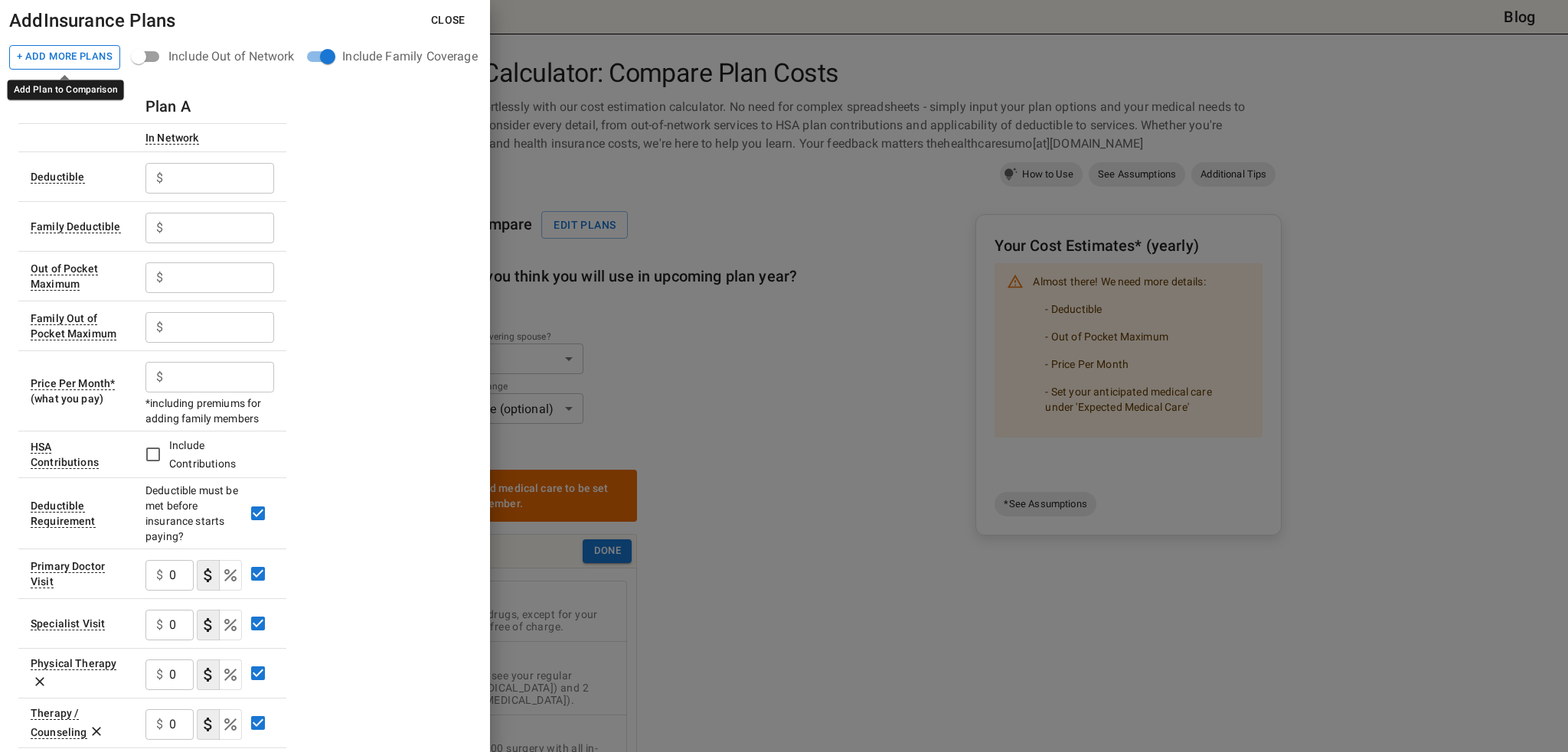
click at [101, 64] on button "+ Add More Plans" at bounding box center [65, 57] width 111 height 24
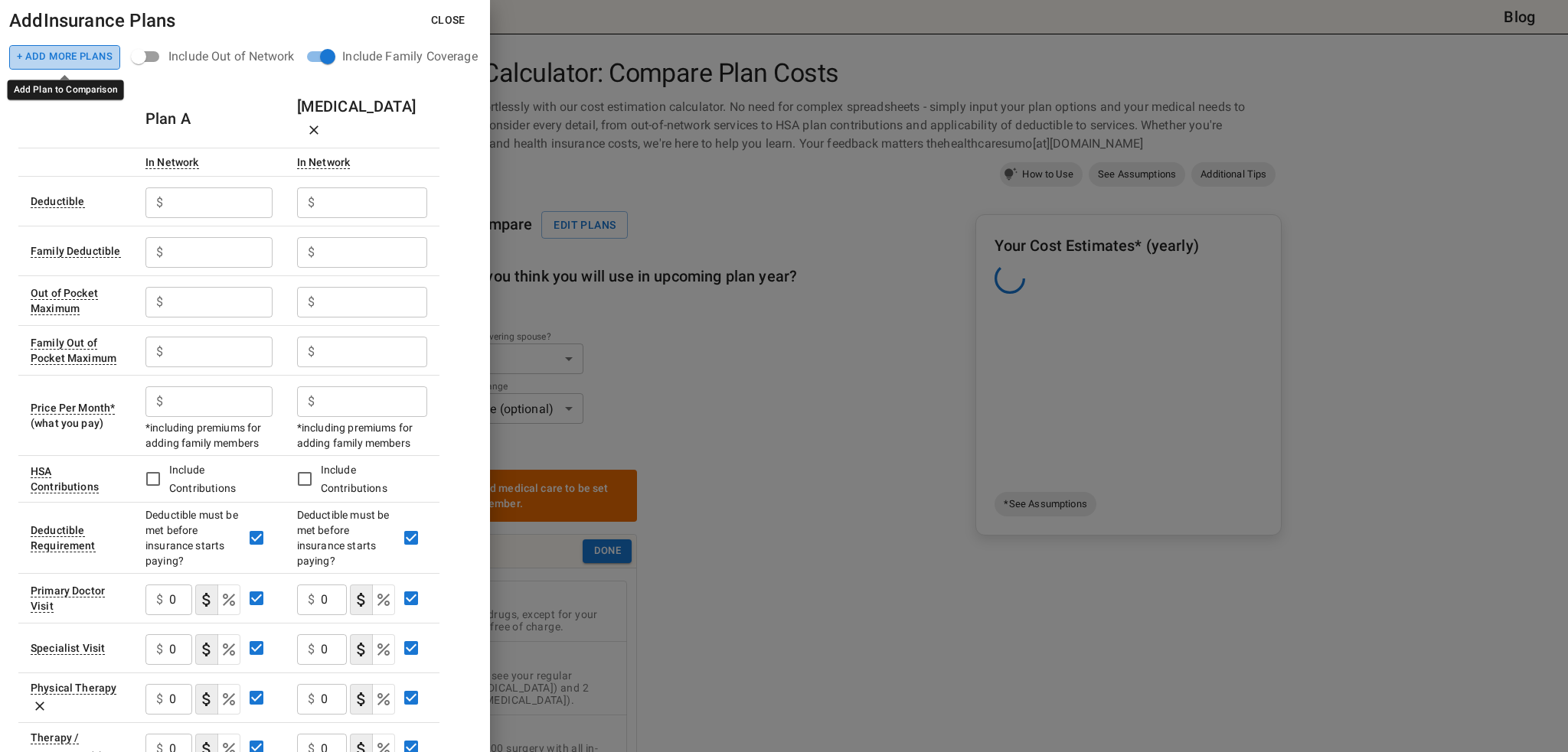
click at [101, 64] on button "+ Add More Plans" at bounding box center [65, 57] width 111 height 24
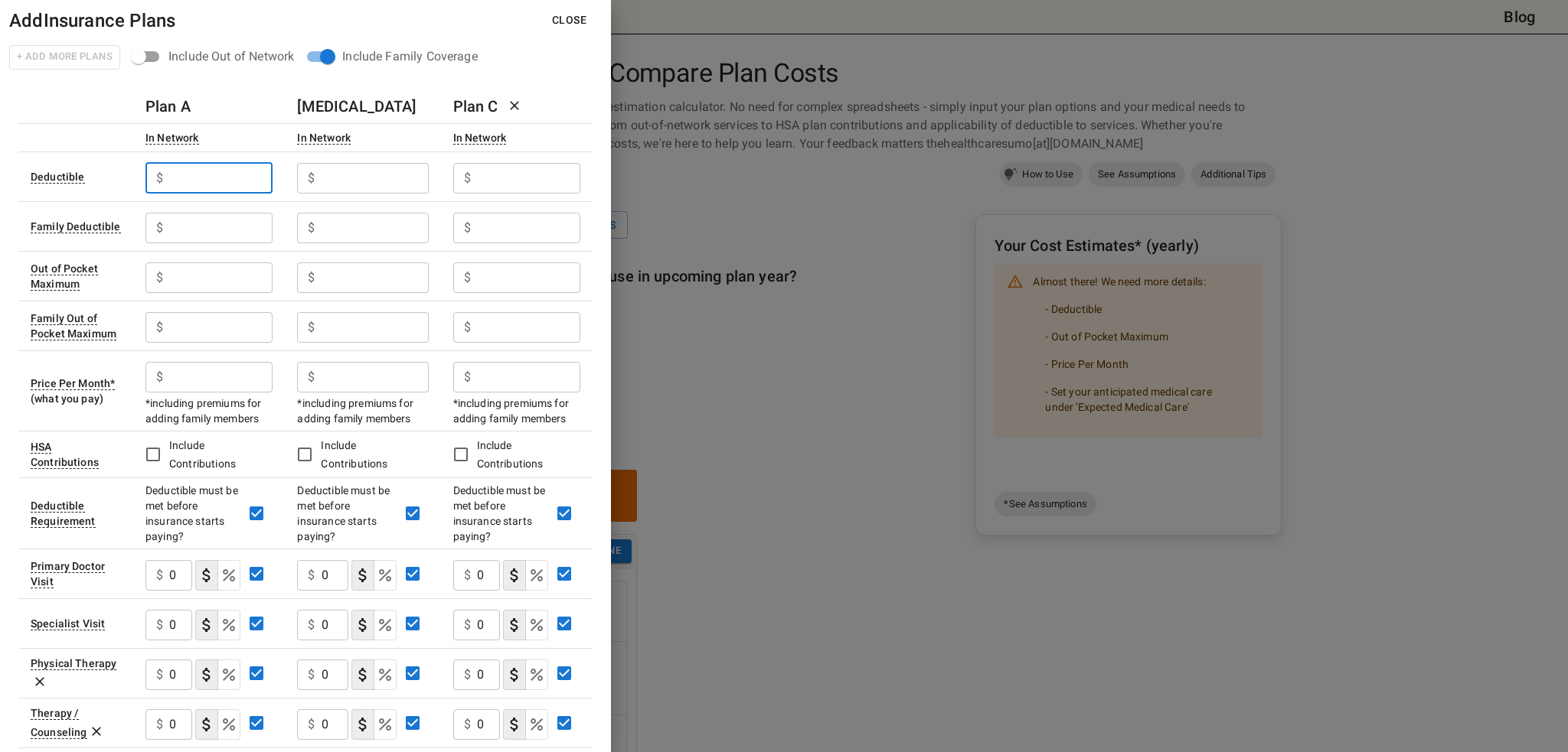
click at [230, 171] on input "text" at bounding box center [220, 178] width 103 height 30
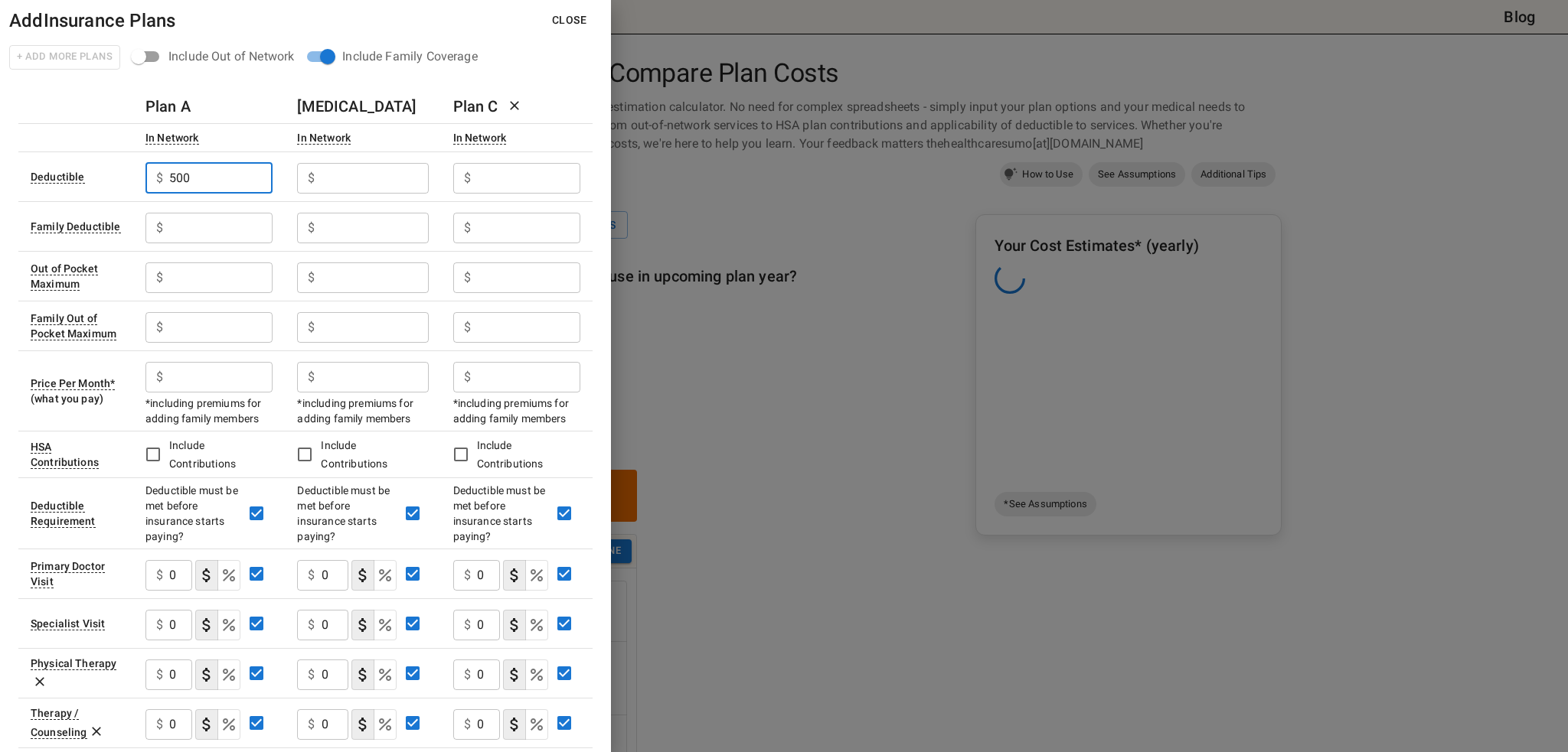
type input "500"
click at [224, 229] on input "text" at bounding box center [220, 228] width 103 height 30
type input "1000"
click at [232, 264] on input "text" at bounding box center [220, 277] width 103 height 30
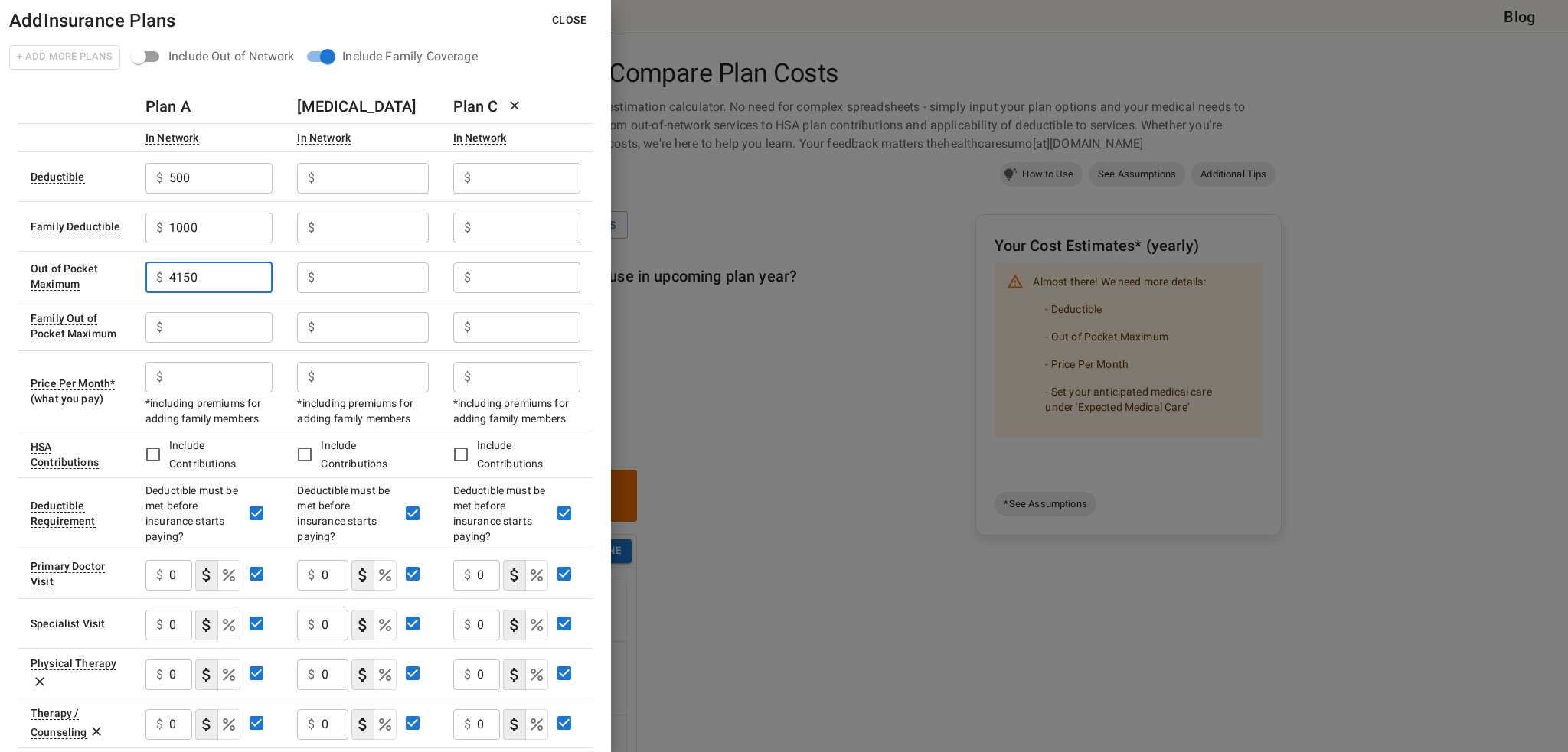
type input "4150"
click at [197, 333] on input "text" at bounding box center [220, 328] width 103 height 30
type input "5500"
click at [184, 368] on input "text" at bounding box center [220, 377] width 103 height 30
type input "292.5"
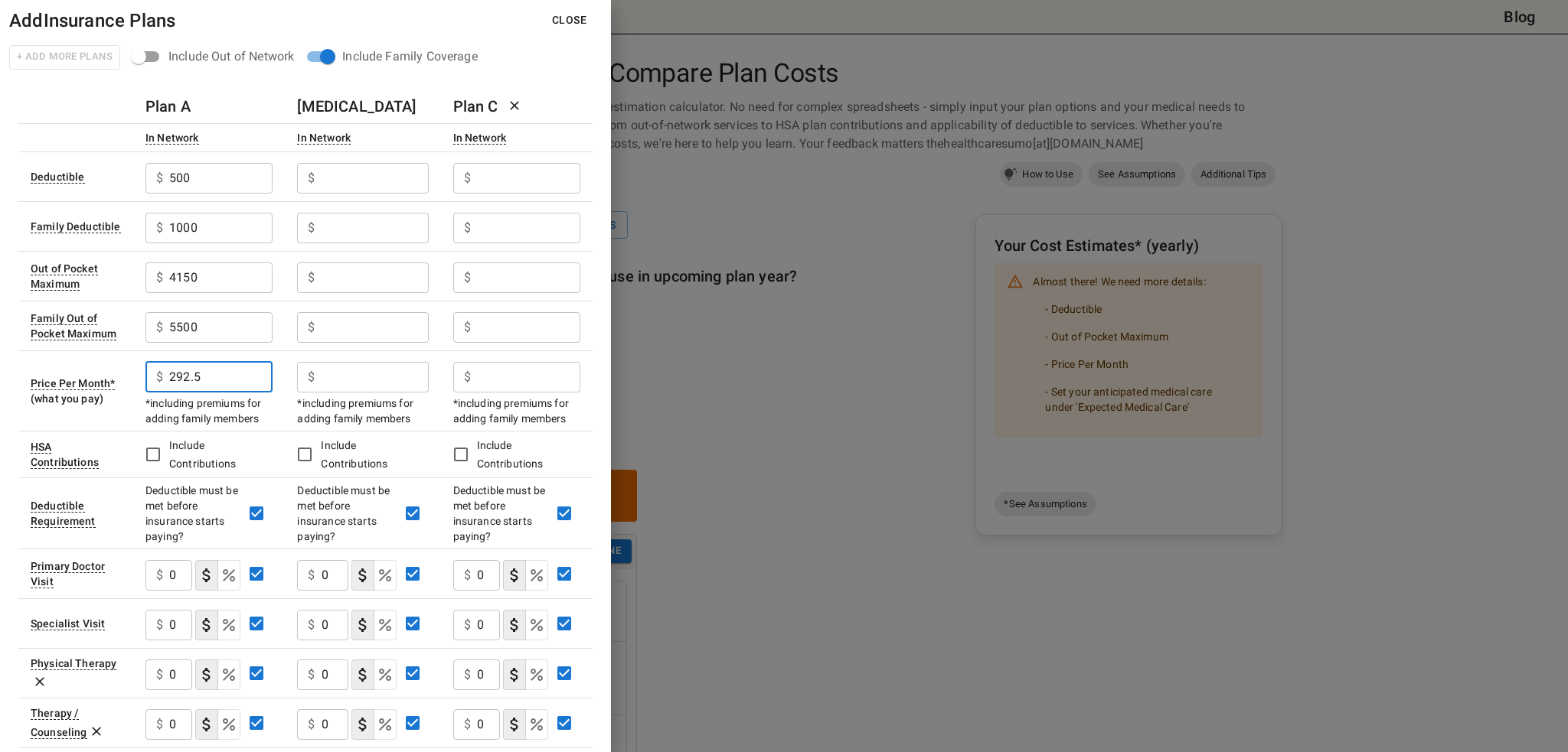
click at [356, 172] on input "text" at bounding box center [376, 178] width 108 height 30
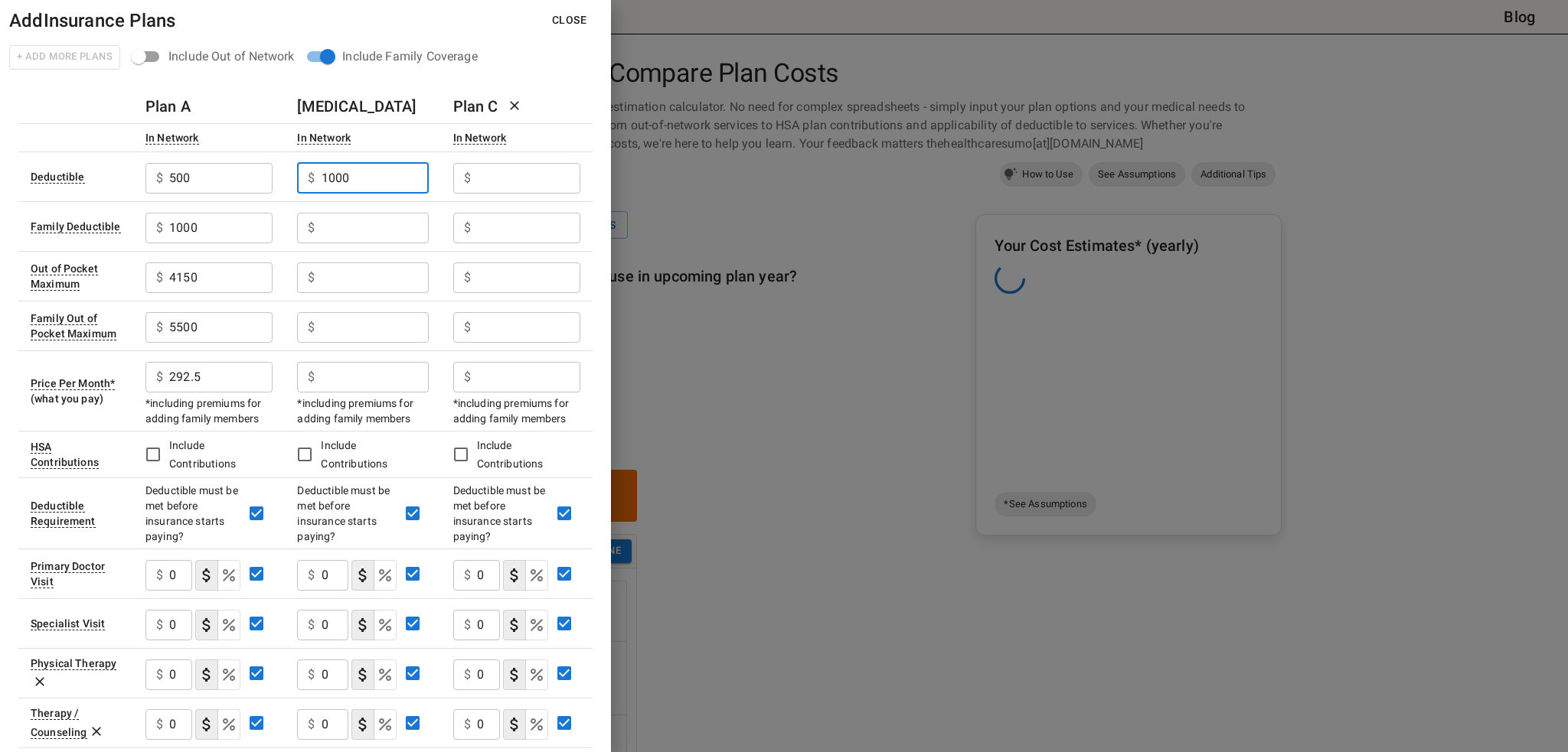
type input "1000"
click at [383, 222] on input "text" at bounding box center [376, 228] width 108 height 30
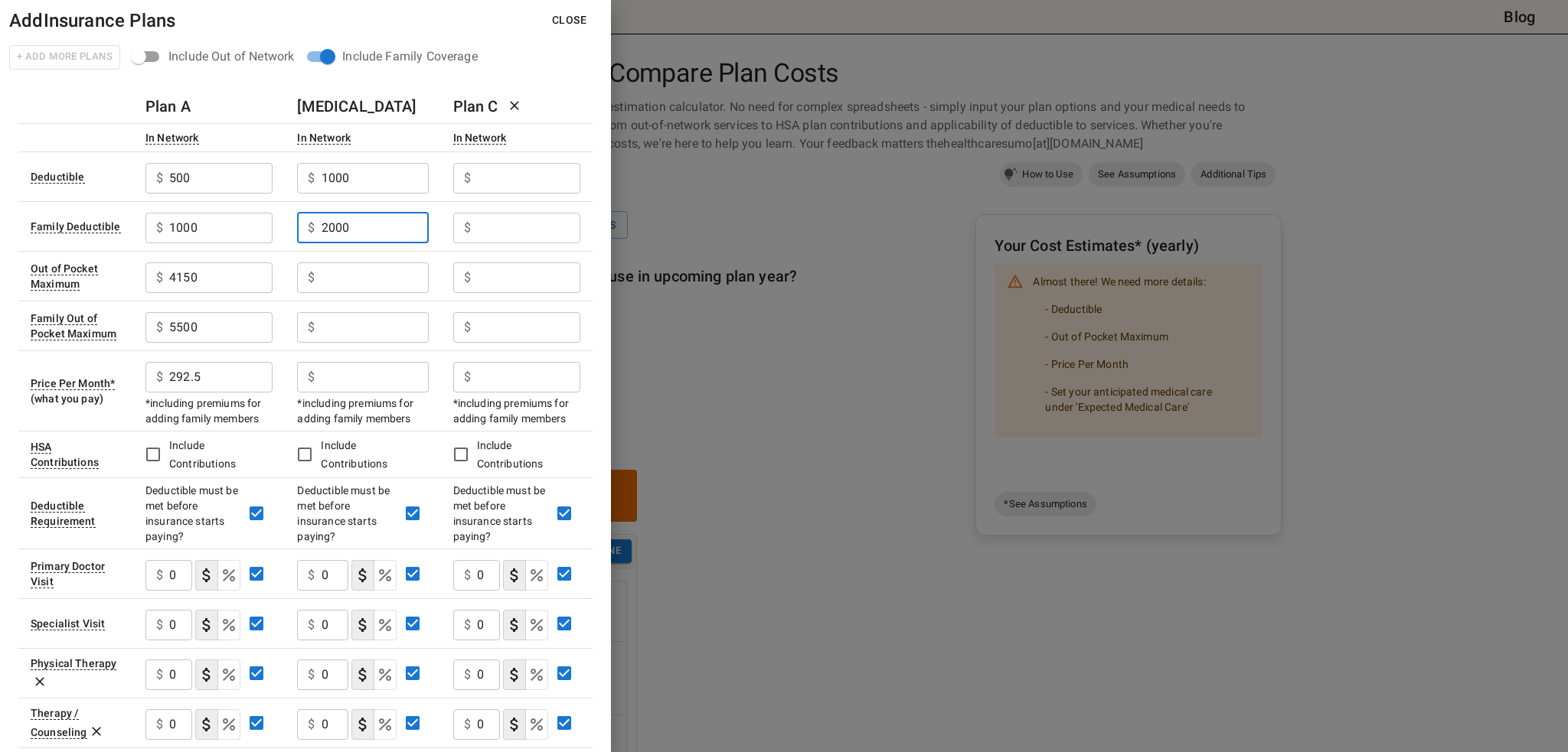
type input "2000"
click at [370, 275] on input "text" at bounding box center [376, 277] width 108 height 30
type input "4750"
click at [377, 321] on input "text" at bounding box center [376, 328] width 108 height 30
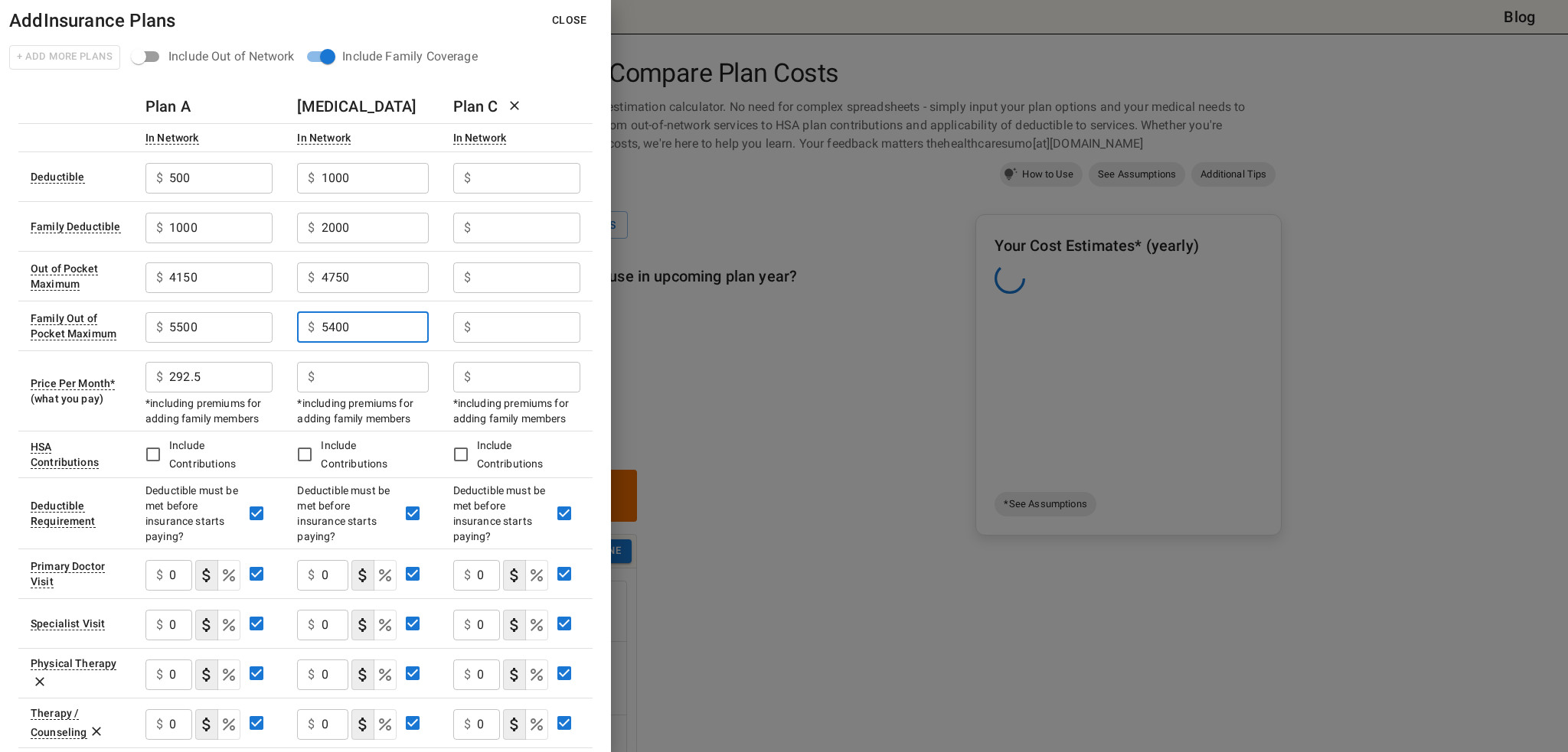
type input "5400"
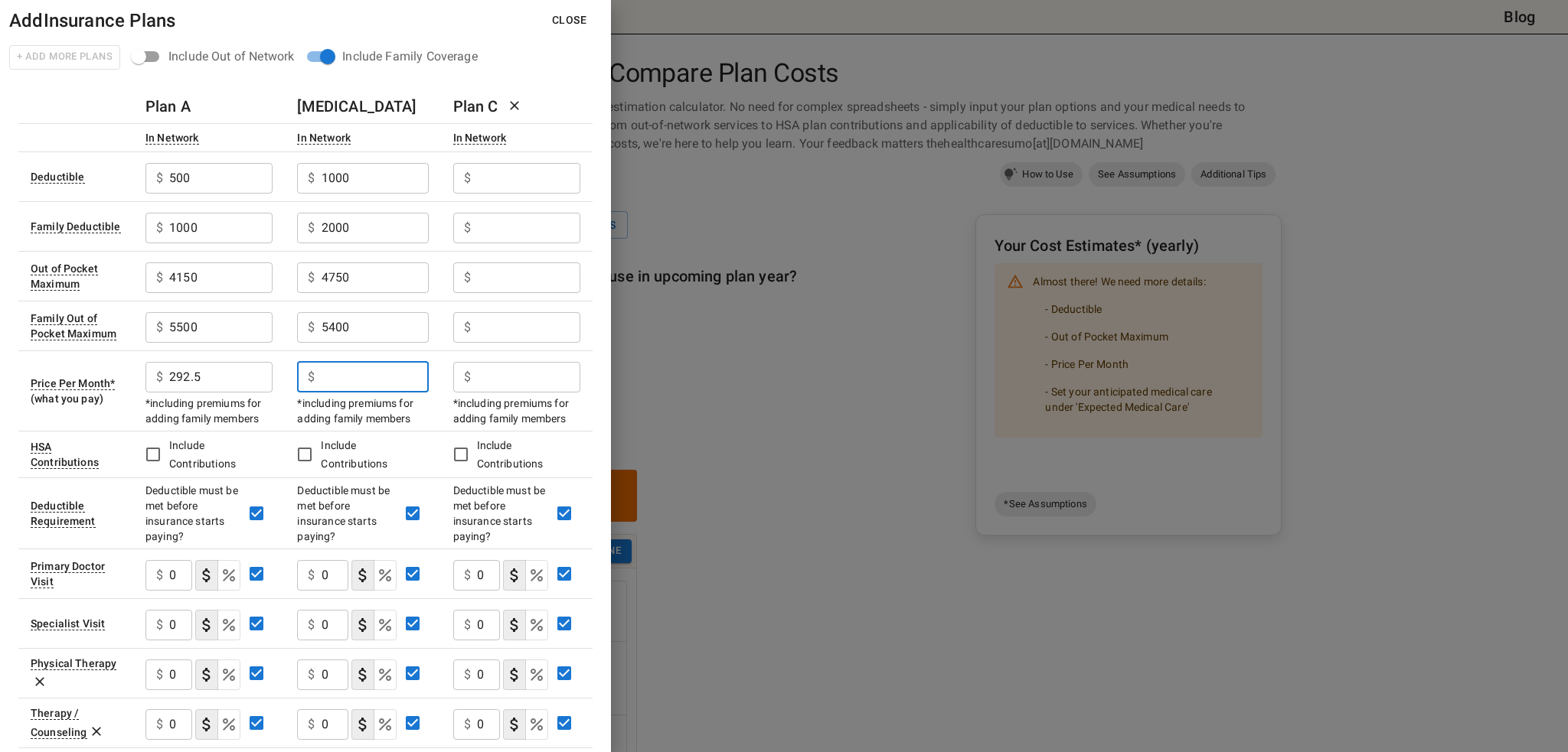
click at [344, 376] on input "text" at bounding box center [376, 377] width 108 height 30
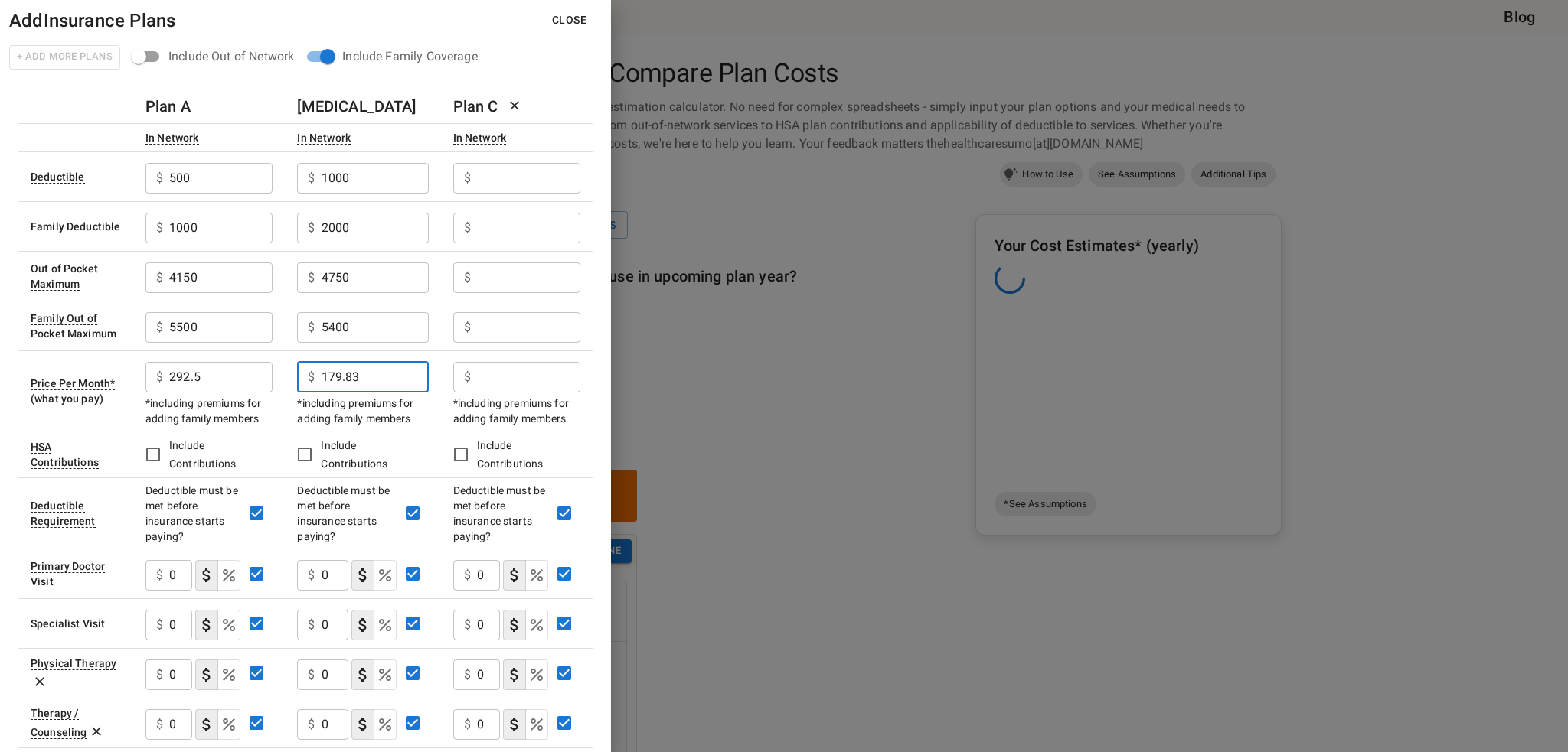
type input "179.83"
click at [508, 168] on input "text" at bounding box center [528, 178] width 103 height 30
type input "2500"
click at [549, 219] on input "text" at bounding box center [528, 228] width 103 height 30
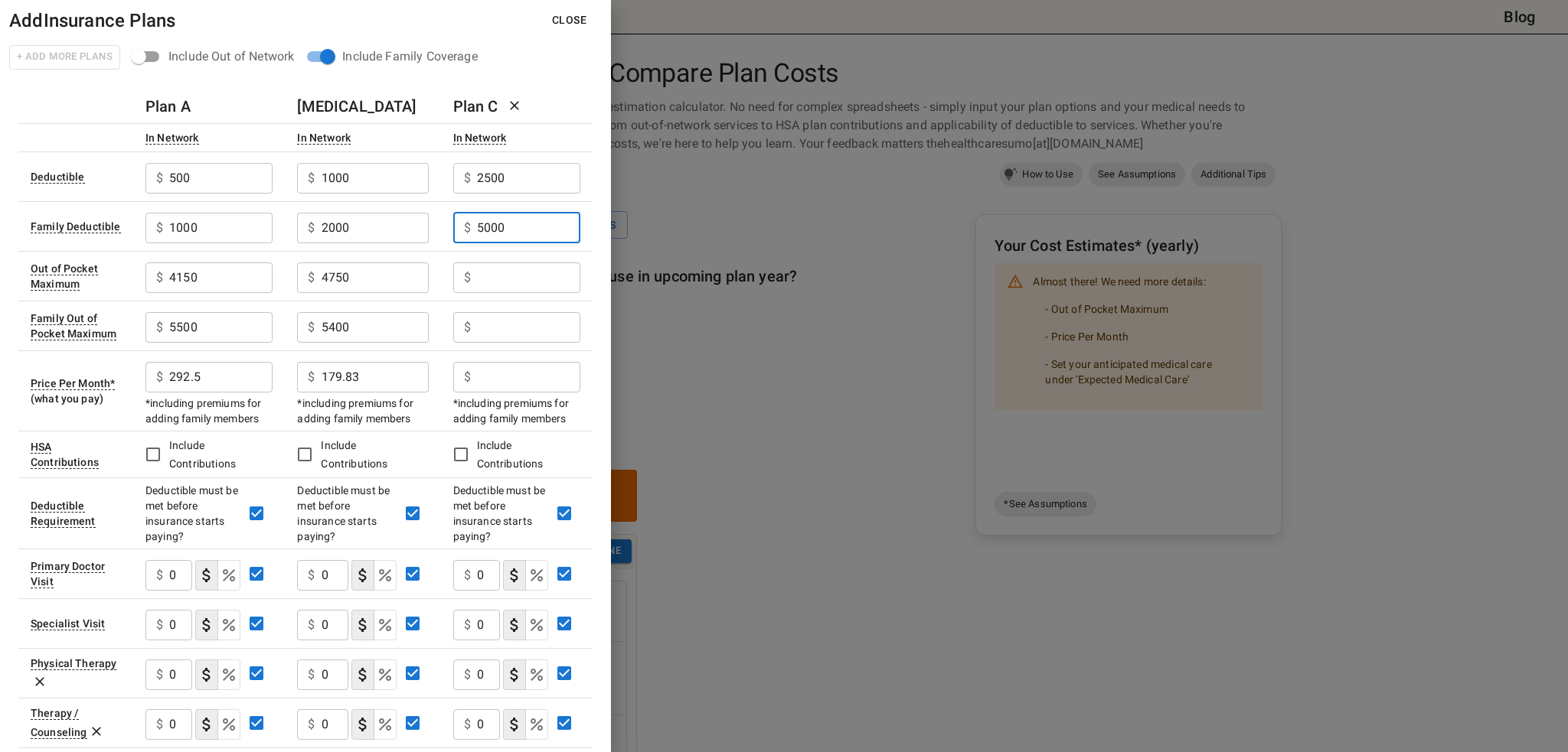
type input "5000"
click at [527, 275] on input "text" at bounding box center [528, 277] width 103 height 30
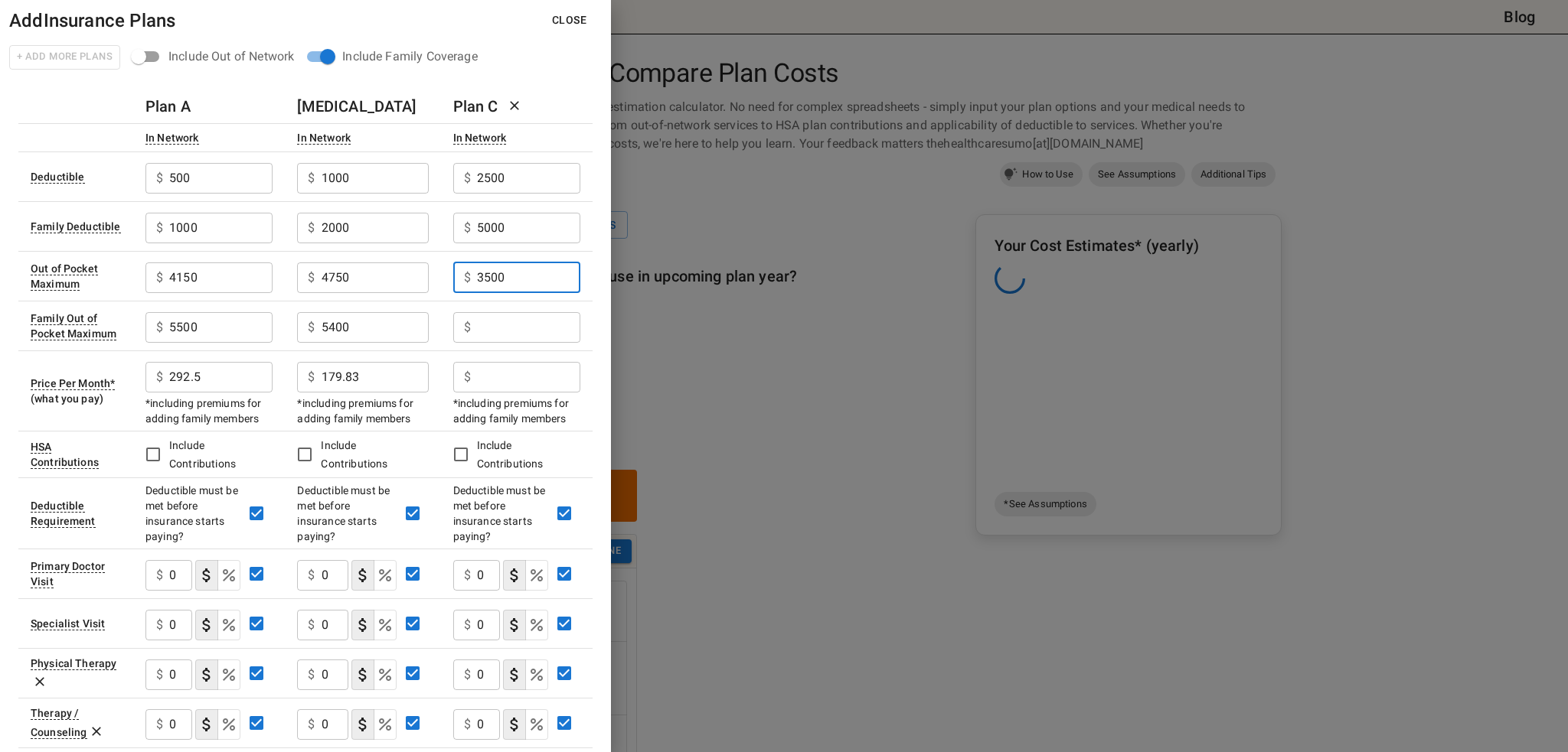
type input "3500"
click at [578, 318] on input "text" at bounding box center [528, 328] width 103 height 30
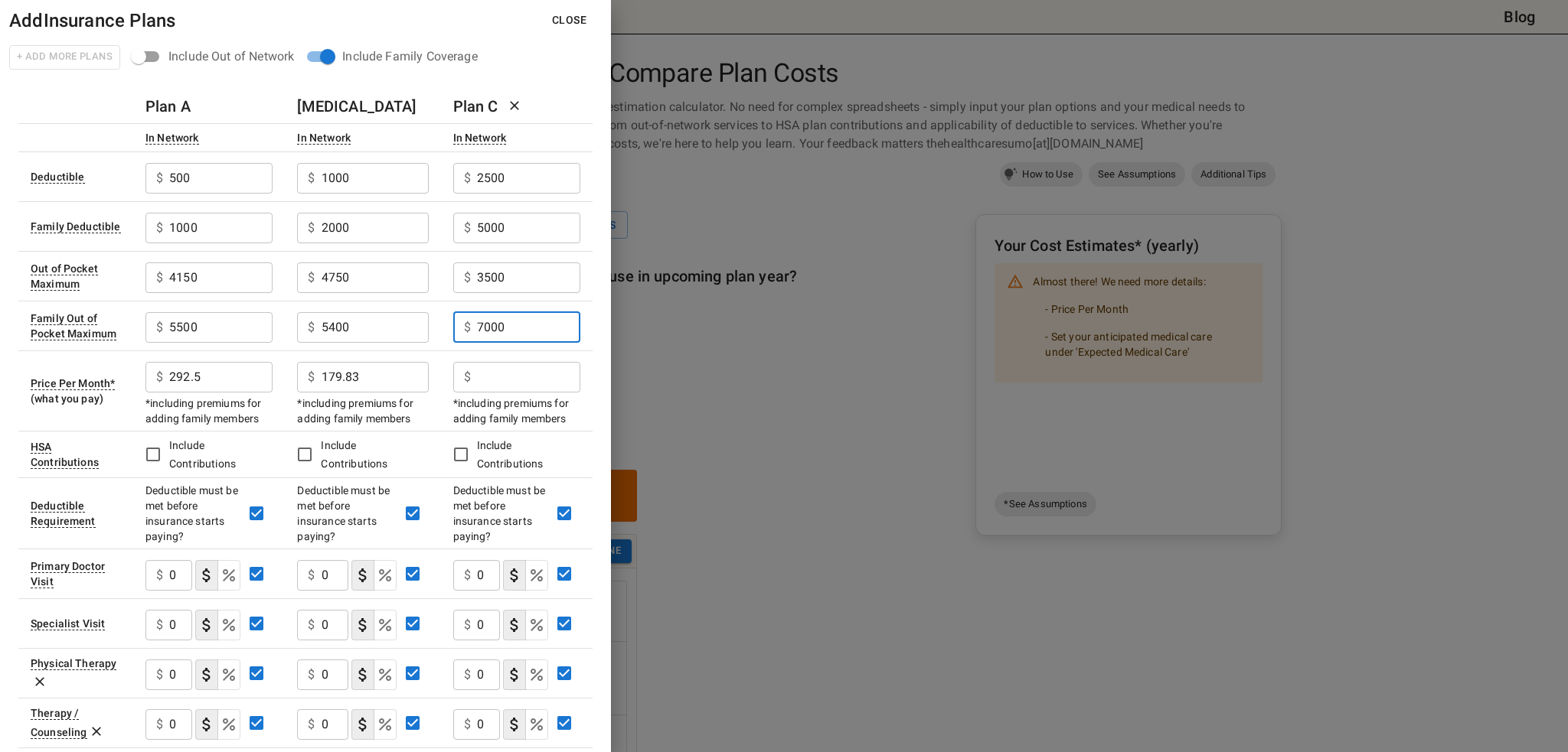
type input "7000"
click at [529, 382] on input "text" at bounding box center [528, 377] width 103 height 30
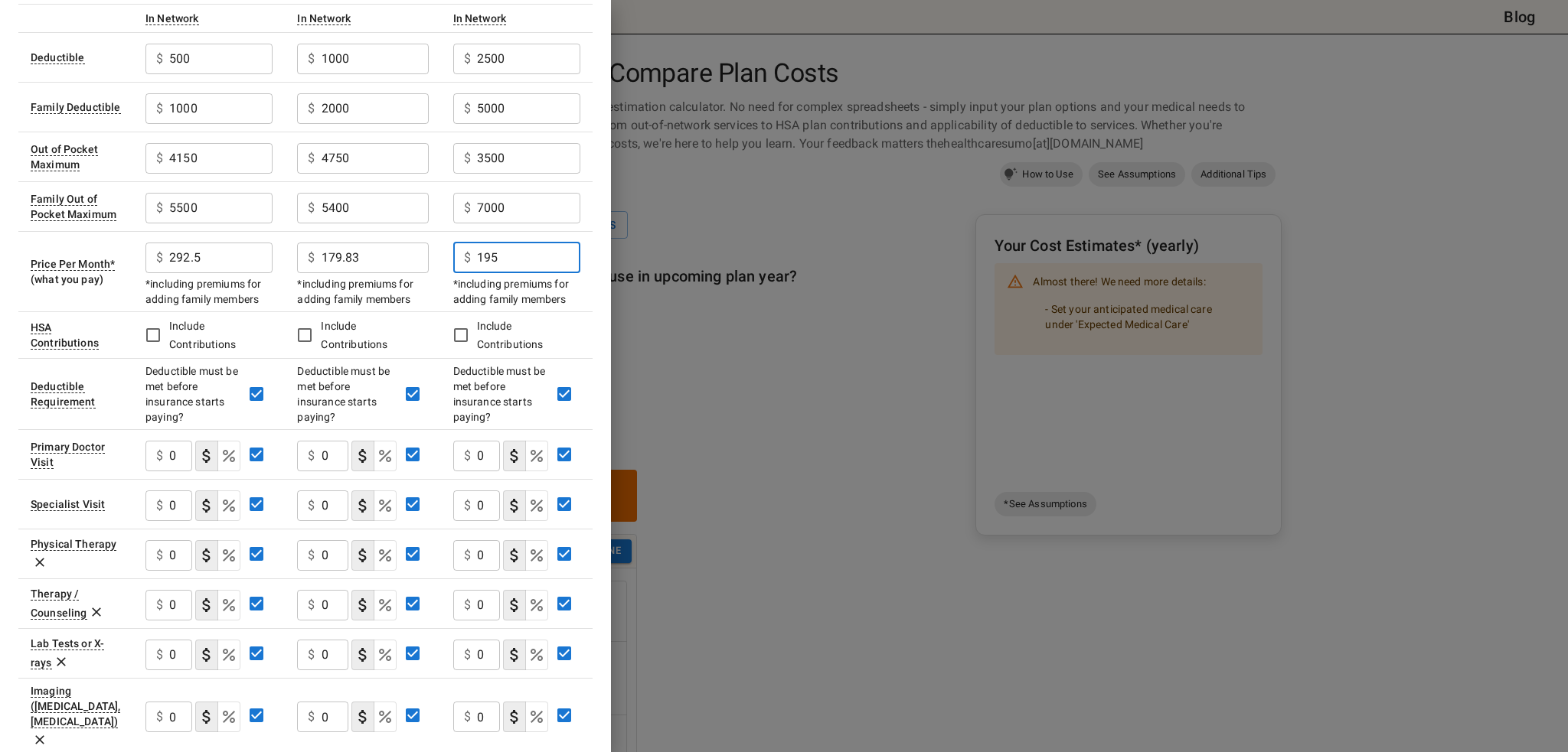
scroll to position [153, 0]
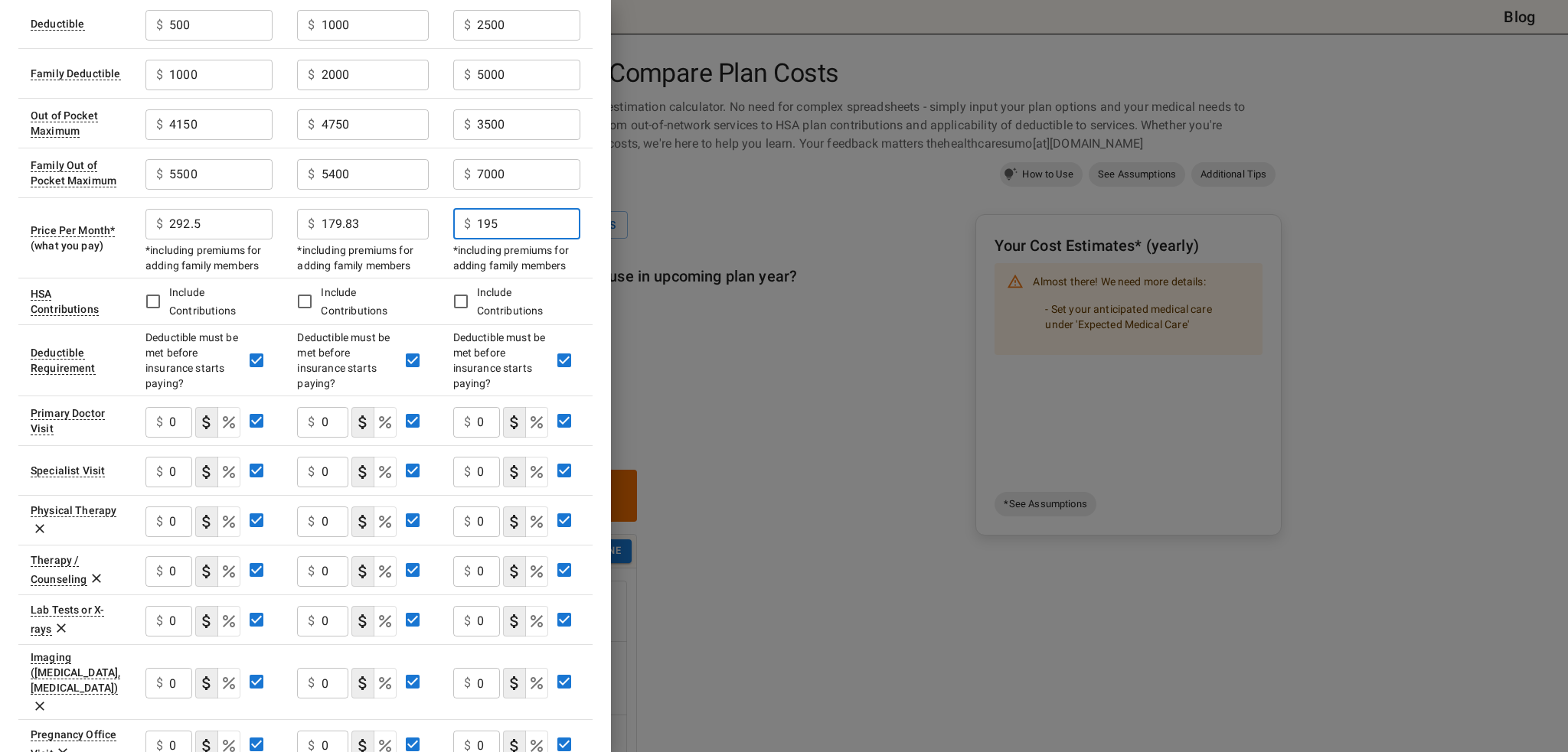
type input "195"
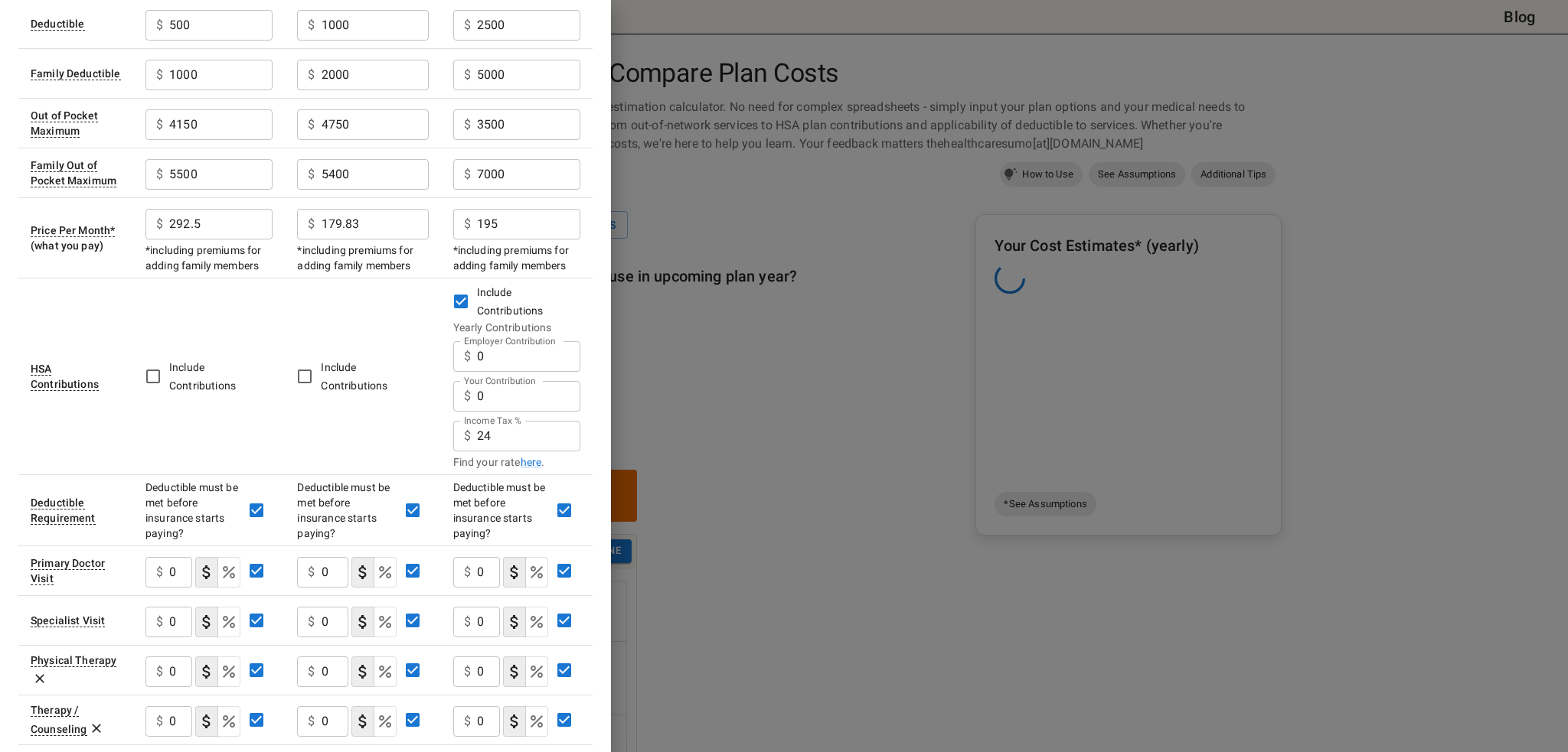
click at [554, 364] on input "0" at bounding box center [528, 356] width 103 height 30
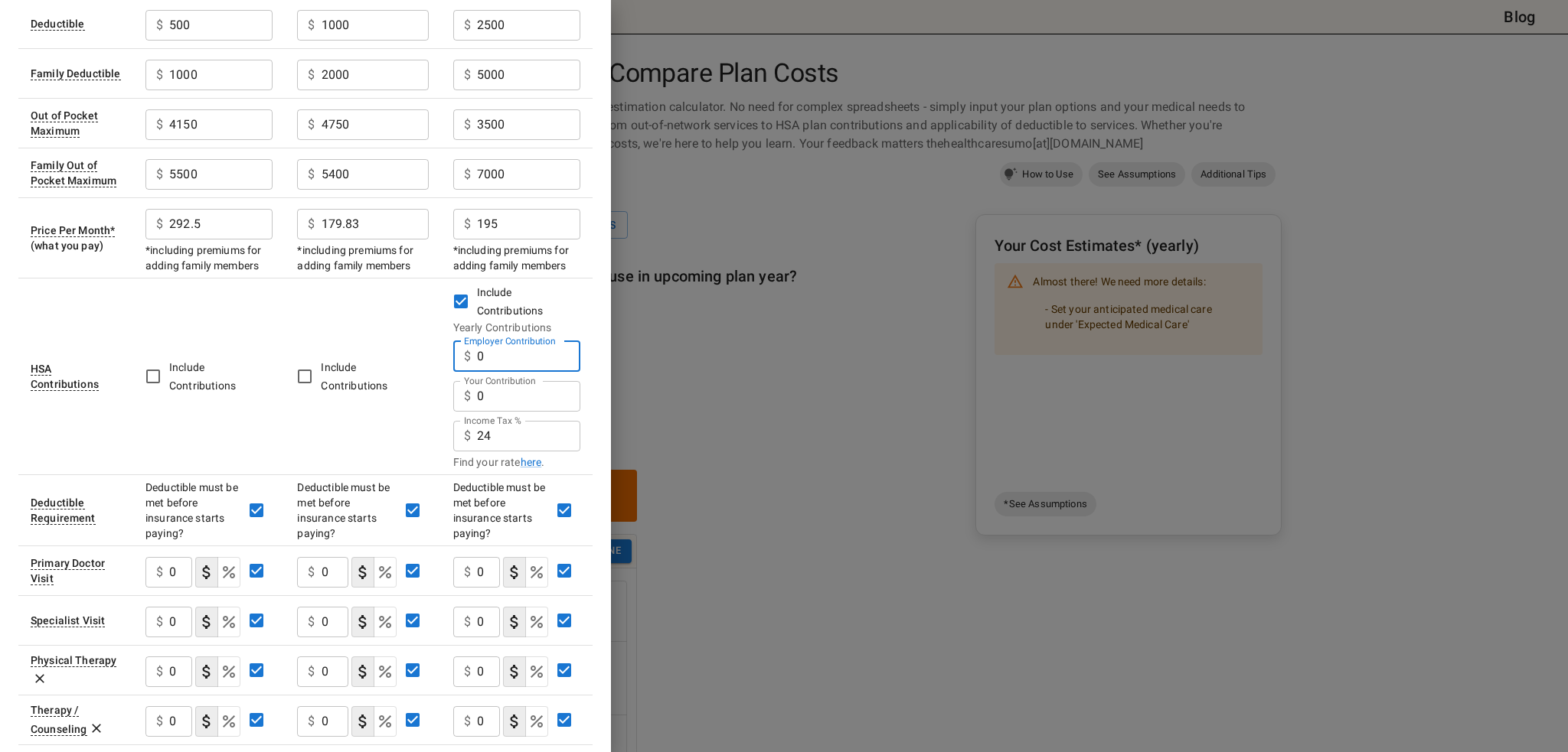
click at [552, 363] on input "0" at bounding box center [528, 356] width 103 height 30
click at [542, 361] on input "0" at bounding box center [528, 356] width 103 height 30
type input "2000"
click at [511, 391] on input "0" at bounding box center [528, 397] width 103 height 30
type input "8750"
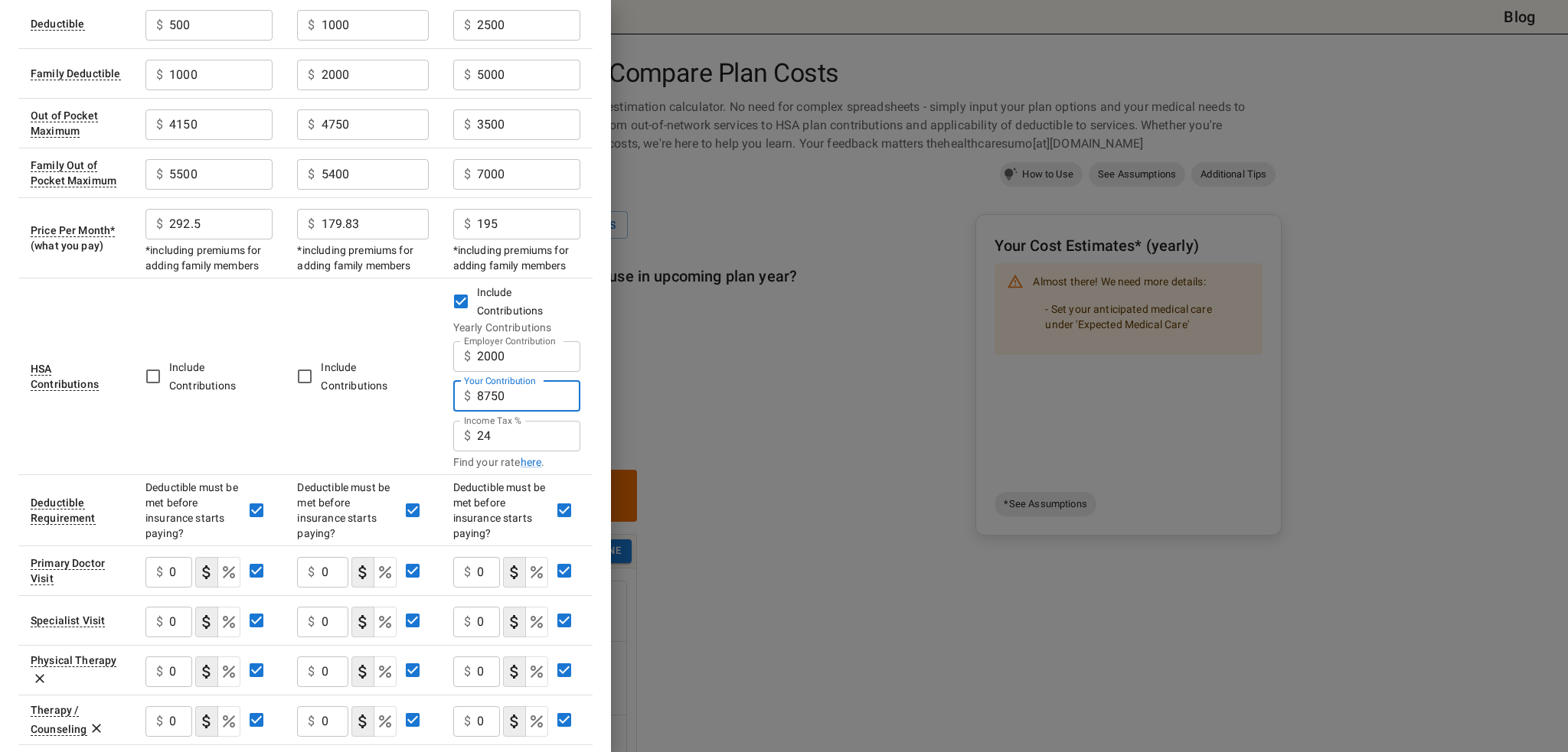
click at [600, 410] on div "Add Insurance Plans Close + Add More Plans Include Out of Network Include Famil…" at bounding box center [305, 376] width 611 height 752
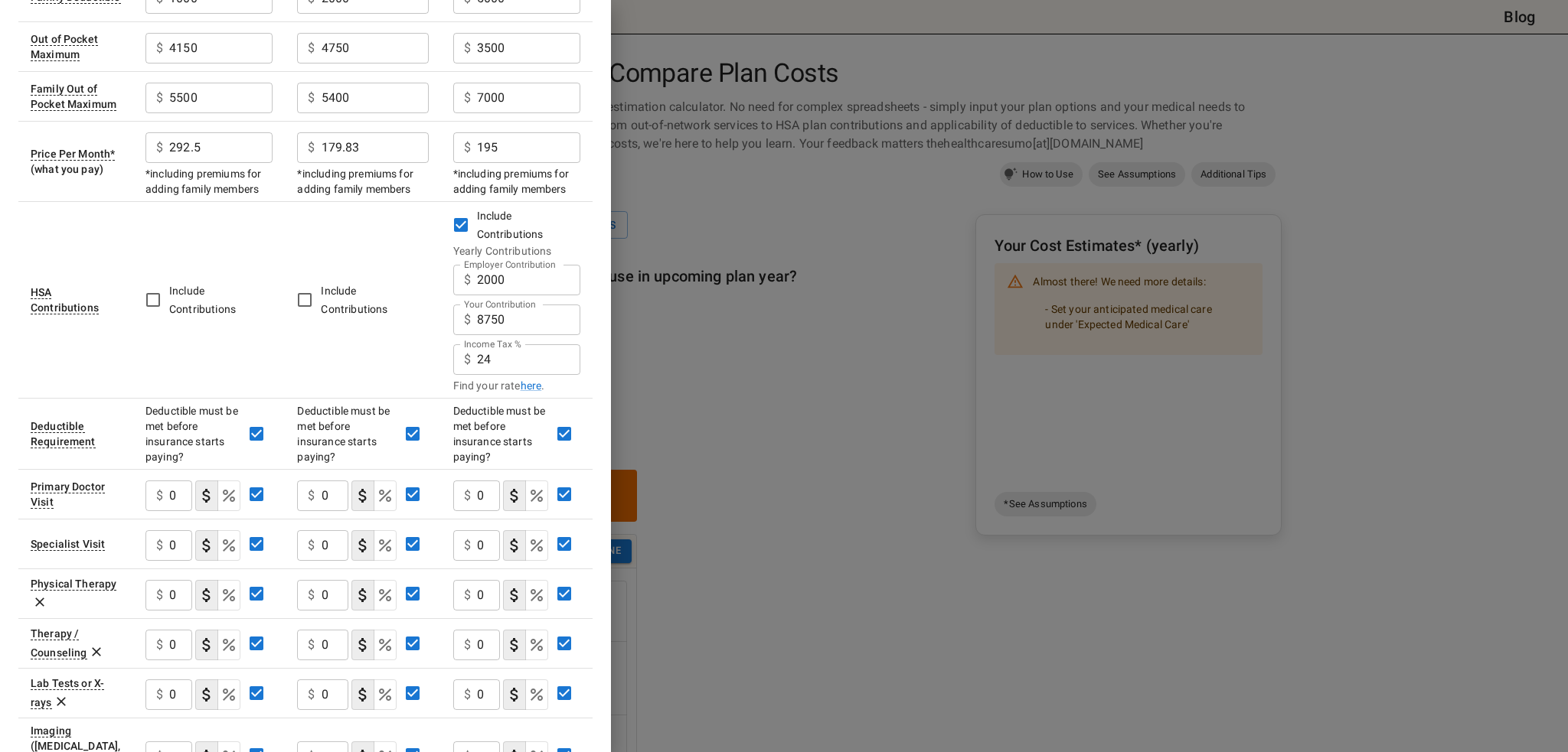
scroll to position [306, 0]
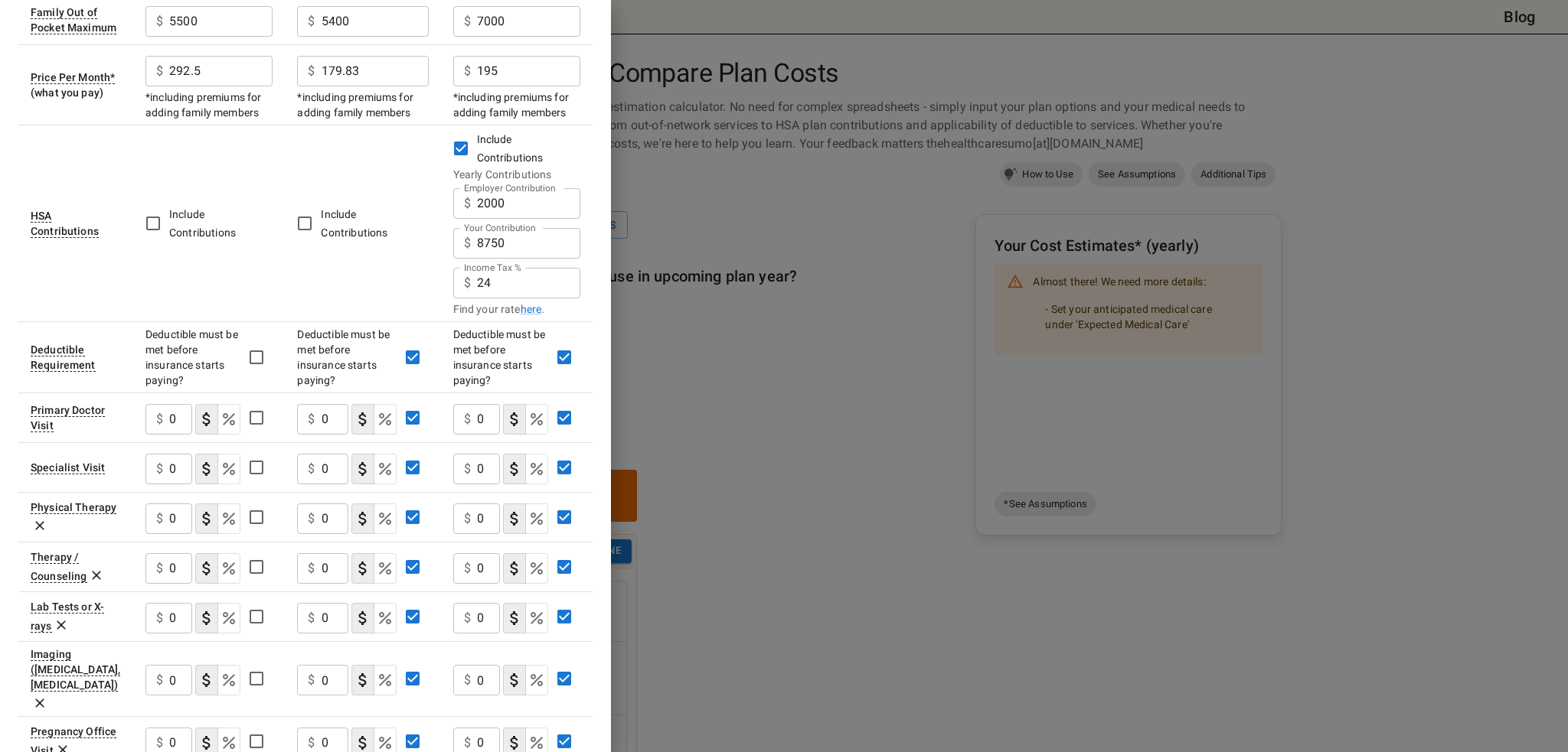
click at [171, 418] on input "0" at bounding box center [180, 419] width 23 height 30
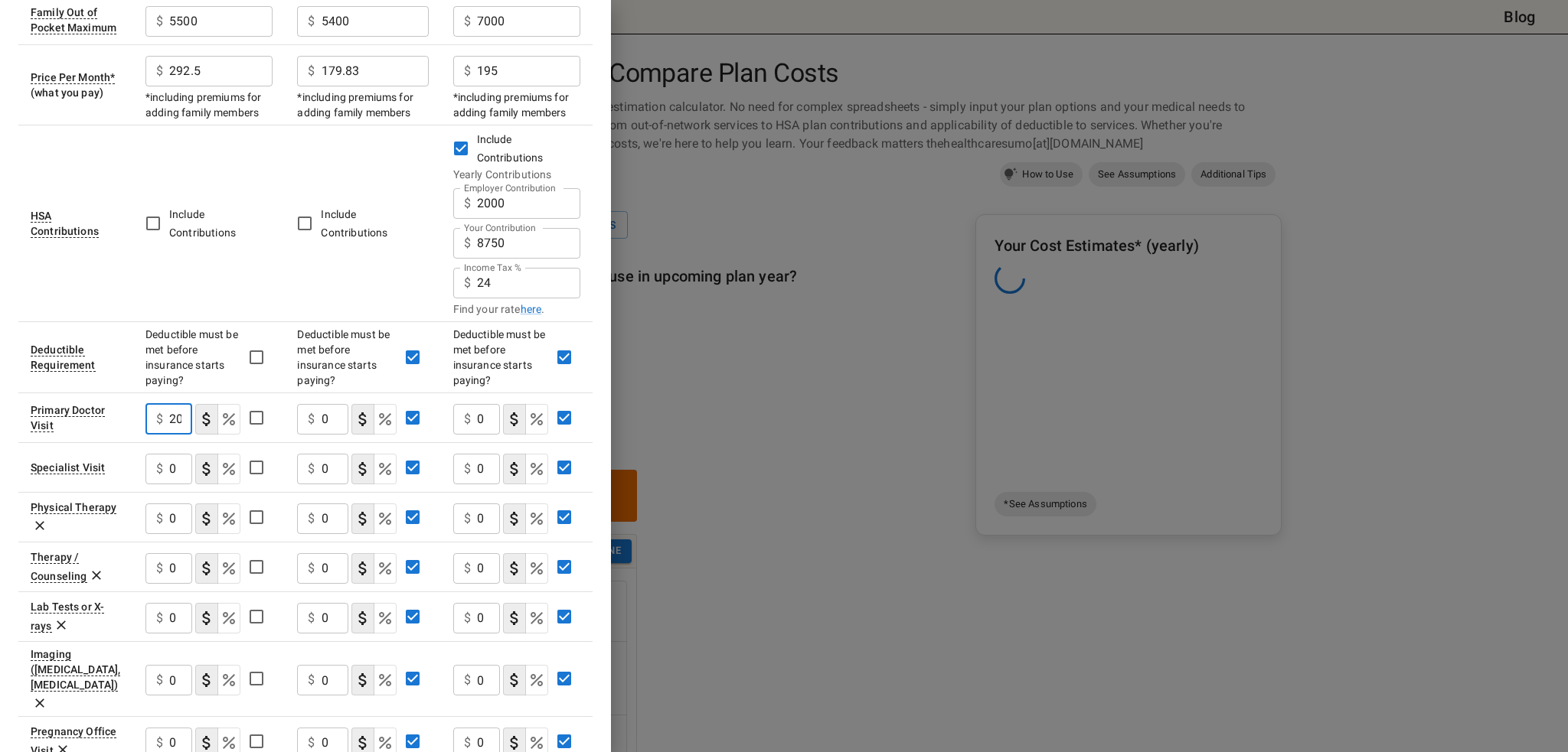
type input "20"
click at [181, 463] on input "0" at bounding box center [180, 469] width 23 height 30
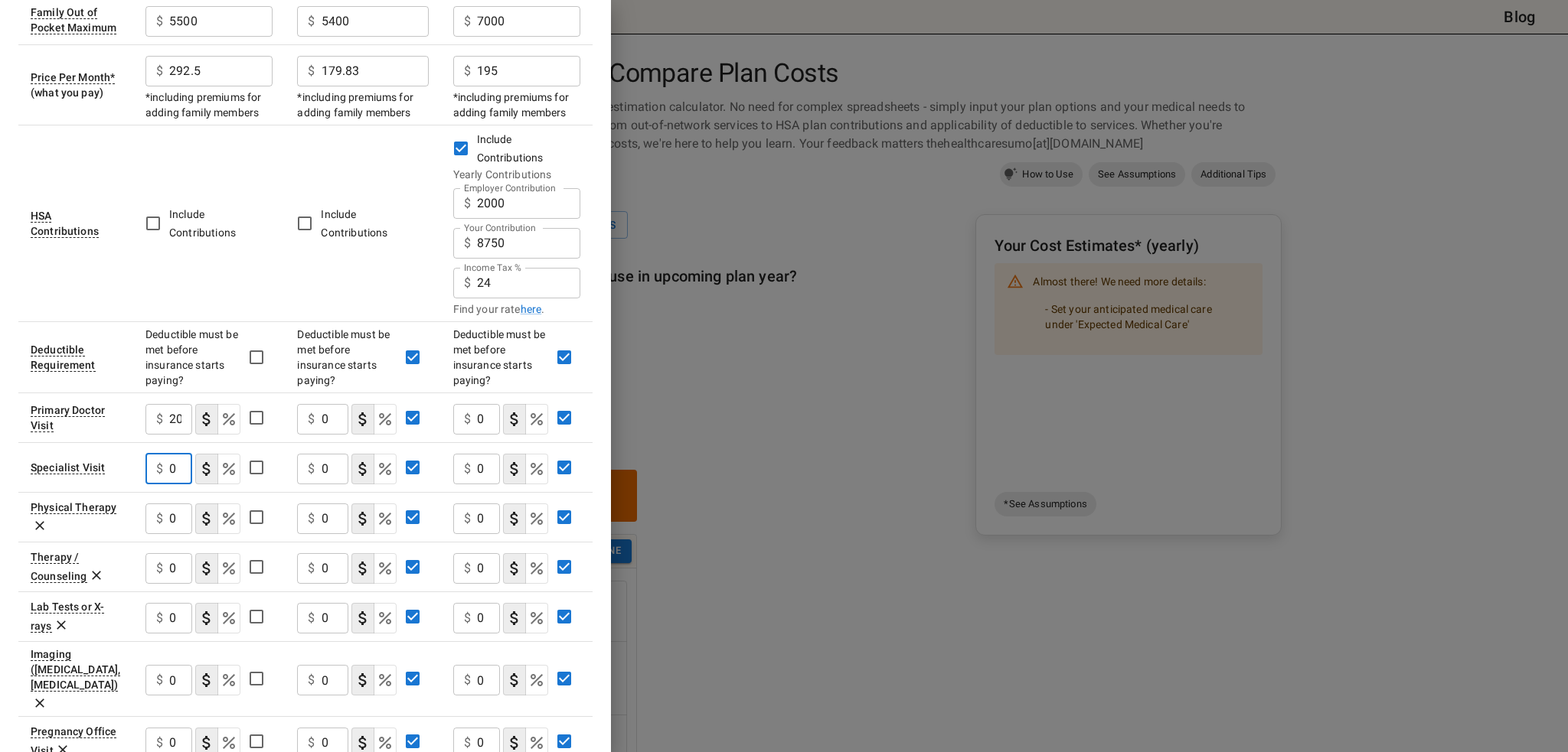
click at [181, 463] on input "0" at bounding box center [180, 469] width 23 height 30
type input "40"
click at [334, 416] on input "0" at bounding box center [335, 419] width 27 height 30
click at [333, 416] on input "0" at bounding box center [335, 419] width 27 height 30
type input "20"
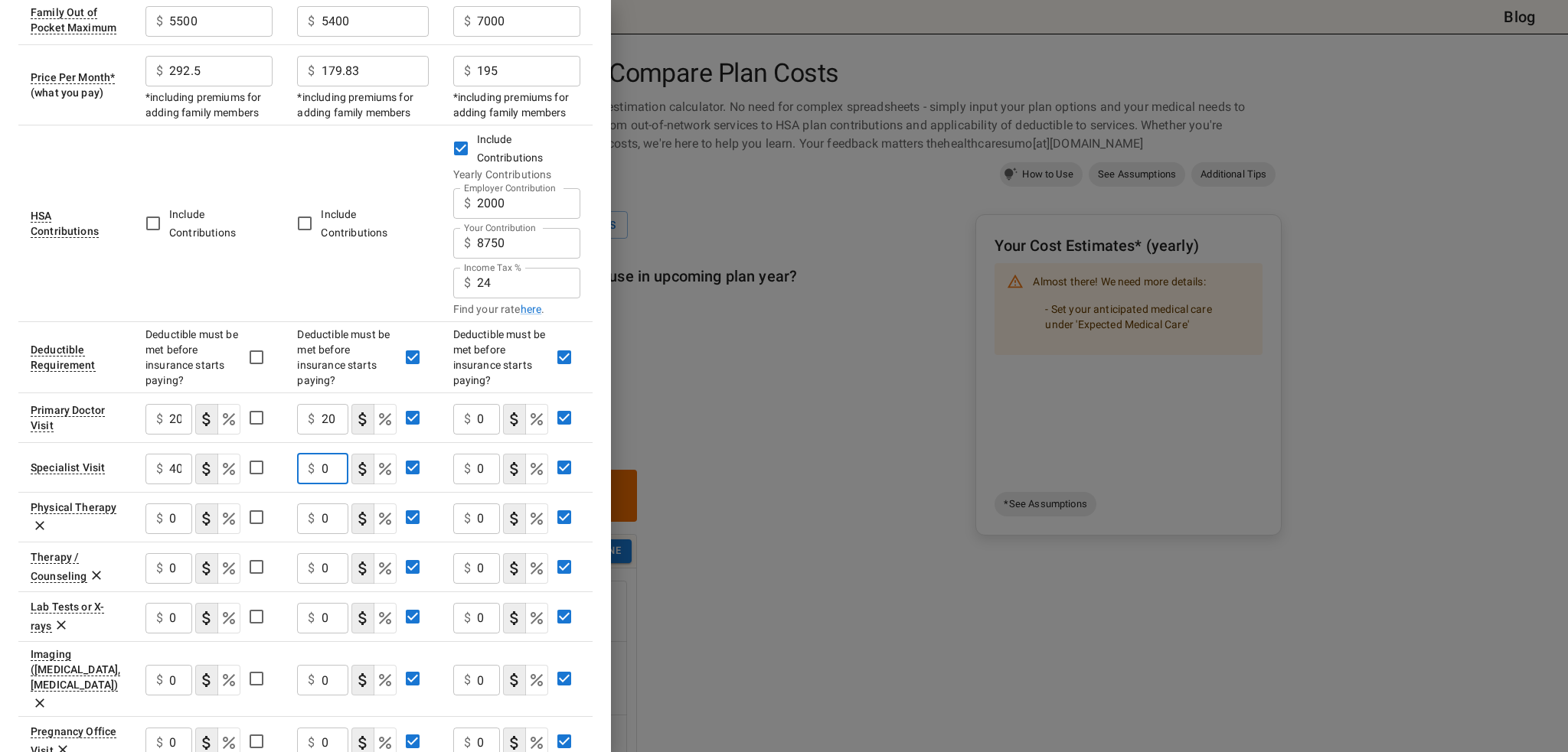
click at [331, 464] on input "0" at bounding box center [335, 469] width 27 height 30
type input "50"
click at [484, 415] on input "0" at bounding box center [488, 419] width 23 height 30
click at [484, 414] on input "0" at bounding box center [488, 419] width 23 height 30
click at [528, 414] on icon "Select if this service charges coinsurance, a percentage of the medical expense…" at bounding box center [537, 419] width 18 height 18
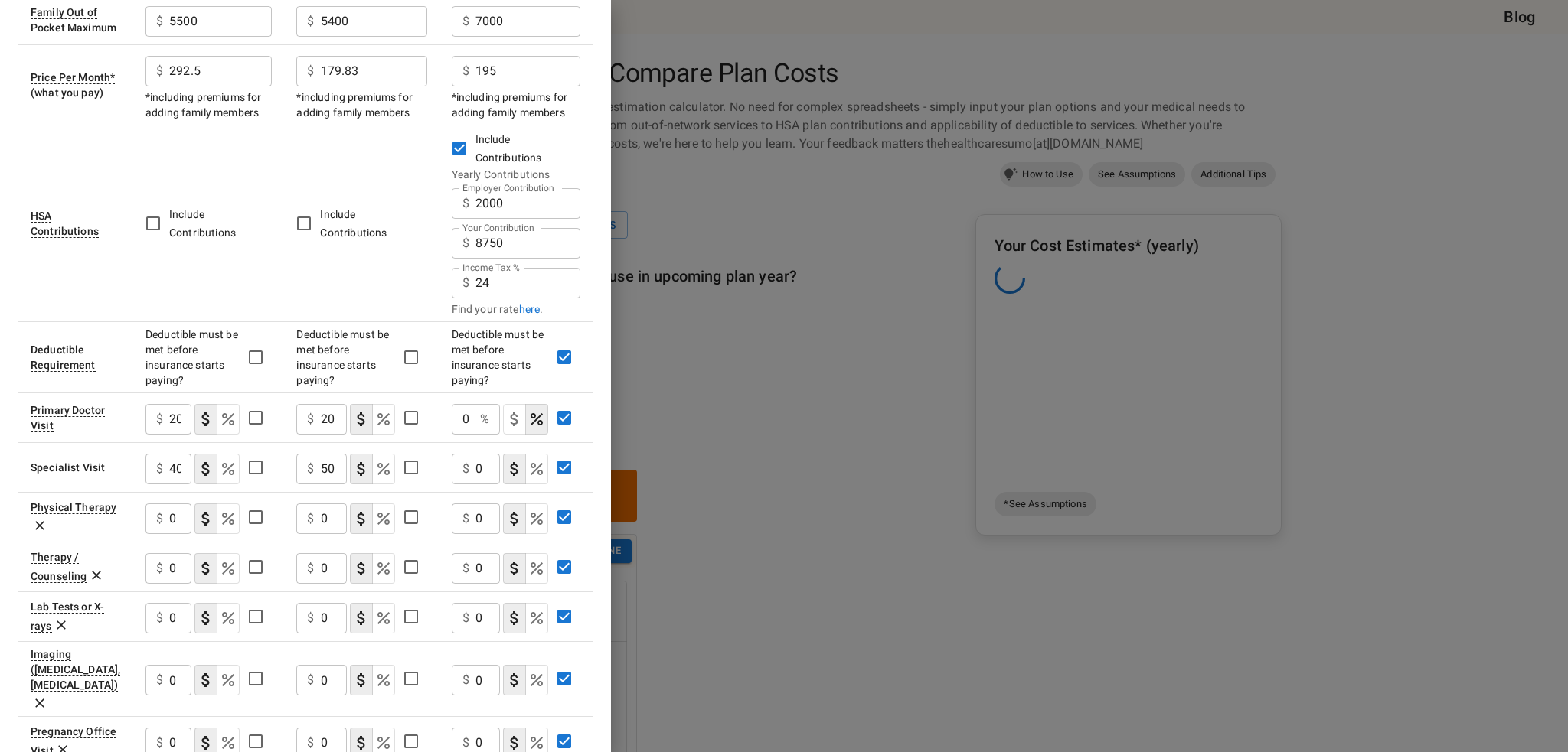
click at [471, 418] on input "0" at bounding box center [462, 419] width 22 height 30
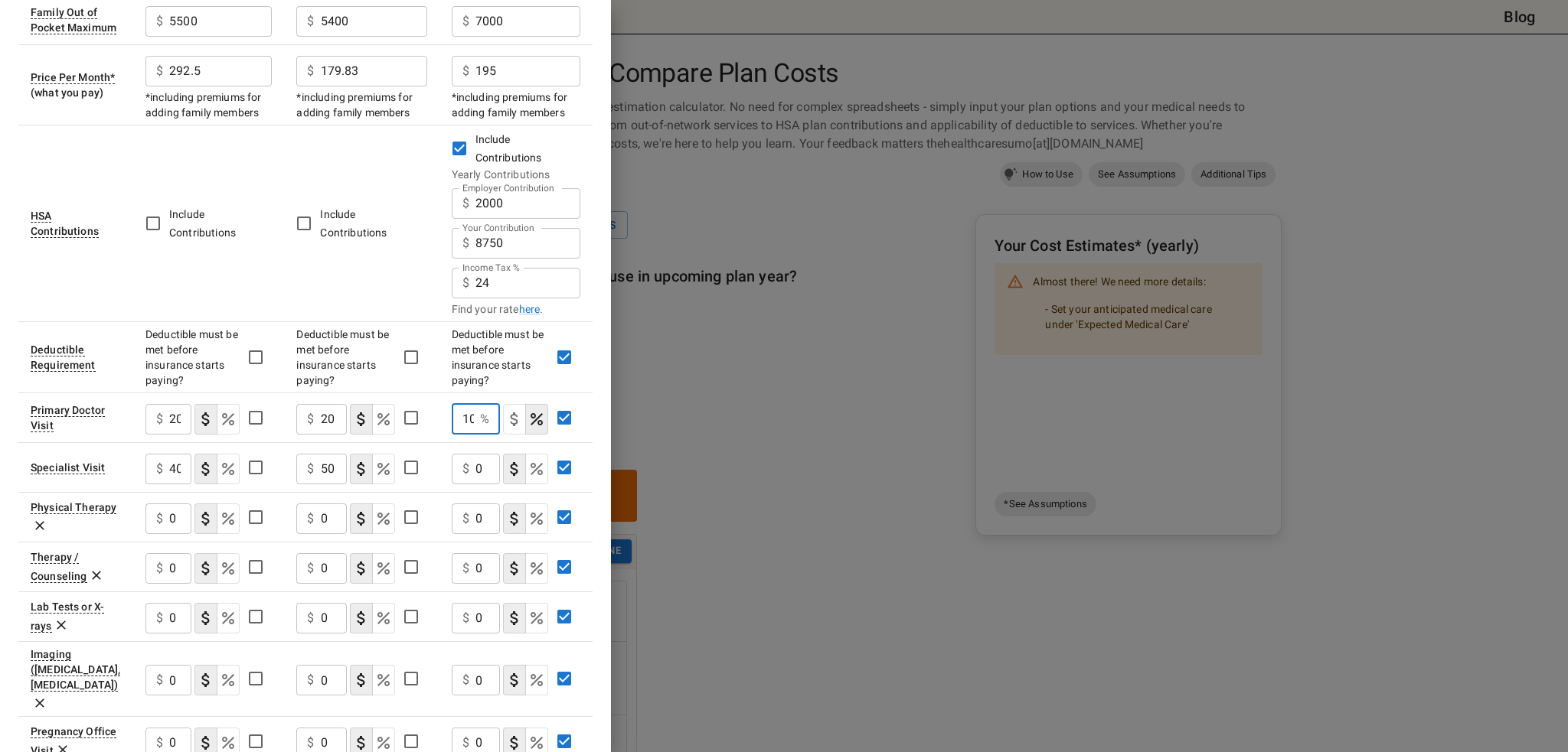
type input "10"
click at [484, 462] on input "0" at bounding box center [488, 469] width 24 height 30
click at [483, 465] on input "0" at bounding box center [488, 469] width 24 height 30
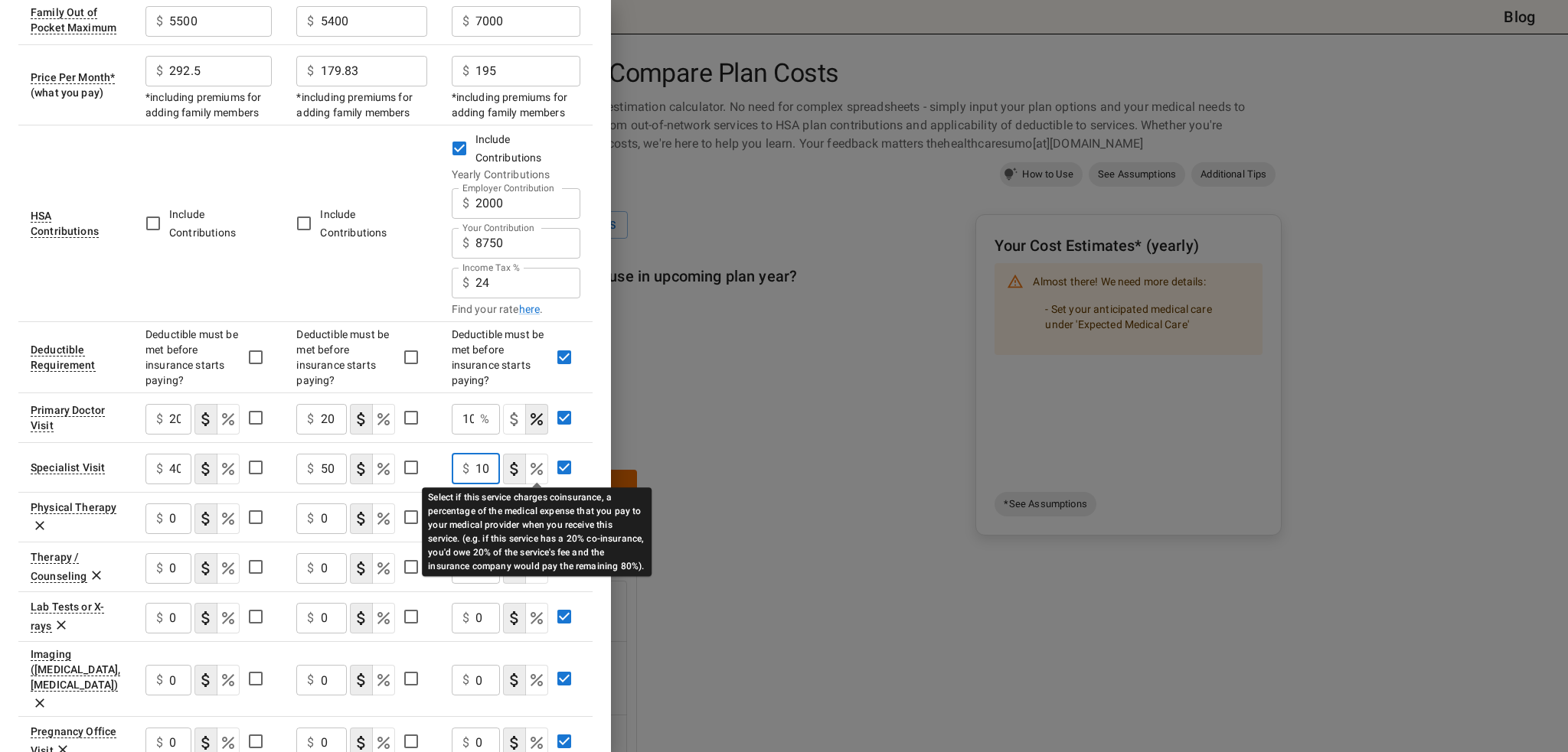
type input "10"
click at [531, 465] on icon "Select if this service charges coinsurance, a percentage of the medical expense…" at bounding box center [537, 469] width 18 height 18
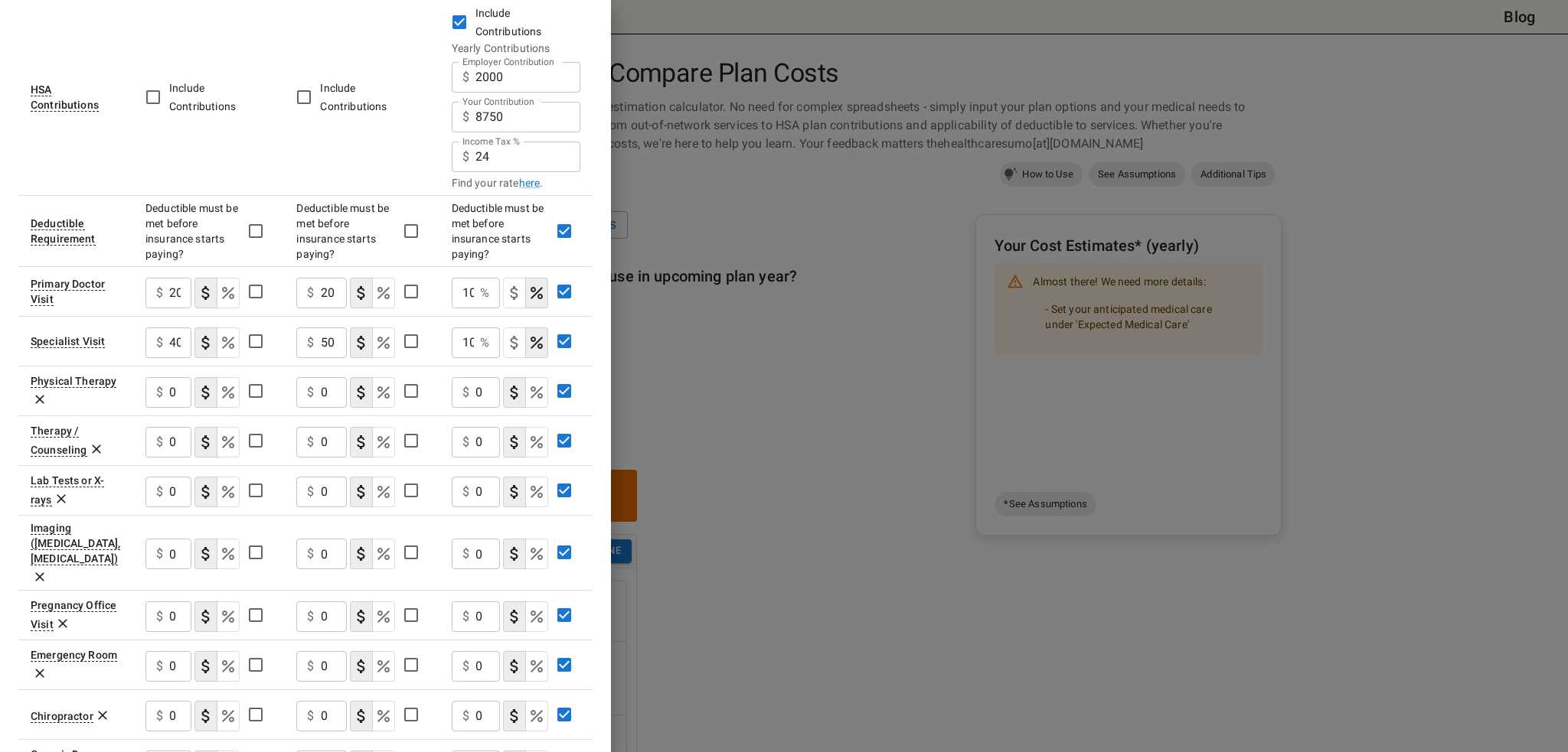
scroll to position [460, 0]
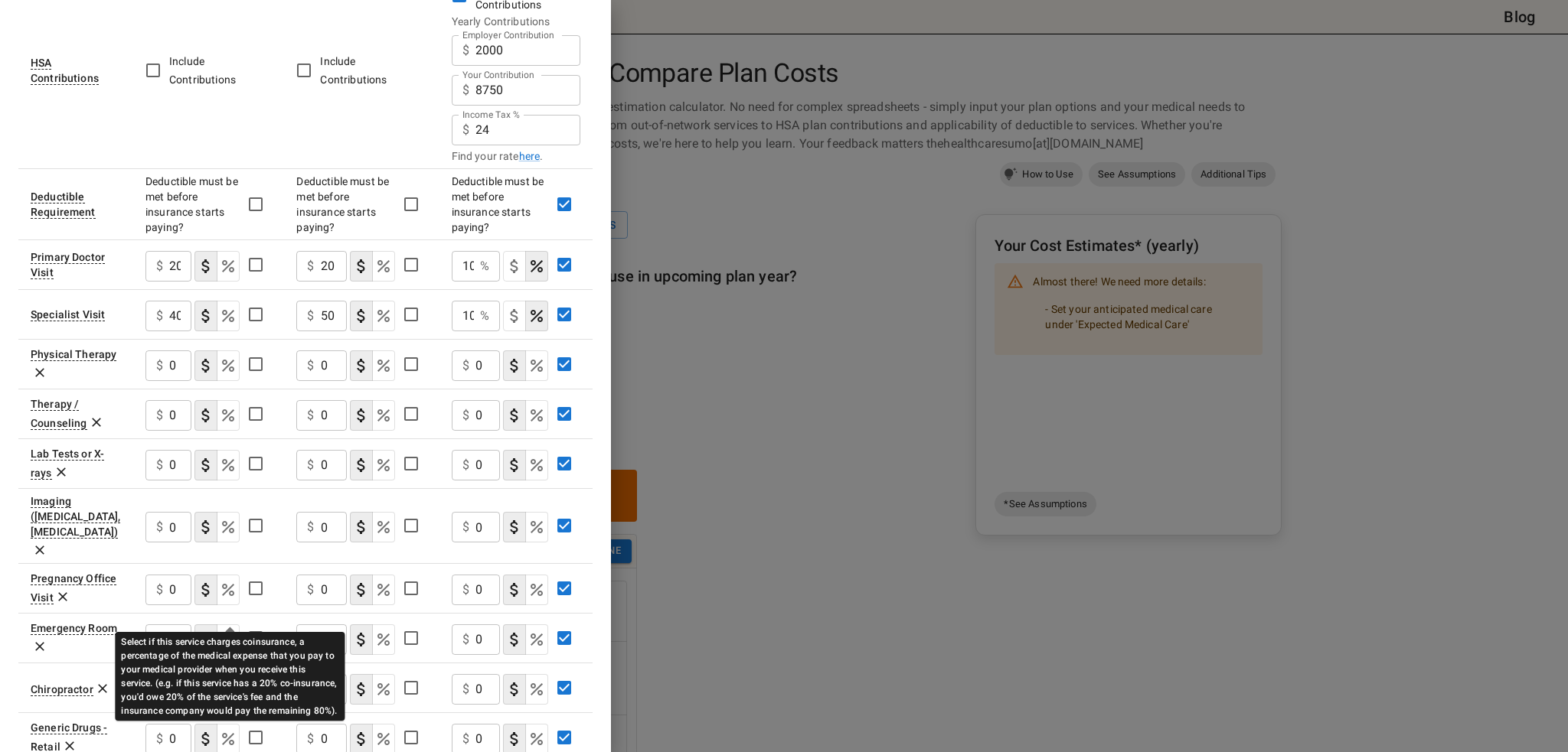
click at [226, 631] on icon "Select if this service charges coinsurance, a percentage of the medical expense…" at bounding box center [229, 640] width 18 height 18
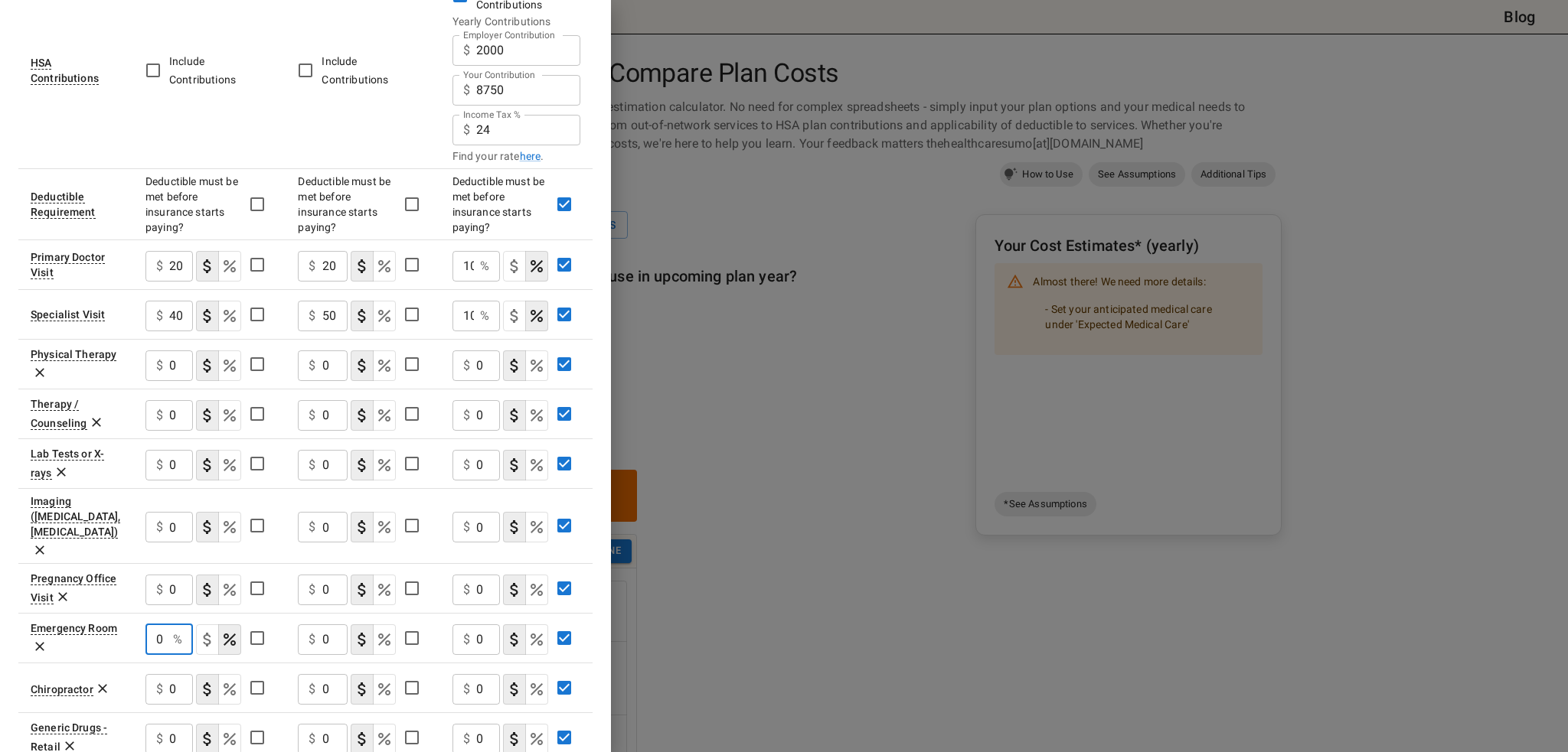
click at [166, 624] on input "0" at bounding box center [156, 639] width 22 height 30
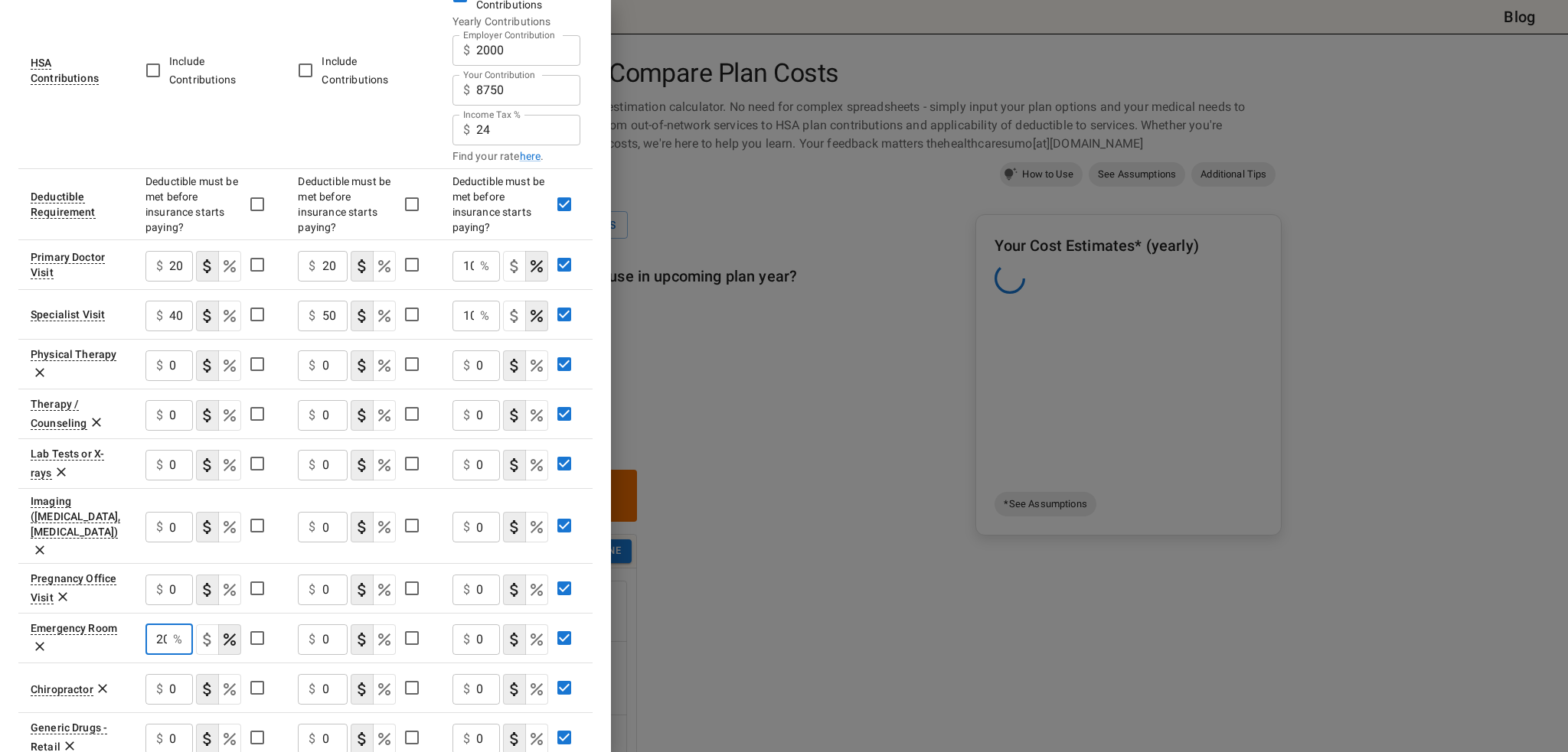
scroll to position [0, 2]
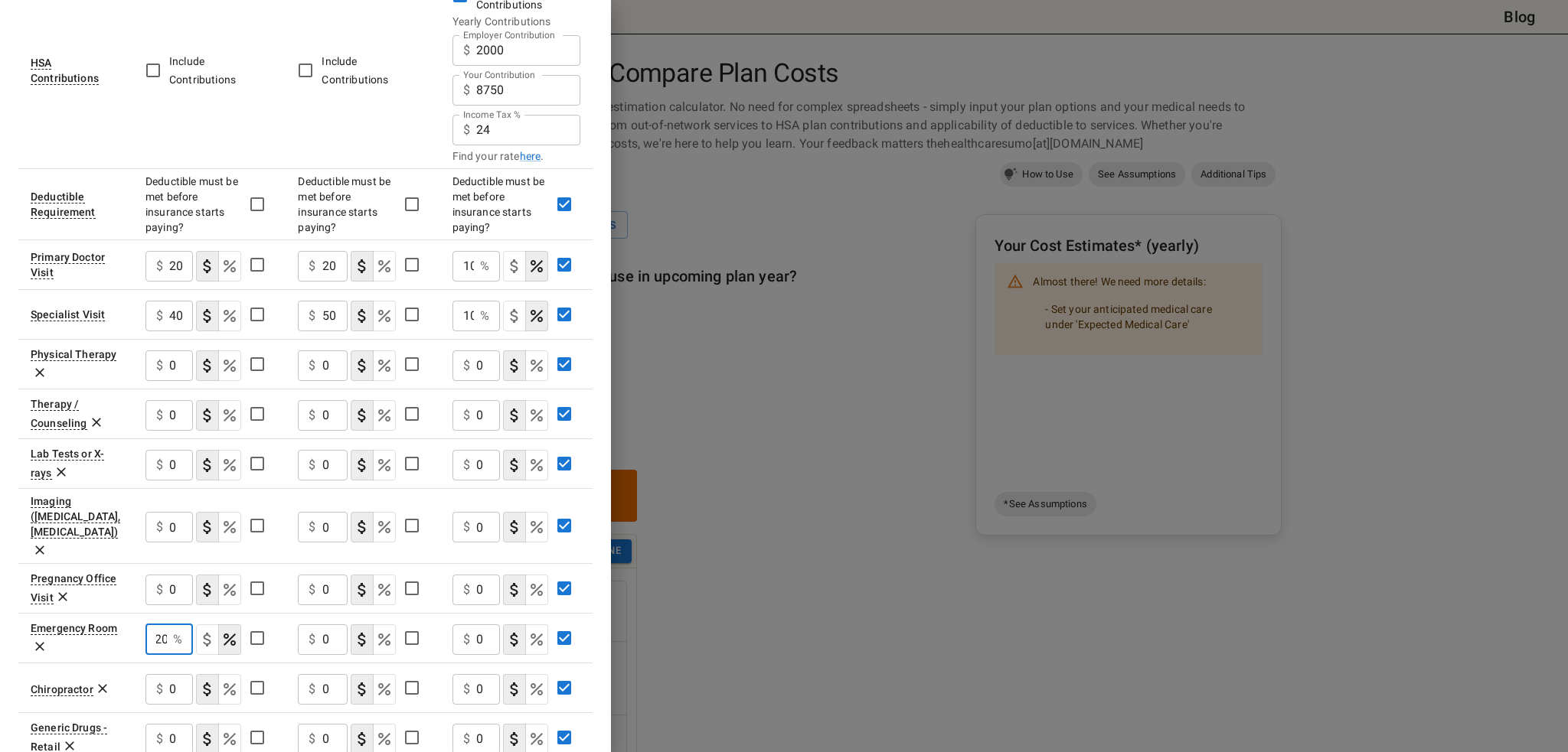
type input "20"
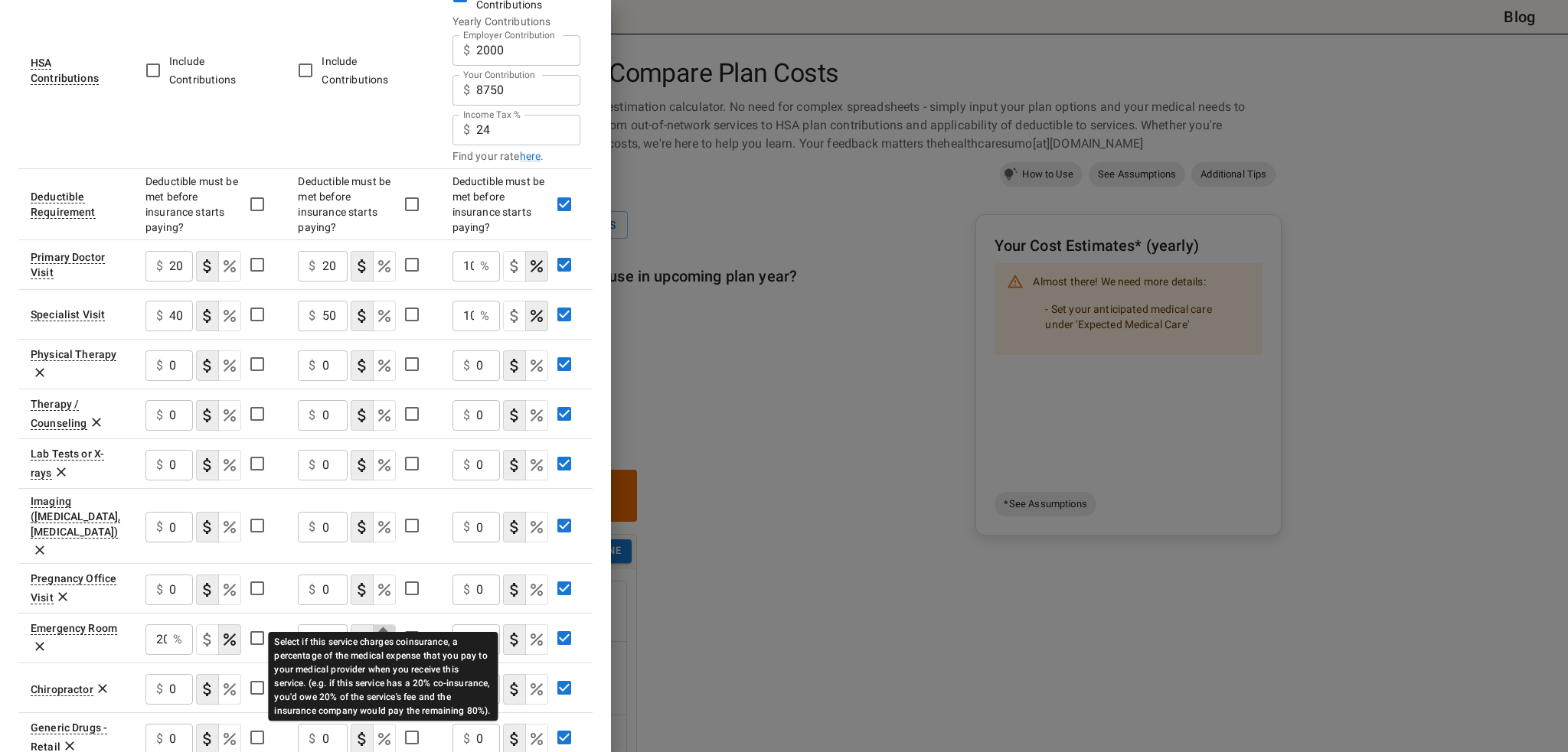
click at [379, 631] on icon "Select if this service charges coinsurance, a percentage of the medical expense…" at bounding box center [384, 640] width 18 height 18
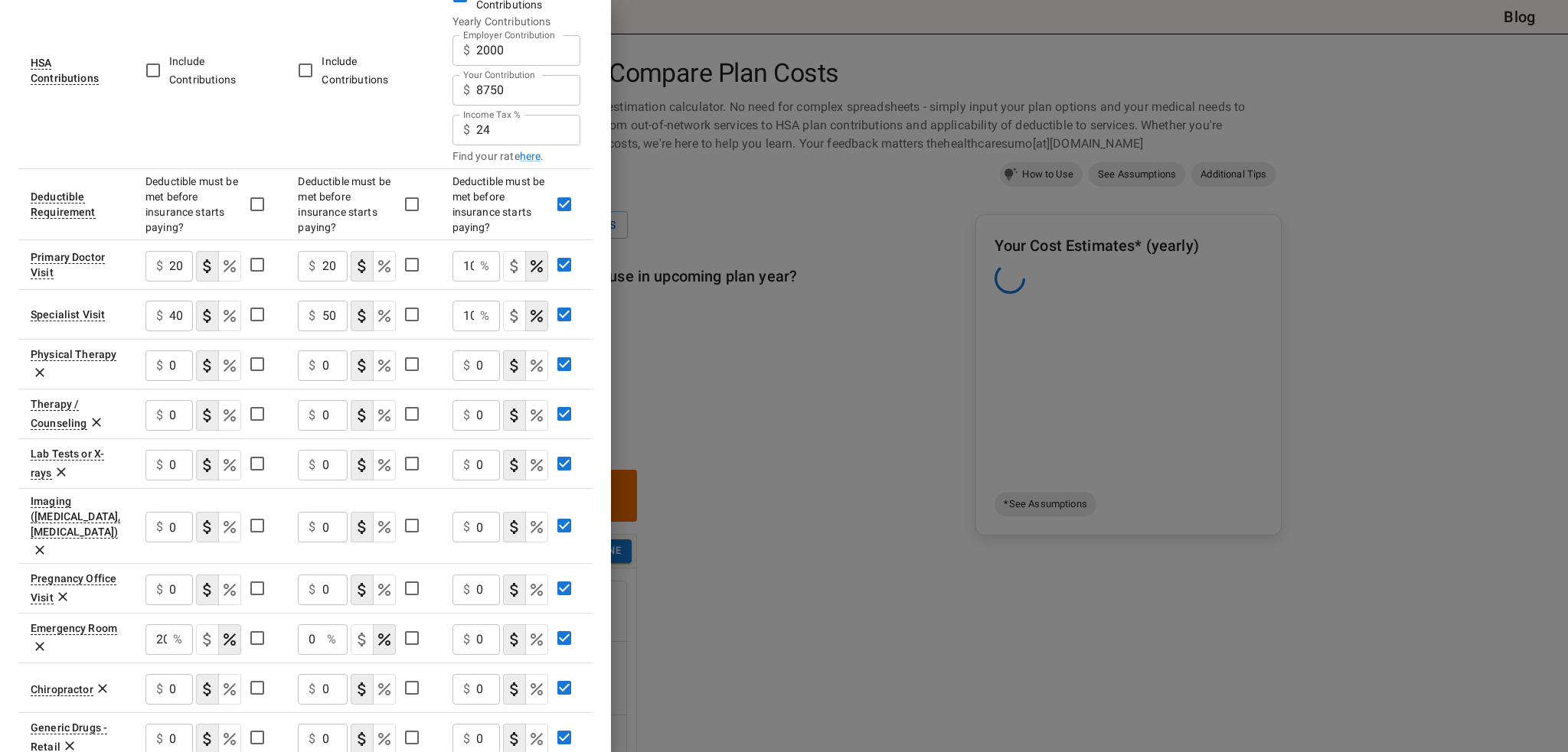
click at [320, 624] on input "0" at bounding box center [309, 639] width 23 height 30
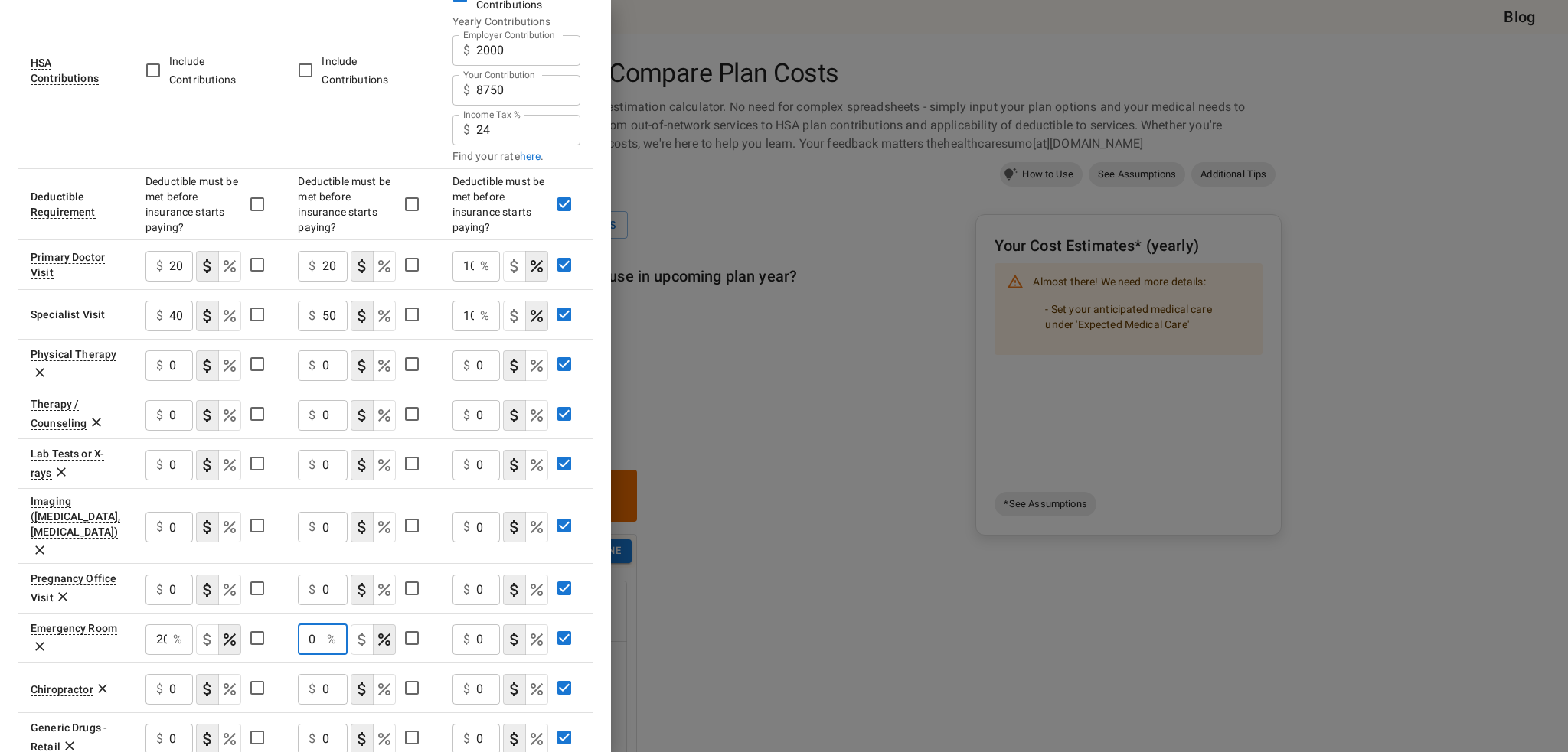
click at [320, 624] on input "0" at bounding box center [309, 639] width 23 height 30
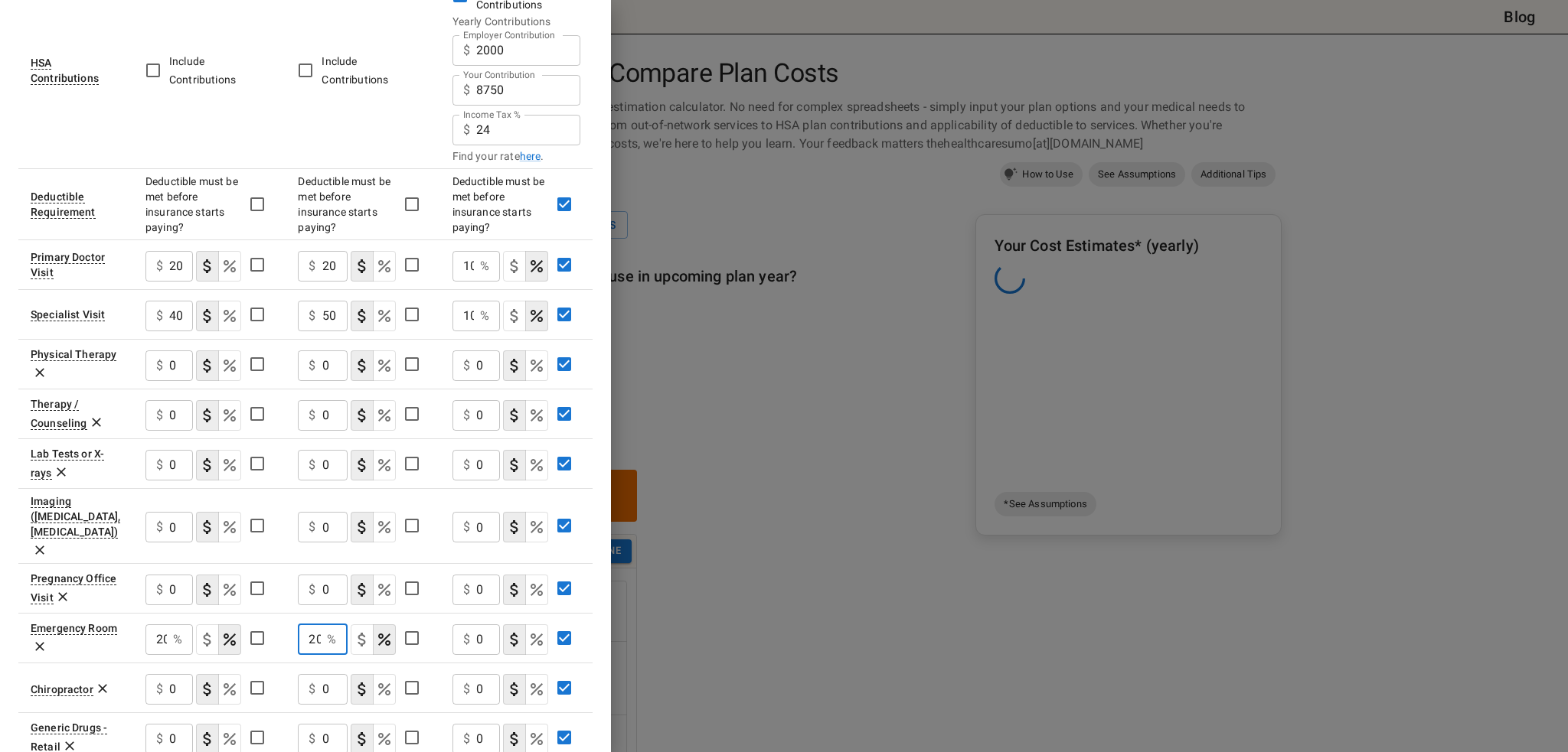
scroll to position [0, 3]
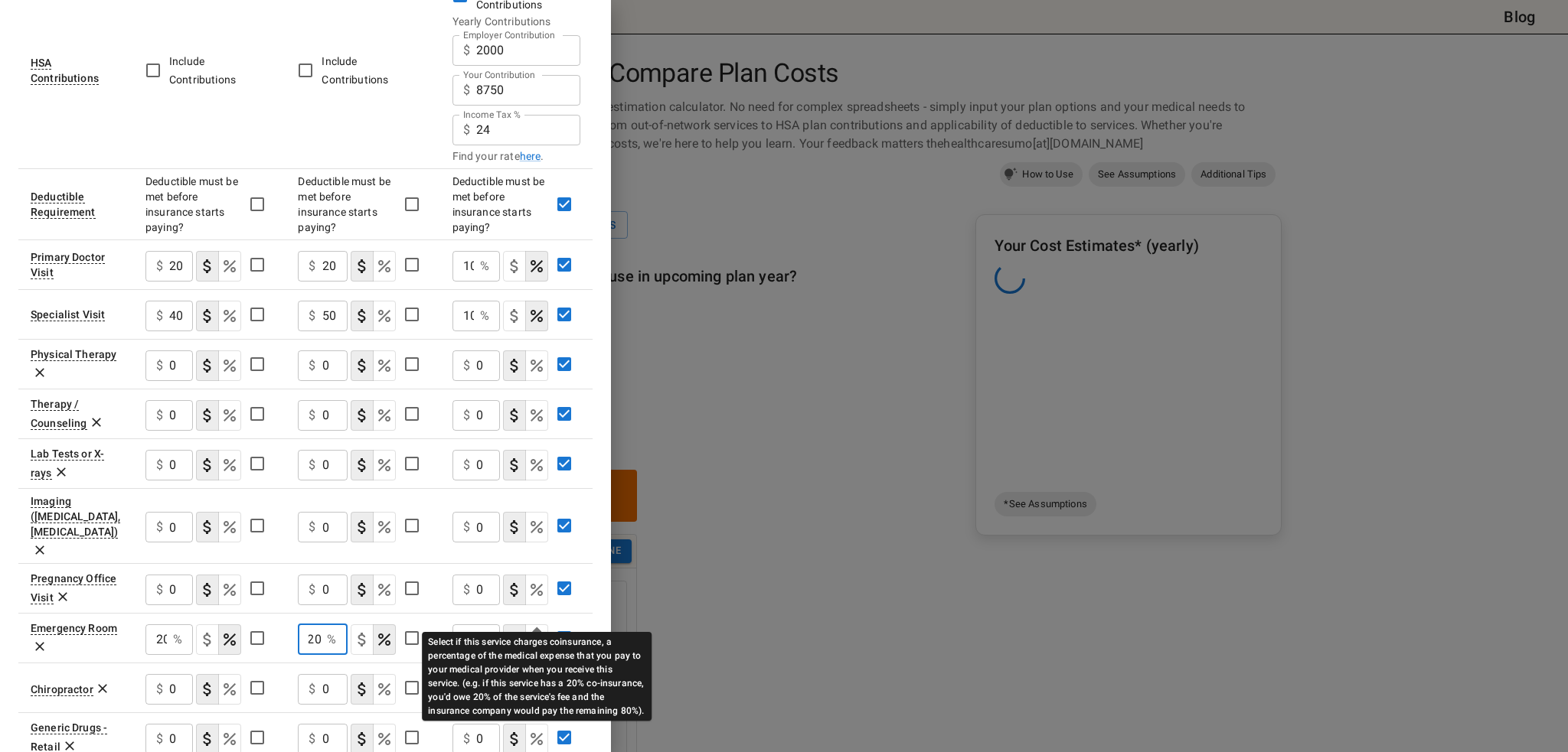
type input "20"
click at [537, 631] on icon "Select if this service charges coinsurance, a percentage of the medical expense…" at bounding box center [537, 640] width 18 height 18
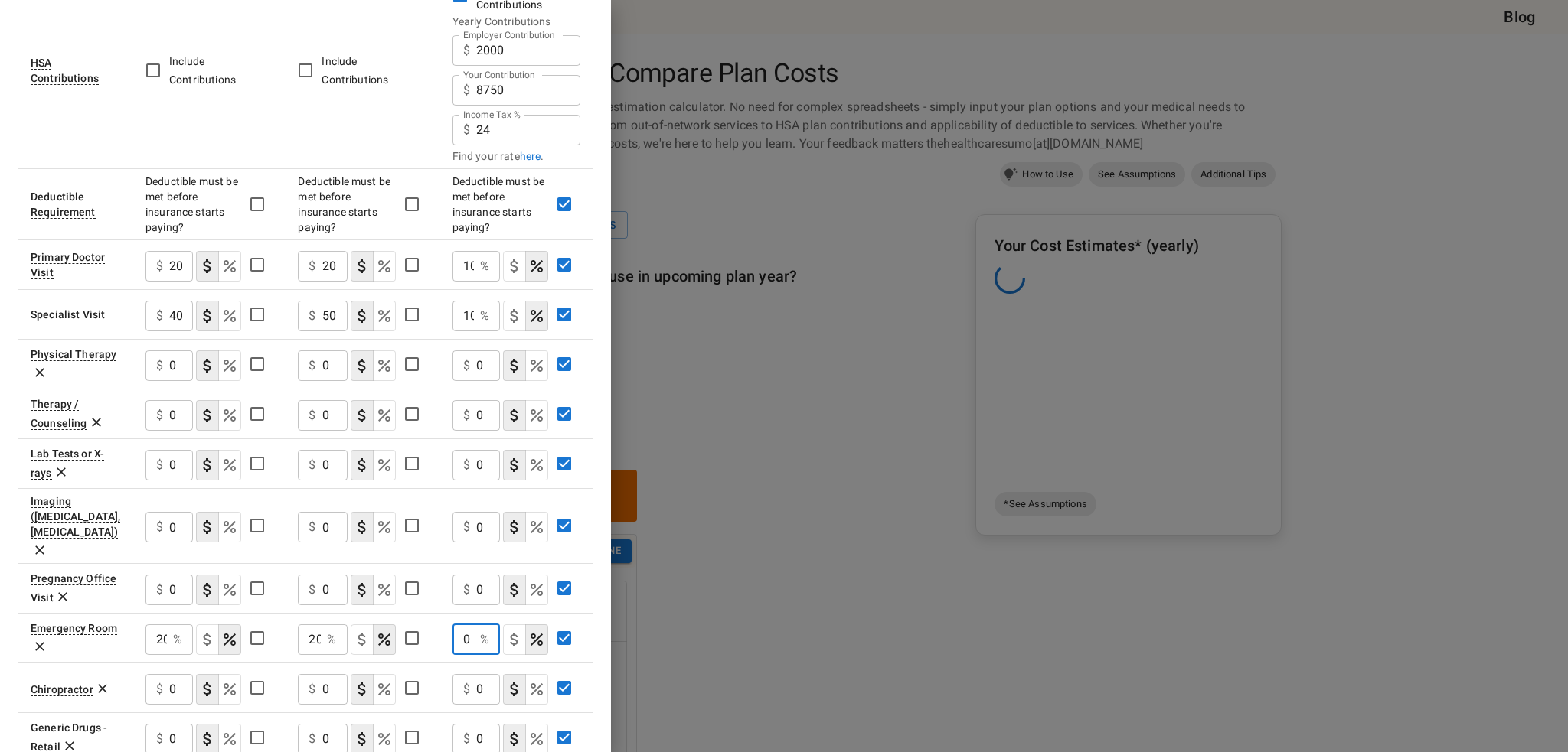
click at [466, 624] on input "0" at bounding box center [463, 639] width 22 height 30
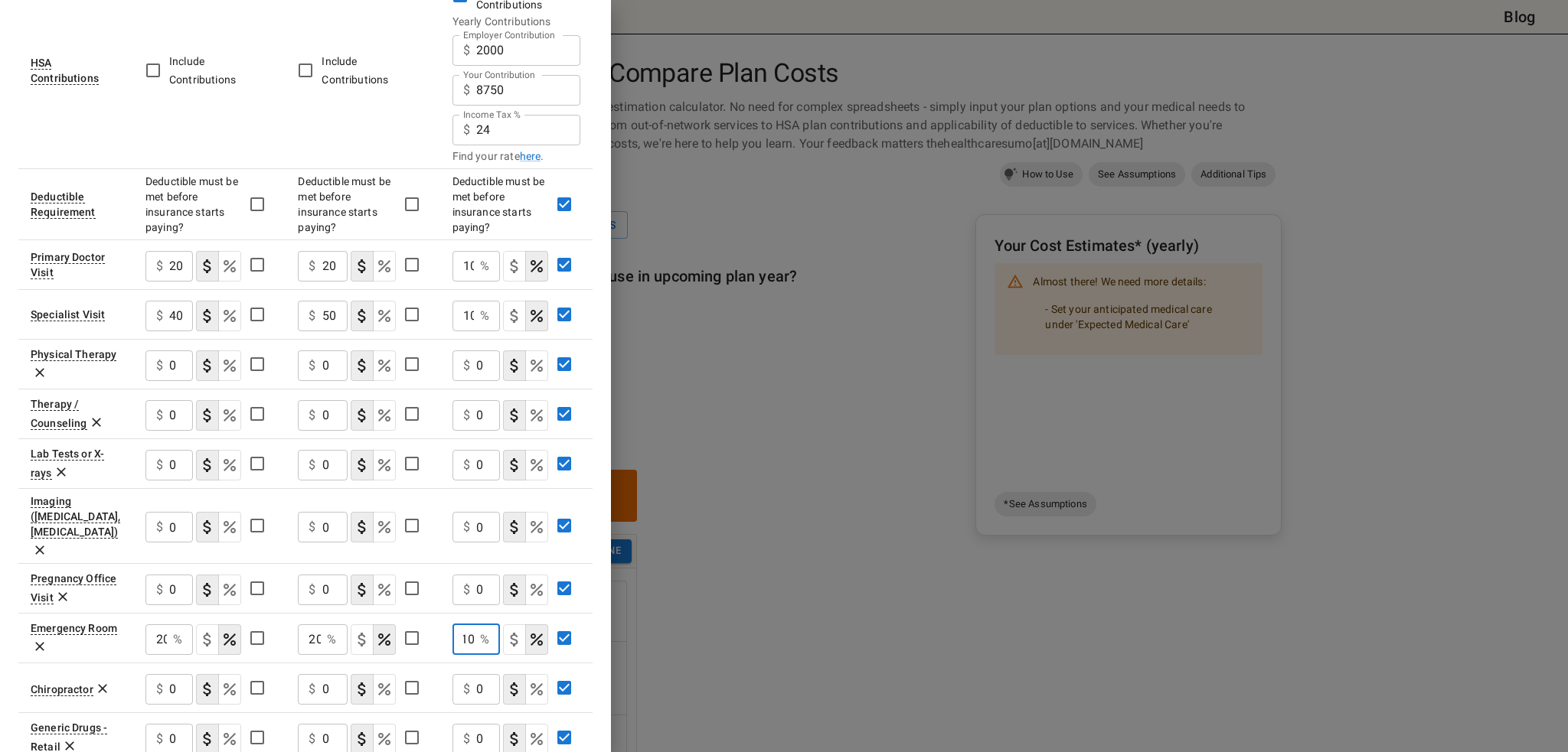
type input "10"
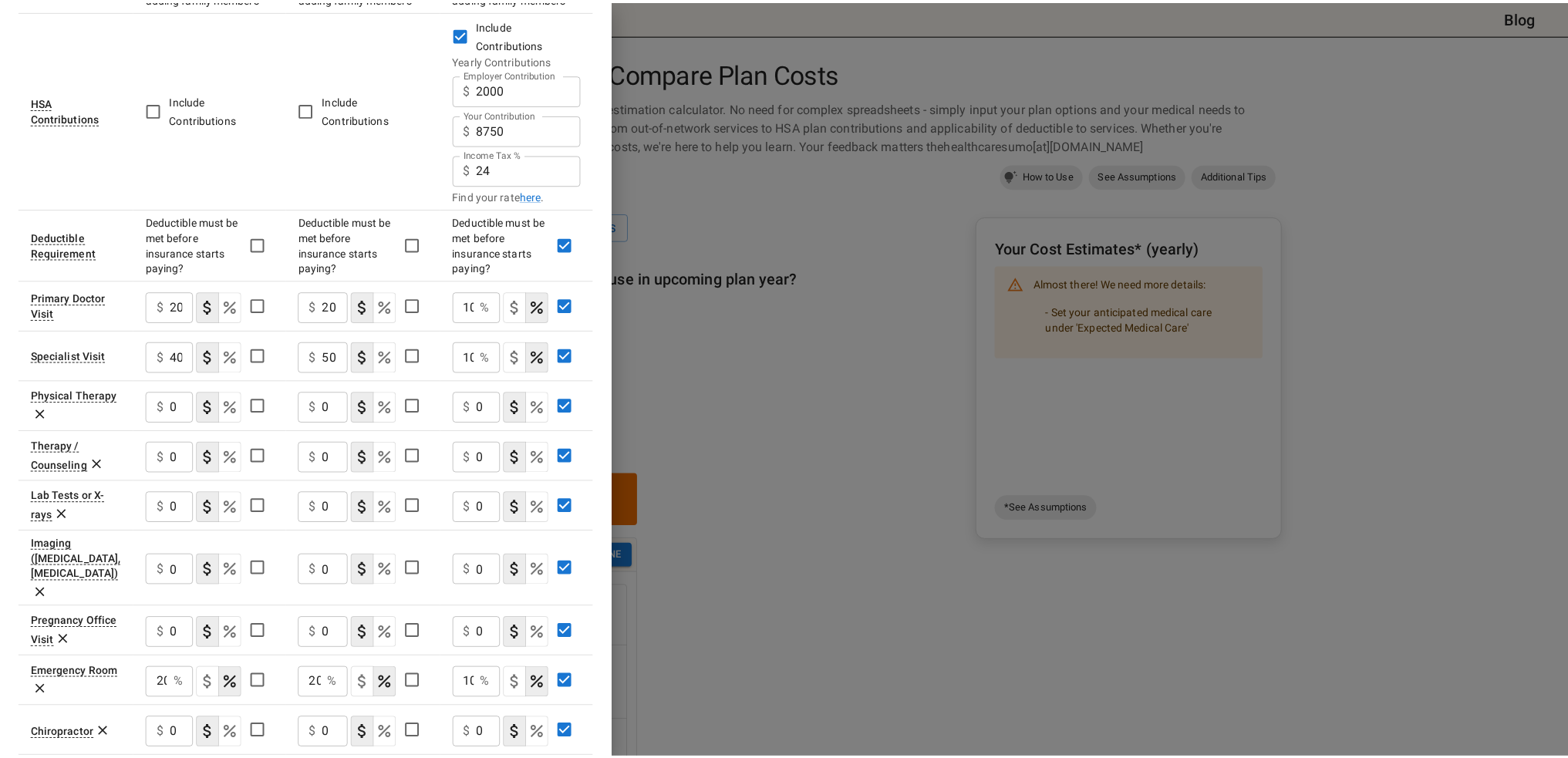
scroll to position [422, 0]
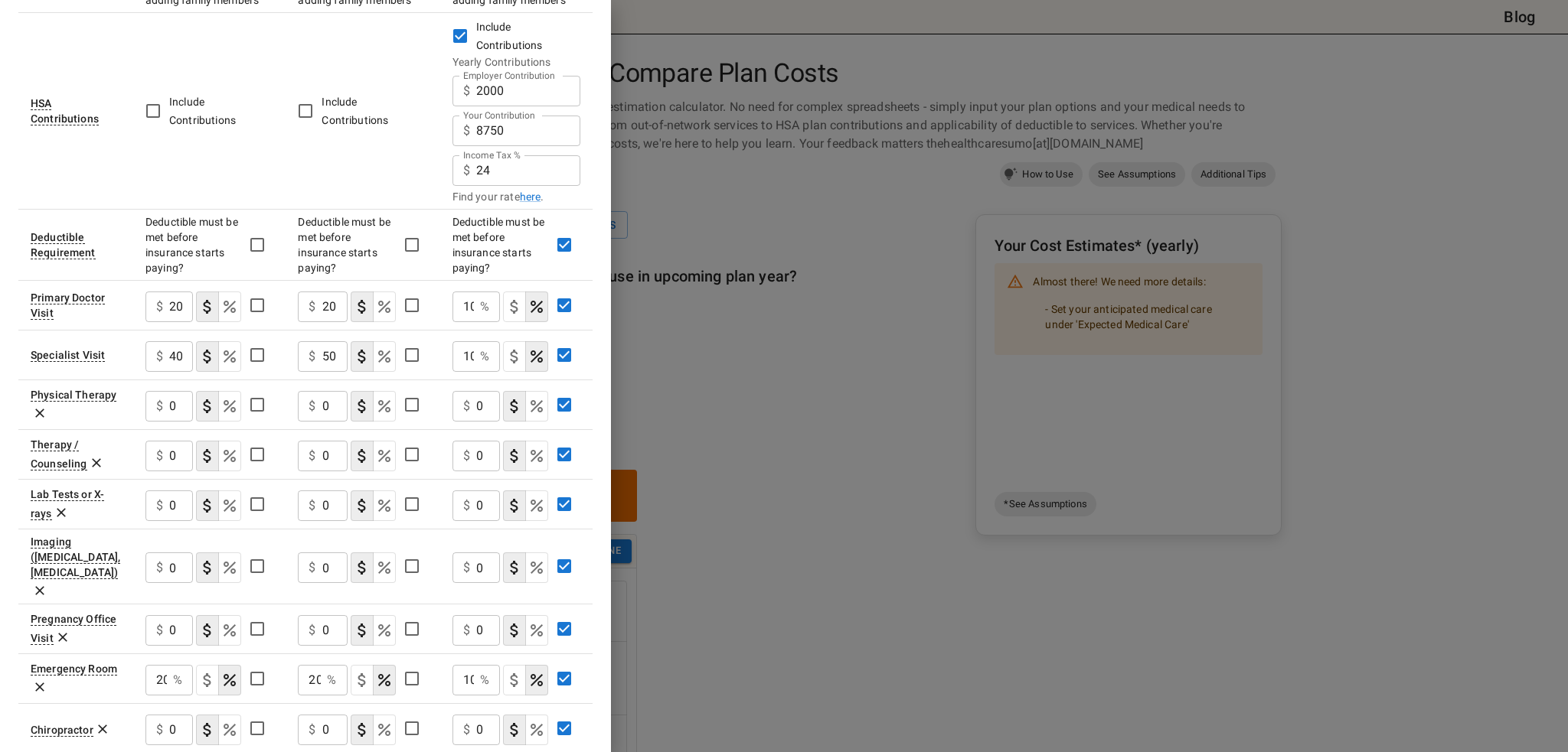
click at [805, 373] on div at bounding box center [784, 376] width 1568 height 752
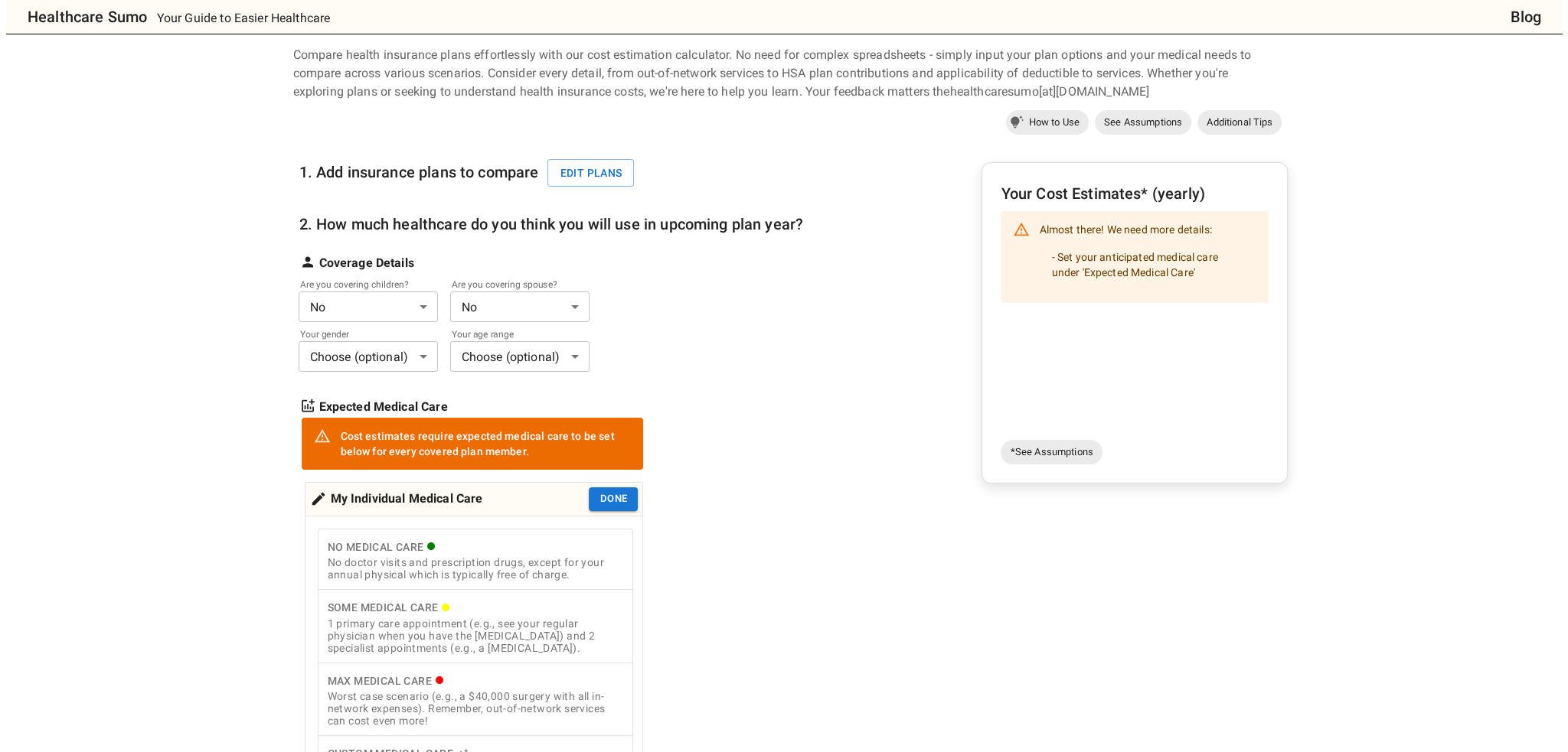
scroll to position [76, 0]
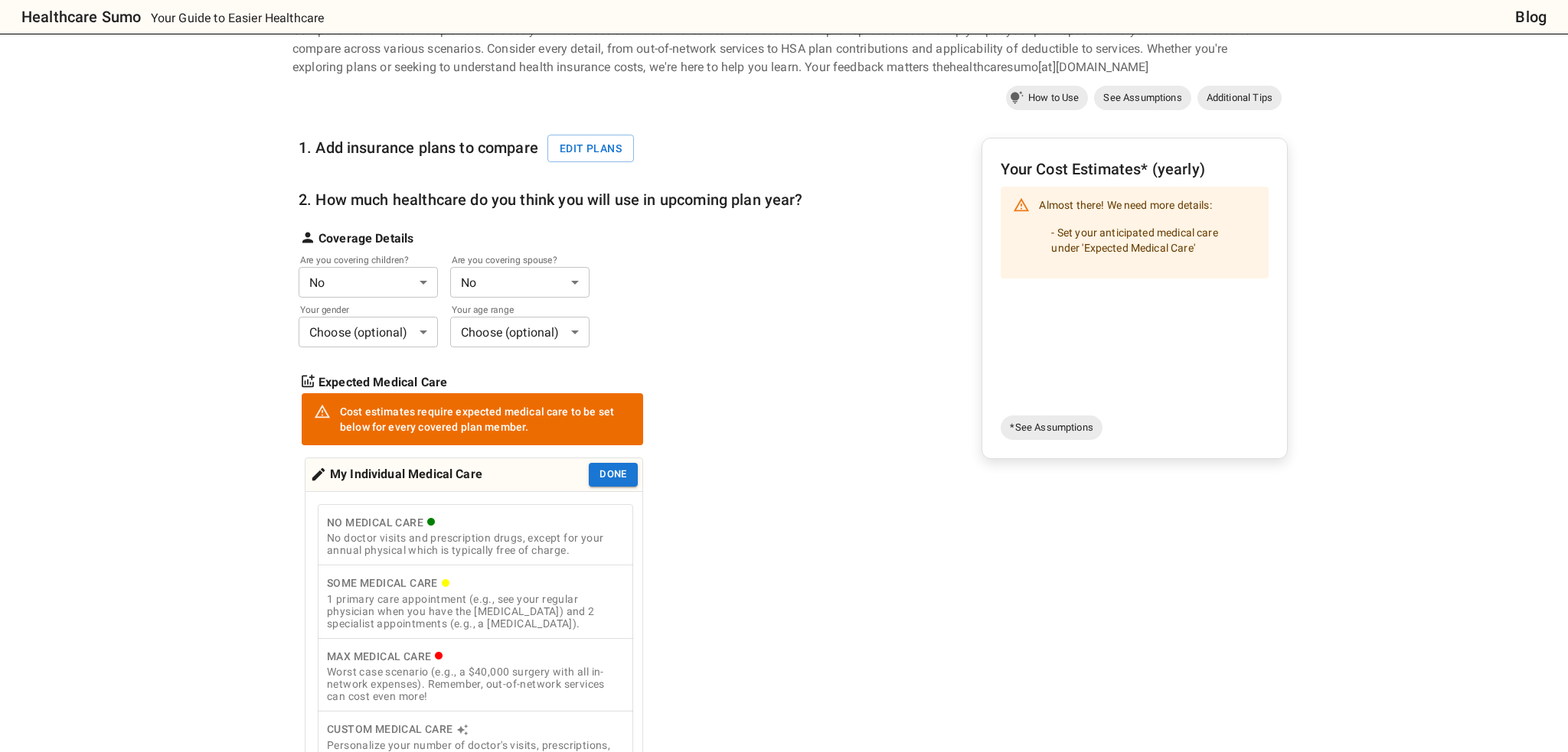
click at [357, 281] on body "Healthcare Sumo Your Guide to Easier Healthcare Blog Health Insurance Calculato…" at bounding box center [784, 660] width 1568 height 1472
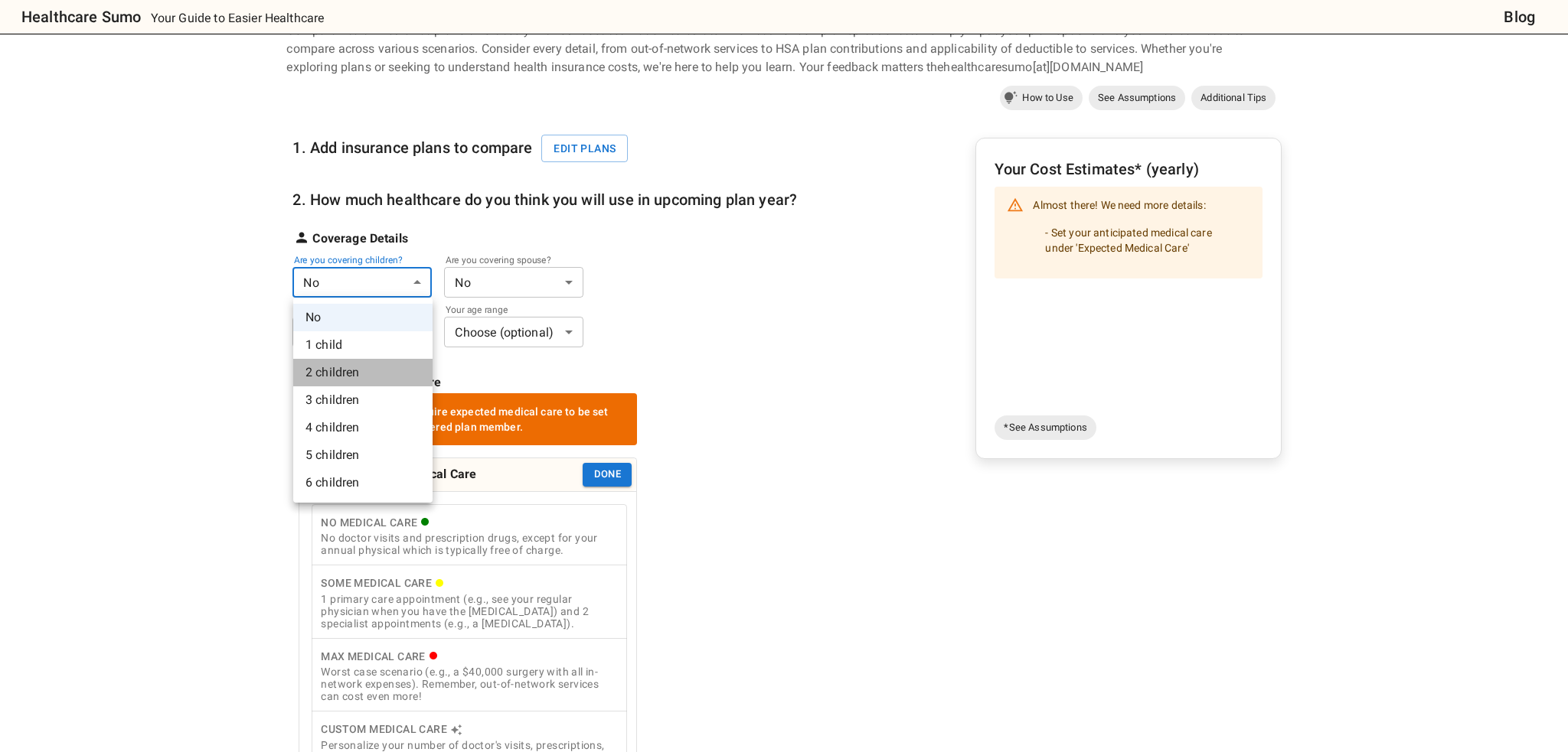
click at [362, 369] on li "2 children" at bounding box center [363, 372] width 140 height 28
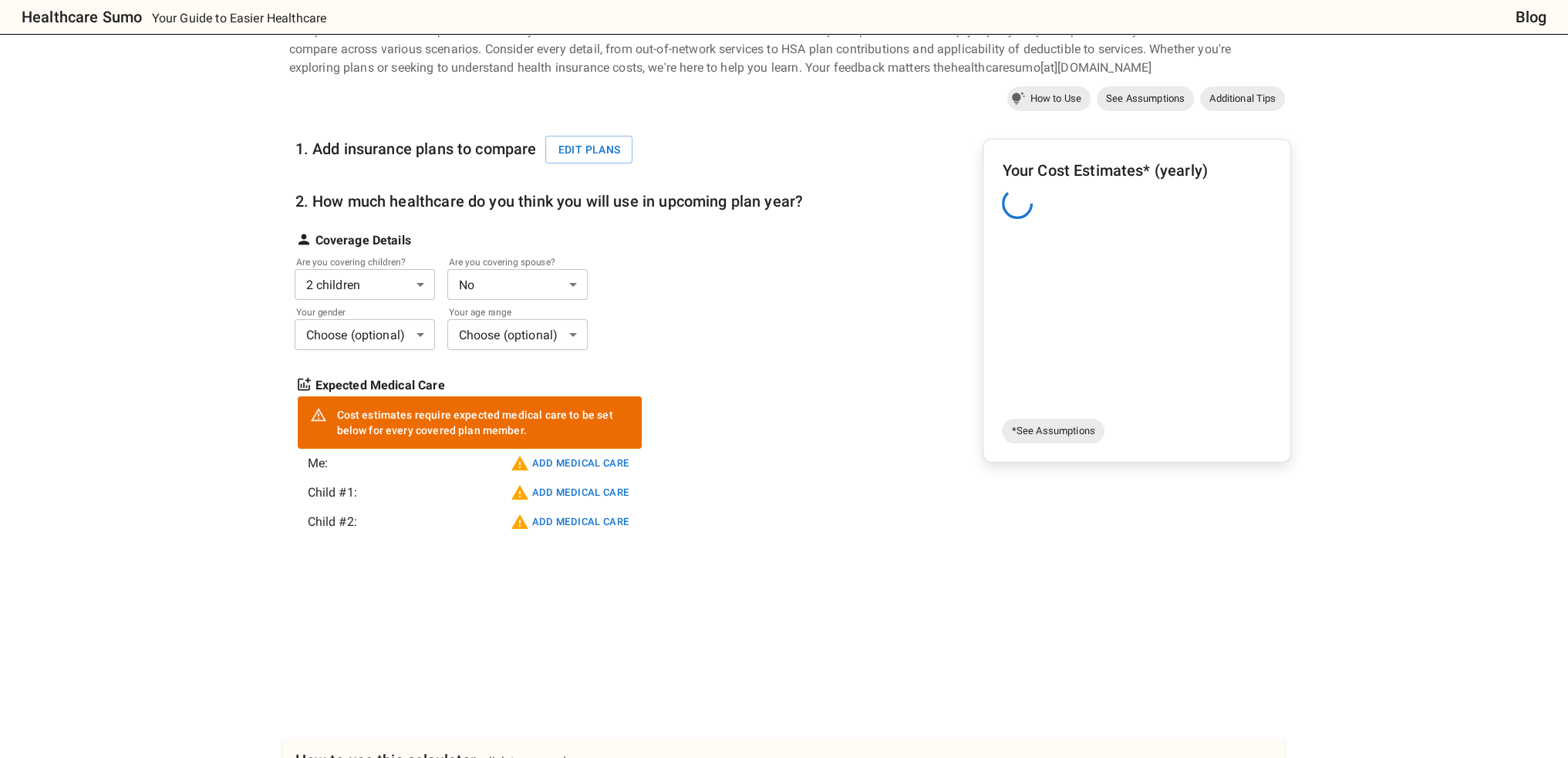
click at [515, 288] on body "Healthcare Sumo Your Guide to Easier Healthcare Blog Health Insurance Calculato…" at bounding box center [784, 545] width 1568 height 1243
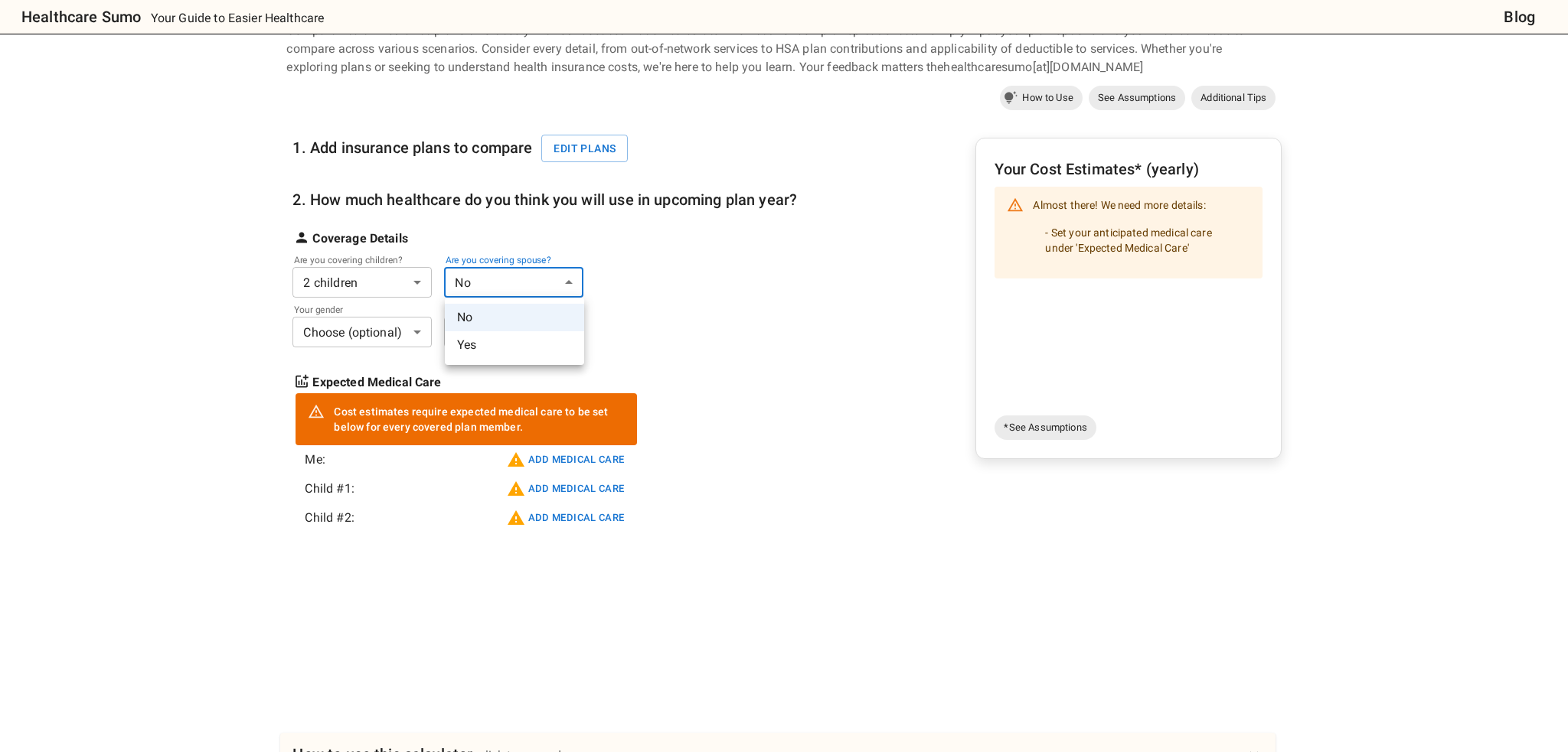
click at [515, 336] on li "Yes" at bounding box center [515, 344] width 140 height 28
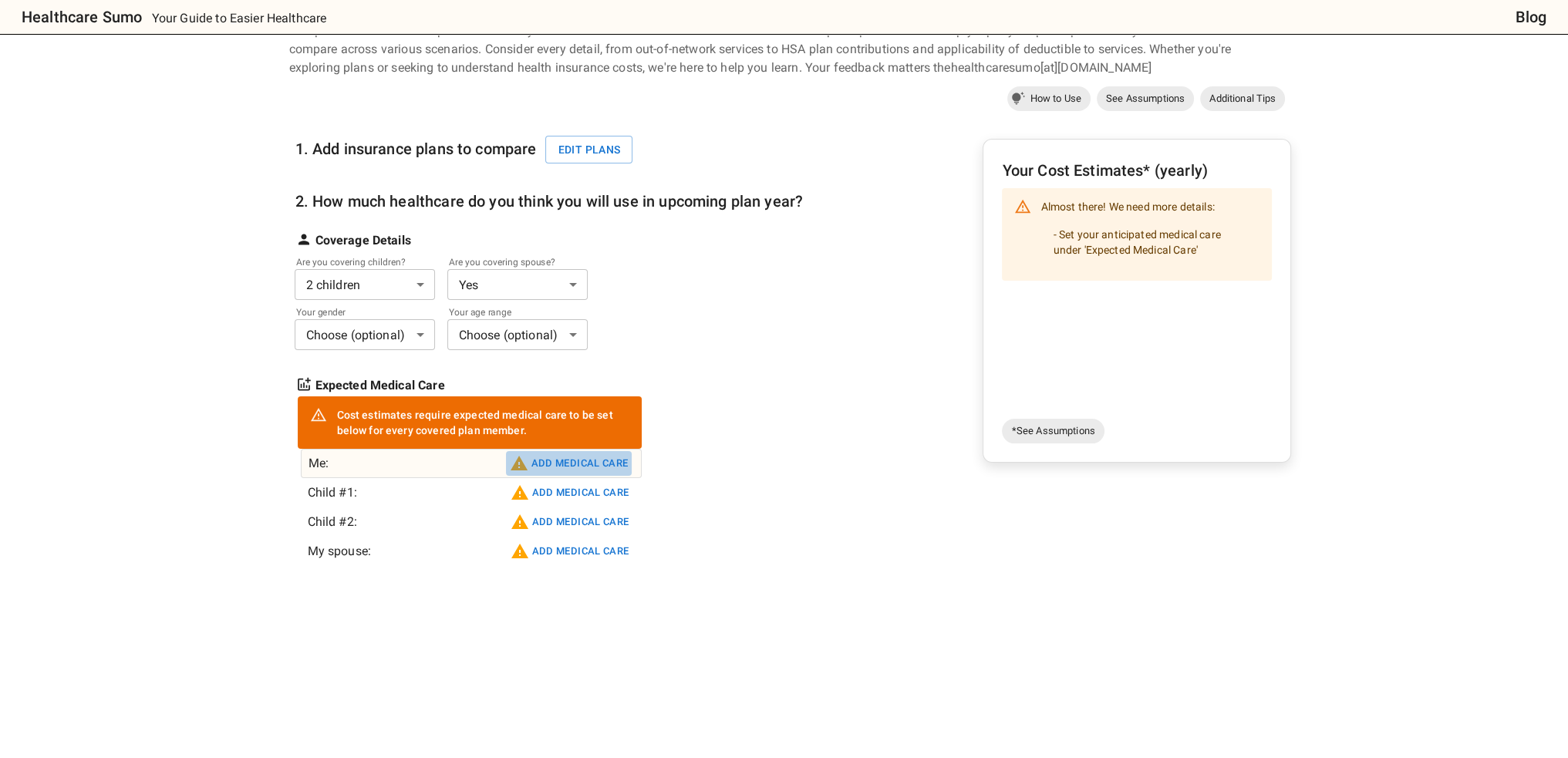
click at [590, 463] on button "Add medical care" at bounding box center [569, 463] width 126 height 25
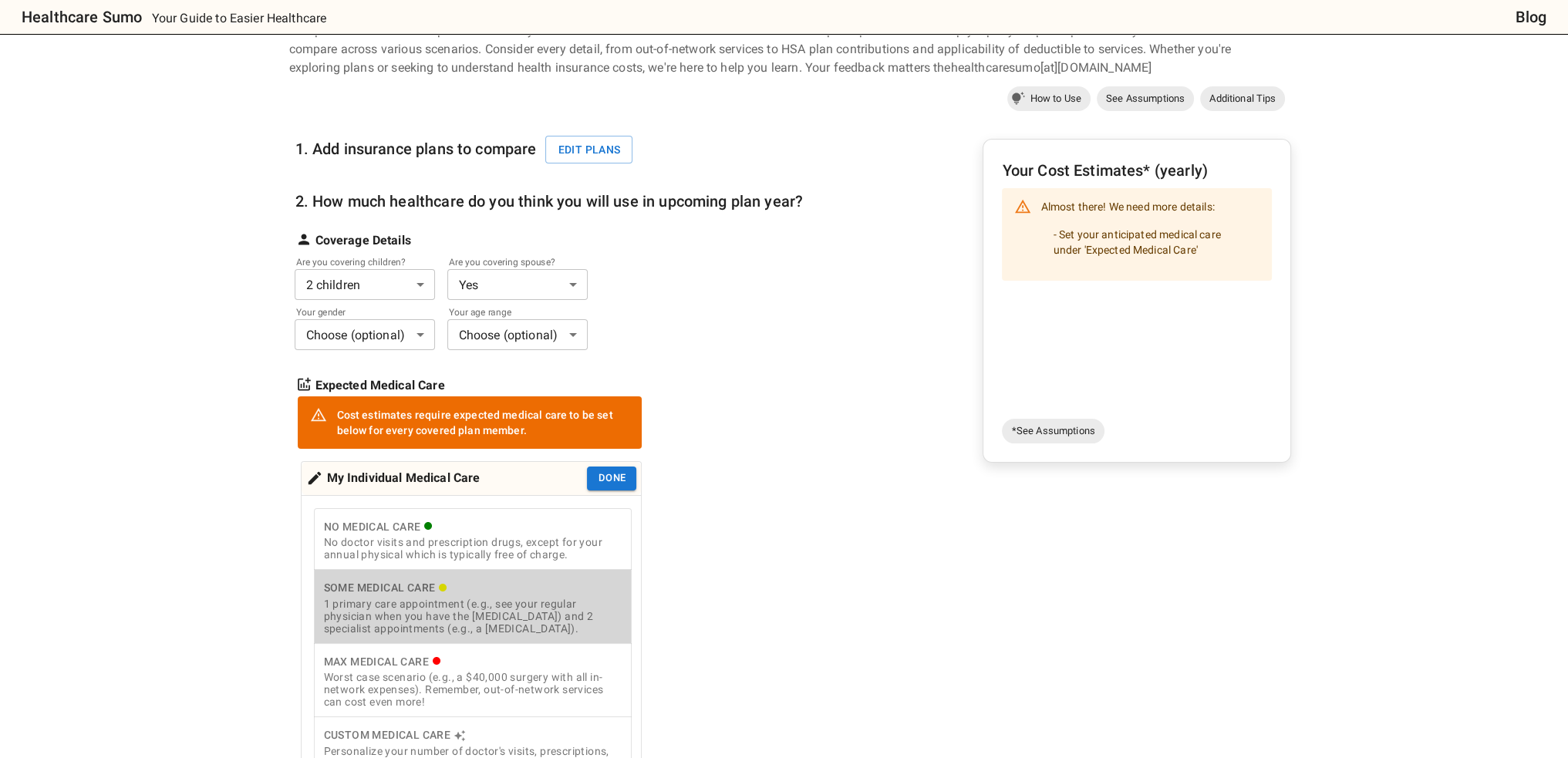
click at [516, 599] on div "1 primary care appointment (e.g., see your regular physician when you have the …" at bounding box center [472, 617] width 299 height 37
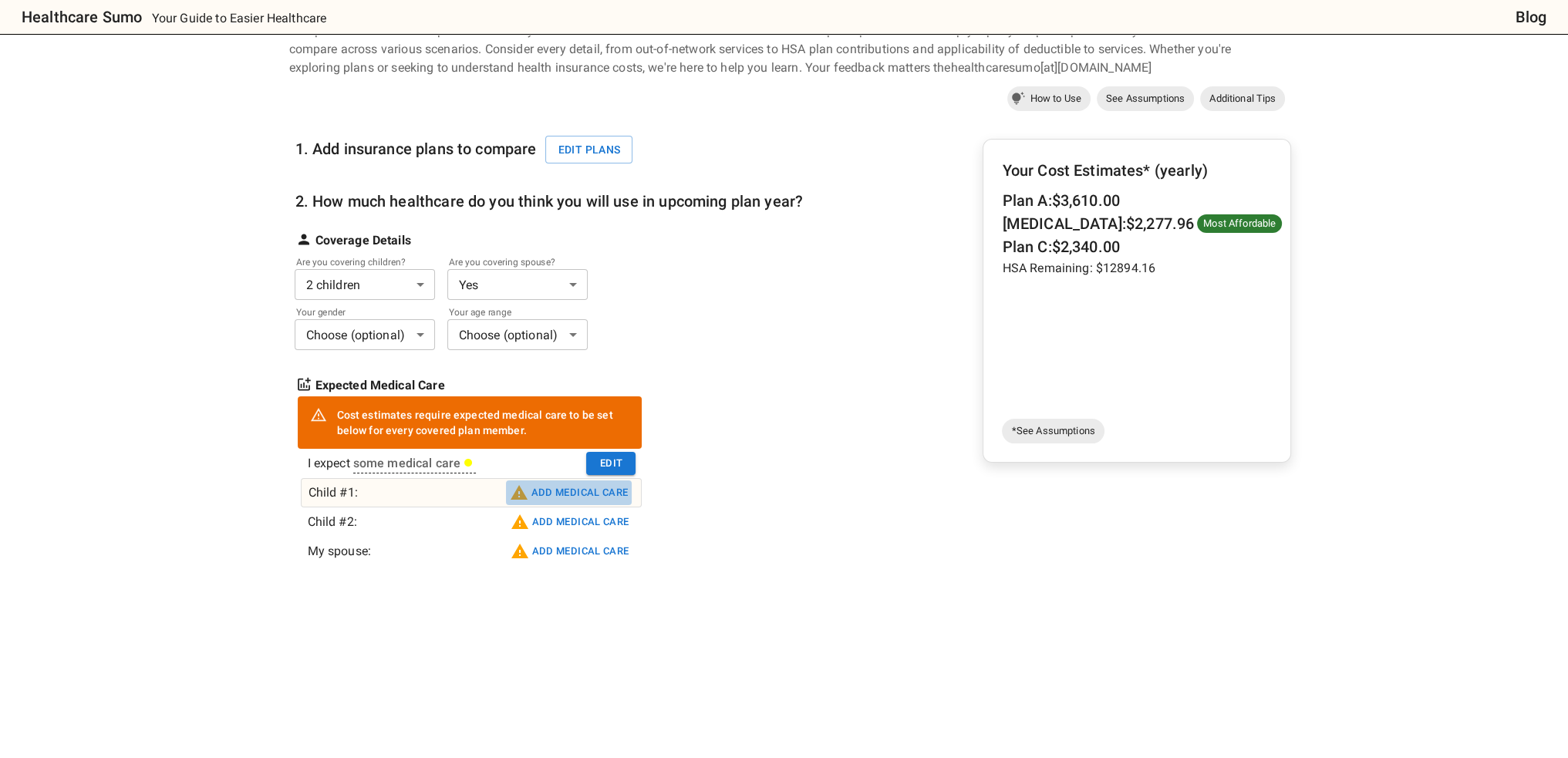
click at [539, 498] on button "Add medical care" at bounding box center [569, 492] width 126 height 25
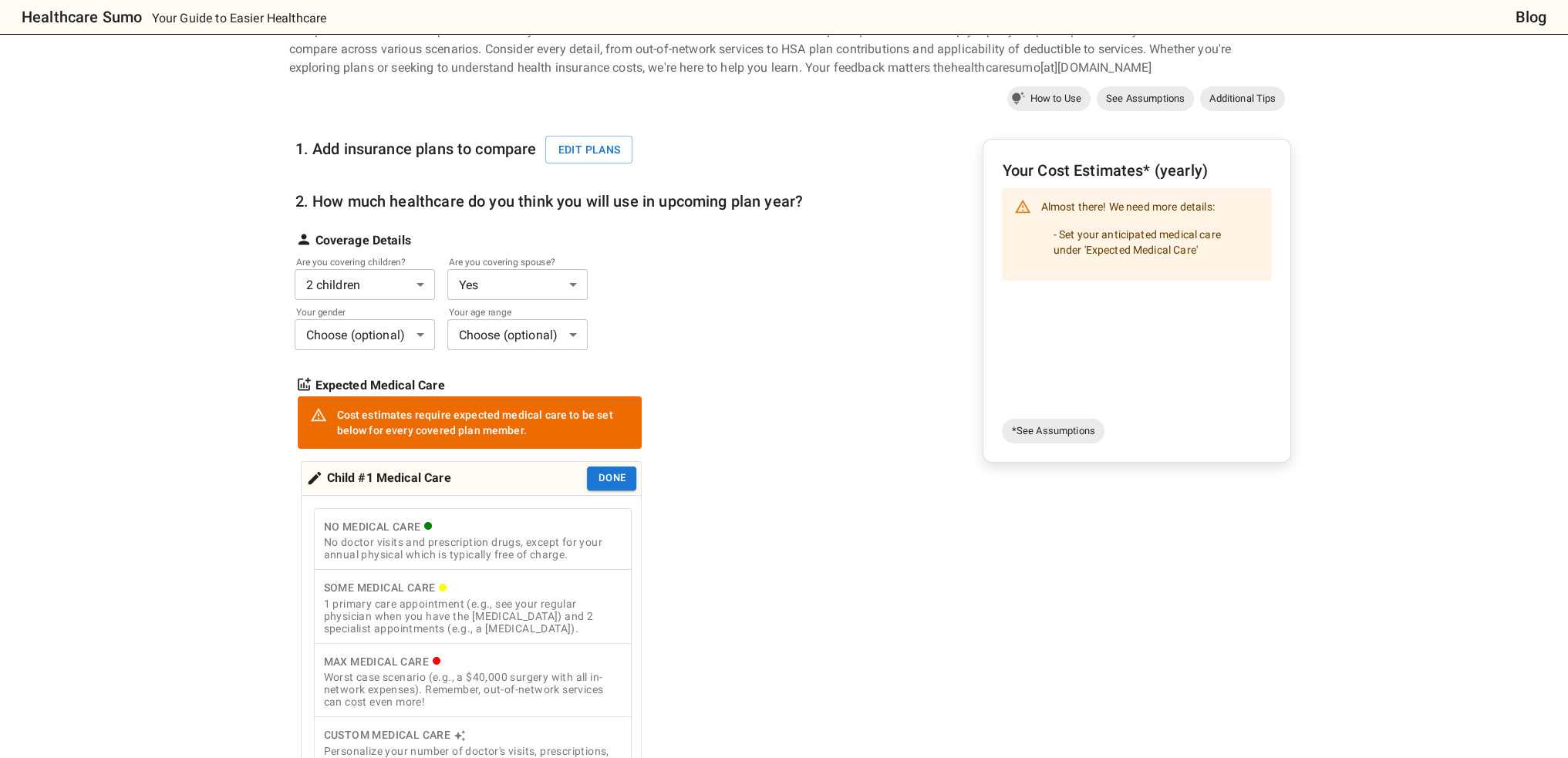
click at [565, 591] on div "Some Medical Care" at bounding box center [472, 588] width 299 height 19
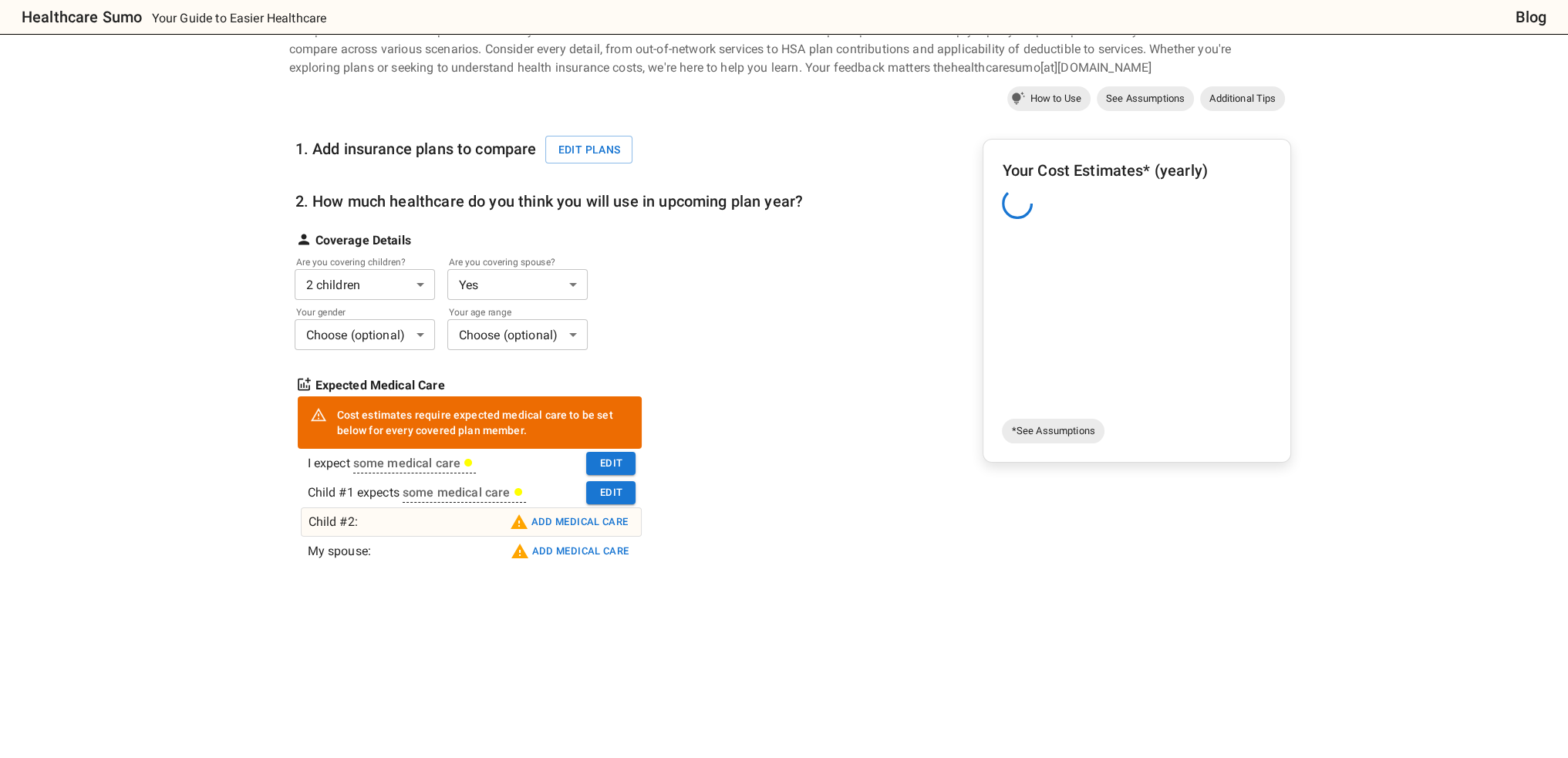
click at [565, 531] on button "Add medical care" at bounding box center [569, 522] width 126 height 25
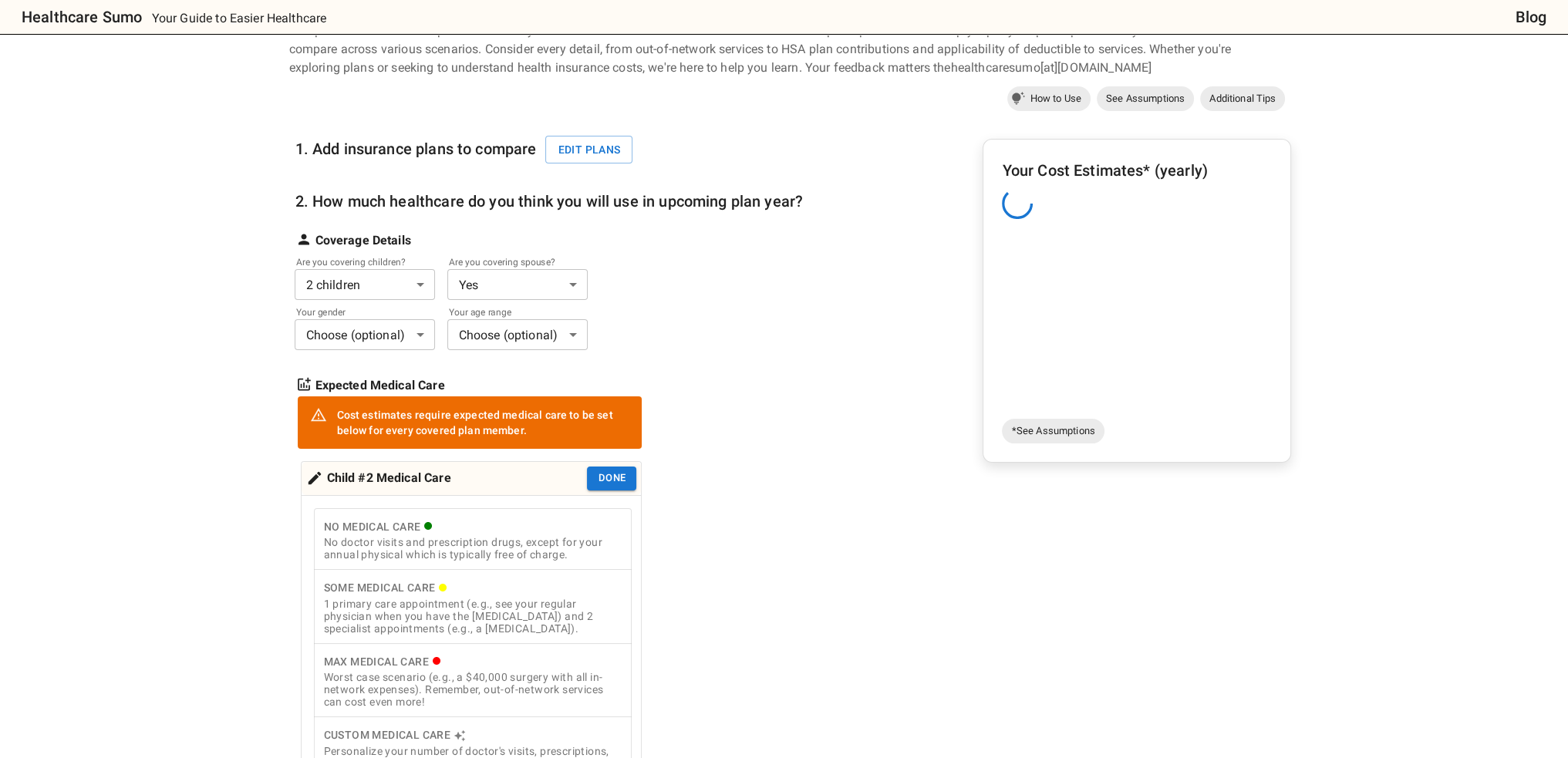
drag, startPoint x: 558, startPoint y: 598, endPoint x: 558, endPoint y: 579, distance: 19.0
click at [558, 599] on div "1 primary care appointment (e.g., see your regular physician when you have the …" at bounding box center [472, 617] width 299 height 37
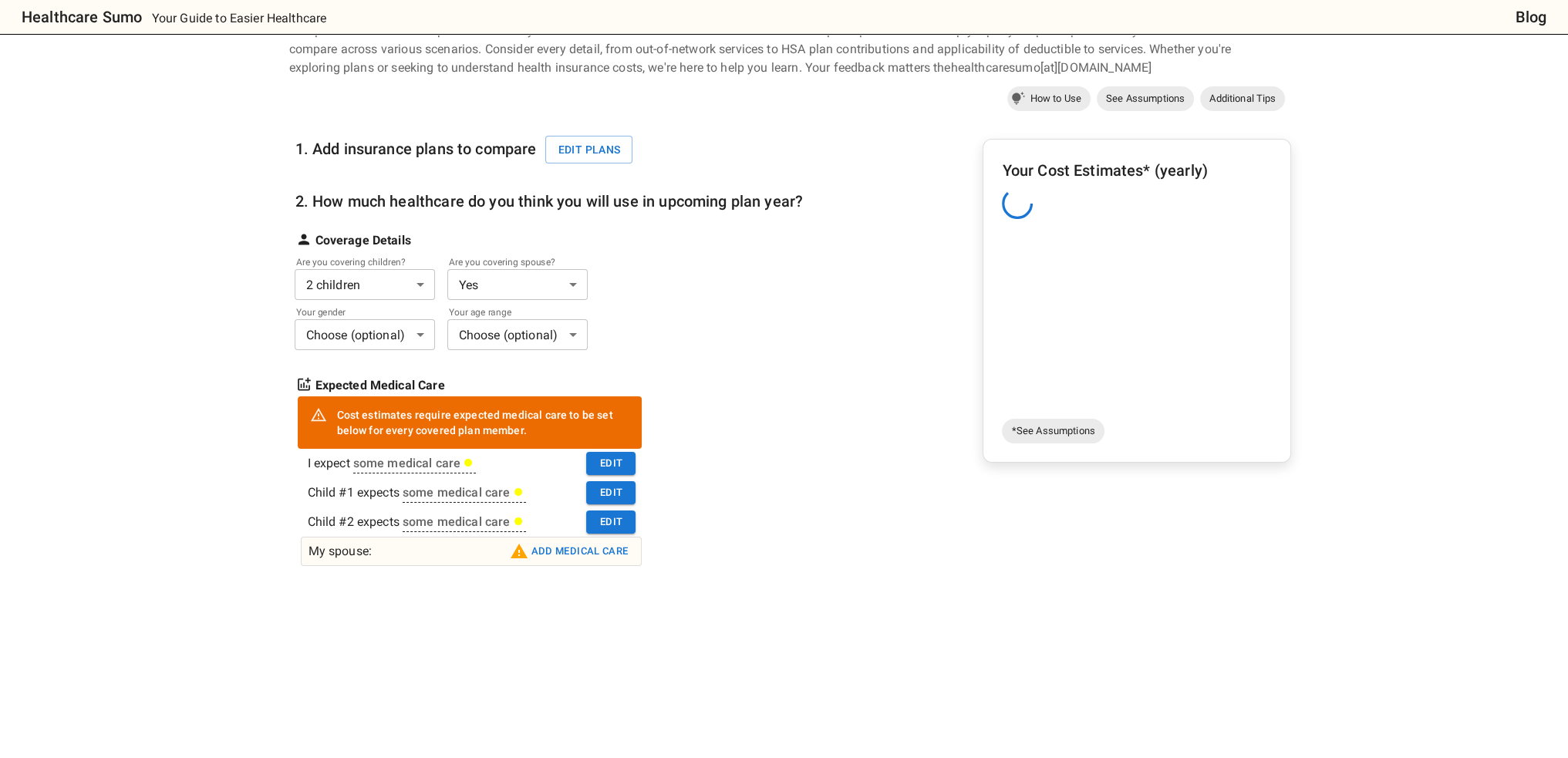
click at [563, 551] on button "Add medical care" at bounding box center [569, 551] width 126 height 25
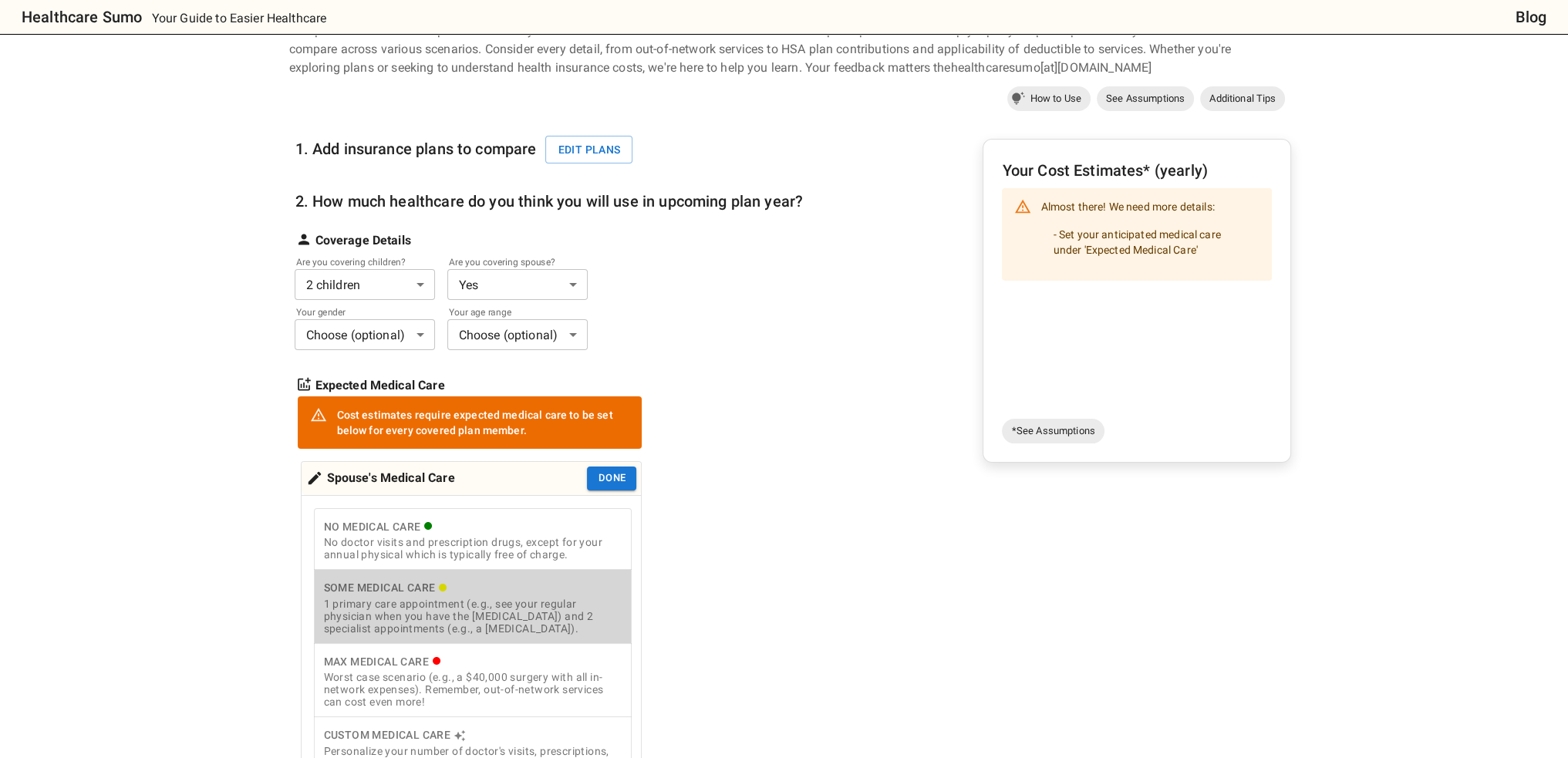
click at [533, 595] on div "Some Medical Care" at bounding box center [472, 588] width 299 height 19
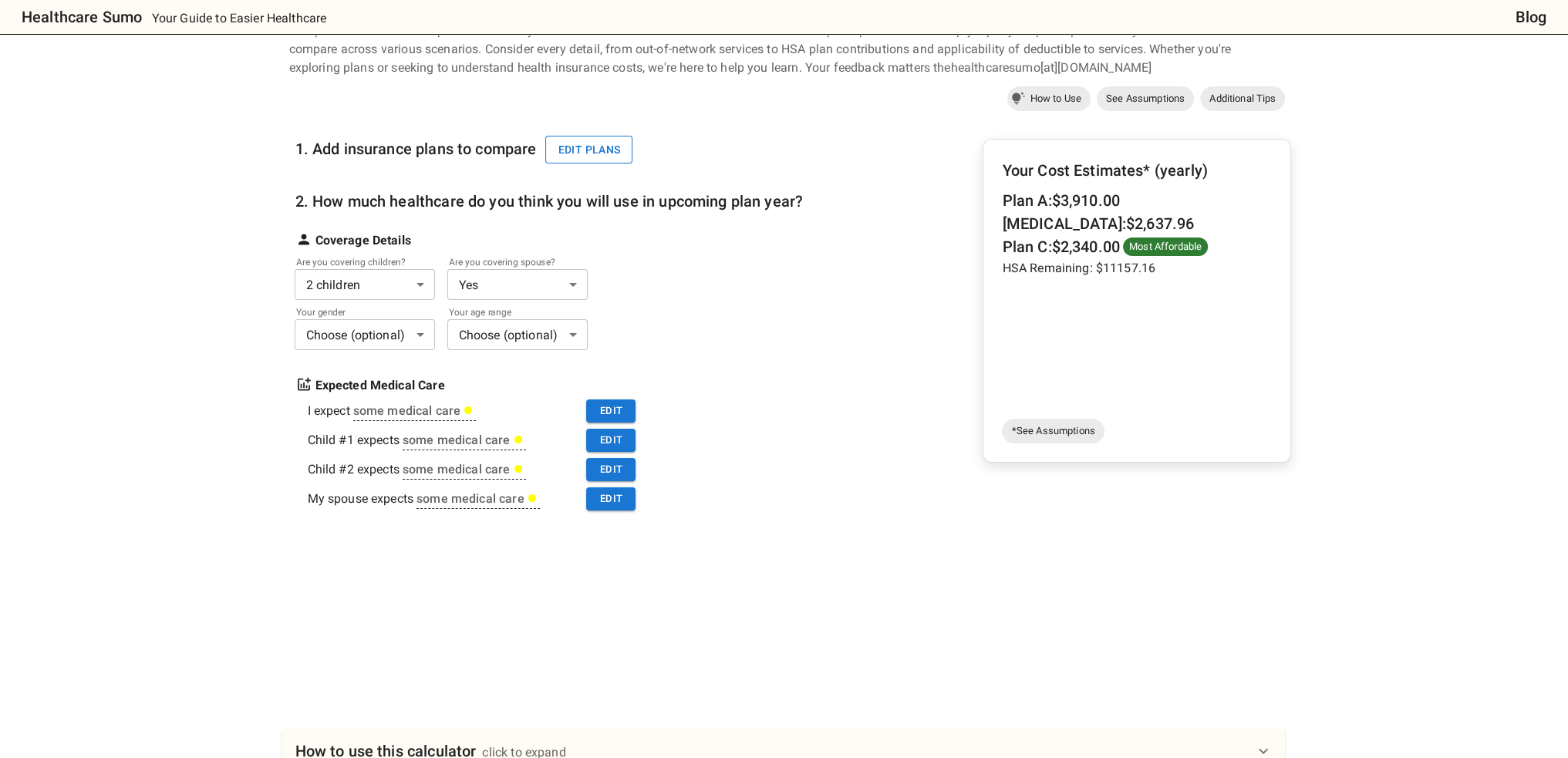
click at [576, 153] on button "Edit plans" at bounding box center [588, 150] width 87 height 29
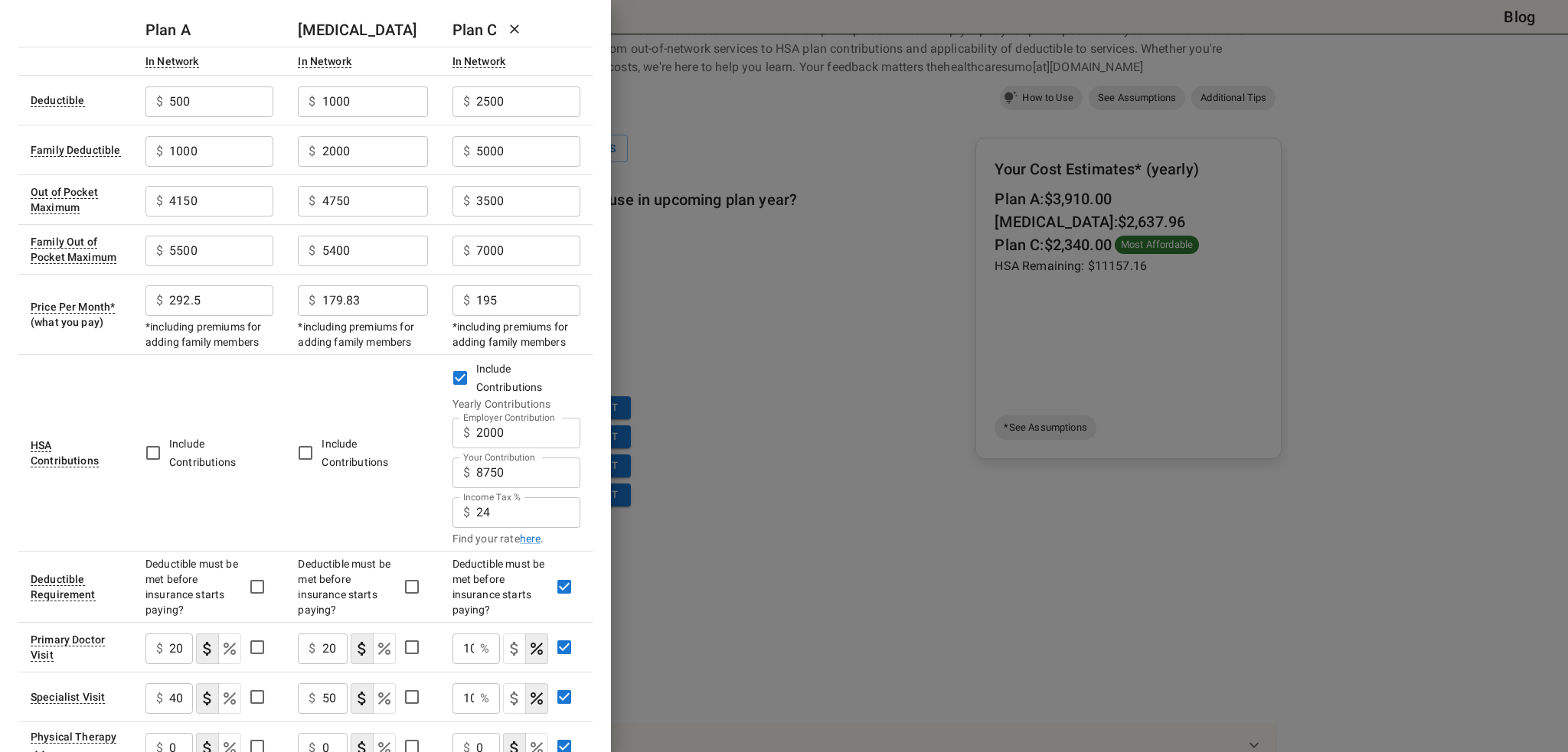
click at [911, 373] on div at bounding box center [784, 376] width 1568 height 752
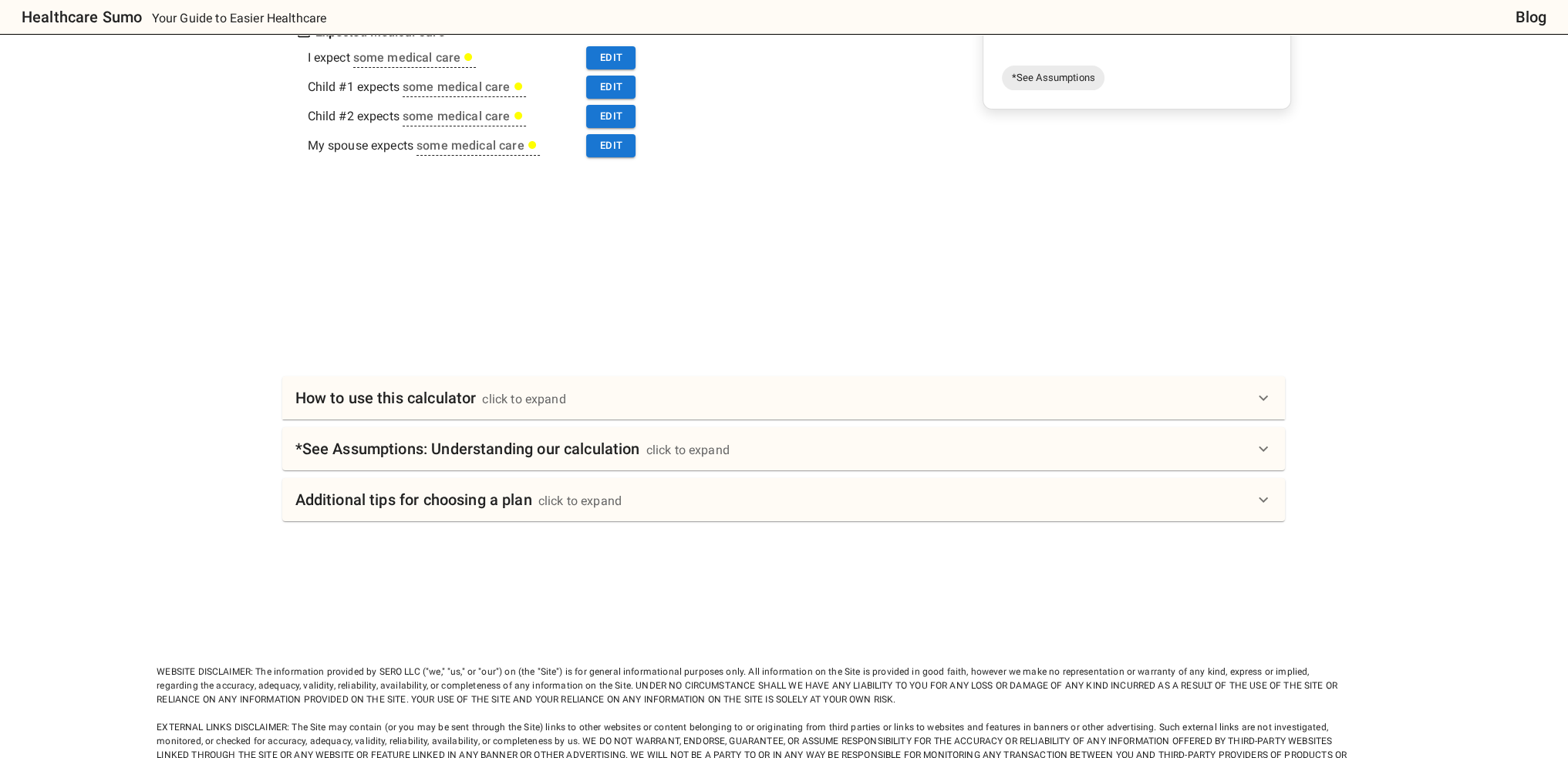
scroll to position [463, 0]
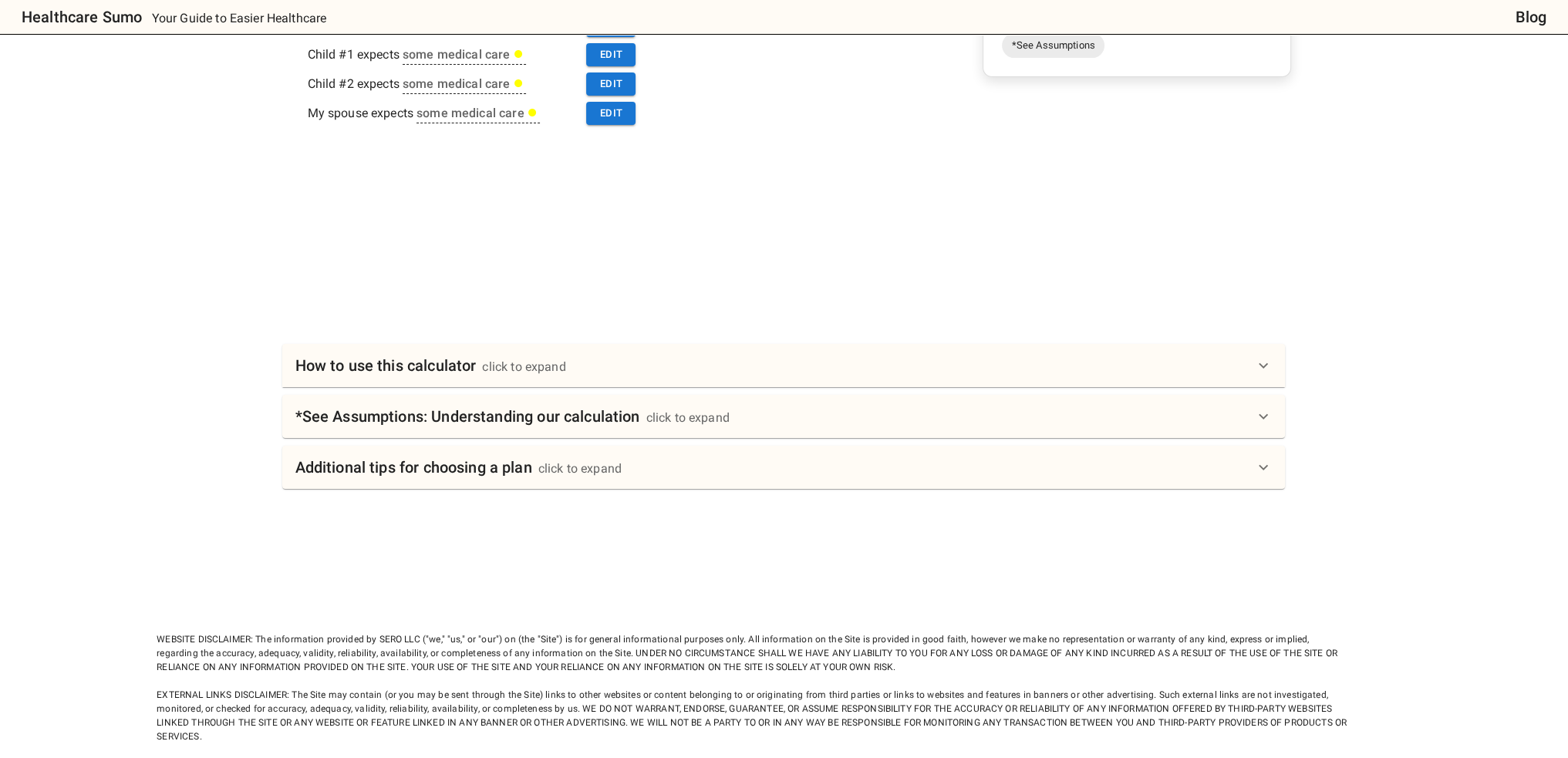
click at [830, 362] on div "How to use this calculator click to expand" at bounding box center [774, 365] width 959 height 25
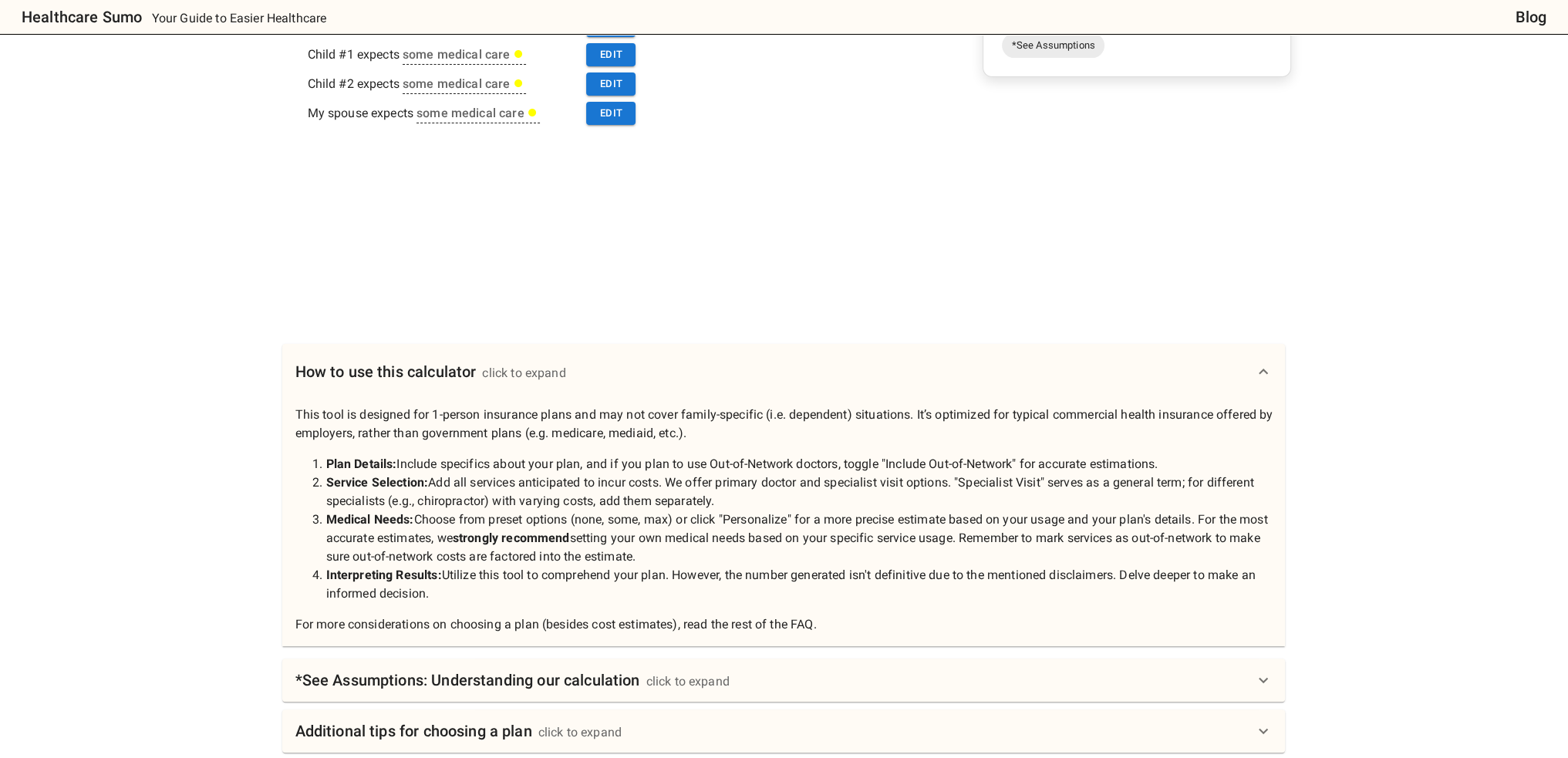
click at [825, 375] on div "How to use this calculator click to expand" at bounding box center [774, 371] width 959 height 25
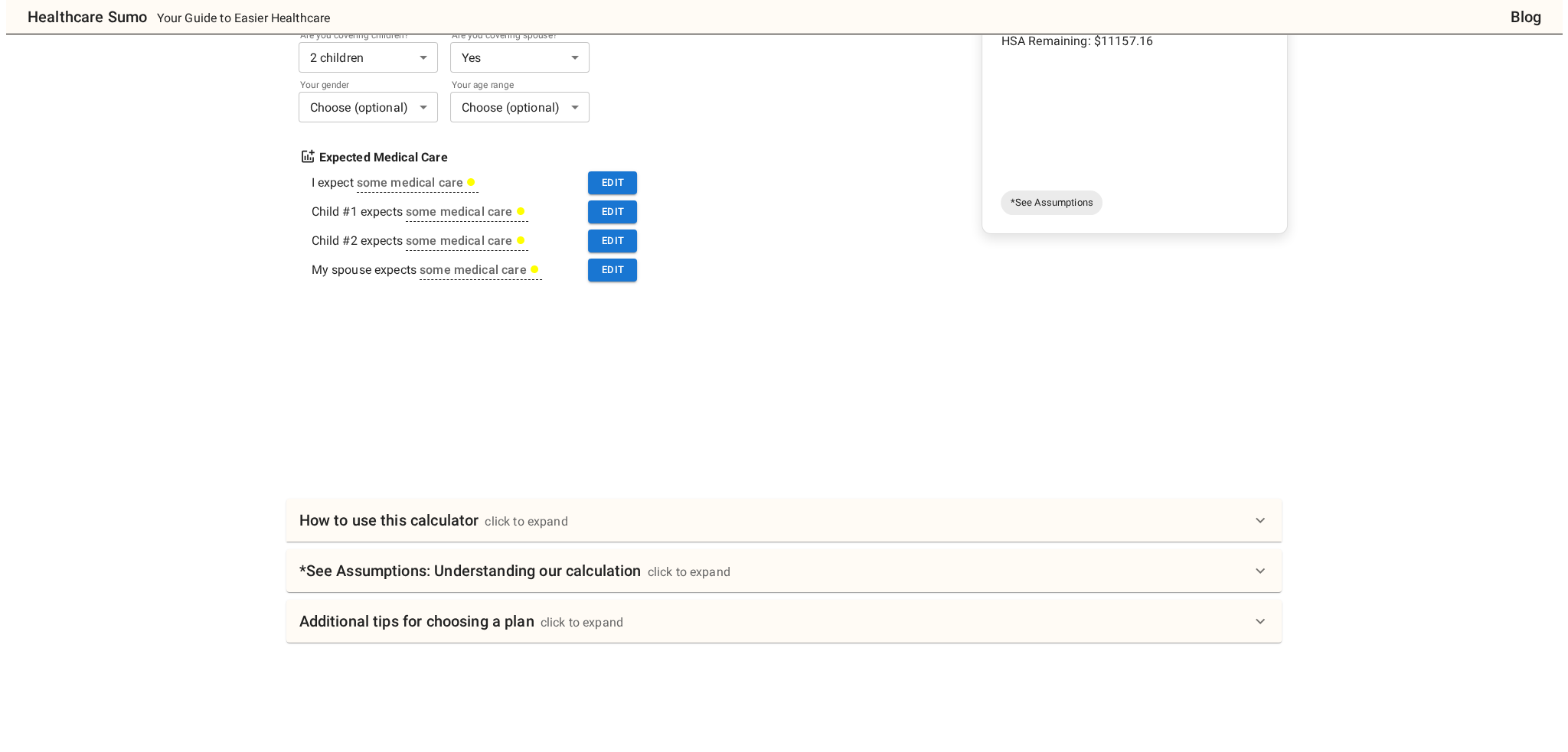
scroll to position [76, 0]
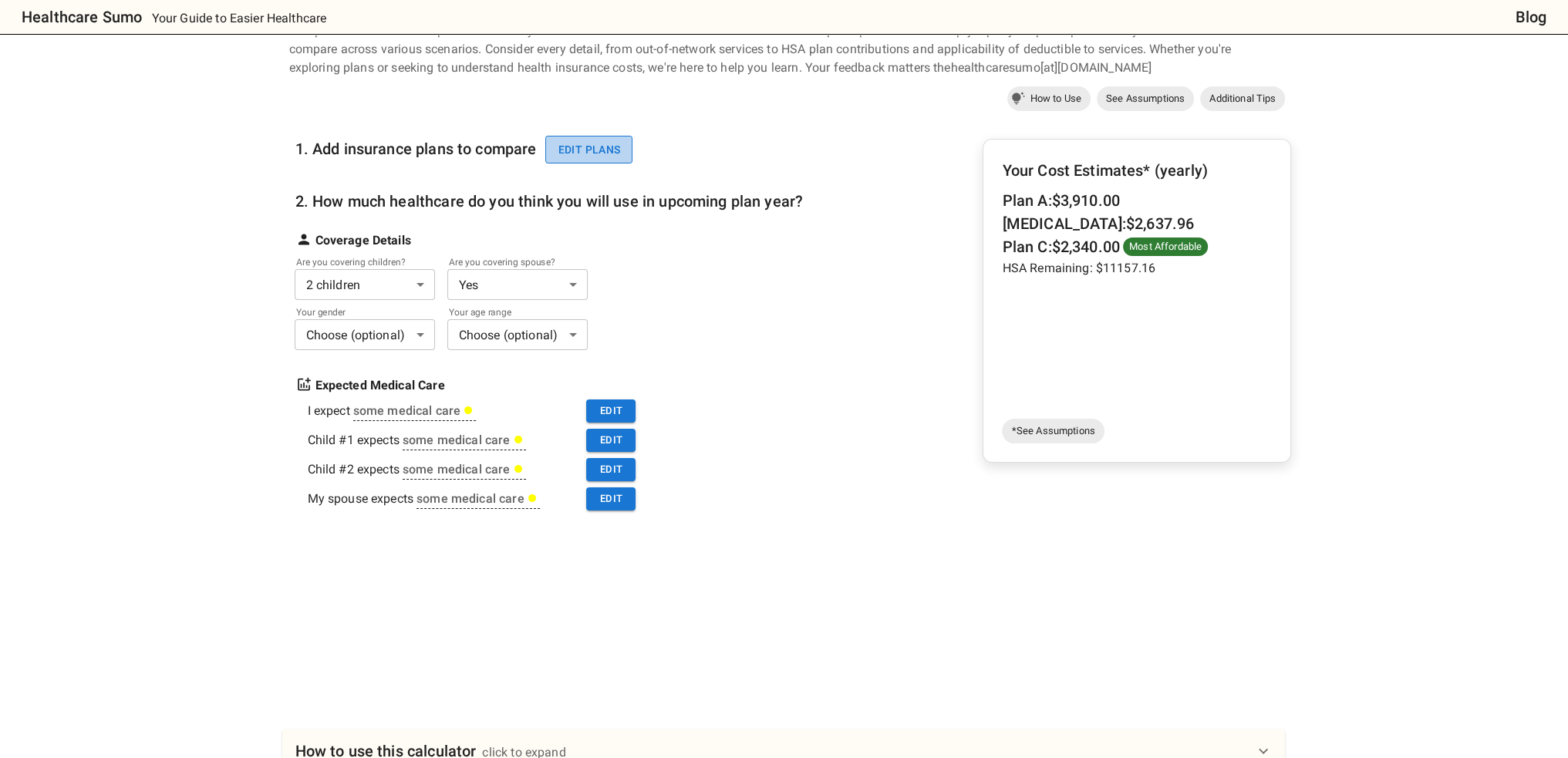
click at [607, 147] on button "Edit plans" at bounding box center [588, 150] width 87 height 29
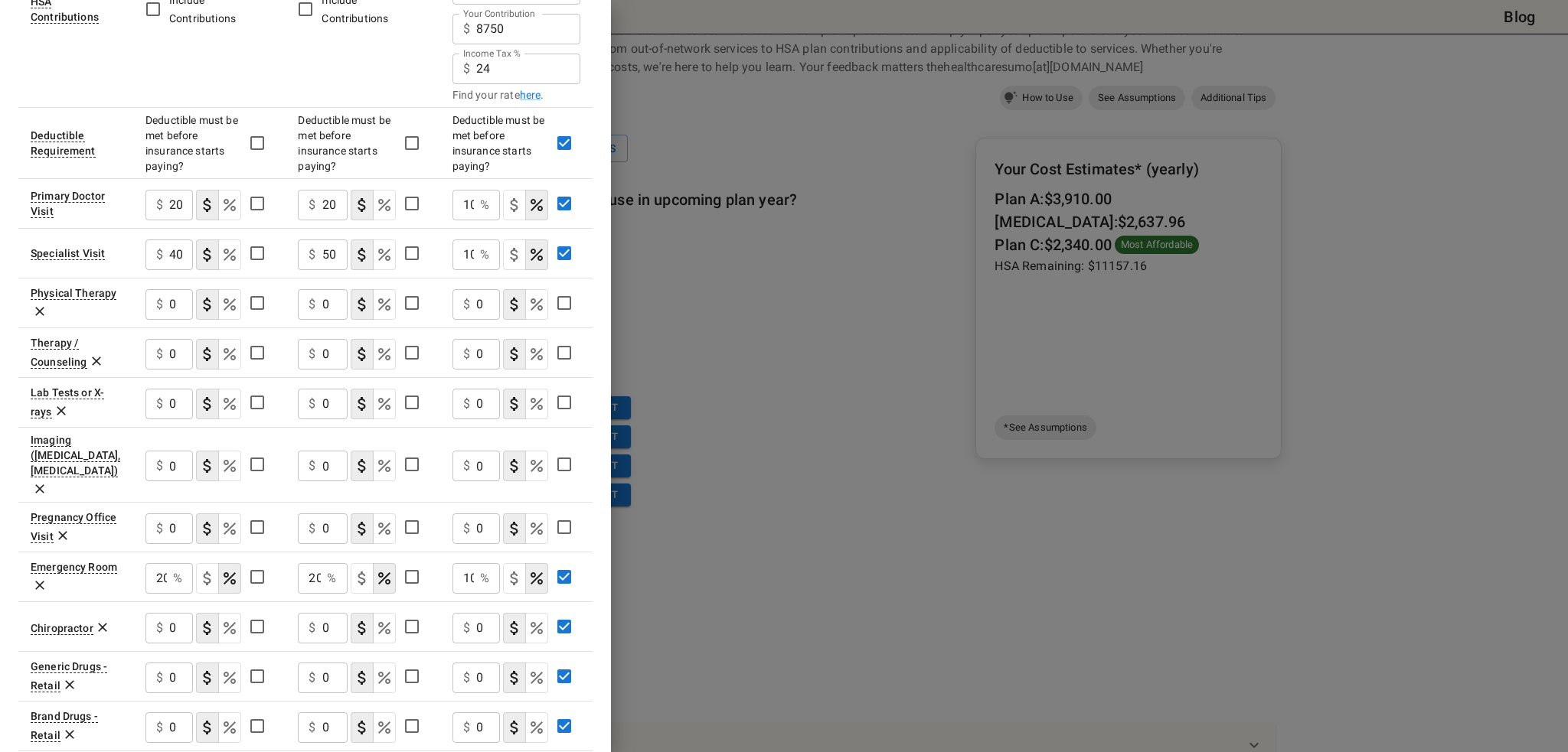
scroll to position [613, 0]
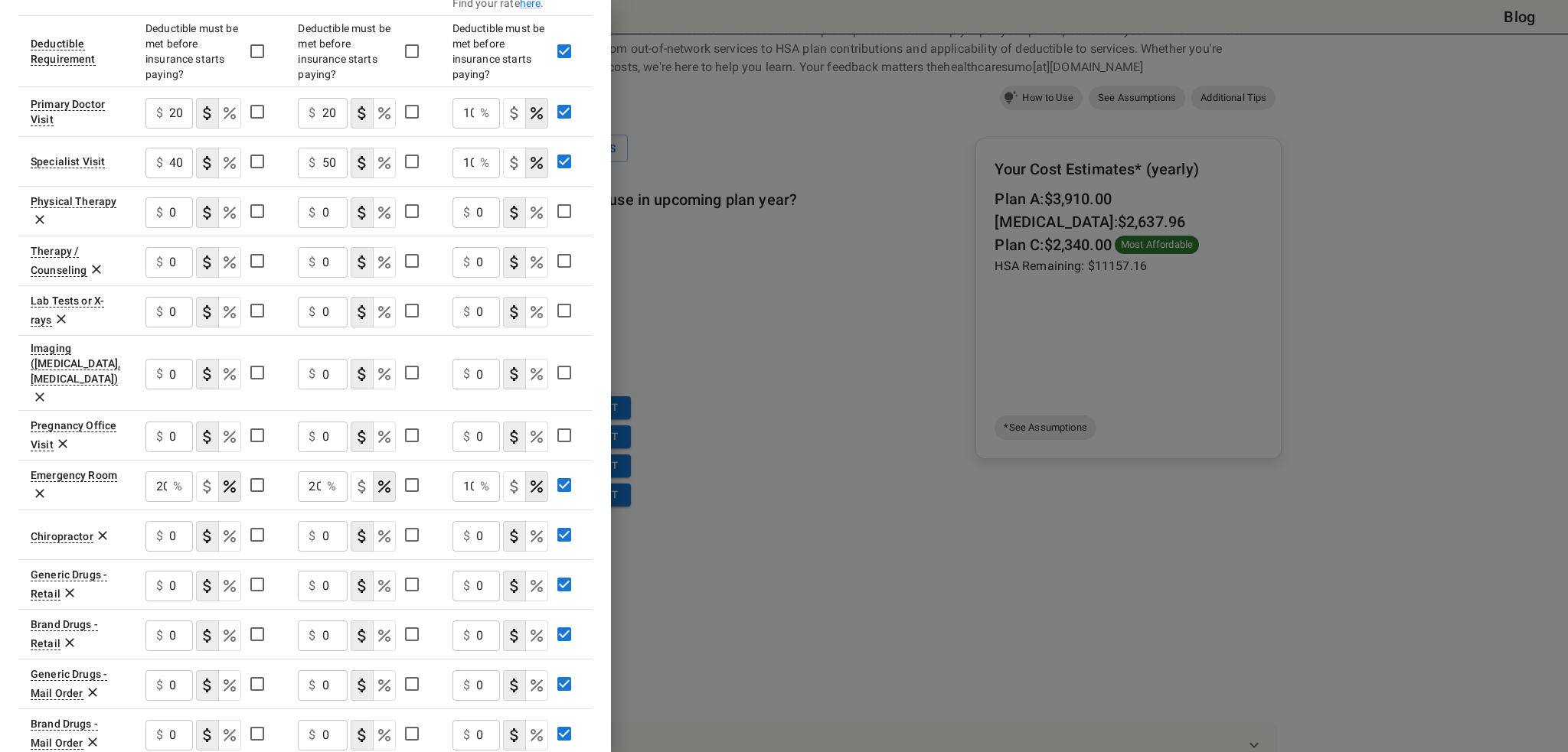
click at [706, 366] on div at bounding box center [784, 376] width 1568 height 752
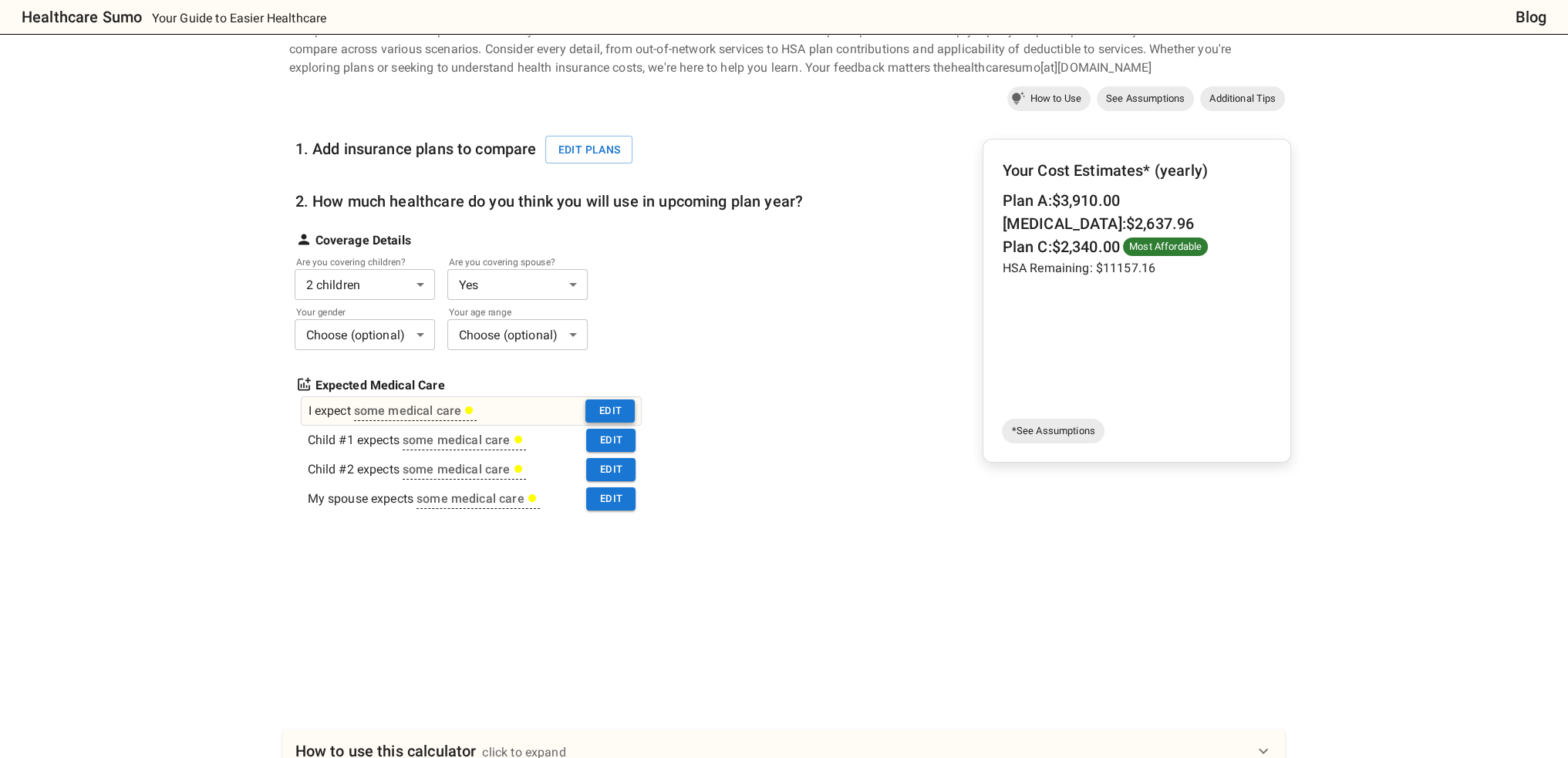
click at [610, 411] on button "Edit" at bounding box center [610, 412] width 49 height 24
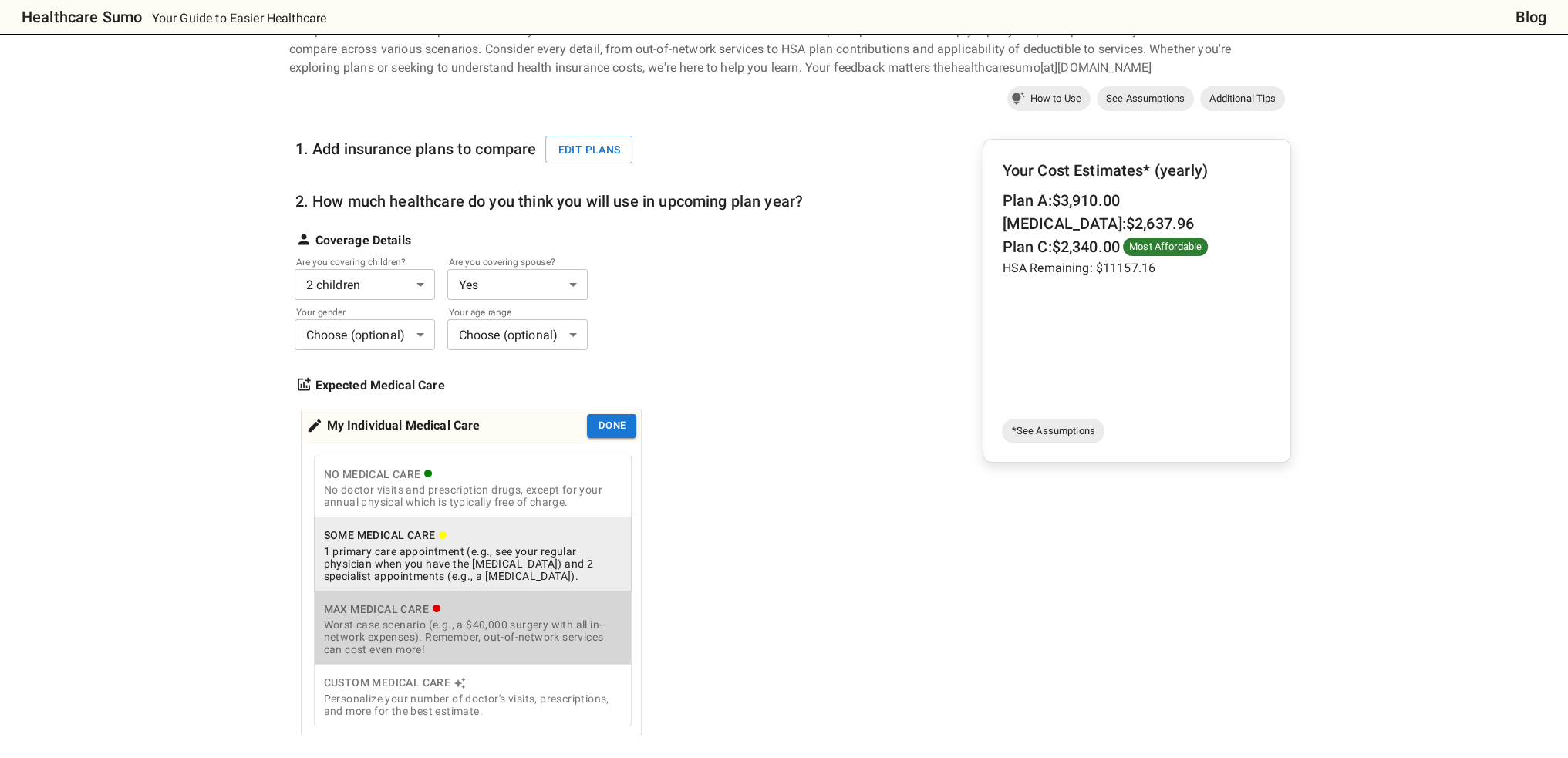
click at [517, 624] on div "Worst case scenario (e.g., a $40,000 surgery with all in-network expenses). Rem…" at bounding box center [472, 638] width 299 height 37
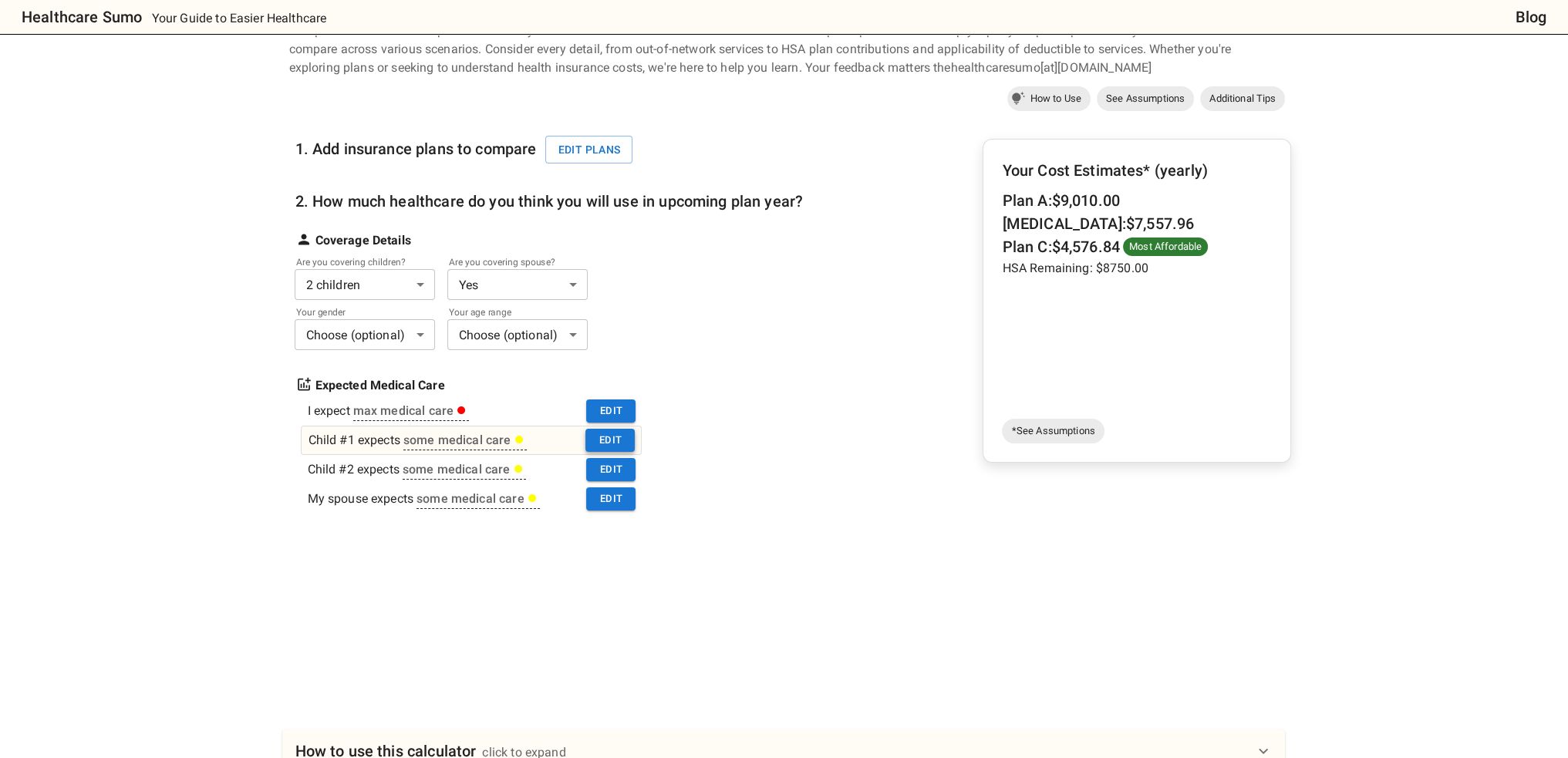
click at [600, 441] on button "Edit" at bounding box center [610, 440] width 49 height 24
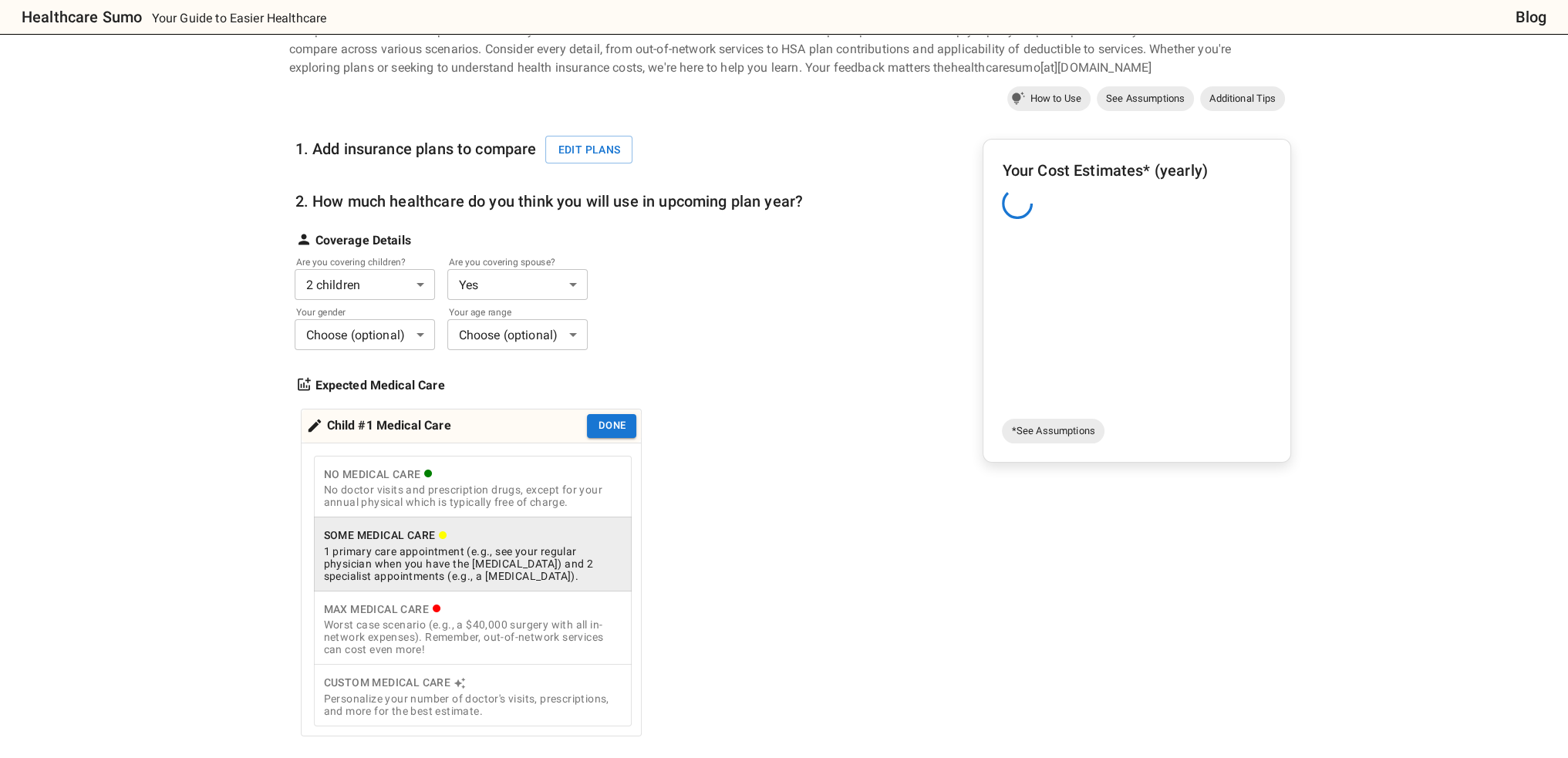
click at [531, 638] on div "Worst case scenario (e.g., a $40,000 surgery with all in-network expenses). Rem…" at bounding box center [472, 638] width 299 height 37
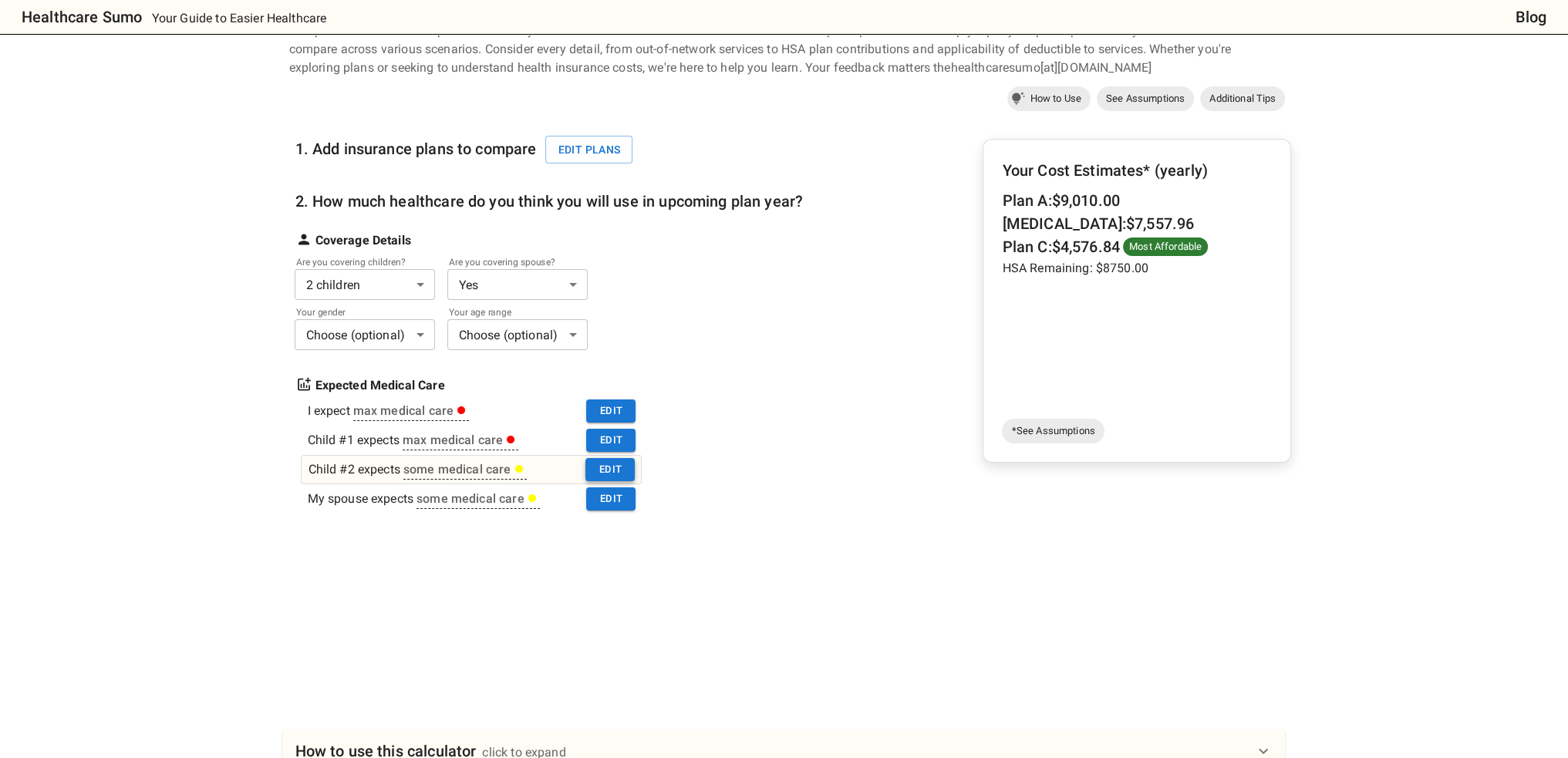
click at [605, 473] on button "Edit" at bounding box center [610, 470] width 49 height 24
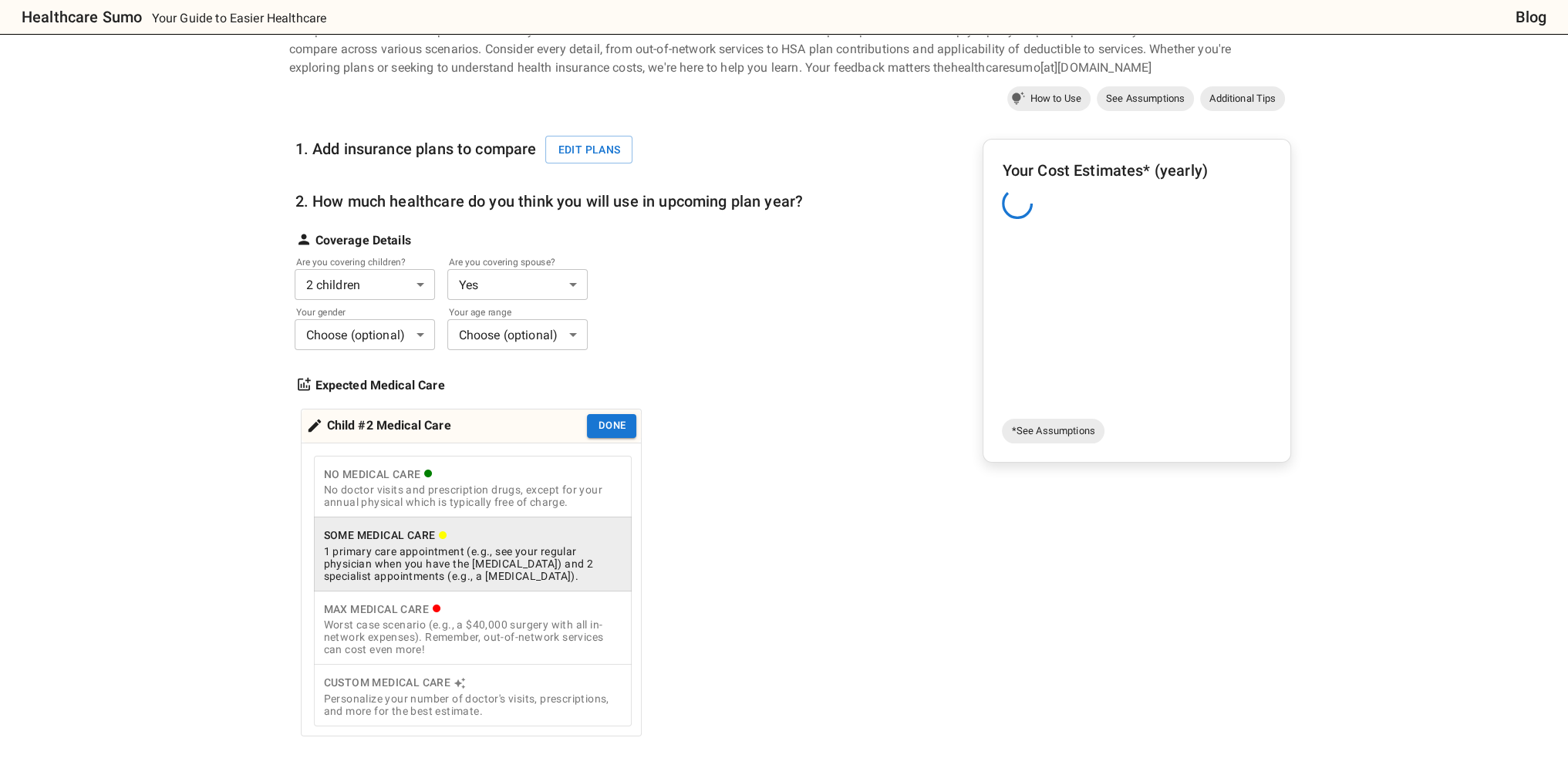
click at [607, 638] on div "Worst case scenario (e.g., a $40,000 surgery with all in-network expenses). Rem…" at bounding box center [472, 638] width 299 height 37
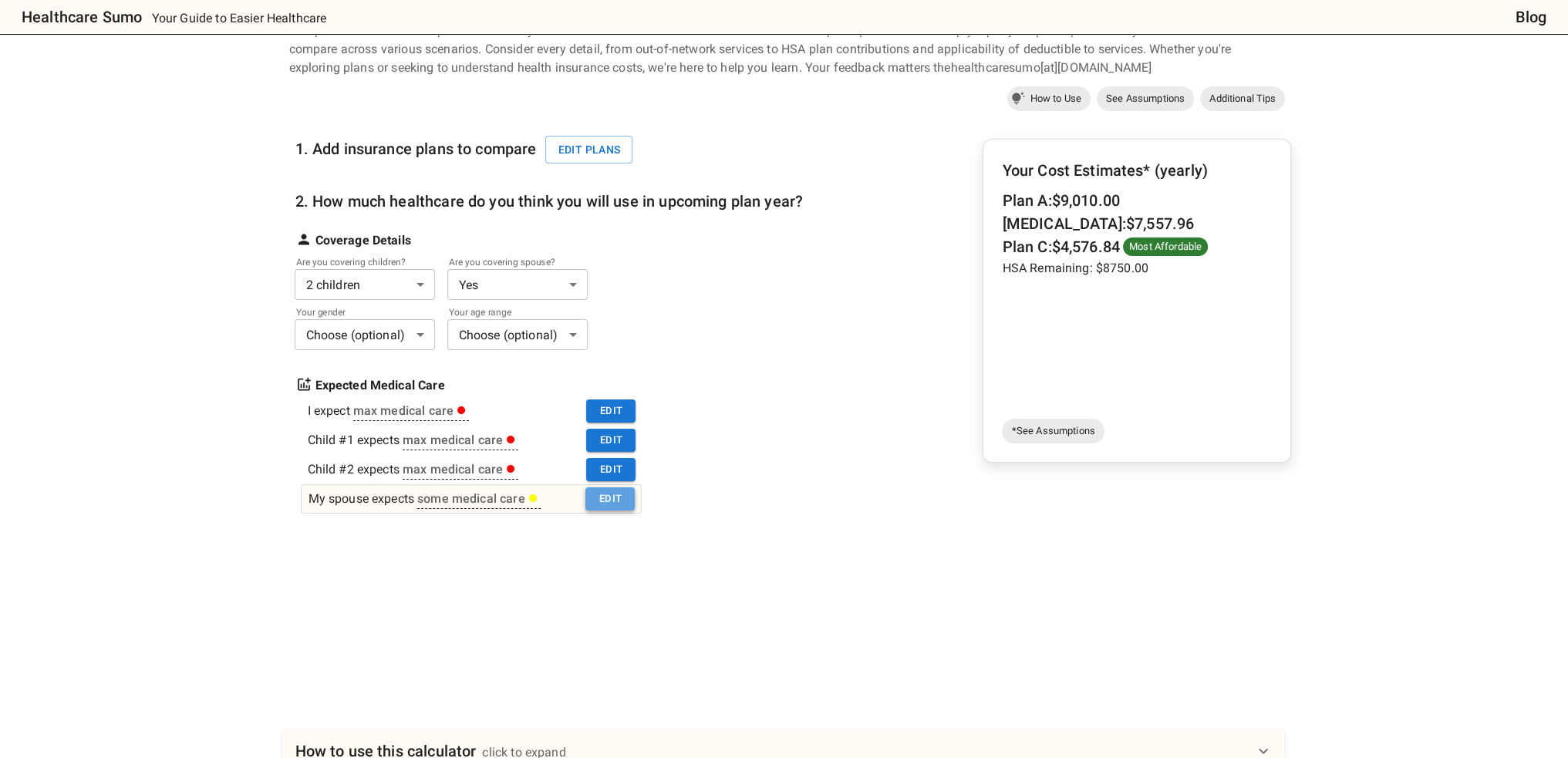
click at [621, 502] on button "Edit" at bounding box center [610, 500] width 49 height 24
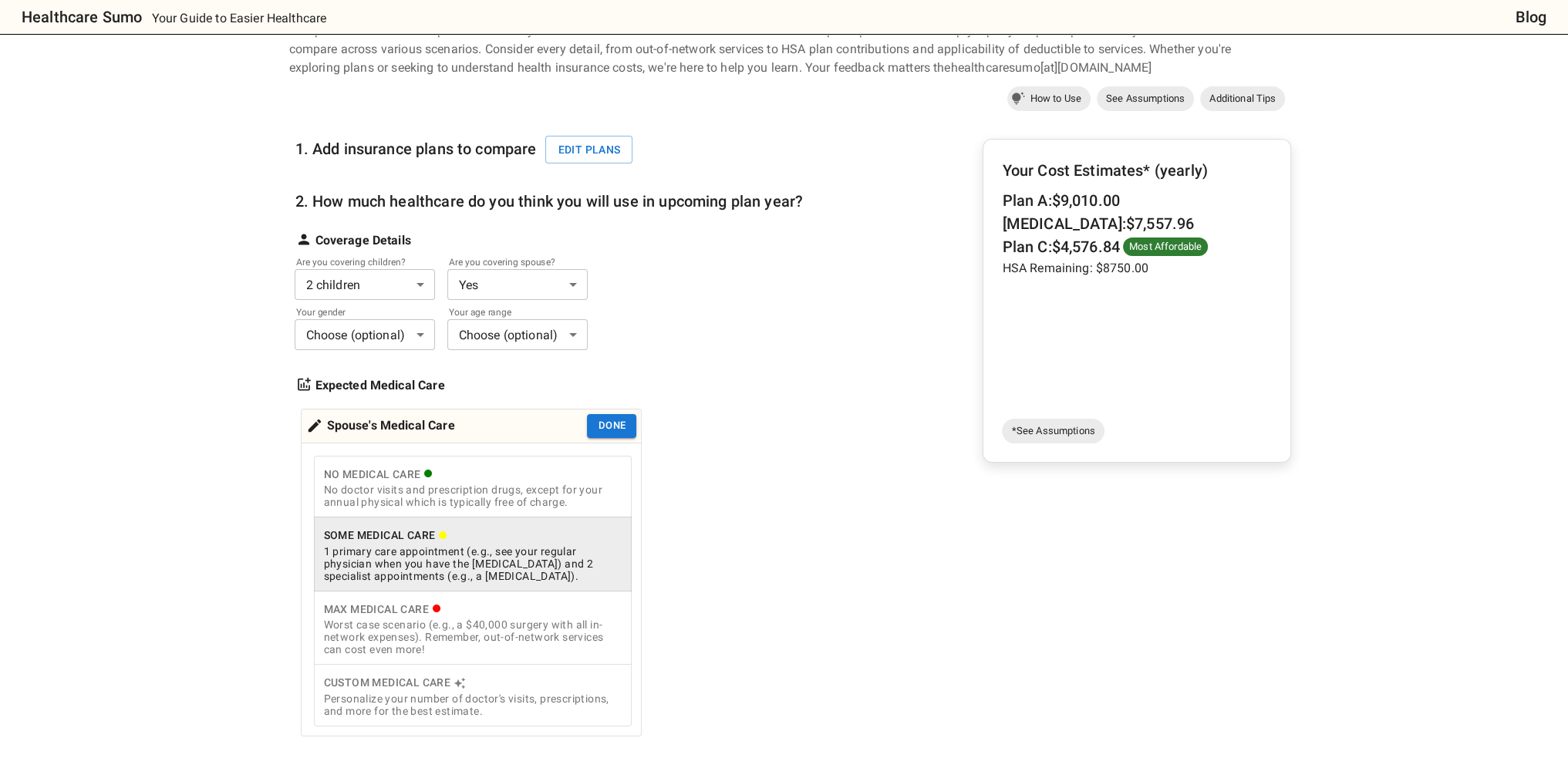
click at [580, 635] on div "Worst case scenario (e.g., a $40,000 surgery with all in-network expenses). Rem…" at bounding box center [472, 638] width 299 height 37
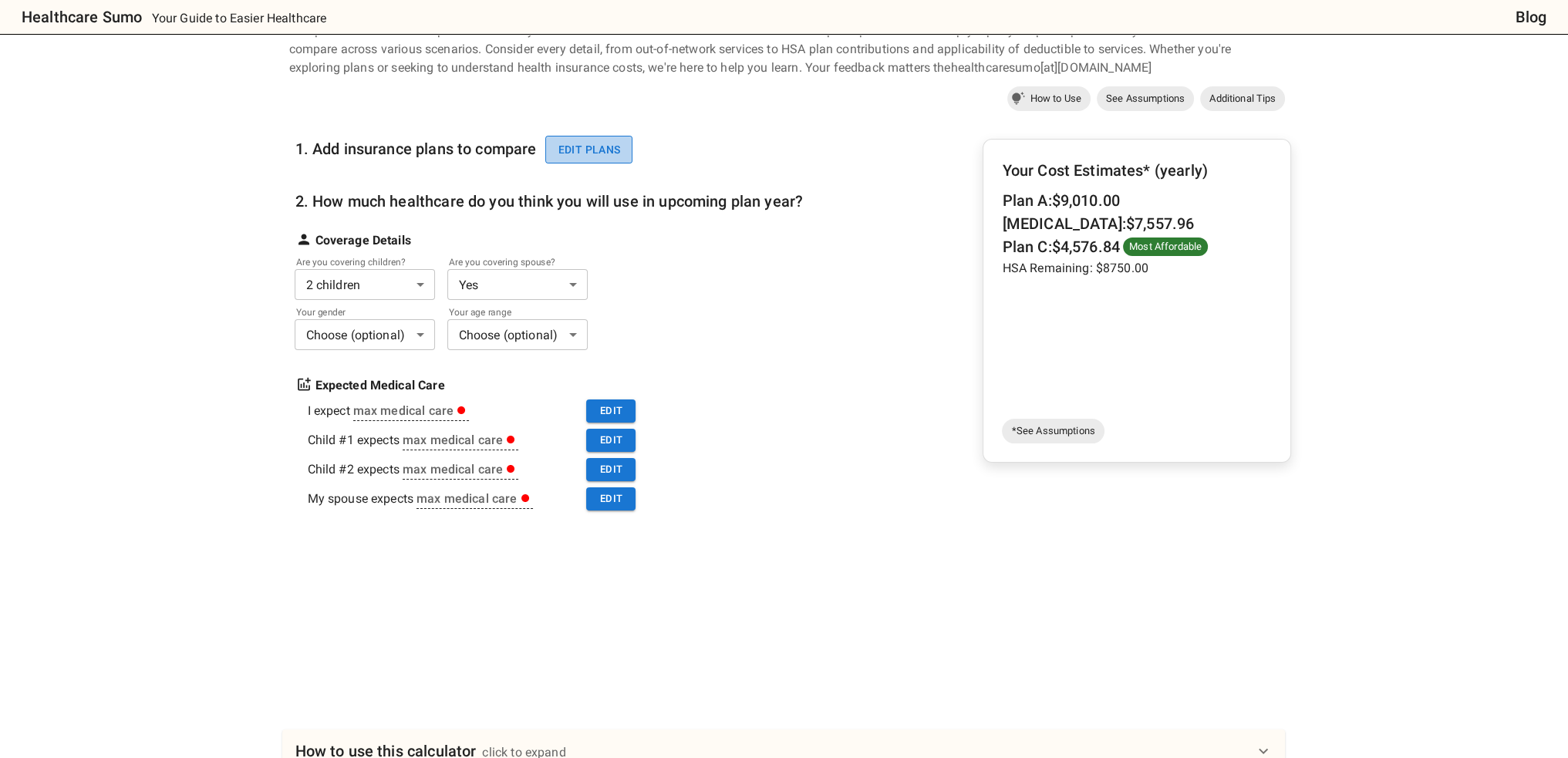
click at [595, 141] on button "Edit plans" at bounding box center [588, 150] width 87 height 29
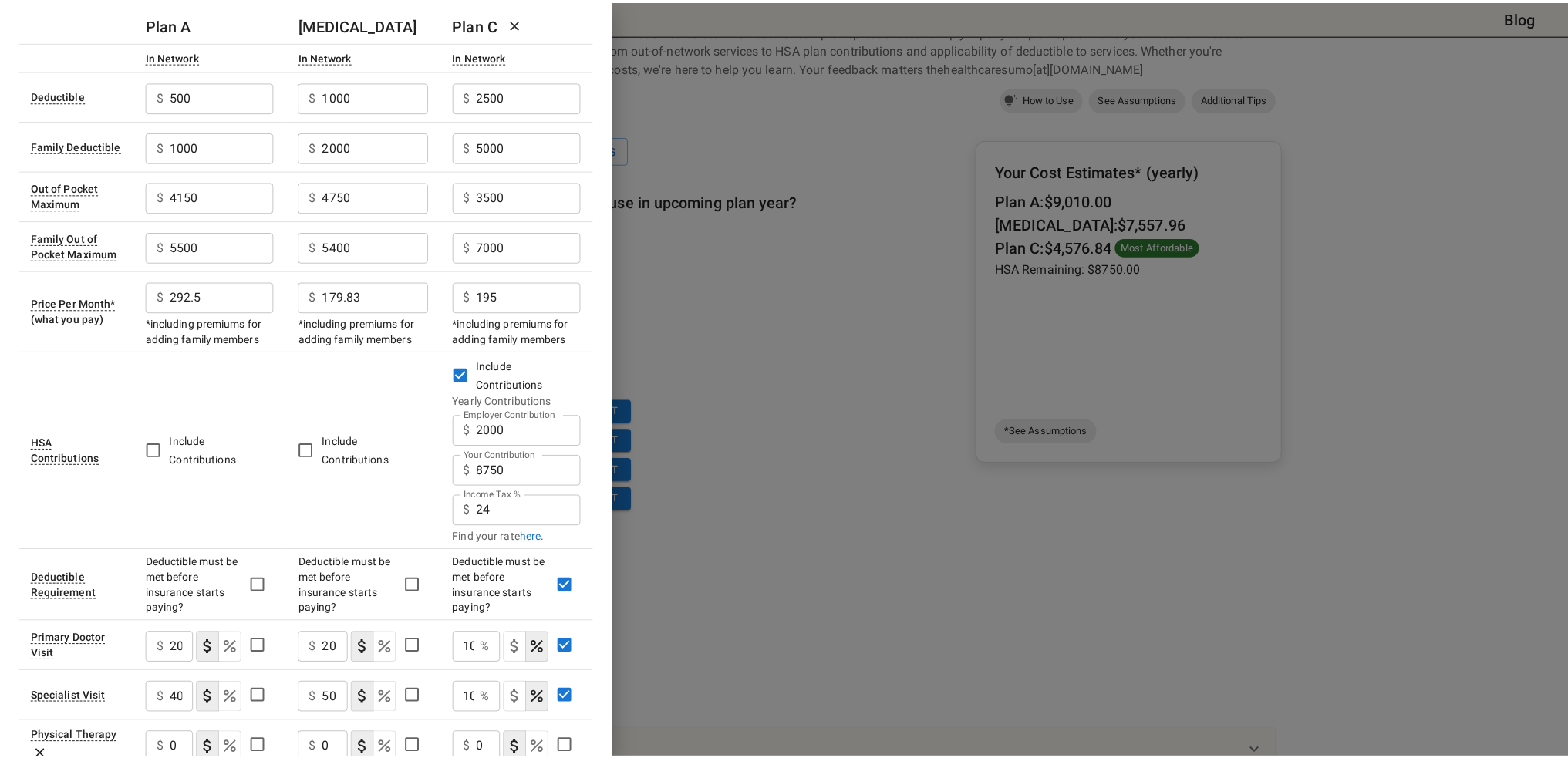
scroll to position [0, 0]
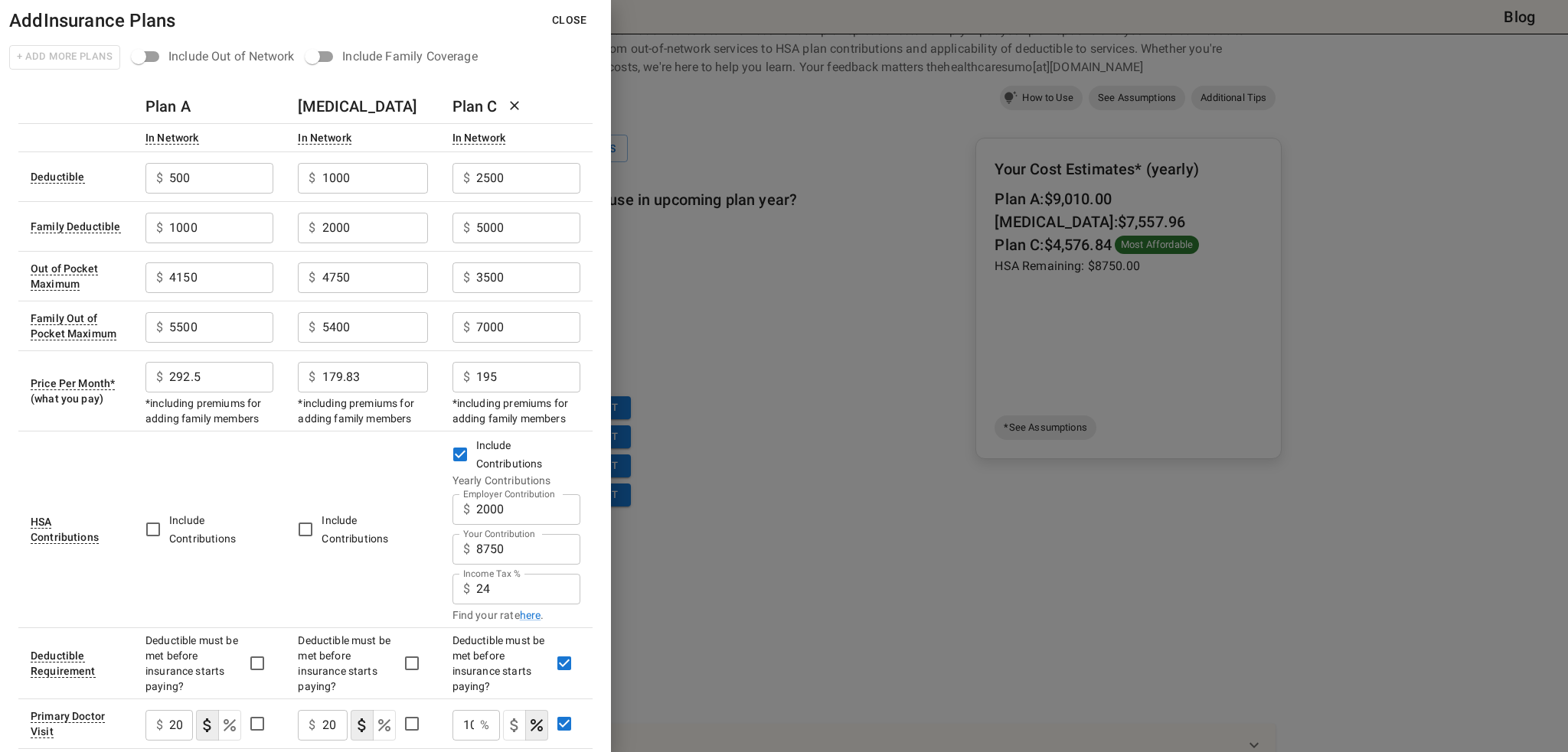
click at [362, 60] on div "Include Family Coverage" at bounding box center [409, 56] width 135 height 18
click at [787, 315] on div at bounding box center [784, 376] width 1568 height 752
